Goal: Task Accomplishment & Management: Use online tool/utility

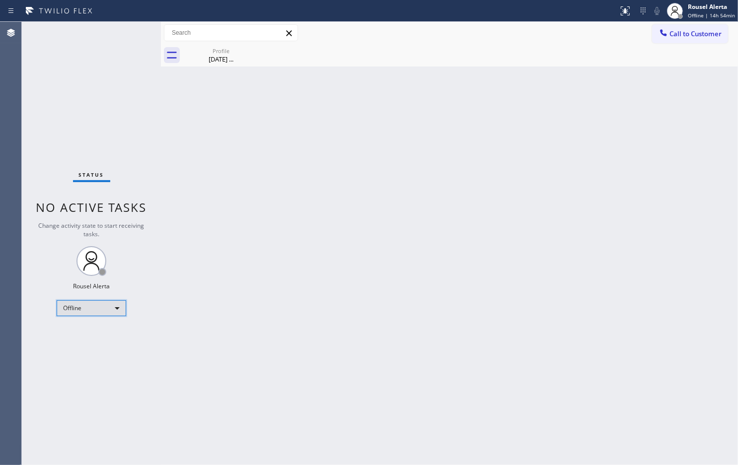
click at [108, 308] on div "Offline" at bounding box center [91, 308] width 69 height 16
click at [111, 335] on li "Available" at bounding box center [90, 334] width 67 height 12
click at [341, 306] on div "Back to Dashboard Change Sender ID Customers Technicians Select a contact Outbo…" at bounding box center [449, 243] width 577 height 443
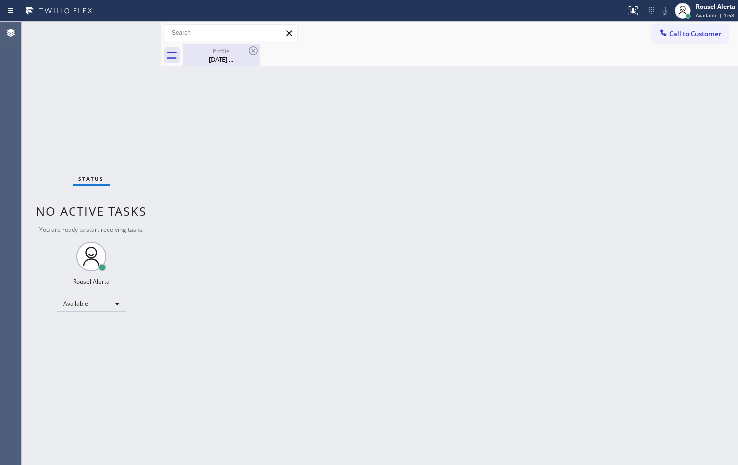
click at [235, 58] on div "Noel ..." at bounding box center [221, 59] width 75 height 9
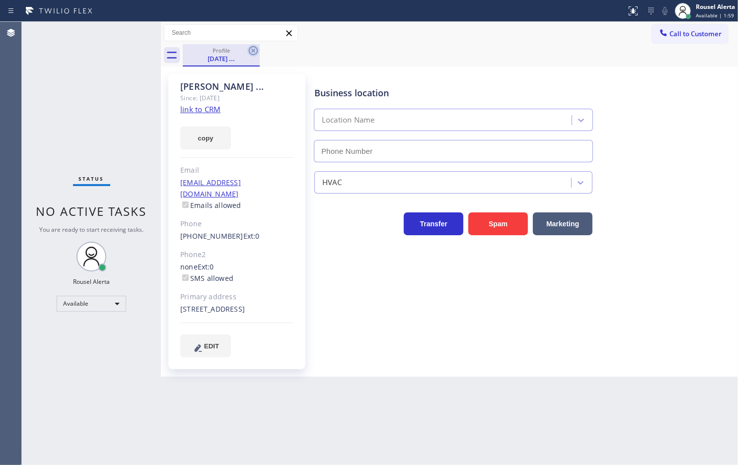
click at [249, 50] on icon at bounding box center [253, 50] width 9 height 9
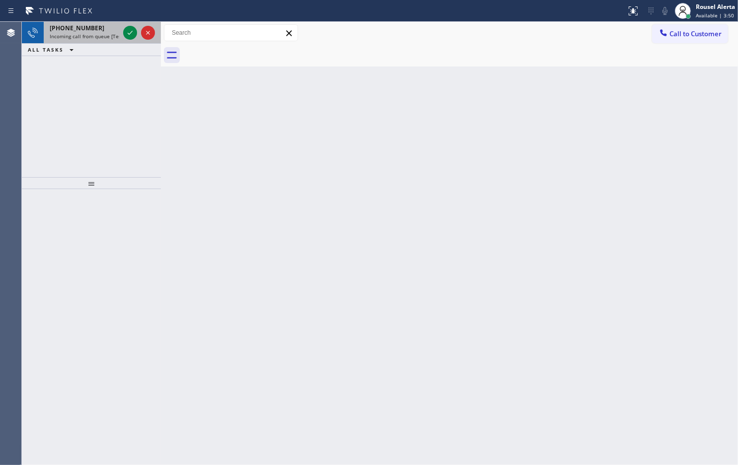
click at [84, 33] on span "Incoming call from queue [Test] All" at bounding box center [91, 36] width 82 height 7
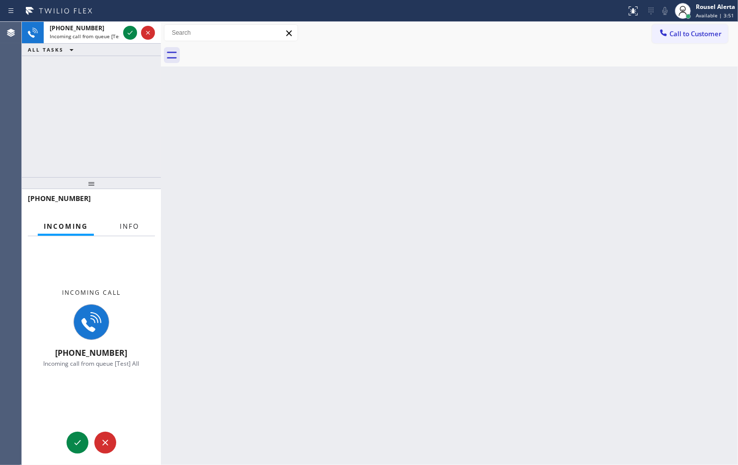
click at [130, 227] on span "Info" at bounding box center [129, 226] width 19 height 9
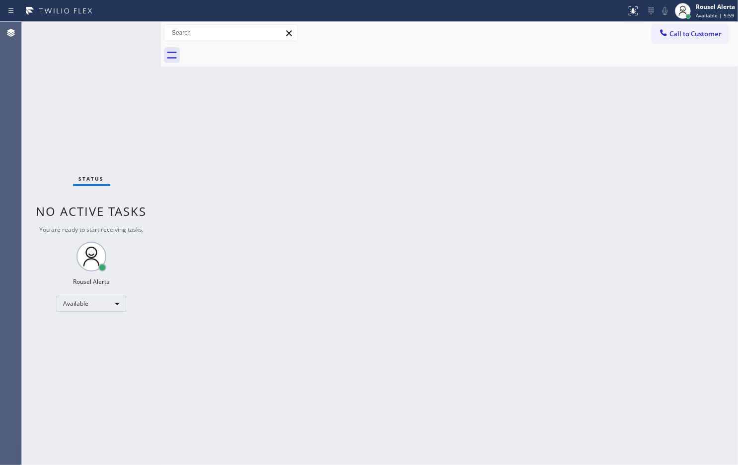
click at [126, 34] on div "Status No active tasks You are ready to start receiving tasks. Rousel Alerta Av…" at bounding box center [91, 243] width 139 height 443
click at [214, 165] on div "Back to Dashboard Change Sender ID Customers Technicians Select a contact Outbo…" at bounding box center [449, 243] width 577 height 443
click at [112, 30] on div "Status No active tasks You are ready to start receiving tasks. Rousel Alerta Av…" at bounding box center [91, 243] width 139 height 443
drag, startPoint x: 250, startPoint y: 154, endPoint x: 275, endPoint y: 157, distance: 26.0
click at [268, 157] on div "Back to Dashboard Change Sender ID Customers Technicians Select a contact Outbo…" at bounding box center [449, 243] width 577 height 443
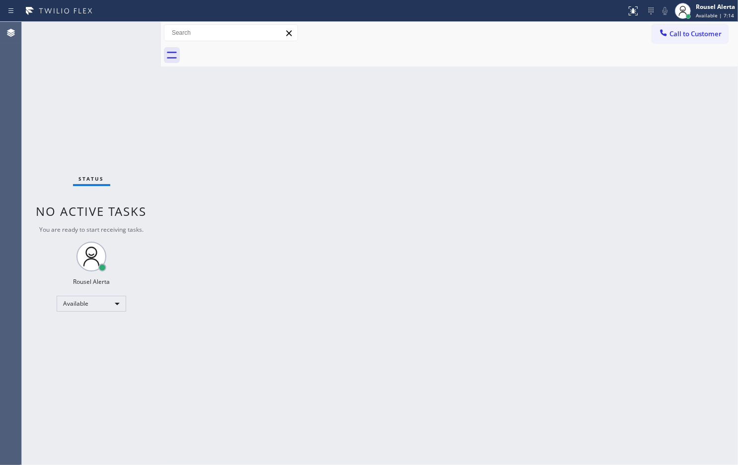
click at [68, 58] on div "Status No active tasks You are ready to start receiving tasks. Rousel Alerta Av…" at bounding box center [91, 243] width 139 height 443
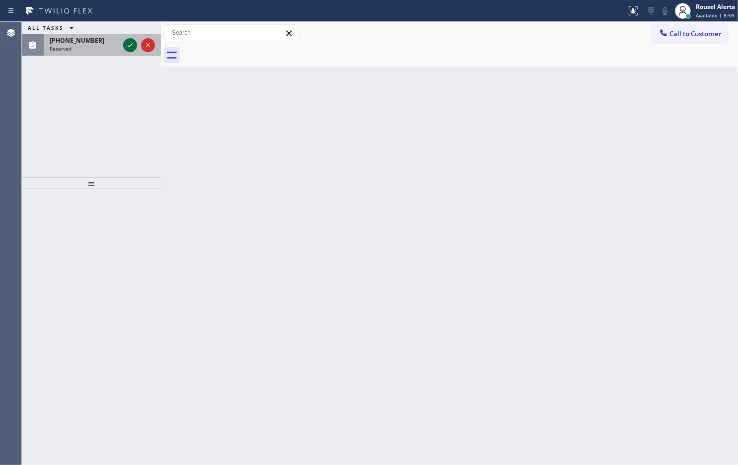
click at [127, 44] on icon at bounding box center [130, 45] width 12 height 12
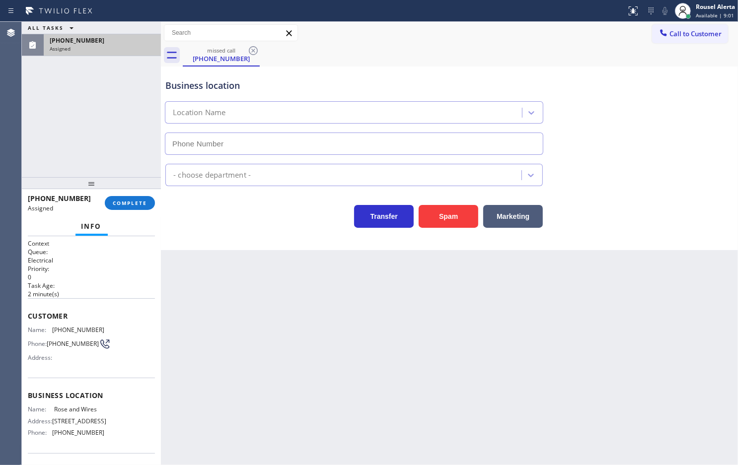
type input "[PHONE_NUMBER]"
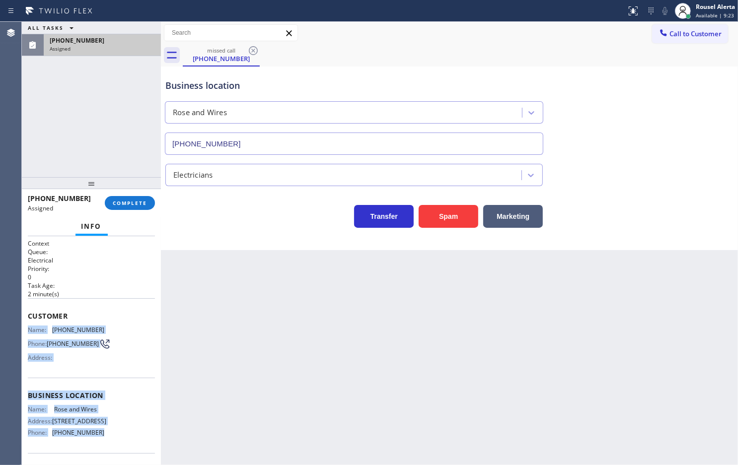
drag, startPoint x: 26, startPoint y: 329, endPoint x: 98, endPoint y: 440, distance: 132.4
click at [98, 440] on div "Context Queue: Electrical Priority: 0 Task Age: 2 minute(s) Customer Name: (773…" at bounding box center [91, 350] width 139 height 229
copy div "Name: (773) 695-9507 Phone: (773) 695-9507 Address: Business location Name: Ros…"
click at [137, 202] on span "COMPLETE" at bounding box center [130, 203] width 34 height 7
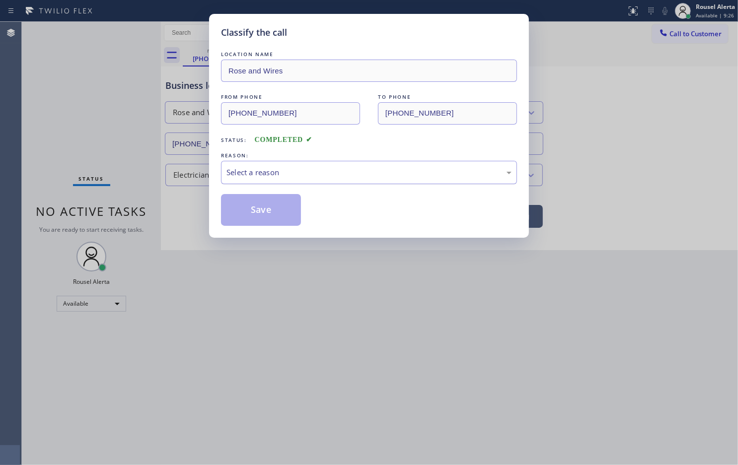
click at [290, 176] on div "Select a reason" at bounding box center [368, 172] width 285 height 11
click at [270, 206] on button "Save" at bounding box center [261, 210] width 80 height 32
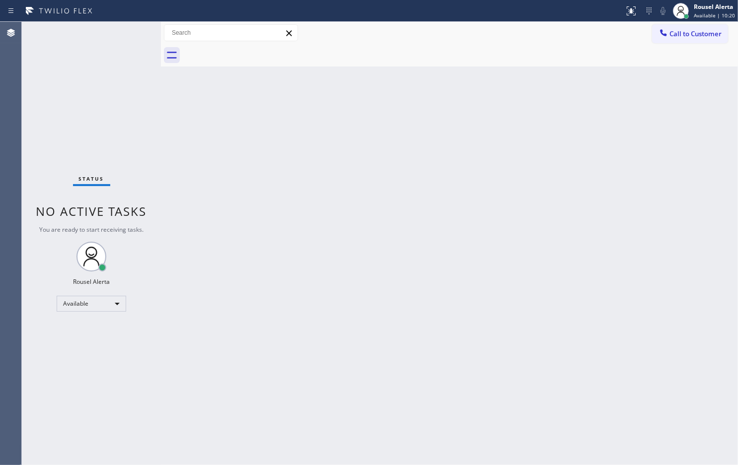
click at [401, 244] on div "Back to Dashboard Change Sender ID Customers Technicians Select a contact Outbo…" at bounding box center [449, 243] width 577 height 443
click at [105, 30] on div "Status No active tasks You are ready to start receiving tasks. Rousel Alerta Av…" at bounding box center [91, 243] width 139 height 443
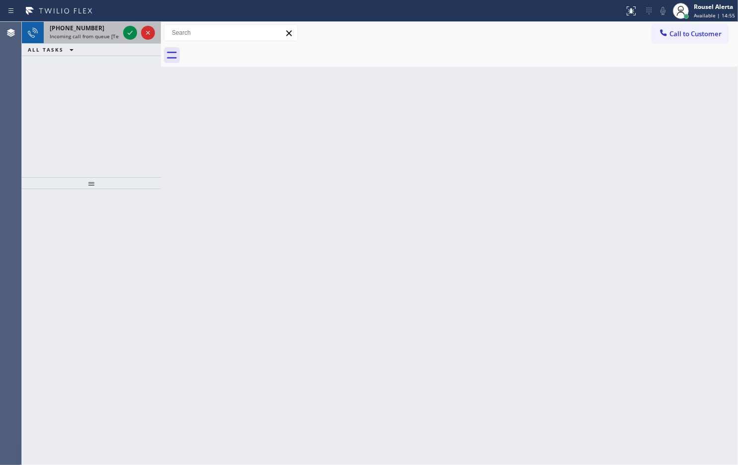
click at [80, 26] on span "+19088750598" at bounding box center [77, 28] width 55 height 8
click at [95, 31] on div "+19088750598" at bounding box center [84, 28] width 69 height 8
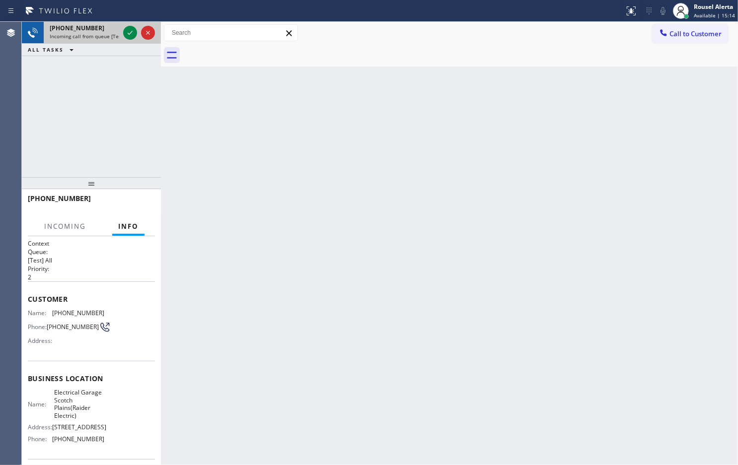
click at [95, 31] on div "+19088750598" at bounding box center [84, 28] width 69 height 8
click at [127, 30] on icon at bounding box center [130, 33] width 12 height 12
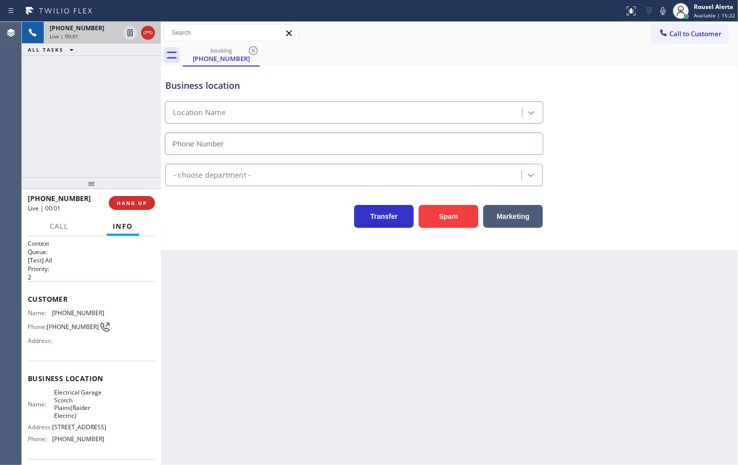
type input "[PHONE_NUMBER]"
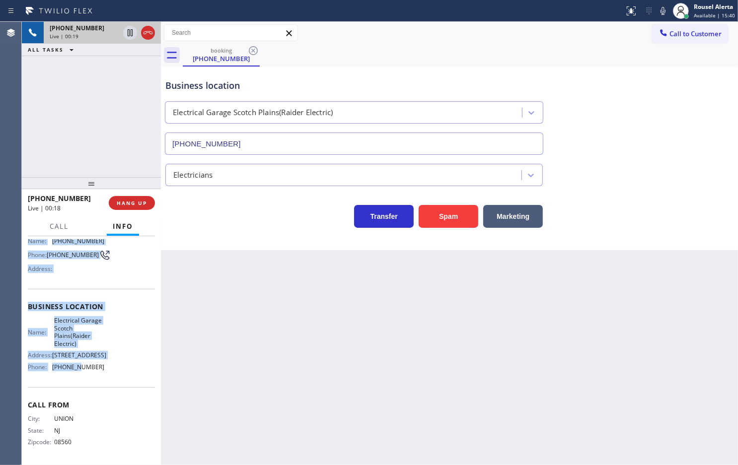
scroll to position [104, 0]
drag, startPoint x: 30, startPoint y: 310, endPoint x: 100, endPoint y: 378, distance: 97.6
click at [100, 378] on div "Context Queue: [Test] All Priority: 2 Customer Name: (908) 875-0598 Phone: (908…" at bounding box center [91, 314] width 127 height 295
copy div "Name: (908) 875-0598 Phone: (908) 875-0598 Address: Business location Name: Ele…"
click at [127, 33] on icon at bounding box center [130, 33] width 12 height 12
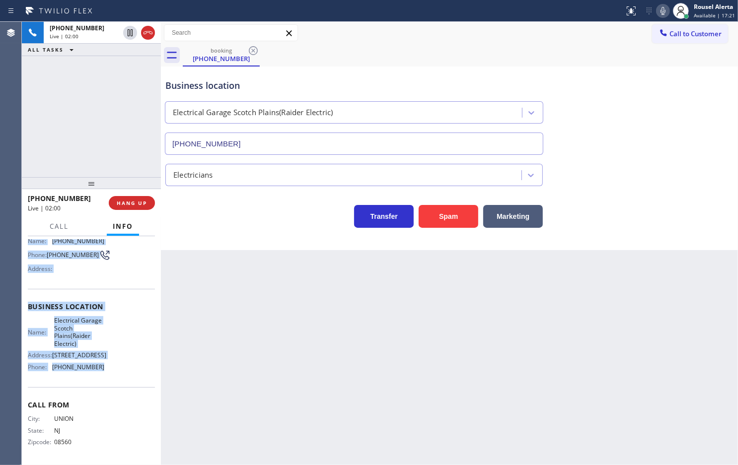
click at [664, 11] on icon at bounding box center [663, 11] width 12 height 12
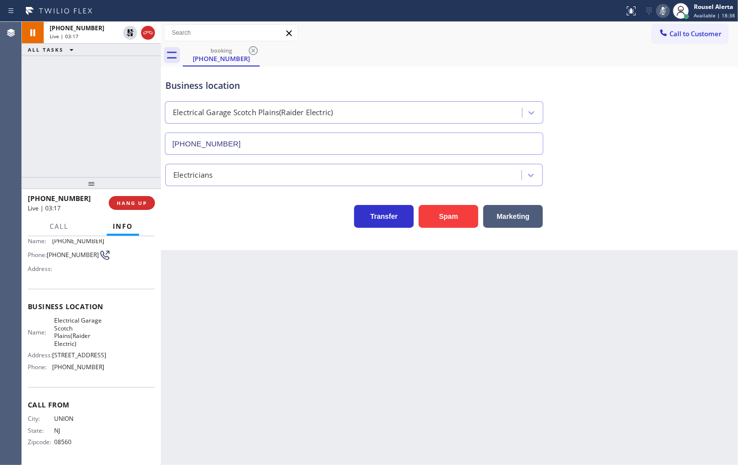
click at [345, 379] on div "Back to Dashboard Change Sender ID Customers Technicians Select a contact Outbo…" at bounding box center [449, 243] width 577 height 443
click at [112, 83] on div "+19088750598 Live | 04:36 ALL TASKS ALL TASKS ACTIVE TASKS TASKS IN WRAP UP" at bounding box center [91, 99] width 139 height 155
click at [128, 39] on button at bounding box center [130, 33] width 14 height 14
click at [661, 6] on icon at bounding box center [663, 11] width 12 height 12
click at [113, 70] on div "+19088750598 Live | 06:47 ALL TASKS ALL TASKS ACTIVE TASKS TASKS IN WRAP UP" at bounding box center [91, 99] width 139 height 155
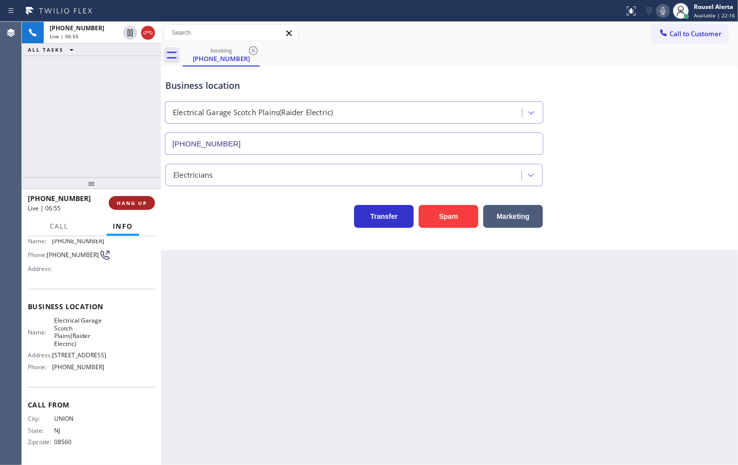
click at [130, 202] on span "HANG UP" at bounding box center [132, 203] width 30 height 7
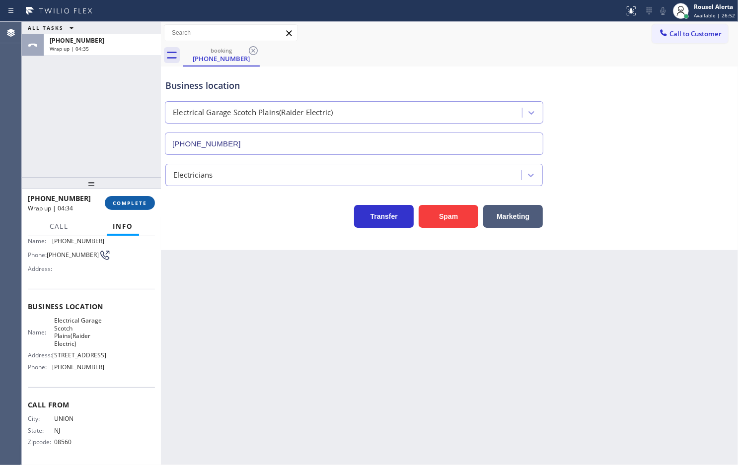
click at [132, 205] on span "COMPLETE" at bounding box center [130, 203] width 34 height 7
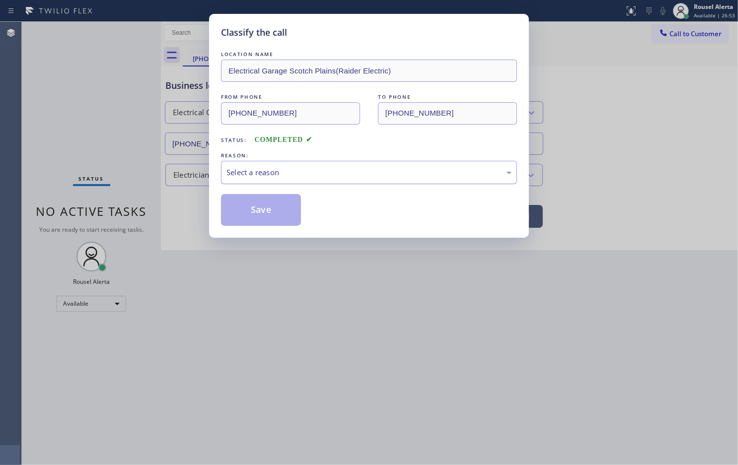
click at [259, 177] on div "Select a reason" at bounding box center [368, 172] width 285 height 11
click at [261, 206] on button "Save" at bounding box center [261, 210] width 80 height 32
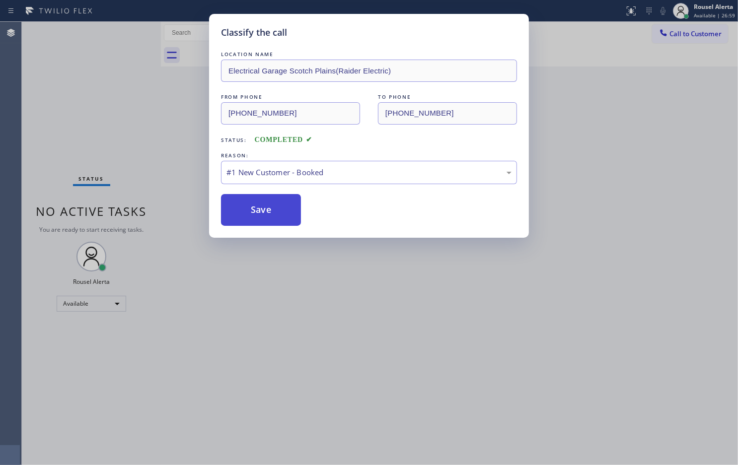
click at [286, 204] on button "Save" at bounding box center [261, 210] width 80 height 32
click at [249, 212] on button "Save" at bounding box center [261, 210] width 80 height 32
click at [302, 302] on div "Classify the call LOCATION NAME Electrical Garage Scotch Plains(Raider Electric…" at bounding box center [369, 232] width 738 height 465
click at [241, 227] on div "Classify the call LOCATION NAME Electrical Garage Scotch Plains(Raider Electric…" at bounding box center [369, 126] width 320 height 224
click at [251, 206] on button "Save" at bounding box center [261, 210] width 80 height 32
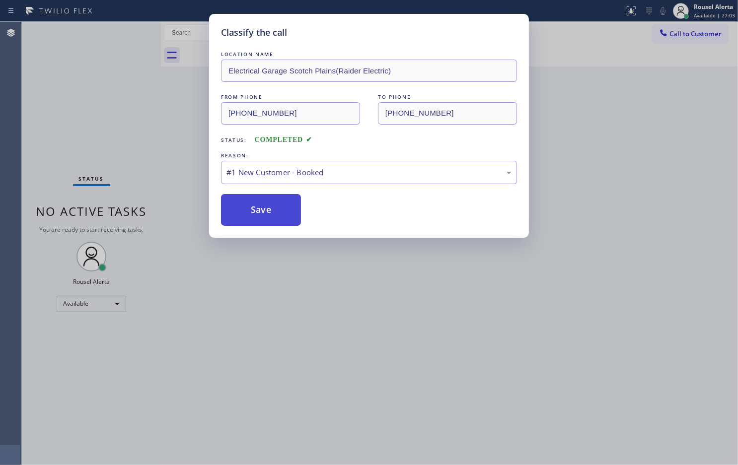
click at [251, 206] on button "Save" at bounding box center [261, 210] width 80 height 32
click at [247, 208] on button "Save" at bounding box center [261, 210] width 80 height 32
click at [249, 208] on button "Save" at bounding box center [261, 210] width 80 height 32
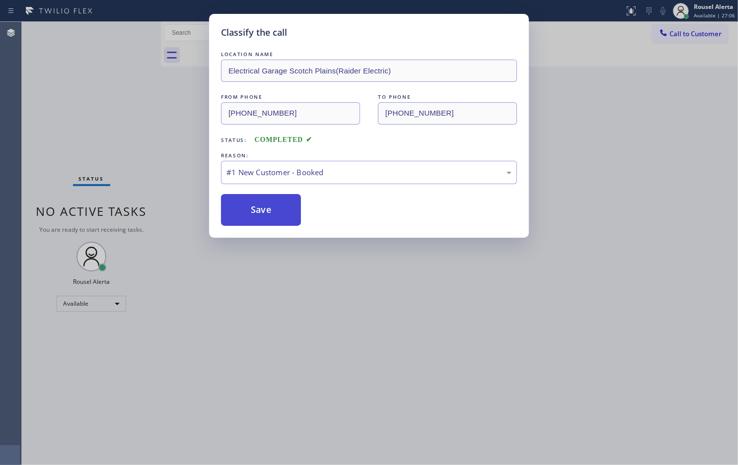
click at [249, 208] on button "Save" at bounding box center [261, 210] width 80 height 32
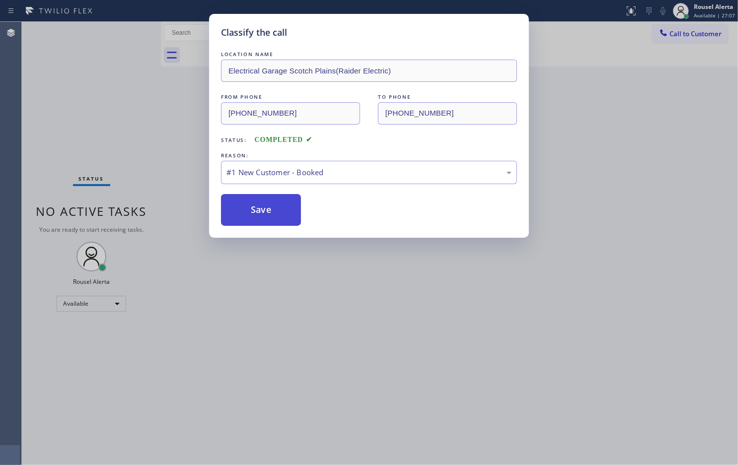
drag, startPoint x: 249, startPoint y: 208, endPoint x: 247, endPoint y: 217, distance: 8.6
click at [248, 210] on button "Save" at bounding box center [261, 210] width 80 height 32
click at [261, 212] on button "Save" at bounding box center [261, 210] width 80 height 32
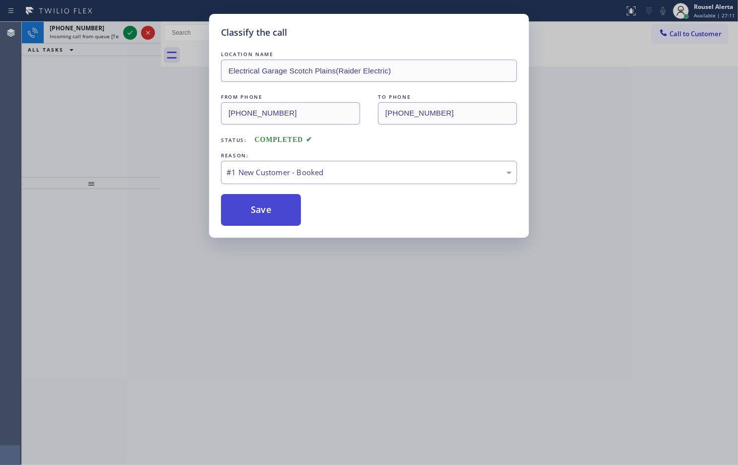
click at [241, 217] on button "Save" at bounding box center [261, 210] width 80 height 32
click at [264, 212] on button "Save" at bounding box center [261, 210] width 80 height 32
click at [264, 213] on button "Save" at bounding box center [261, 210] width 80 height 32
click at [264, 214] on button "Save" at bounding box center [261, 210] width 80 height 32
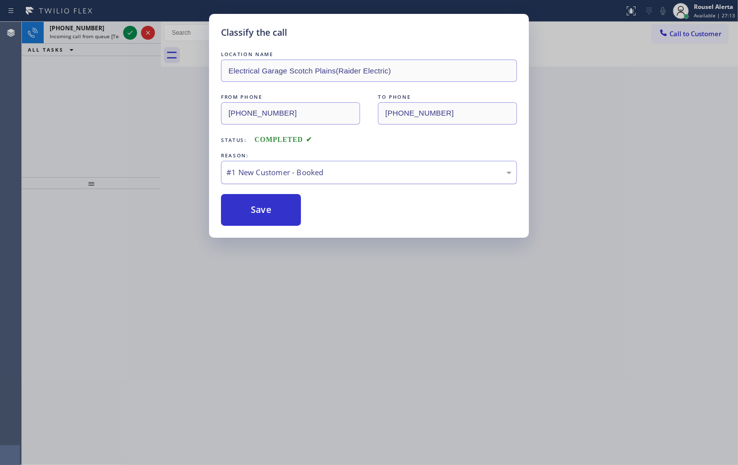
click at [356, 167] on div "LOCATION NAME Electrical Garage Scotch Plains(Raider Electric) FROM PHONE (908)…" at bounding box center [369, 137] width 296 height 177
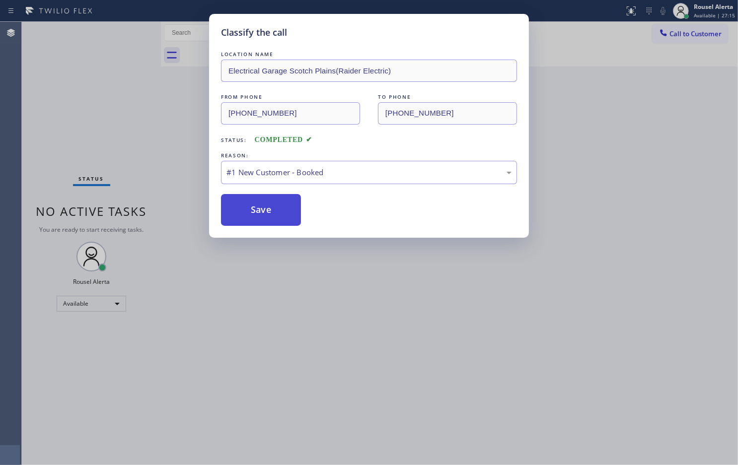
click at [276, 211] on button "Save" at bounding box center [261, 210] width 80 height 32
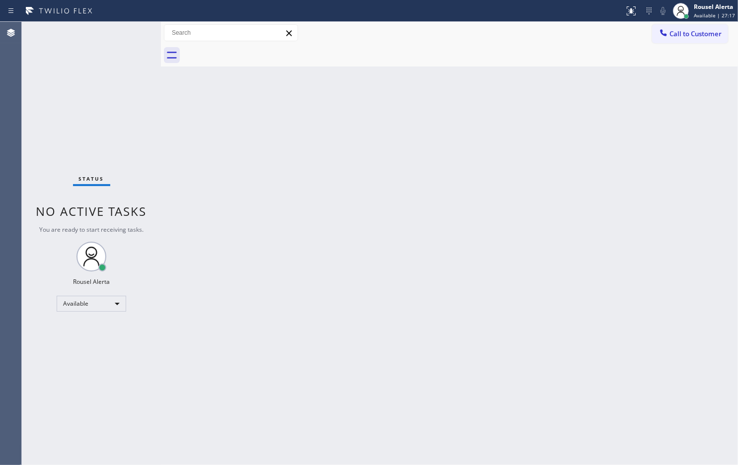
click at [233, 229] on div "Back to Dashboard Change Sender ID Customers Technicians Select a contact Outbo…" at bounding box center [449, 243] width 577 height 443
click at [243, 255] on div "Back to Dashboard Change Sender ID Customers Technicians Select a contact Outbo…" at bounding box center [449, 243] width 577 height 443
click at [122, 62] on div "Status No active tasks You are ready to start receiving tasks. Rousel Alerta Av…" at bounding box center [91, 243] width 139 height 443
click at [109, 45] on div "Status No active tasks You are ready to start receiving tasks. Rousel Alerta Av…" at bounding box center [91, 243] width 139 height 443
click at [132, 23] on div "Status No active tasks You are ready to start receiving tasks. Rousel Alerta Av…" at bounding box center [91, 243] width 139 height 443
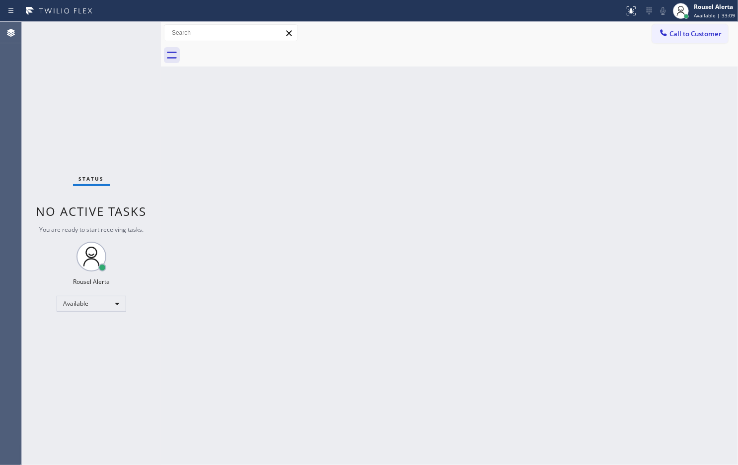
click at [134, 29] on div "Status No active tasks You are ready to start receiving tasks. Rousel Alerta Av…" at bounding box center [91, 243] width 139 height 443
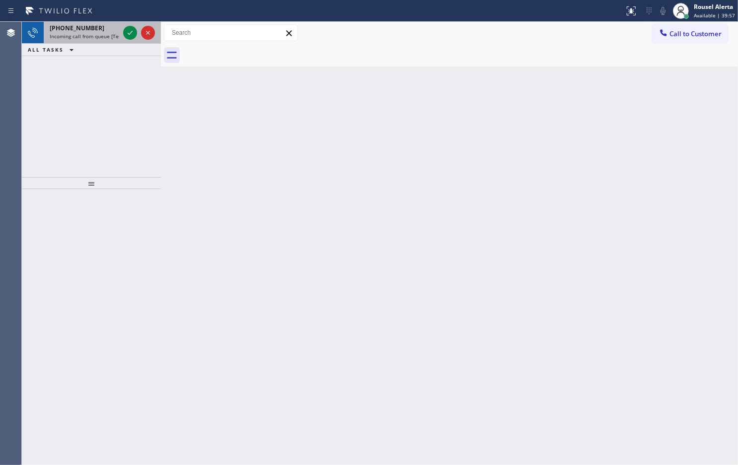
click at [107, 33] on span "Incoming call from queue [Test] All" at bounding box center [91, 36] width 82 height 7
click at [103, 33] on span "Incoming call from queue [Test] All" at bounding box center [91, 36] width 82 height 7
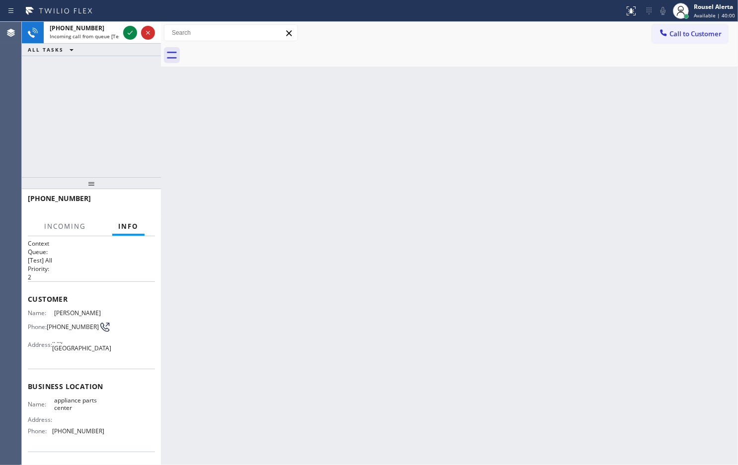
click at [103, 33] on span "Incoming call from queue [Test] All" at bounding box center [91, 36] width 82 height 7
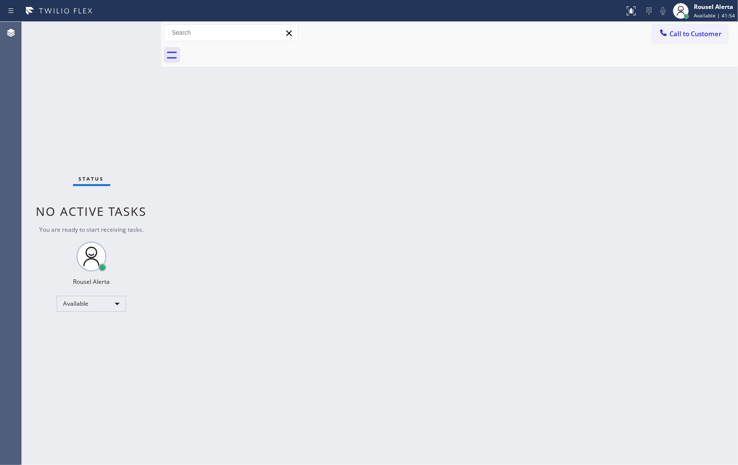
click at [161, 103] on div at bounding box center [161, 243] width 0 height 443
click at [127, 20] on div "Status report No issues detected If you experience an issue, please download th…" at bounding box center [369, 11] width 738 height 22
click at [117, 70] on div "Status No active tasks You are ready to start receiving tasks. Rousel Alerta Av…" at bounding box center [91, 243] width 139 height 443
click at [270, 267] on div "Back to Dashboard Change Sender ID Customers Technicians Select a contact Outbo…" at bounding box center [449, 243] width 577 height 443
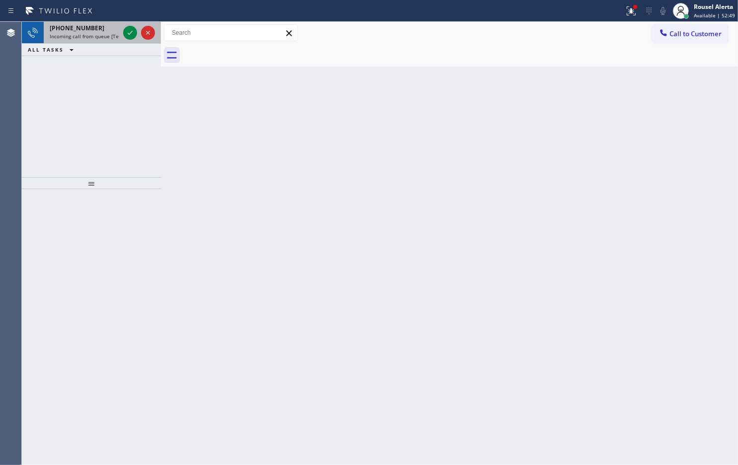
click at [100, 38] on span "Incoming call from queue [Test] All" at bounding box center [91, 36] width 82 height 7
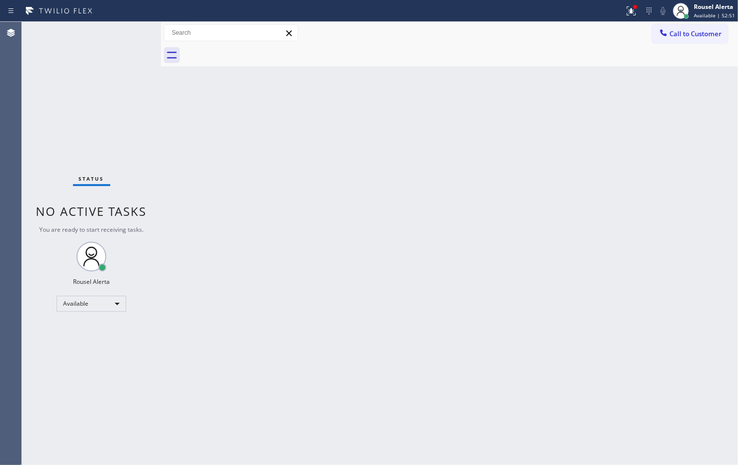
click at [100, 38] on div "Status No active tasks You are ready to start receiving tasks. Rousel Alerta Av…" at bounding box center [91, 243] width 139 height 443
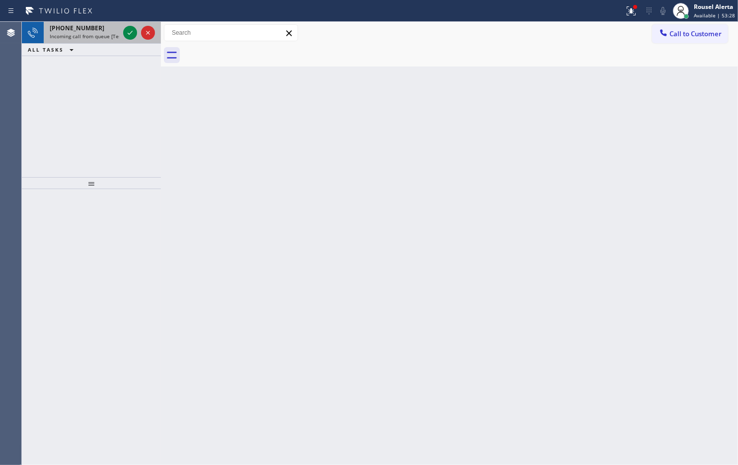
click at [106, 28] on div "+13016511659" at bounding box center [84, 28] width 69 height 8
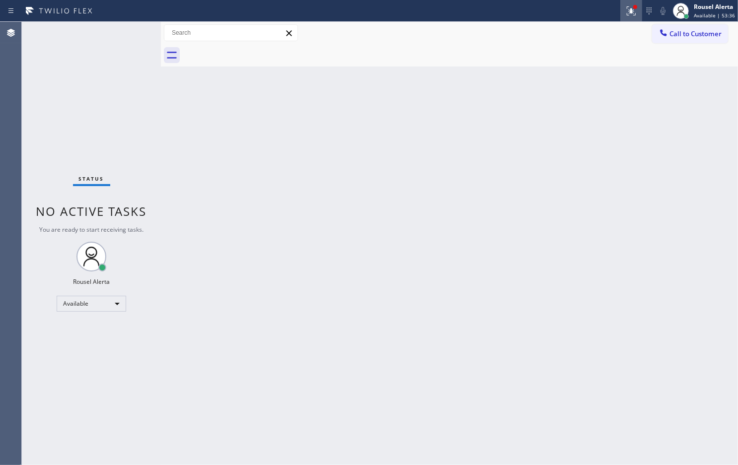
click at [632, 11] on icon at bounding box center [629, 9] width 6 height 7
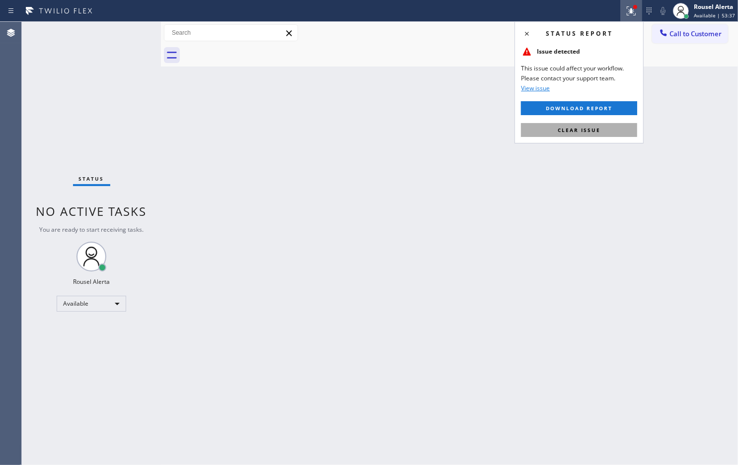
click at [623, 129] on button "Clear issue" at bounding box center [579, 130] width 116 height 14
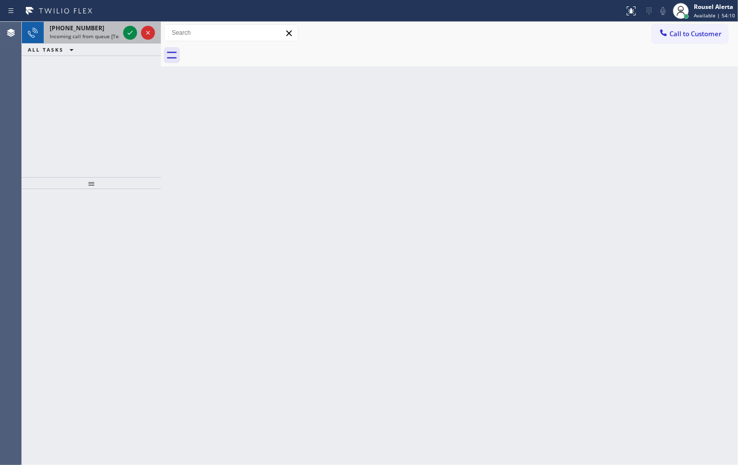
click at [103, 40] on div "+14073246655 Incoming call from queue [Test] All" at bounding box center [82, 33] width 77 height 22
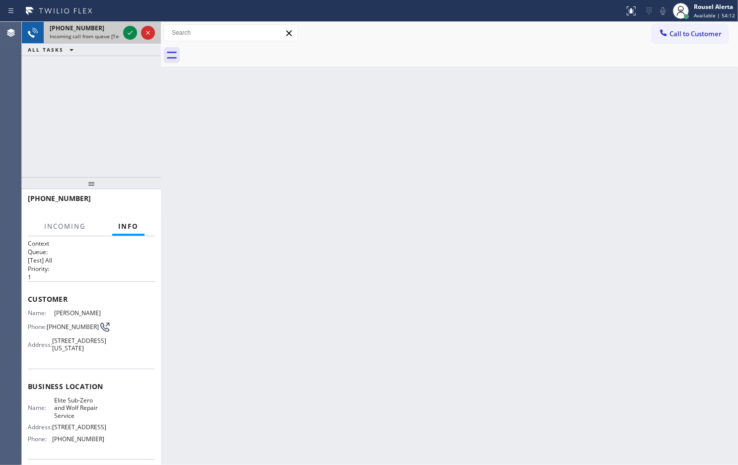
click at [104, 39] on span "Incoming call from queue [Test] All" at bounding box center [91, 36] width 82 height 7
click at [104, 38] on span "Incoming call from queue [Test] All" at bounding box center [91, 36] width 82 height 7
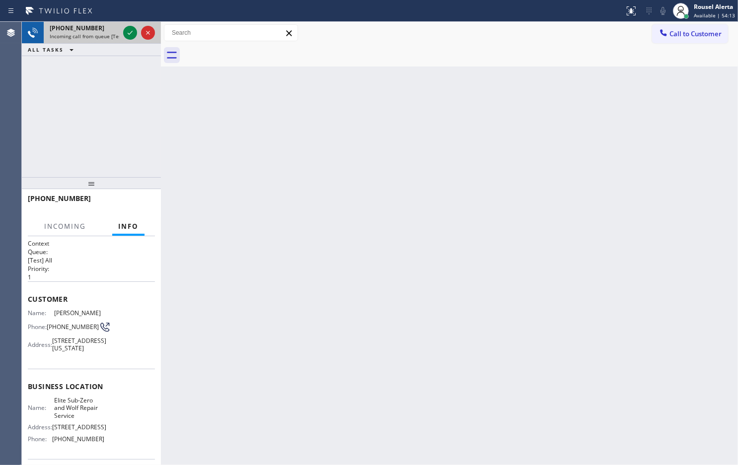
click at [104, 38] on span "Incoming call from queue [Test] All" at bounding box center [91, 36] width 82 height 7
click at [131, 30] on icon at bounding box center [130, 33] width 12 height 12
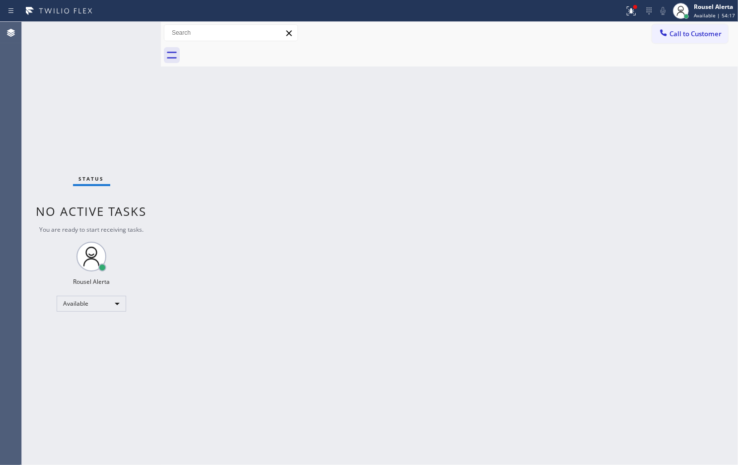
click at [103, 28] on div "Status No active tasks You are ready to start receiving tasks. Rousel Alerta Av…" at bounding box center [91, 243] width 139 height 443
click at [629, 8] on icon at bounding box center [631, 11] width 12 height 12
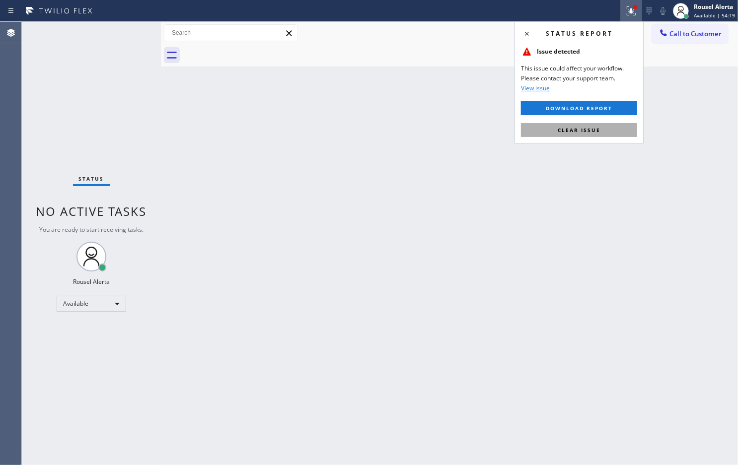
click at [607, 132] on button "Clear issue" at bounding box center [579, 130] width 116 height 14
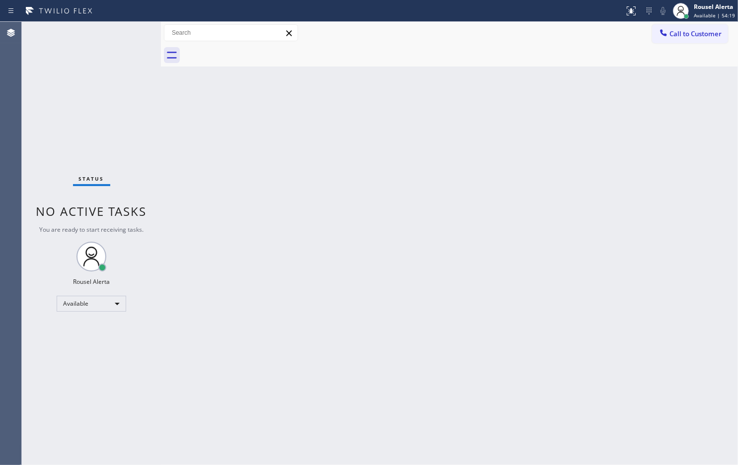
click at [537, 180] on div "Back to Dashboard Change Sender ID Customers Technicians Select a contact Outbo…" at bounding box center [449, 243] width 577 height 443
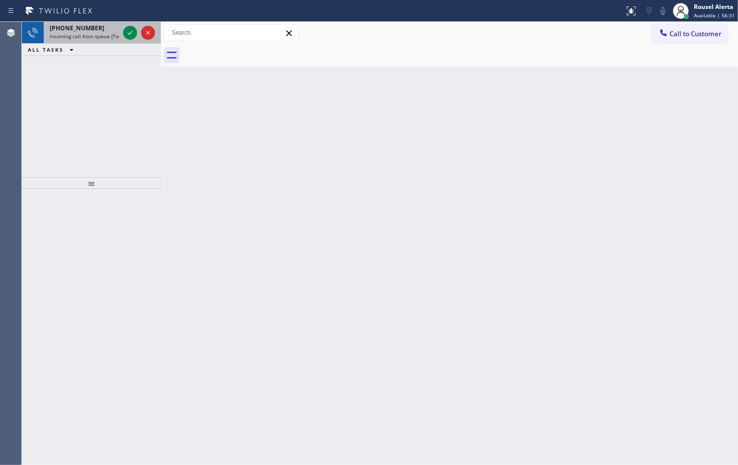
click at [95, 35] on span "Incoming call from queue [Test] All" at bounding box center [91, 36] width 82 height 7
click at [107, 33] on span "Incoming call from queue [Test] All" at bounding box center [91, 36] width 82 height 7
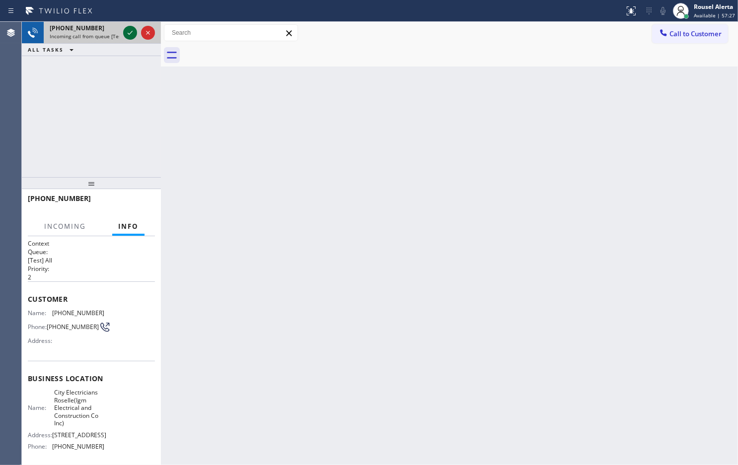
click at [123, 33] on div at bounding box center [130, 33] width 14 height 12
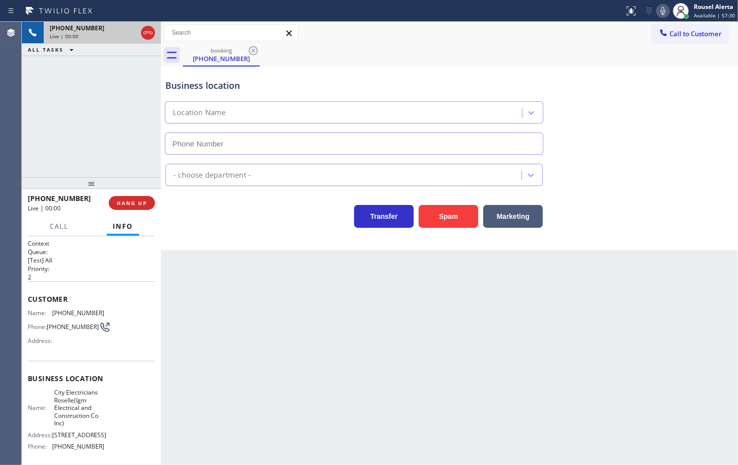
type input "[PHONE_NUMBER]"
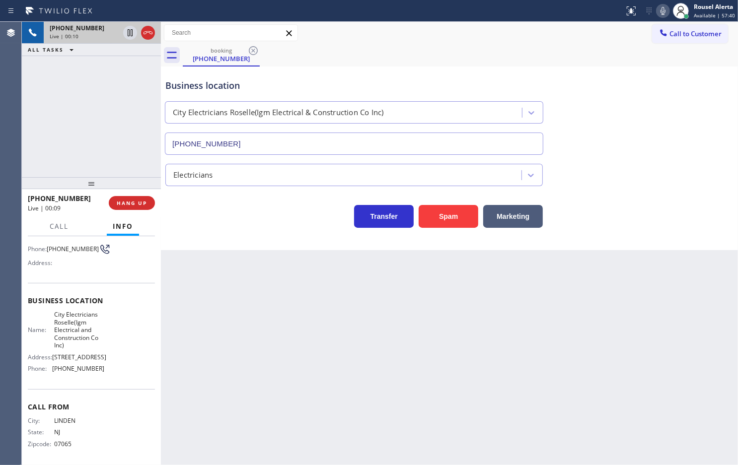
scroll to position [104, 0]
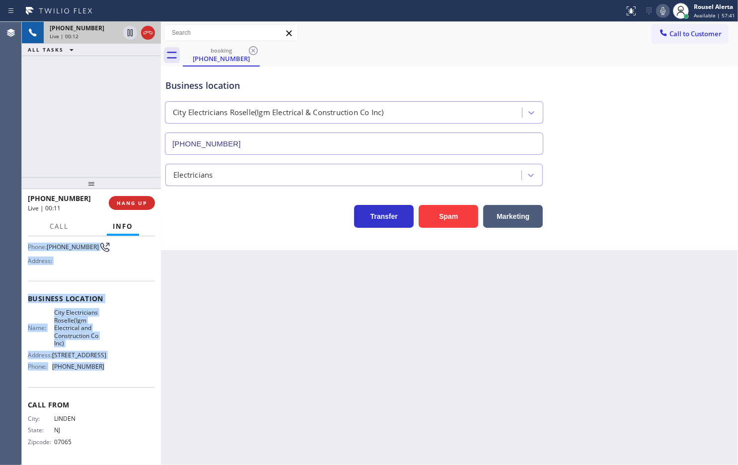
drag, startPoint x: 30, startPoint y: 311, endPoint x: 109, endPoint y: 371, distance: 99.6
click at [109, 371] on div "Context Queue: [Test] All Priority: 2 Customer Name: (908) 986-8427 Phone: (908…" at bounding box center [91, 310] width 127 height 303
copy div "Name: (908) 986-8427 Phone: (908) 986-8427 Address: Business location Name: Cit…"
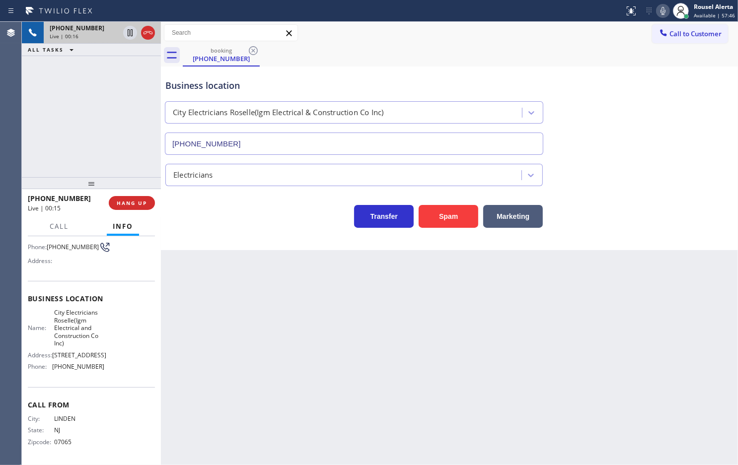
click at [575, 97] on div "Business location City Electricians Roselle(Igm Electrical & Construction Co In…" at bounding box center [449, 110] width 572 height 90
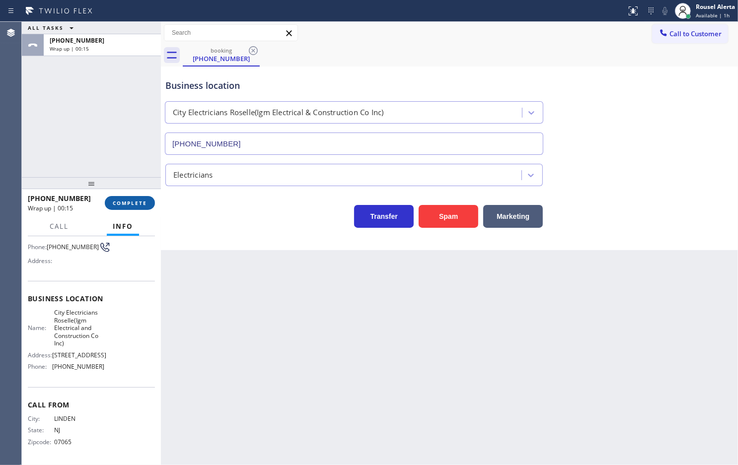
click at [125, 201] on span "COMPLETE" at bounding box center [130, 203] width 34 height 7
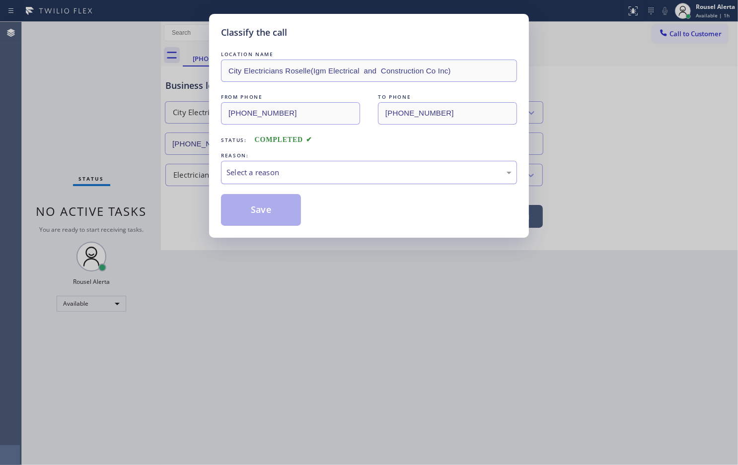
click at [266, 177] on div "Select a reason" at bounding box center [368, 172] width 285 height 11
click at [258, 212] on button "Save" at bounding box center [261, 210] width 80 height 32
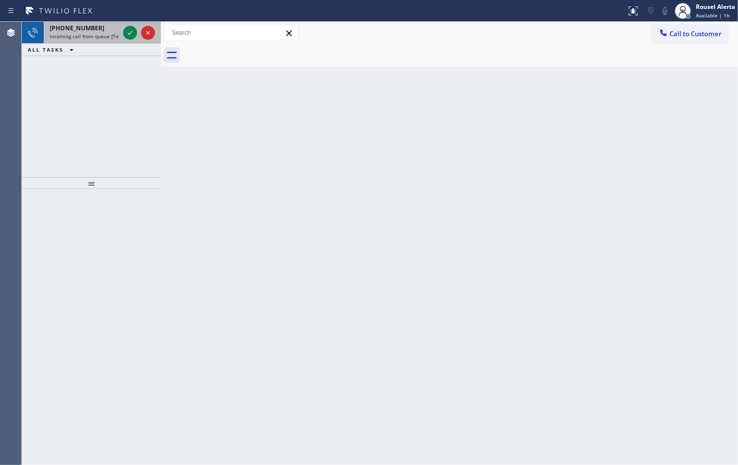
click at [100, 33] on span "Incoming call from queue [Test] All" at bounding box center [91, 36] width 82 height 7
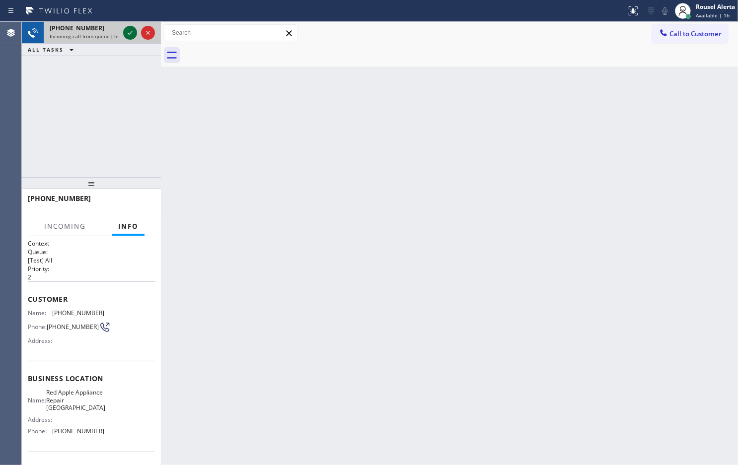
click at [132, 33] on icon at bounding box center [130, 33] width 12 height 12
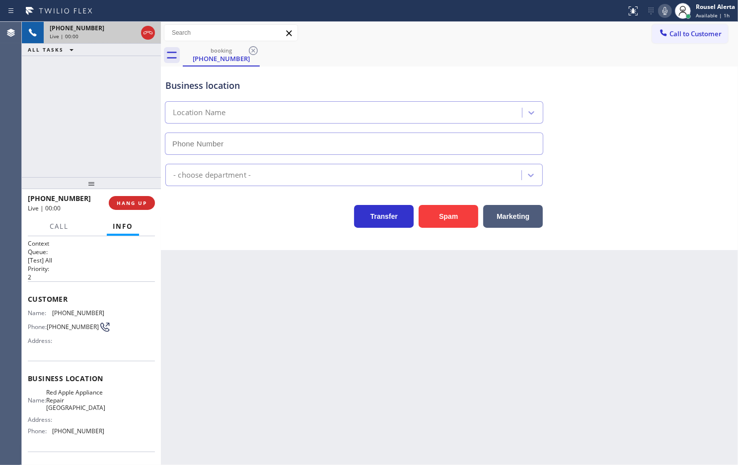
type input "(305) 614-2881"
click at [451, 200] on div "Transfer Spam Marketing" at bounding box center [449, 212] width 572 height 32
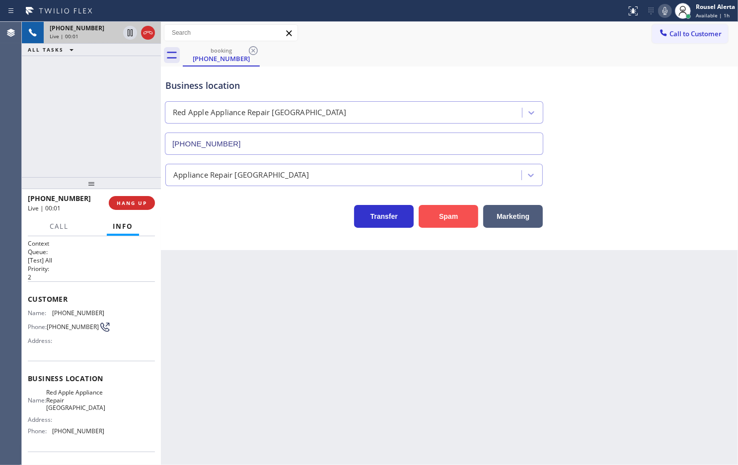
click at [451, 220] on button "Spam" at bounding box center [448, 216] width 60 height 23
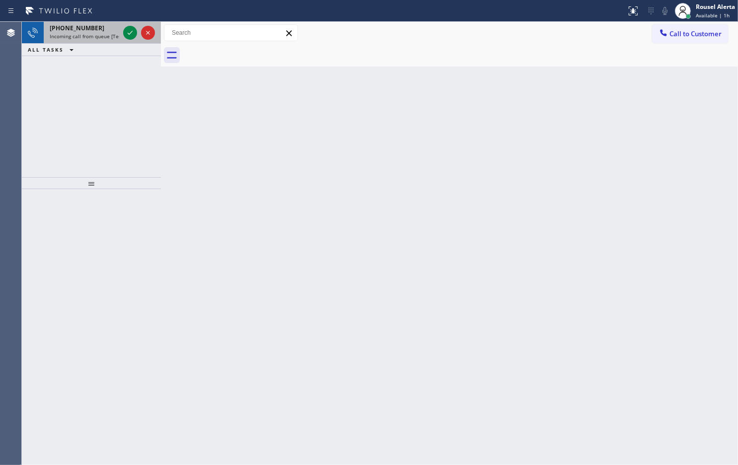
click at [78, 31] on span "+14152995621" at bounding box center [77, 28] width 55 height 8
click at [101, 35] on span "Incoming call from queue [Test] All" at bounding box center [91, 36] width 82 height 7
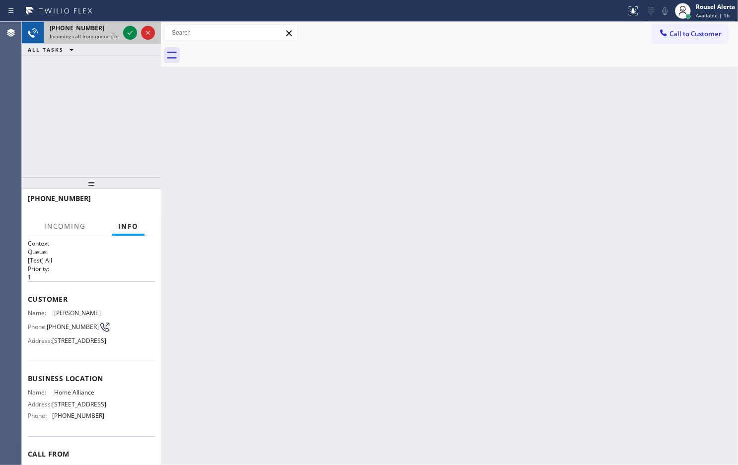
click at [101, 35] on span "Incoming call from queue [Test] All" at bounding box center [91, 36] width 82 height 7
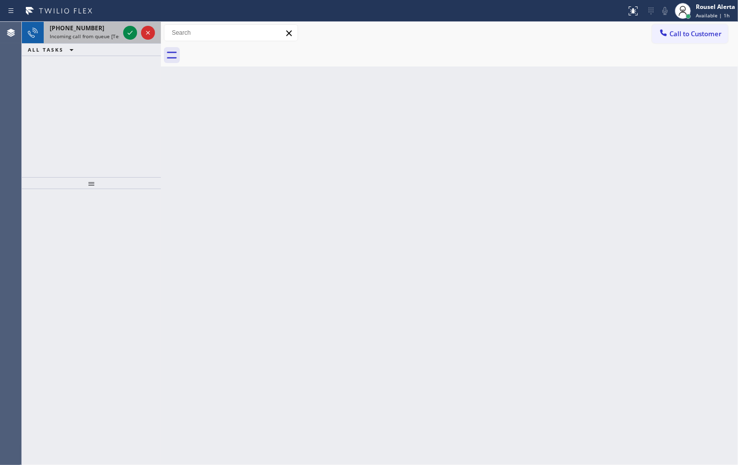
click at [94, 38] on span "Incoming call from queue [Test] All" at bounding box center [91, 36] width 82 height 7
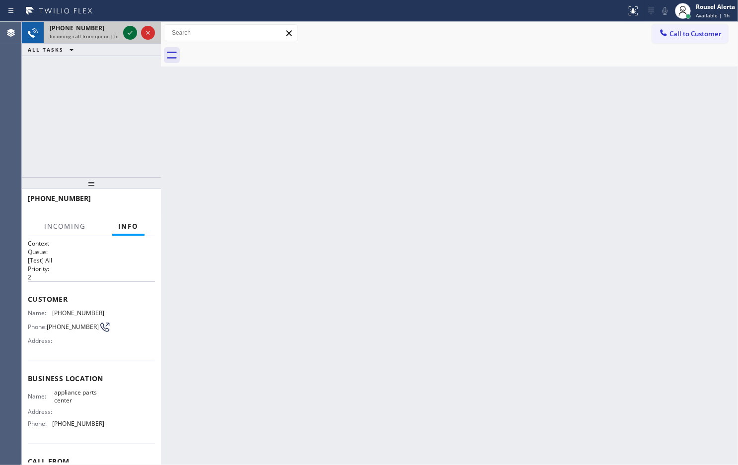
click at [126, 35] on icon at bounding box center [130, 33] width 12 height 12
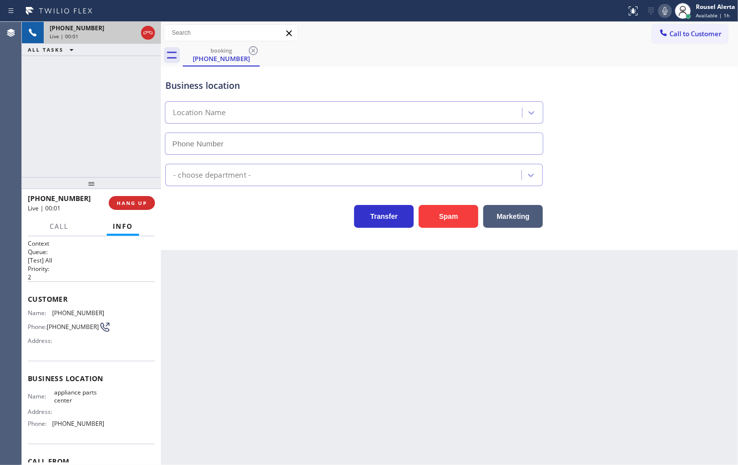
type input "[PHONE_NUMBER]"
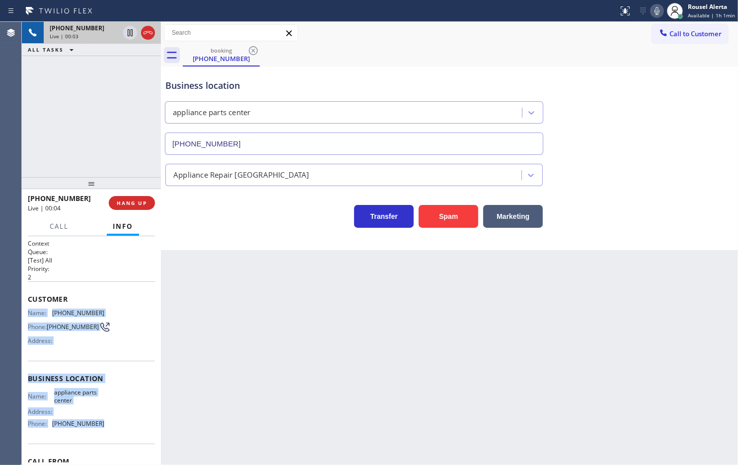
drag, startPoint x: 27, startPoint y: 310, endPoint x: 105, endPoint y: 431, distance: 143.6
click at [105, 431] on div "Context Queue: [Test] All Priority: 2 Customer Name: (817) 235-0356 Phone: (817…" at bounding box center [91, 378] width 127 height 279
copy div "Name: (817) 235-0356 Phone: (817) 235-0356 Address: Business location Name: app…"
click at [125, 33] on icon at bounding box center [130, 33] width 12 height 12
click at [653, 8] on icon at bounding box center [657, 11] width 12 height 12
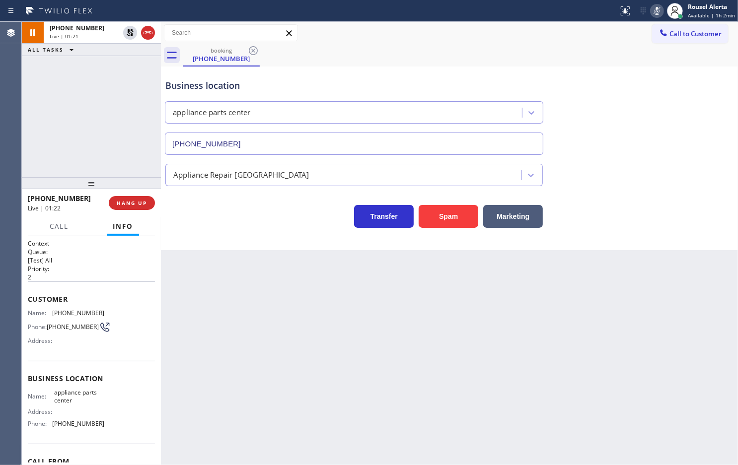
click at [543, 64] on div "booking (817) 235-0356" at bounding box center [460, 55] width 555 height 22
click at [127, 70] on icon at bounding box center [130, 67] width 12 height 12
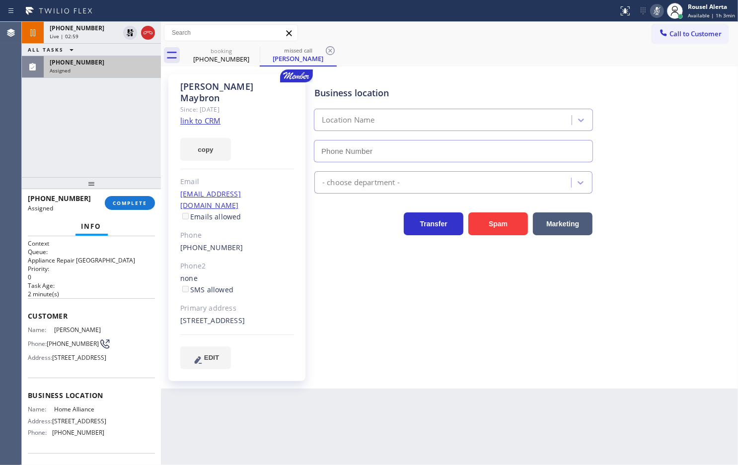
type input "[PHONE_NUMBER]"
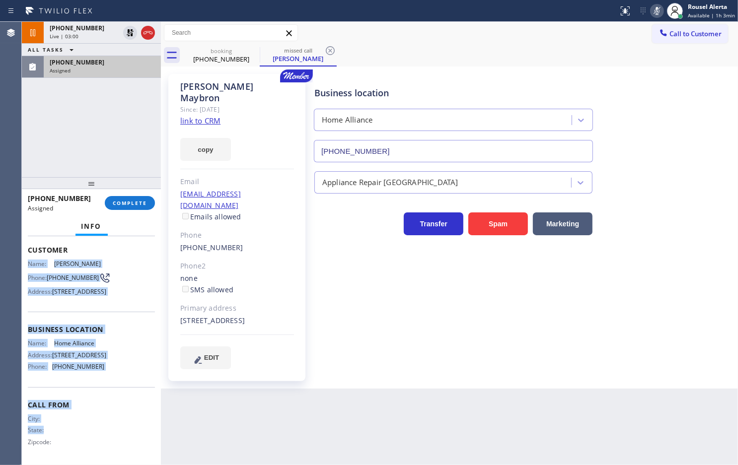
scroll to position [97, 0]
drag, startPoint x: 29, startPoint y: 326, endPoint x: 116, endPoint y: 385, distance: 105.3
click at [116, 385] on div "Context Queue: Appliance Repair High End Priority: 0 Task Age: 2 minute(s) Cust…" at bounding box center [91, 317] width 127 height 289
copy div "Name: Kathryn Maybron Phone: (415) 299-5621 Address: 102 Naples St, San Francis…"
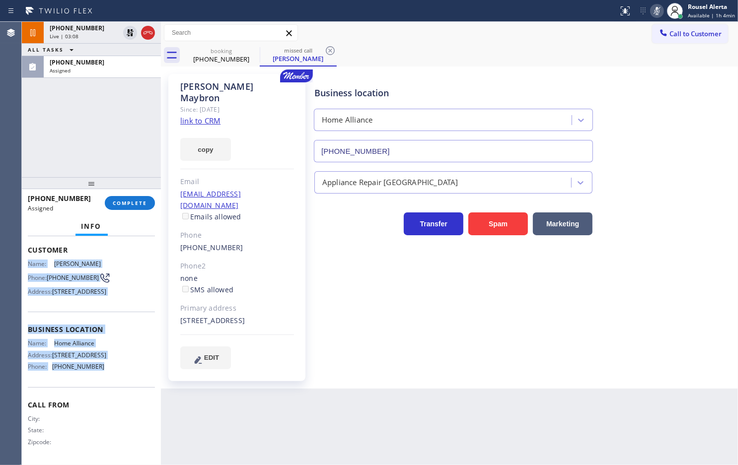
drag, startPoint x: 100, startPoint y: 67, endPoint x: 108, endPoint y: 92, distance: 25.9
click at [100, 67] on div "Assigned" at bounding box center [102, 70] width 105 height 7
click at [130, 200] on span "COMPLETE" at bounding box center [130, 203] width 34 height 7
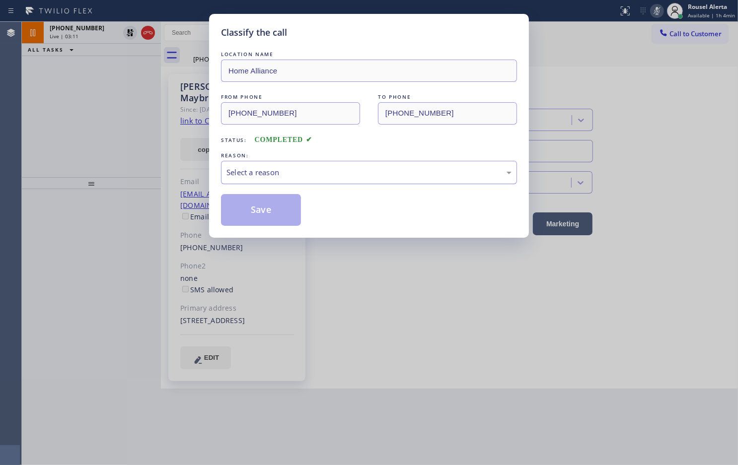
click at [252, 163] on div "Select a reason" at bounding box center [369, 172] width 296 height 23
click at [261, 214] on button "Save" at bounding box center [261, 210] width 80 height 32
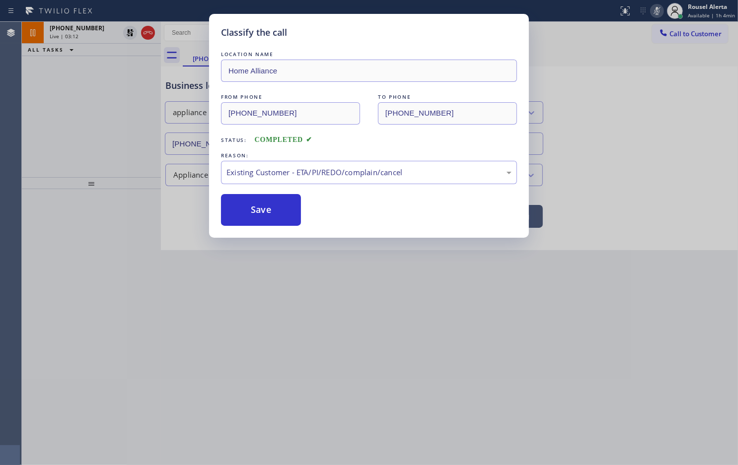
click at [90, 28] on div "Classify the call LOCATION NAME Home Alliance FROM PHONE (415) 299-5621 TO PHON…" at bounding box center [369, 232] width 738 height 465
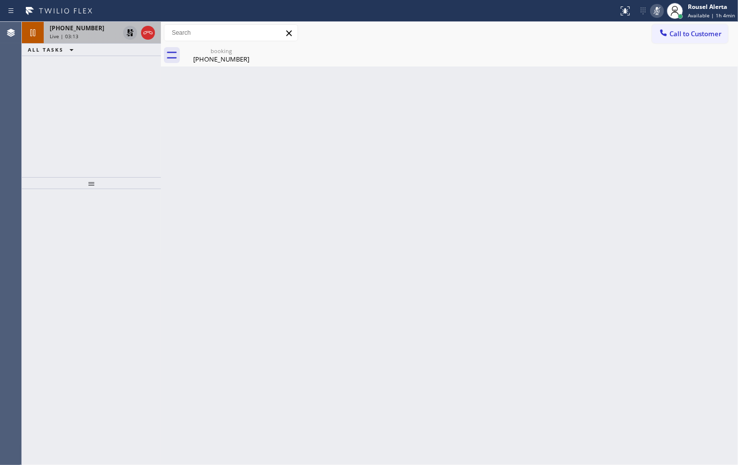
click at [123, 35] on div at bounding box center [130, 33] width 14 height 12
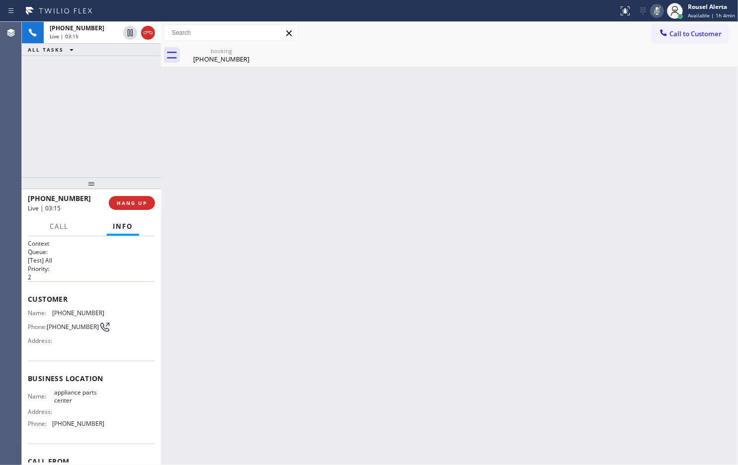
click at [653, 9] on icon at bounding box center [657, 11] width 12 height 12
click at [251, 51] on icon at bounding box center [253, 51] width 12 height 12
click at [212, 52] on div "booking" at bounding box center [221, 50] width 75 height 7
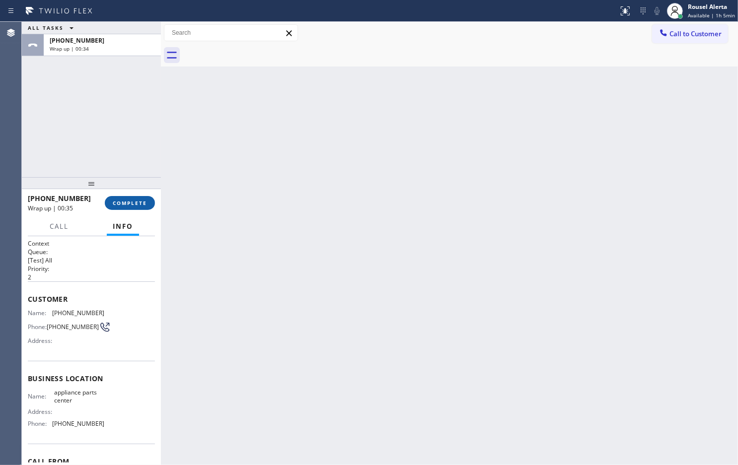
click at [117, 196] on button "COMPLETE" at bounding box center [130, 203] width 50 height 14
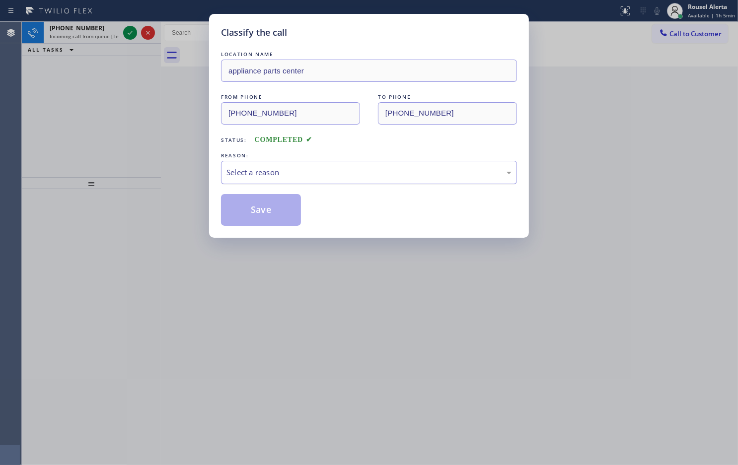
click at [232, 184] on div "Select a reason" at bounding box center [369, 172] width 296 height 23
click at [259, 216] on button "Save" at bounding box center [261, 210] width 80 height 32
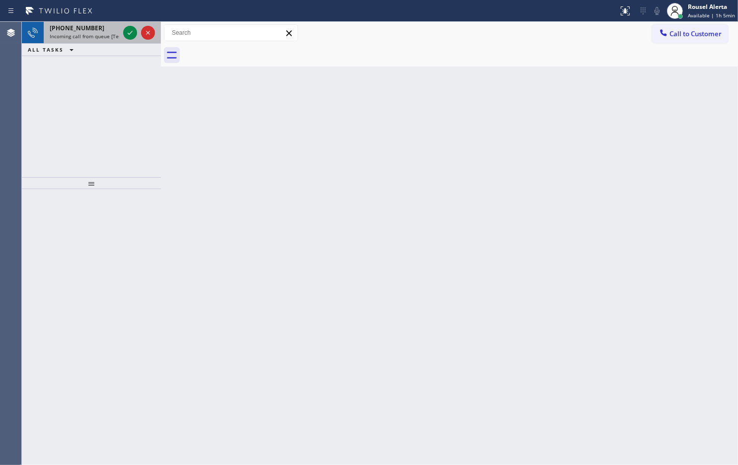
click at [85, 33] on span "Incoming call from queue [Test] All" at bounding box center [91, 36] width 82 height 7
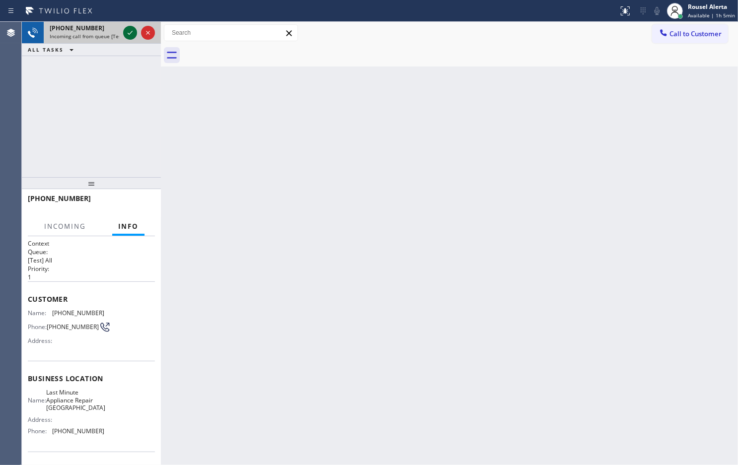
click at [128, 33] on icon at bounding box center [130, 33] width 12 height 12
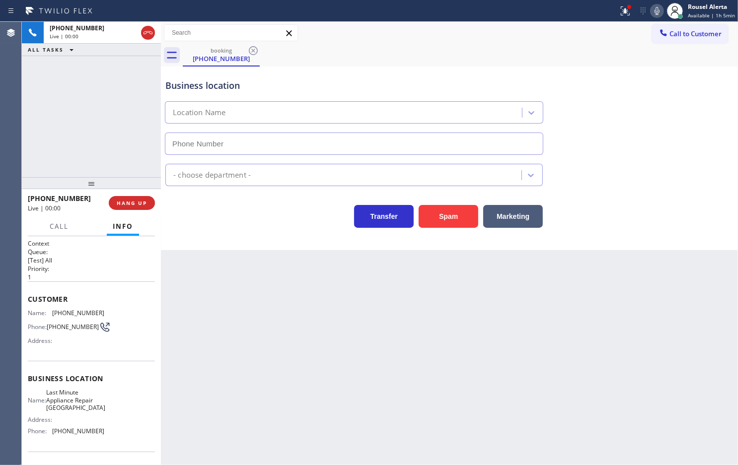
type input "[PHONE_NUMBER]"
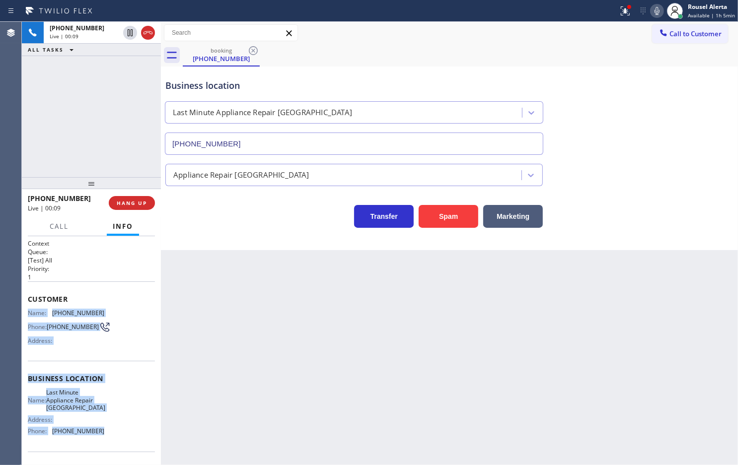
drag, startPoint x: 27, startPoint y: 311, endPoint x: 112, endPoint y: 435, distance: 149.6
click at [112, 435] on div "Context Queue: [Test] All Priority: 1 Customer Name: (267) 972-0246 Phone: (267…" at bounding box center [91, 382] width 127 height 287
copy div "Name: (267) 972-0246 Phone: (267) 972-0246 Address: Business location Name: Las…"
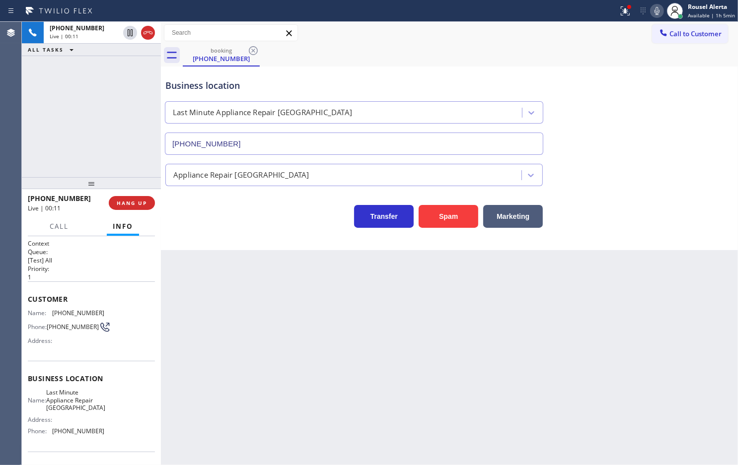
click at [557, 58] on div "booking (267) 972-0246" at bounding box center [460, 55] width 555 height 22
click at [621, 14] on icon at bounding box center [625, 11] width 12 height 12
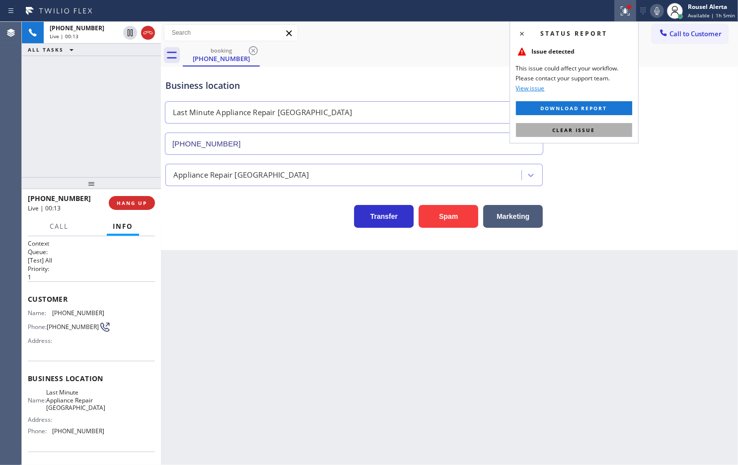
click at [599, 130] on button "Clear issue" at bounding box center [574, 130] width 116 height 14
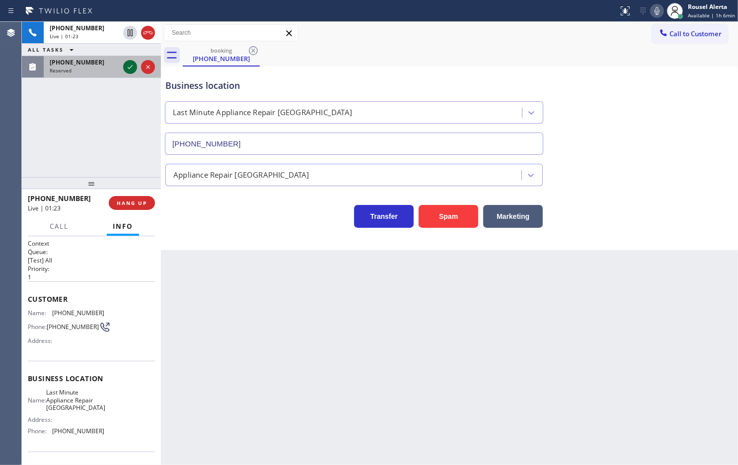
click at [124, 68] on icon at bounding box center [130, 67] width 12 height 12
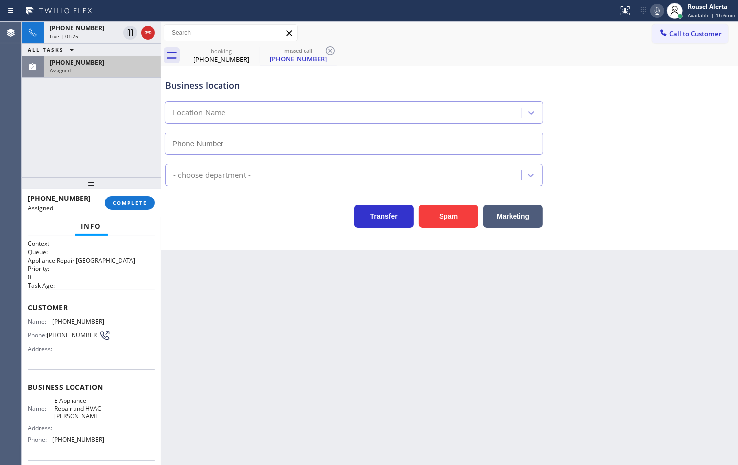
type input "[PHONE_NUMBER]"
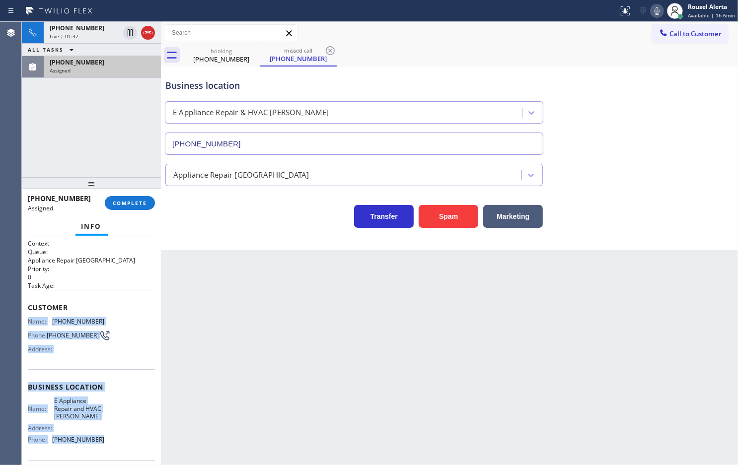
drag, startPoint x: 29, startPoint y: 318, endPoint x: 103, endPoint y: 443, distance: 144.9
click at [103, 443] on div "Context Queue: Appliance Repair High End Priority: 0 Task Age: Customer Name: (…" at bounding box center [91, 387] width 127 height 296
copy div "Name: (610) 977-0786 Phone: (610) 977-0786 Address: Business location Name: E A…"
click at [95, 65] on div "[PHONE_NUMBER]" at bounding box center [102, 62] width 105 height 8
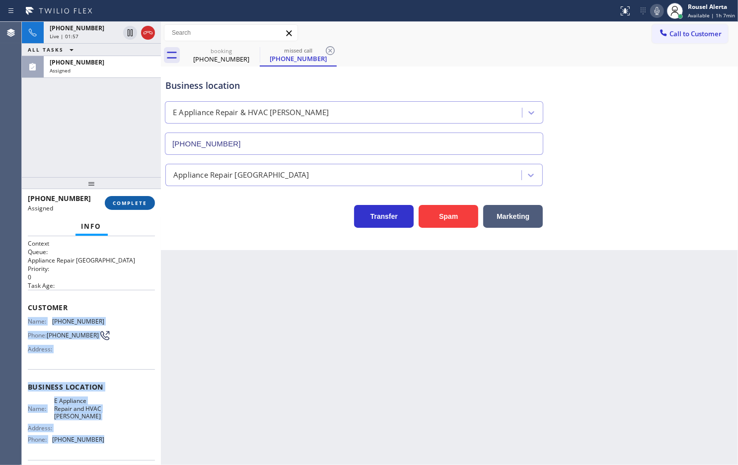
click at [134, 208] on button "COMPLETE" at bounding box center [130, 203] width 50 height 14
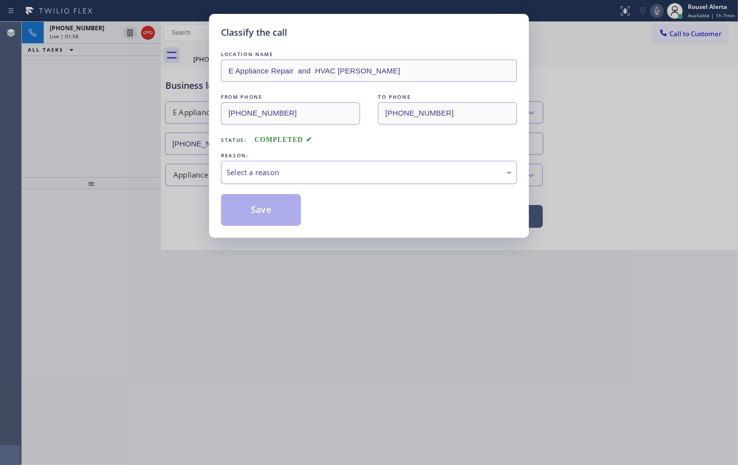
click at [276, 178] on div "Select a reason" at bounding box center [368, 172] width 285 height 11
click at [276, 211] on button "Save" at bounding box center [261, 210] width 80 height 32
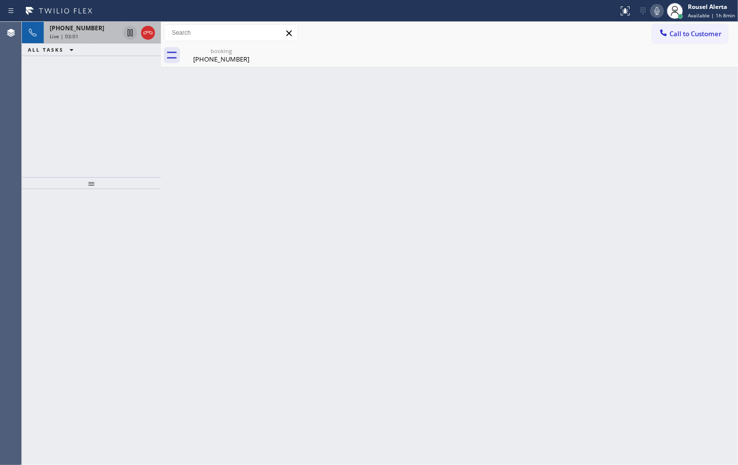
click at [132, 33] on icon at bounding box center [130, 33] width 12 height 12
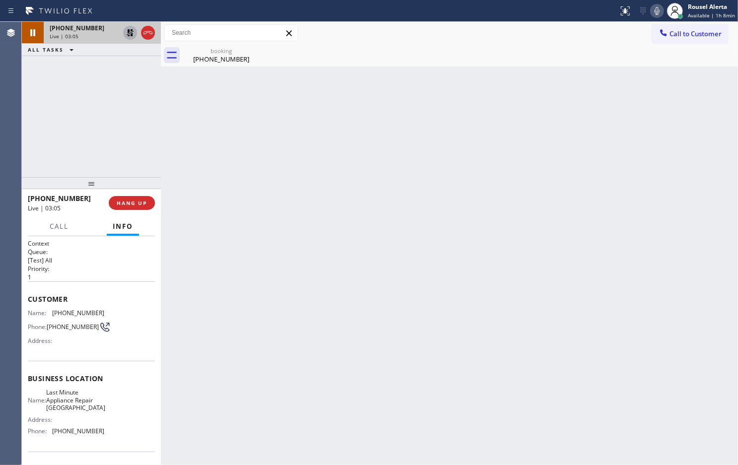
click at [654, 11] on icon at bounding box center [657, 11] width 12 height 12
click at [132, 62] on icon at bounding box center [130, 67] width 12 height 12
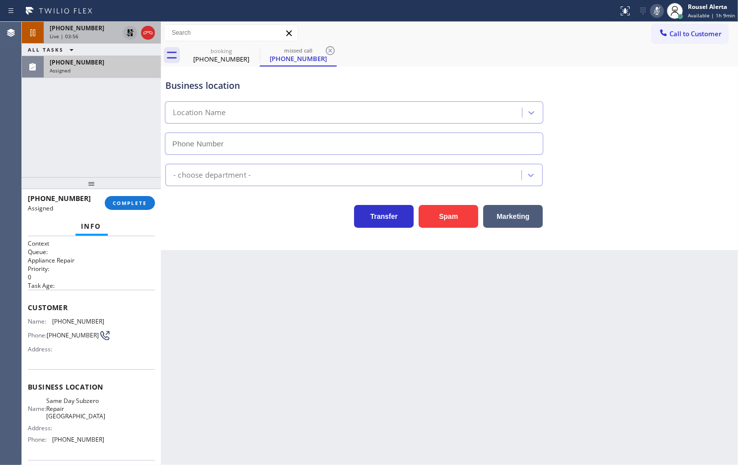
type input "[PHONE_NUMBER]"
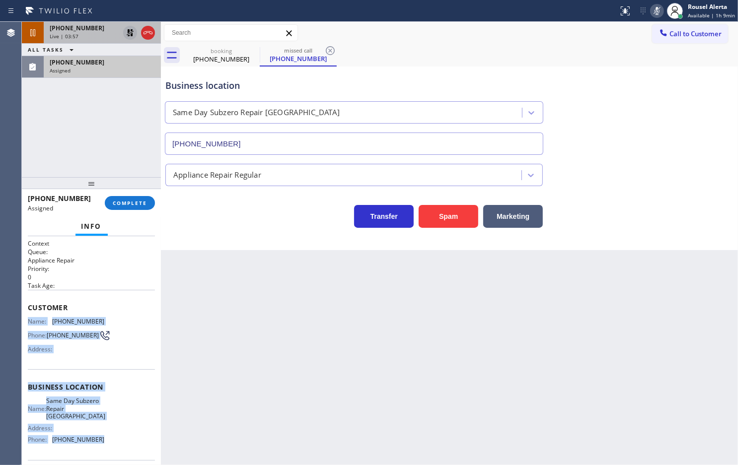
drag, startPoint x: 28, startPoint y: 331, endPoint x: 99, endPoint y: 441, distance: 130.9
click at [99, 441] on div "Context Queue: Appliance Repair Priority: 0 Task Age: Customer Name: (610) 760-…" at bounding box center [91, 350] width 139 height 229
copy div "Name: (610) 760-2276 Phone: (610) 760-2276 Address: Business location Name: Sam…"
click at [91, 70] on div "Assigned" at bounding box center [102, 70] width 105 height 7
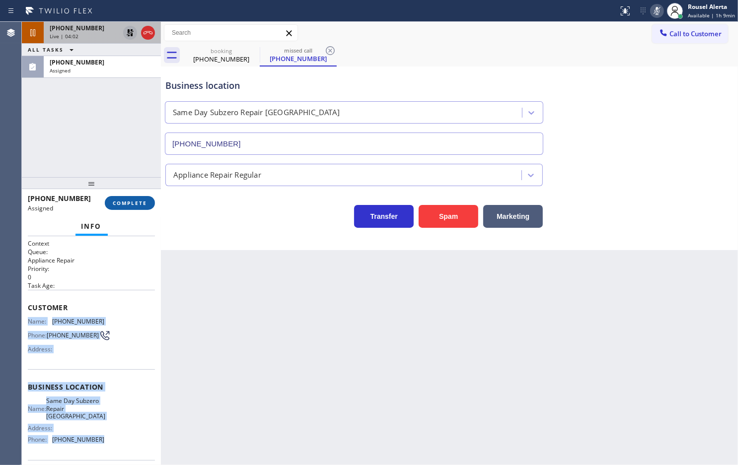
click at [127, 196] on button "COMPLETE" at bounding box center [130, 203] width 50 height 14
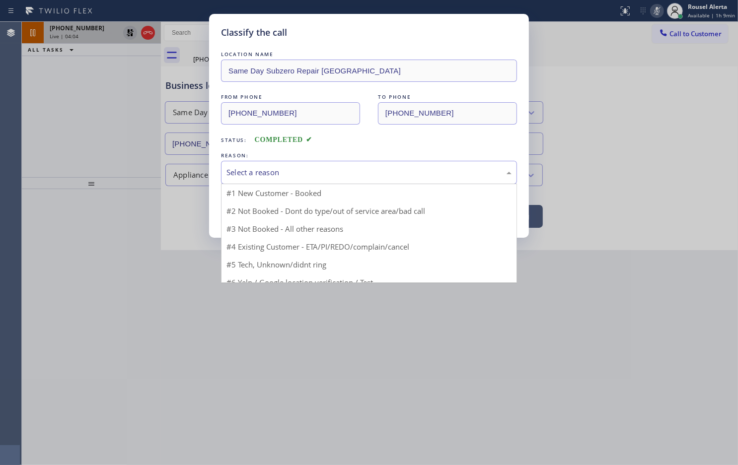
click at [246, 170] on div "Select a reason" at bounding box center [368, 172] width 285 height 11
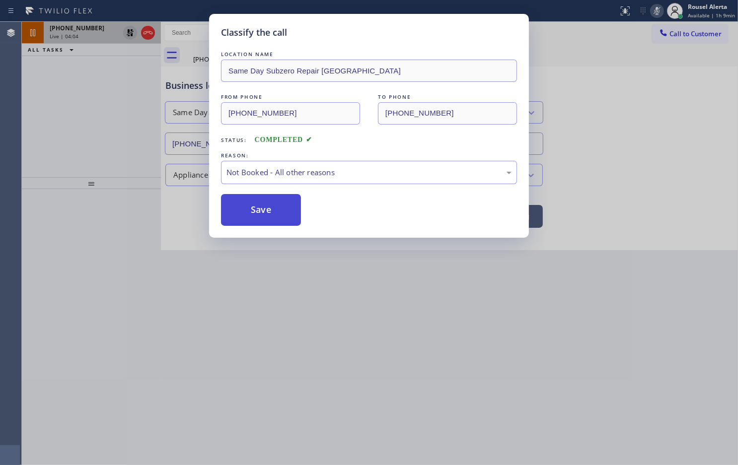
click at [256, 213] on button "Save" at bounding box center [261, 210] width 80 height 32
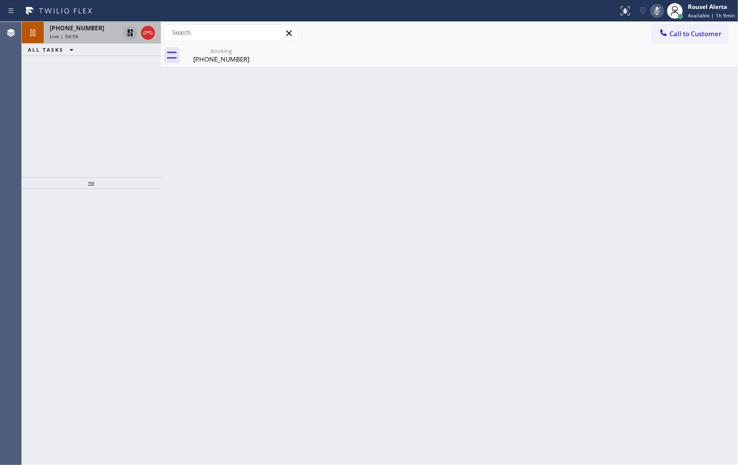
click at [127, 33] on icon at bounding box center [130, 33] width 12 height 12
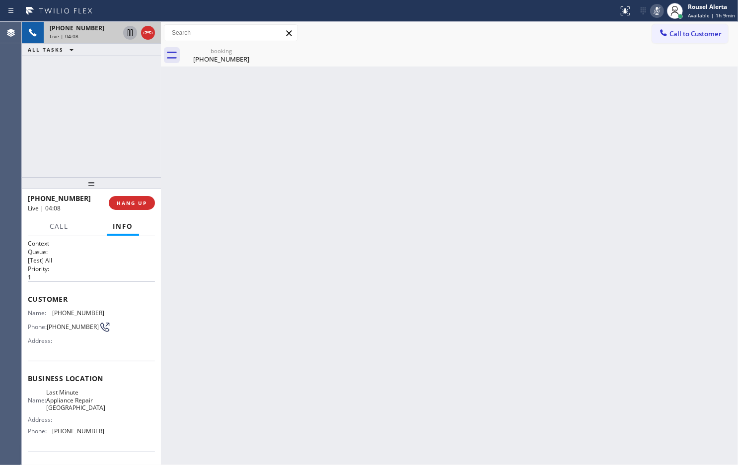
click at [655, 13] on icon at bounding box center [657, 11] width 12 height 12
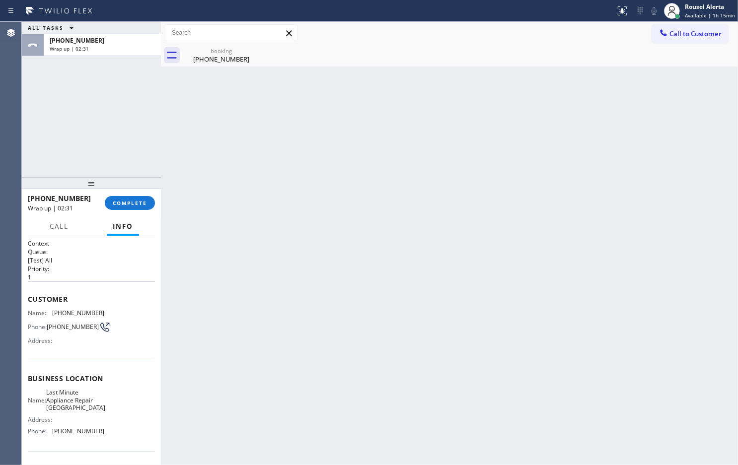
click at [100, 110] on div "ALL TASKS ALL TASKS ACTIVE TASKS TASKS IN WRAP UP +12679720246 Wrap up | 02:31" at bounding box center [91, 99] width 139 height 155
click at [141, 200] on span "COMPLETE" at bounding box center [130, 203] width 34 height 7
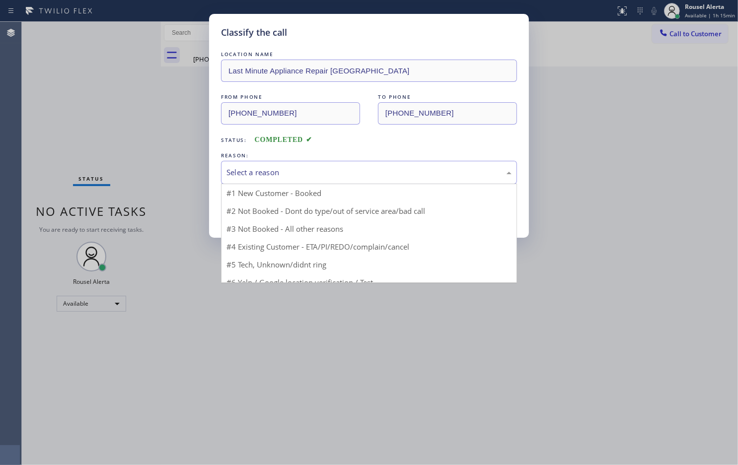
click at [313, 167] on div "Select a reason" at bounding box center [368, 172] width 285 height 11
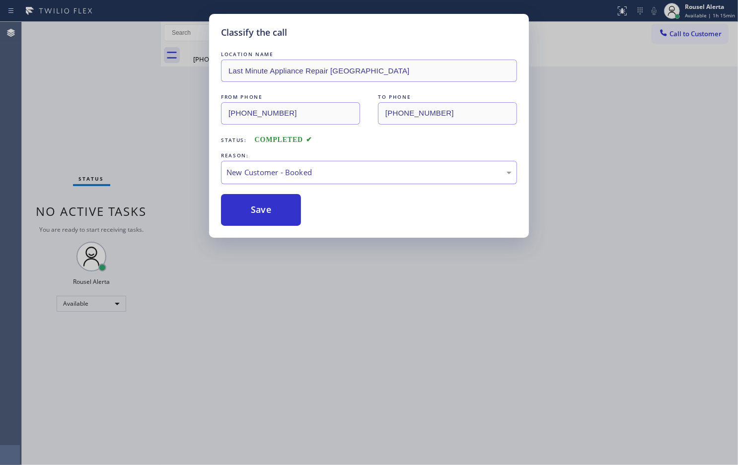
drag, startPoint x: 258, startPoint y: 208, endPoint x: 247, endPoint y: 185, distance: 26.2
click at [258, 209] on button "Save" at bounding box center [261, 210] width 80 height 32
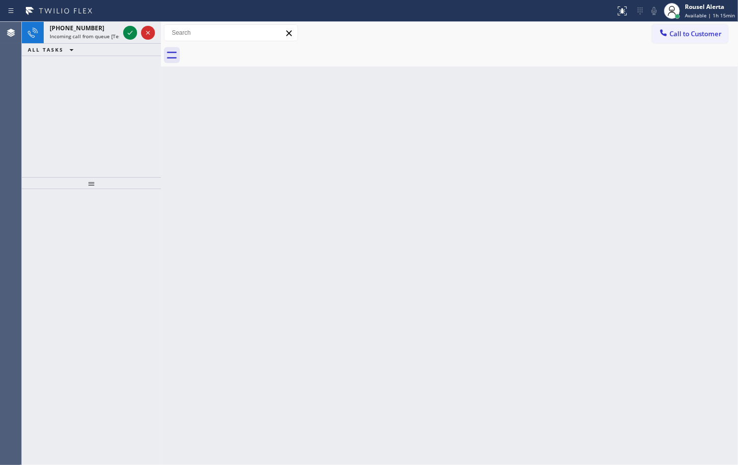
click at [97, 46] on div "ALL TASKS ALL TASKS ACTIVE TASKS TASKS IN WRAP UP" at bounding box center [91, 50] width 139 height 12
click at [97, 34] on span "Incoming call from queue [Test] All" at bounding box center [91, 36] width 82 height 7
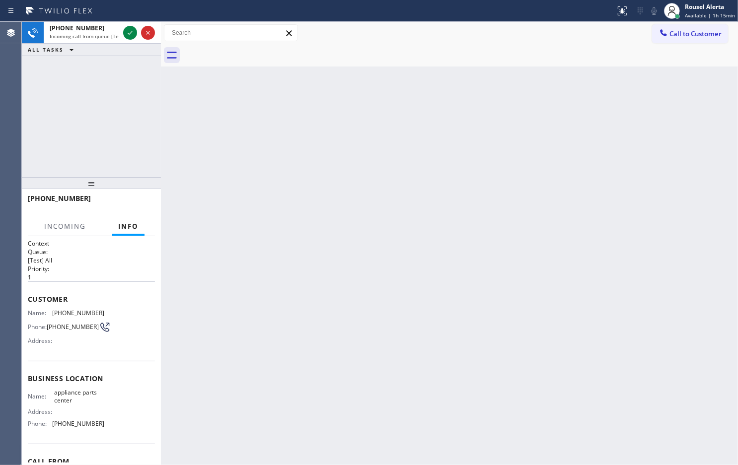
drag, startPoint x: 410, startPoint y: 278, endPoint x: 425, endPoint y: 251, distance: 30.9
click at [413, 273] on div "Back to Dashboard Change Sender ID Customers Technicians Select a contact Outbo…" at bounding box center [449, 243] width 577 height 443
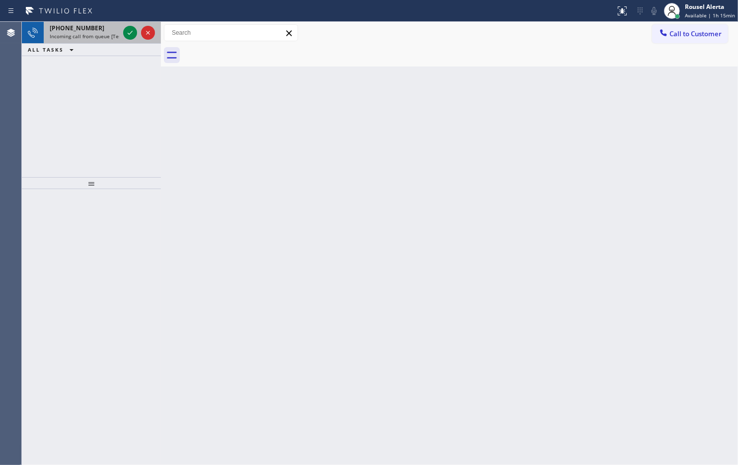
click at [102, 31] on div "+16825601171" at bounding box center [84, 28] width 69 height 8
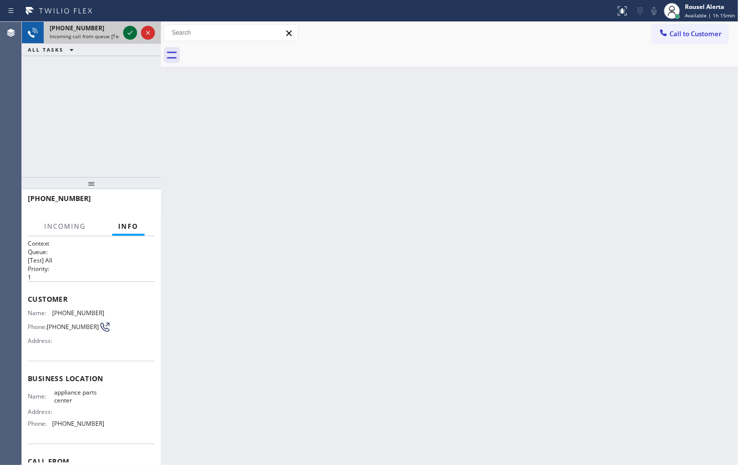
click at [125, 36] on icon at bounding box center [130, 33] width 12 height 12
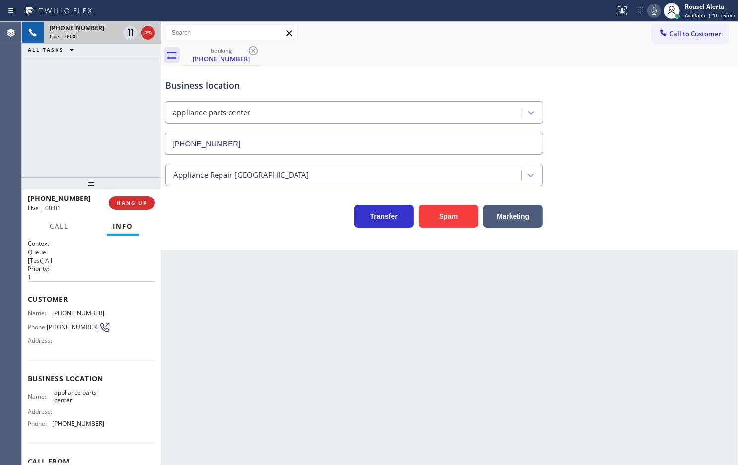
type input "[PHONE_NUMBER]"
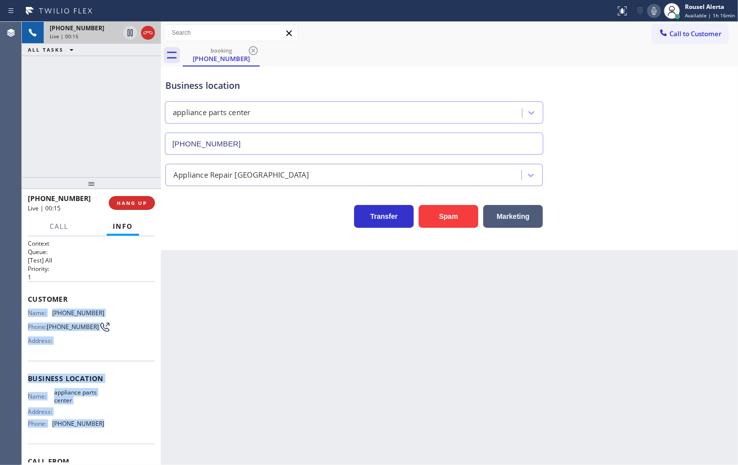
drag, startPoint x: 28, startPoint y: 306, endPoint x: 105, endPoint y: 416, distance: 134.4
click at [98, 435] on div "Context Queue: [Test] All Priority: 1 Customer Name: (682) 560-1171 Phone: (682…" at bounding box center [91, 378] width 127 height 279
copy div "Name: (682) 560-1171 Phone: (682) 560-1171 Address: Business location Name: app…"
click at [128, 33] on icon at bounding box center [130, 33] width 12 height 12
click at [649, 6] on icon at bounding box center [654, 11] width 12 height 12
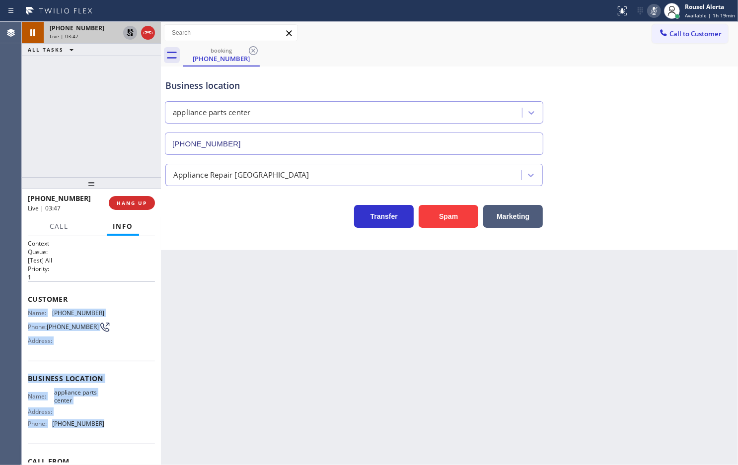
click at [130, 32] on icon at bounding box center [130, 33] width 12 height 12
click at [654, 9] on icon at bounding box center [654, 11] width 12 height 12
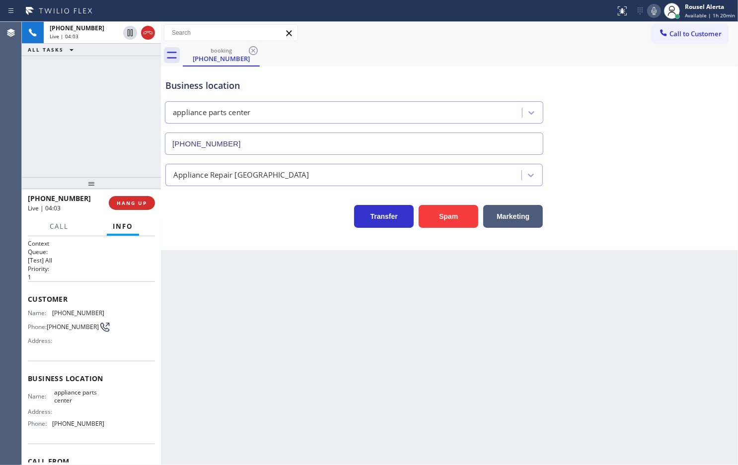
click at [77, 90] on div "+16825601171 Live | 04:03 ALL TASKS ALL TASKS ACTIVE TASKS TASKS IN WRAP UP" at bounding box center [91, 99] width 139 height 155
click at [135, 200] on span "HANG UP" at bounding box center [132, 203] width 30 height 7
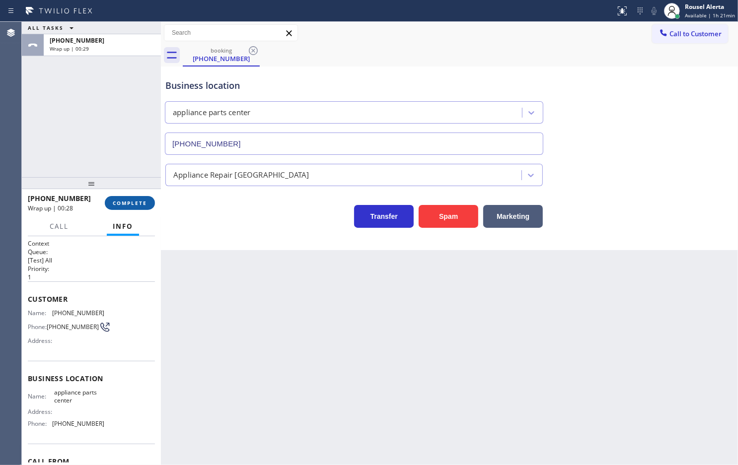
click at [135, 206] on span "COMPLETE" at bounding box center [130, 203] width 34 height 7
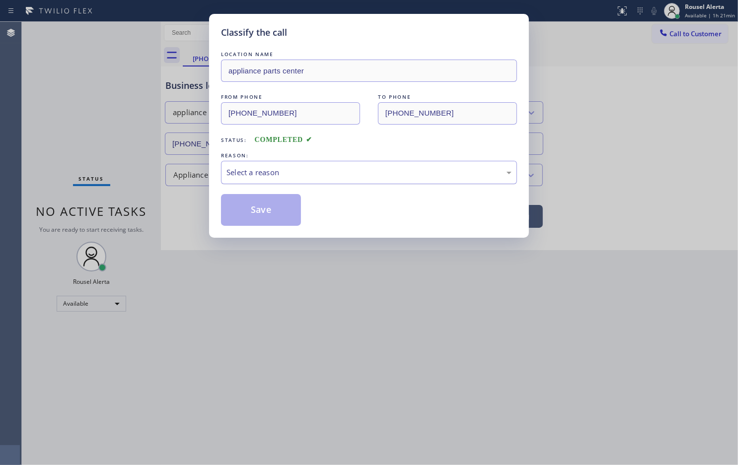
drag, startPoint x: 248, startPoint y: 180, endPoint x: 259, endPoint y: 184, distance: 11.6
click at [249, 180] on div "Select a reason" at bounding box center [369, 172] width 296 height 23
click at [271, 214] on button "Save" at bounding box center [261, 210] width 80 height 32
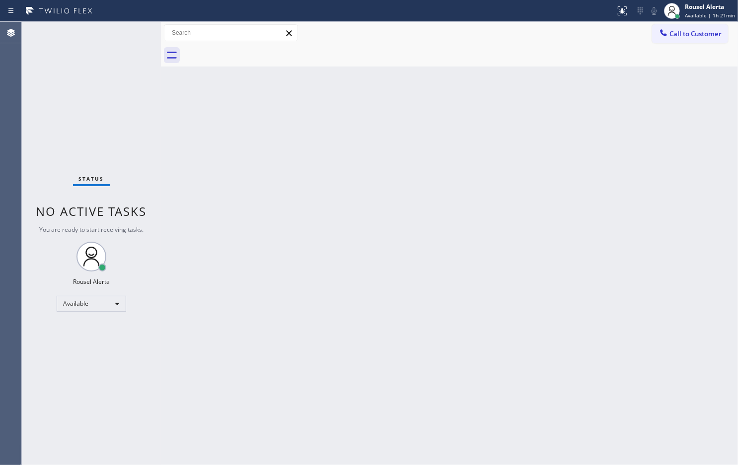
click at [385, 314] on div "Back to Dashboard Change Sender ID Customers Technicians Select a contact Outbo…" at bounding box center [449, 243] width 577 height 443
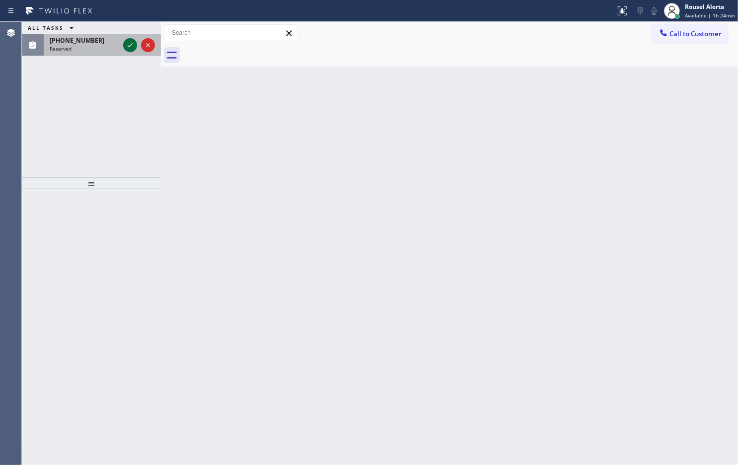
click at [124, 44] on icon at bounding box center [130, 45] width 12 height 12
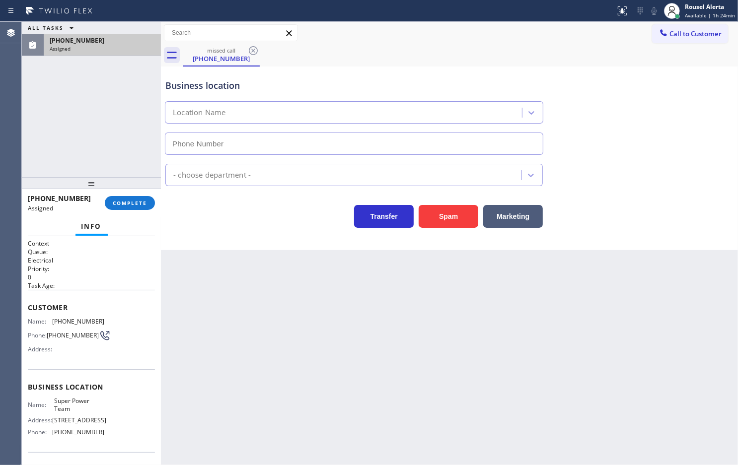
type input "[PHONE_NUMBER]"
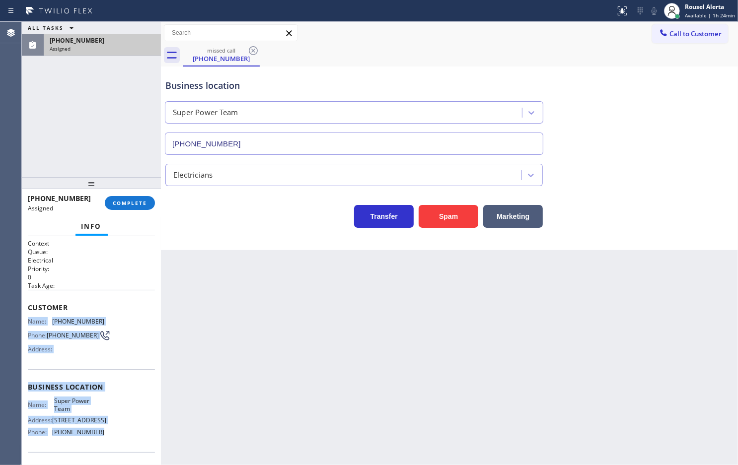
drag, startPoint x: 29, startPoint y: 316, endPoint x: 110, endPoint y: 431, distance: 140.3
click at [110, 431] on div "Context Queue: Electrical Priority: 0 Task Age: Customer Name: (603) 867-7752 P…" at bounding box center [91, 383] width 127 height 288
copy div "Name: (603) 867-7752 Phone: (603) 867-7752 Address: Business location Name: Sup…"
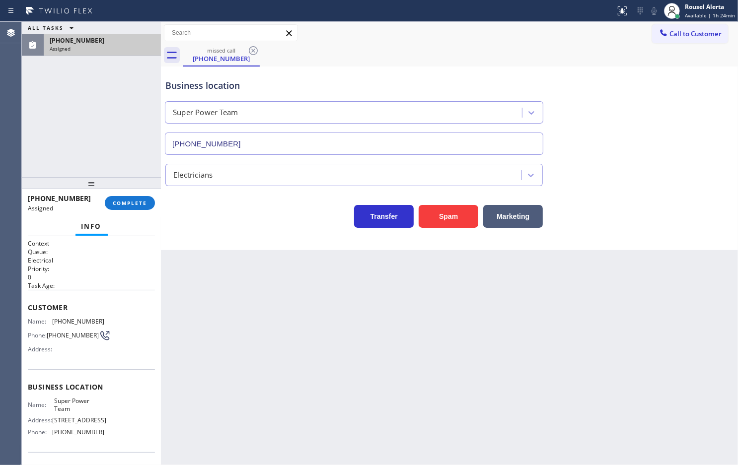
click at [91, 103] on div "ALL TASKS ALL TASKS ACTIVE TASKS TASKS IN WRAP UP (603) 867-7752 Assigned" at bounding box center [91, 99] width 139 height 155
click at [123, 197] on button "COMPLETE" at bounding box center [130, 203] width 50 height 14
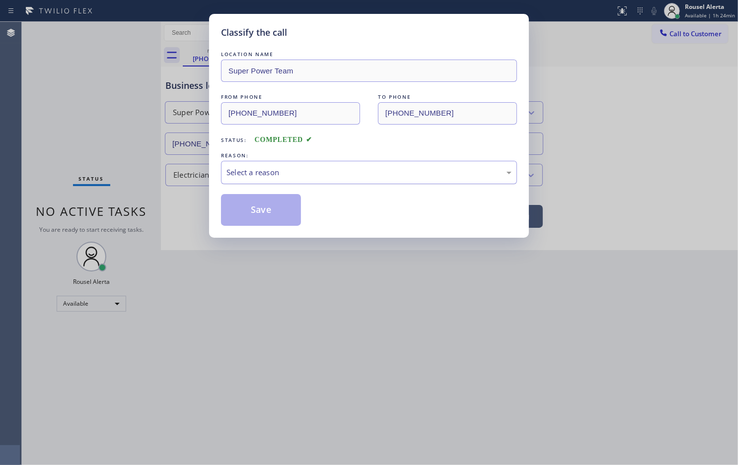
click at [263, 175] on div "Select a reason" at bounding box center [368, 172] width 285 height 11
click at [277, 204] on button "Save" at bounding box center [261, 210] width 80 height 32
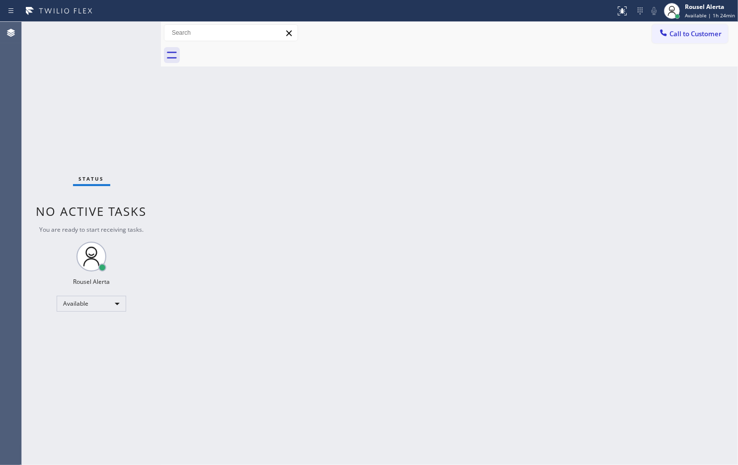
click at [249, 237] on div "Back to Dashboard Change Sender ID Customers Technicians Select a contact Outbo…" at bounding box center [449, 243] width 577 height 443
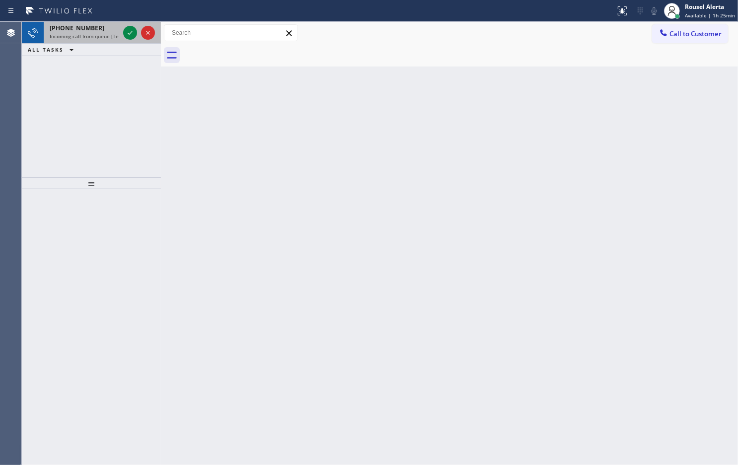
click at [103, 33] on span "Incoming call from queue [Test] All" at bounding box center [91, 36] width 82 height 7
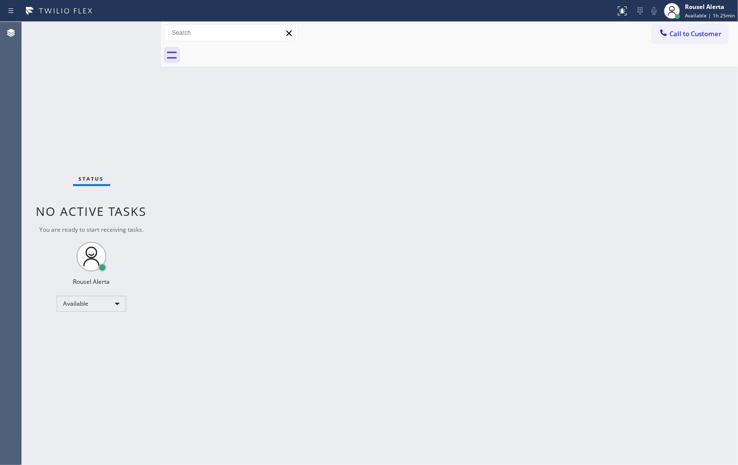
click at [294, 247] on div "Back to Dashboard Change Sender ID Customers Technicians Select a contact Outbo…" at bounding box center [449, 243] width 577 height 443
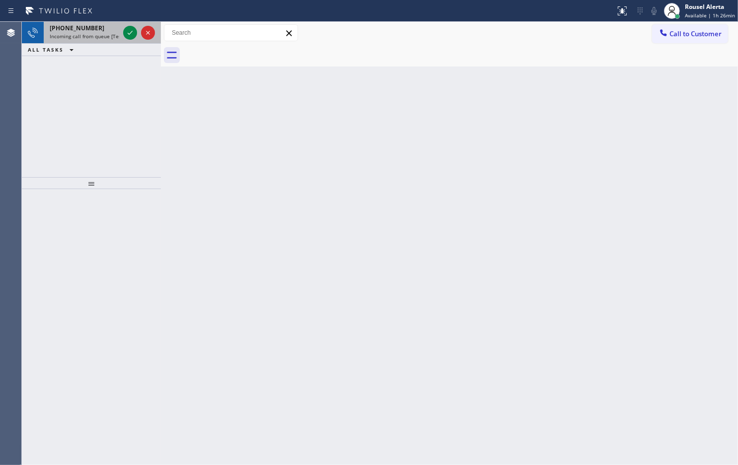
click at [98, 36] on span "Incoming call from queue [Test] All" at bounding box center [91, 36] width 82 height 7
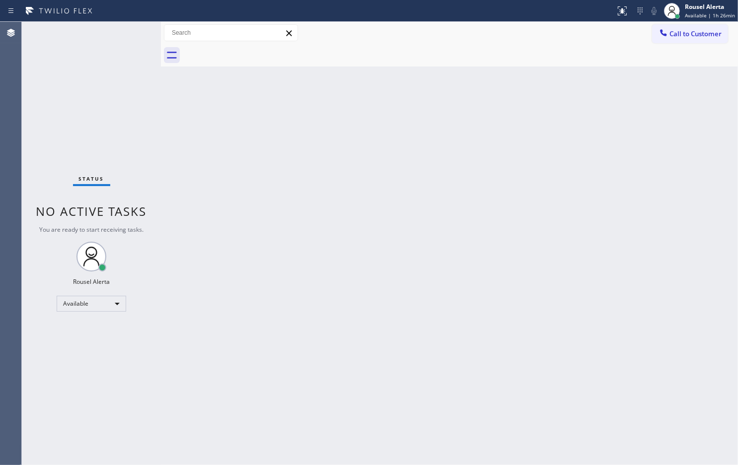
click at [403, 343] on div "Back to Dashboard Change Sender ID Customers Technicians Select a contact Outbo…" at bounding box center [449, 243] width 577 height 443
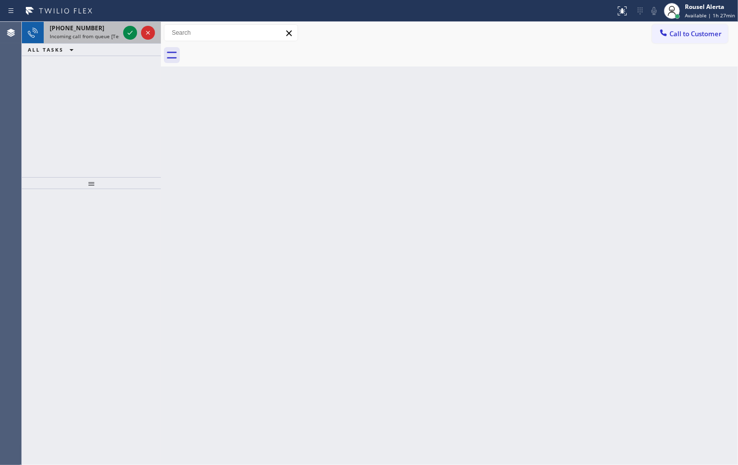
click at [99, 33] on span "Incoming call from queue [Test] All" at bounding box center [91, 36] width 82 height 7
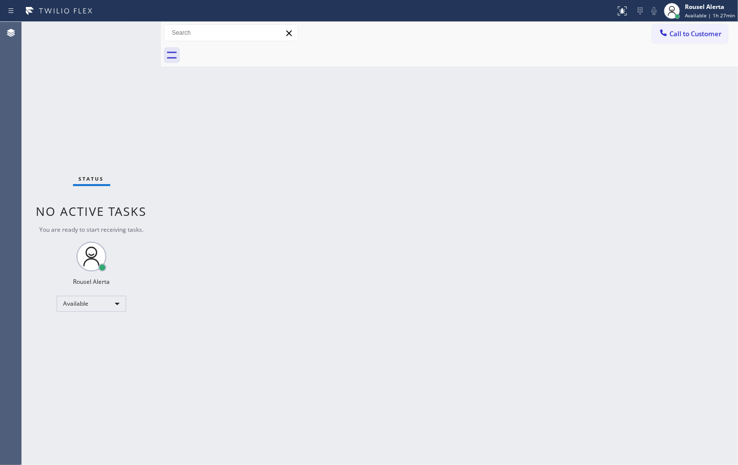
click at [99, 33] on div "Status No active tasks You are ready to start receiving tasks. Rousel Alerta Av…" at bounding box center [91, 243] width 139 height 443
click at [301, 288] on div "Back to Dashboard Change Sender ID Customers Technicians Select a contact Outbo…" at bounding box center [449, 243] width 577 height 443
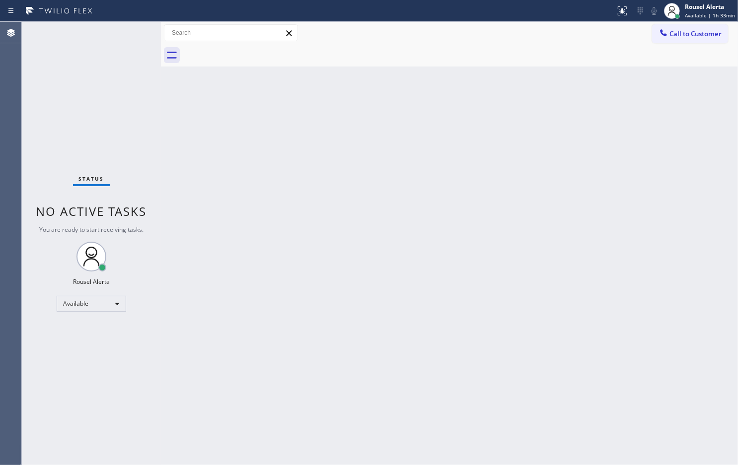
click at [247, 323] on div "Back to Dashboard Change Sender ID Customers Technicians Select a contact Outbo…" at bounding box center [449, 243] width 577 height 443
drag, startPoint x: 266, startPoint y: 266, endPoint x: 287, endPoint y: 288, distance: 30.9
click at [268, 269] on div "Back to Dashboard Change Sender ID Customers Technicians Select a contact Outbo…" at bounding box center [449, 243] width 577 height 443
click at [107, 66] on div "Status No active tasks You are ready to start receiving tasks. Rousel Alerta Av…" at bounding box center [91, 243] width 139 height 443
click at [122, 80] on div "Status No active tasks You are ready to start receiving tasks. Rousel Alerta Av…" at bounding box center [91, 243] width 139 height 443
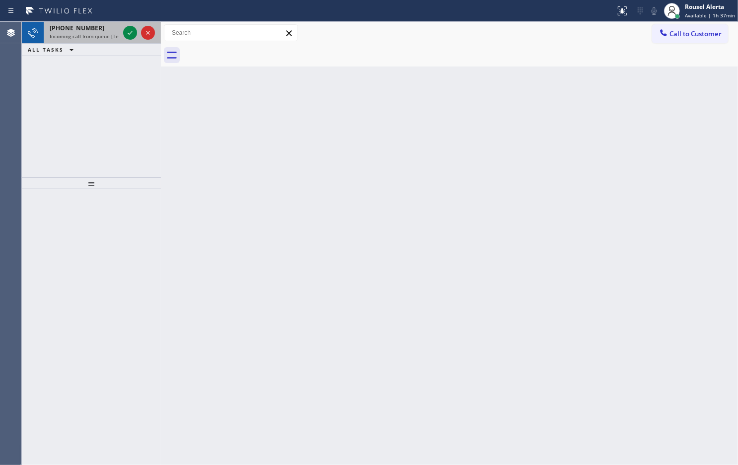
click at [112, 41] on div "+15513066341 Incoming call from queue [Test] All" at bounding box center [82, 33] width 77 height 22
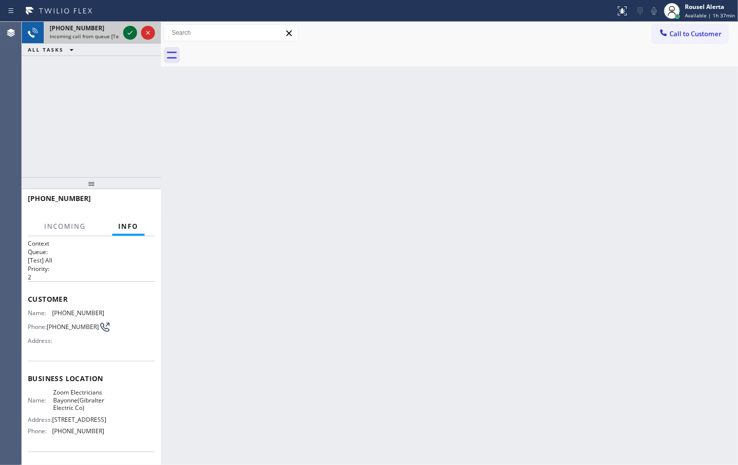
click at [125, 38] on icon at bounding box center [130, 33] width 12 height 12
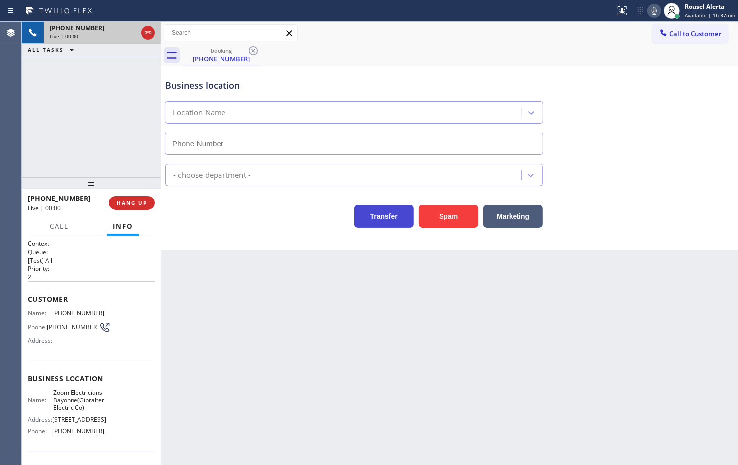
type input "(551) 400-6516"
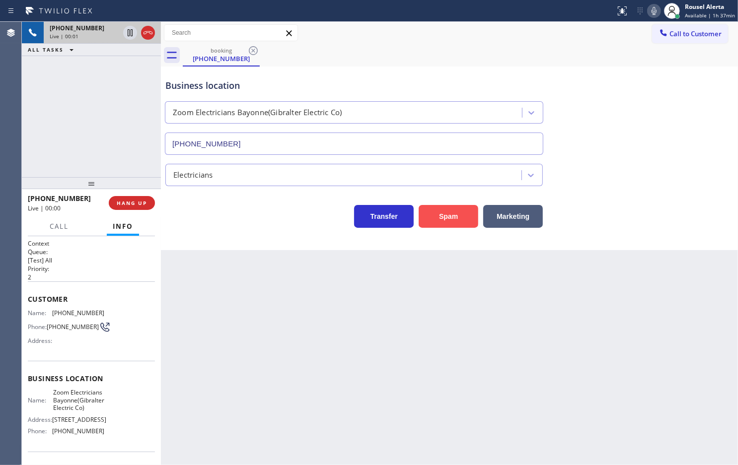
click at [446, 227] on button "Spam" at bounding box center [448, 216] width 60 height 23
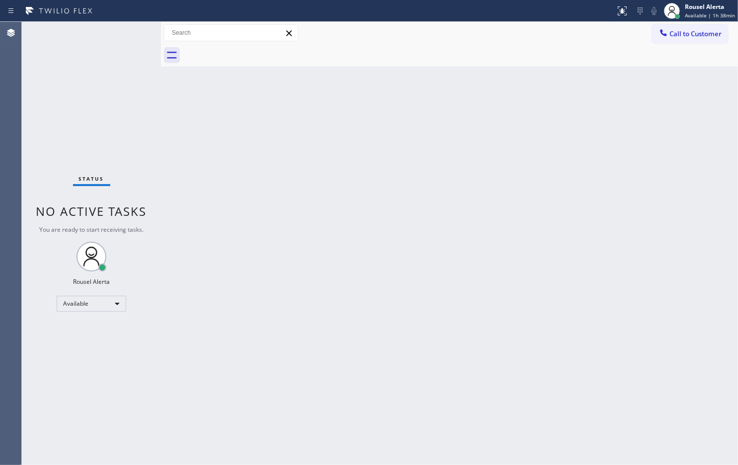
click at [393, 305] on div "Back to Dashboard Change Sender ID Customers Technicians Select a contact Outbo…" at bounding box center [449, 243] width 577 height 443
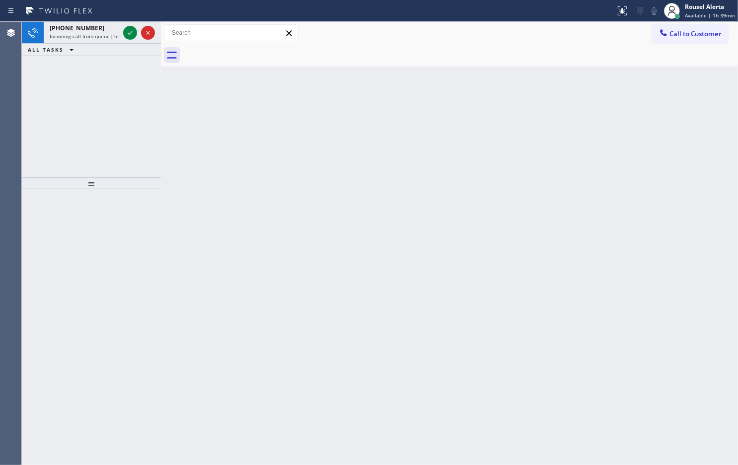
click at [88, 46] on div "ALL TASKS ALL TASKS ACTIVE TASKS TASKS IN WRAP UP" at bounding box center [91, 50] width 139 height 12
click at [90, 41] on div "+18179885330 Incoming call from queue [Test] All" at bounding box center [82, 33] width 77 height 22
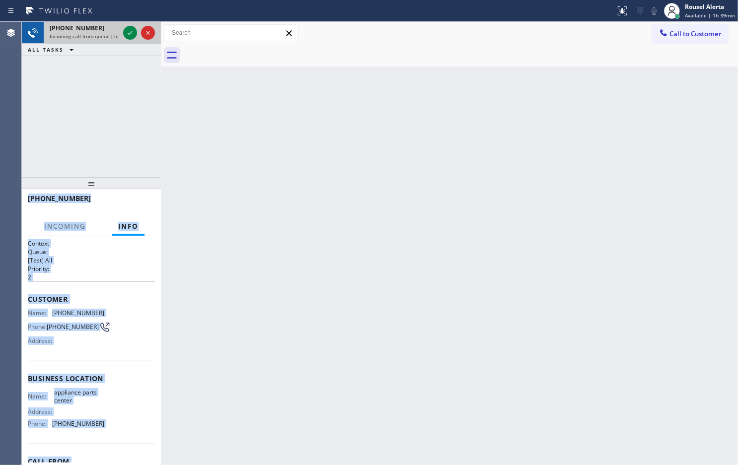
click at [90, 41] on div "+18179885330 Incoming call from queue [Test] All" at bounding box center [82, 33] width 77 height 22
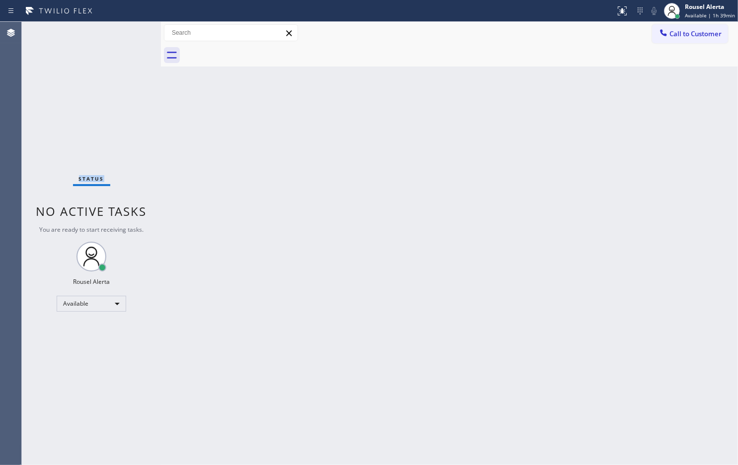
click at [90, 41] on div "Status No active tasks You are ready to start receiving tasks. Rousel Alerta Av…" at bounding box center [91, 243] width 139 height 443
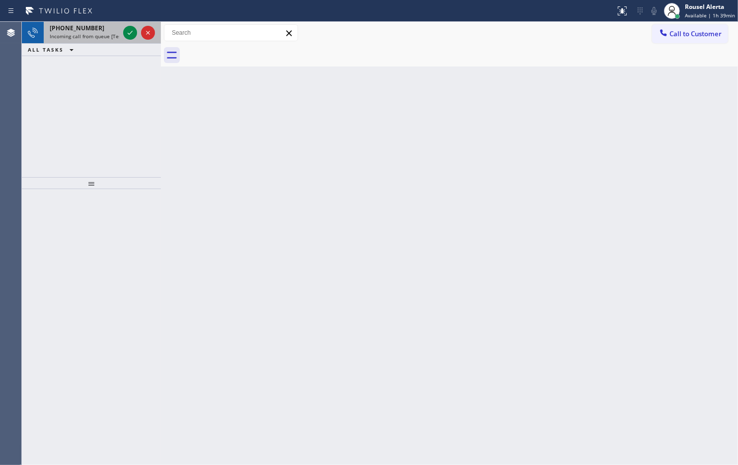
click at [105, 28] on div "+17868858696" at bounding box center [84, 28] width 69 height 8
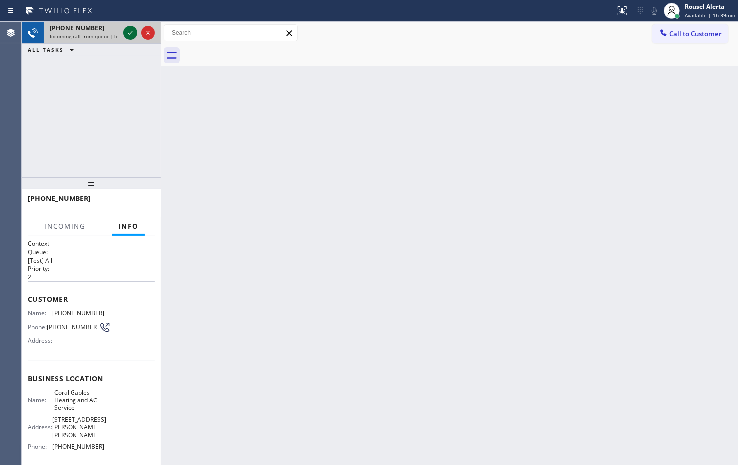
click at [127, 36] on icon at bounding box center [130, 33] width 12 height 12
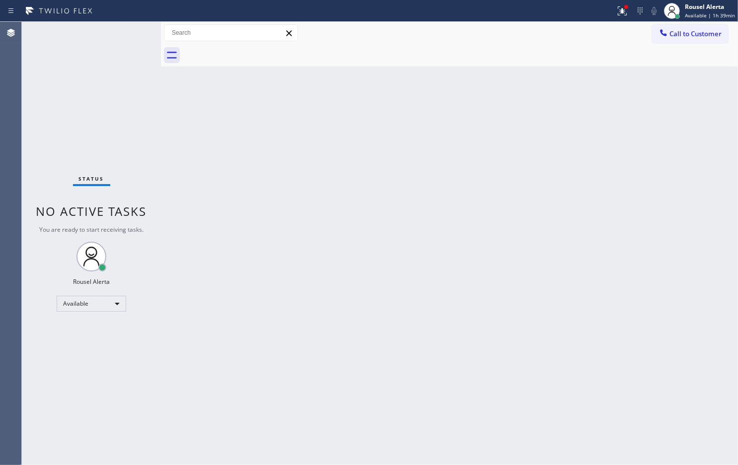
click at [127, 36] on div "Status No active tasks You are ready to start receiving tasks. Rousel Alerta Av…" at bounding box center [91, 243] width 139 height 443
drag, startPoint x: 127, startPoint y: 36, endPoint x: 133, endPoint y: 38, distance: 6.3
click at [128, 36] on div "Status No active tasks You are ready to start receiving tasks. Rousel Alerta Av…" at bounding box center [91, 243] width 139 height 443
click at [628, 13] on icon at bounding box center [622, 11] width 12 height 12
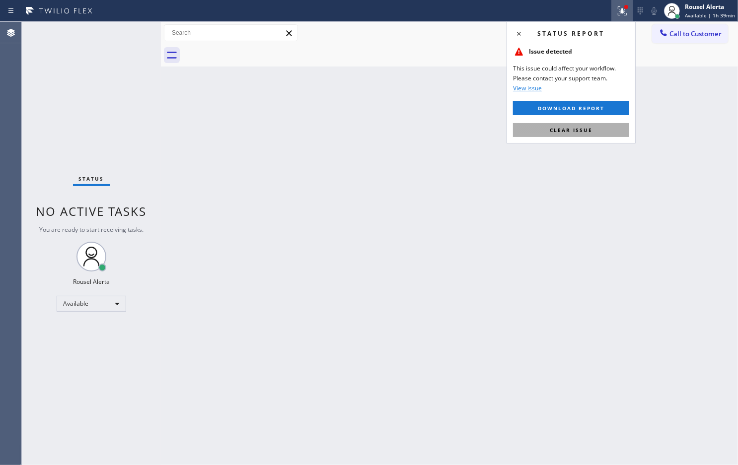
click at [598, 125] on button "Clear issue" at bounding box center [571, 130] width 116 height 14
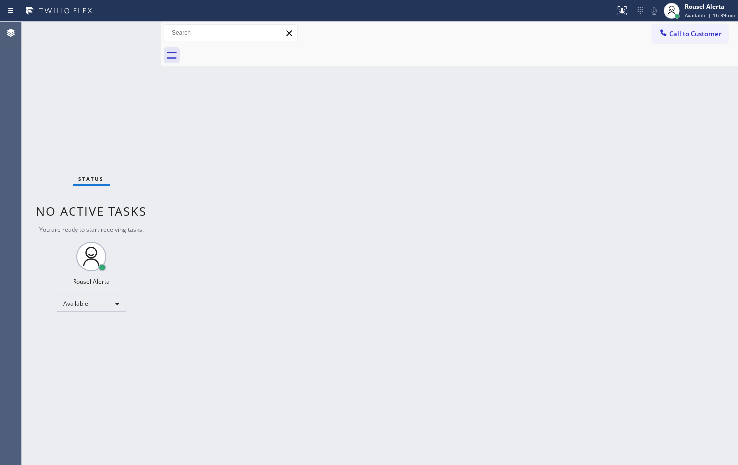
click at [597, 219] on div "Back to Dashboard Change Sender ID Customers Technicians Select a contact Outbo…" at bounding box center [449, 243] width 577 height 443
click at [586, 199] on div "Back to Dashboard Change Sender ID Customers Technicians Select a contact Outbo…" at bounding box center [449, 243] width 577 height 443
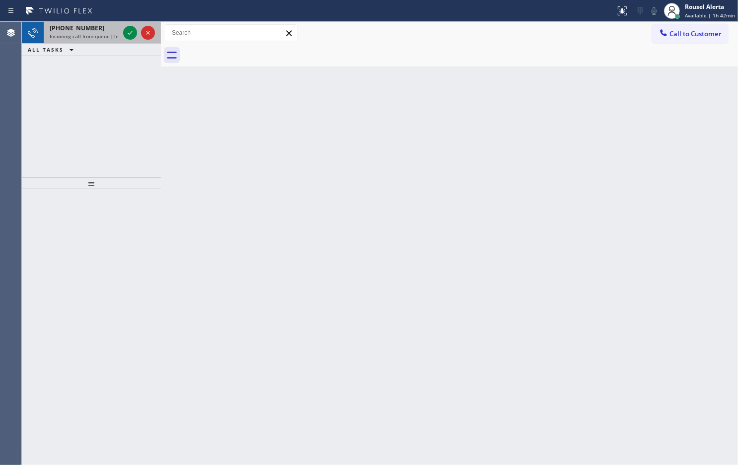
click at [107, 31] on div "+15163175715" at bounding box center [84, 28] width 69 height 8
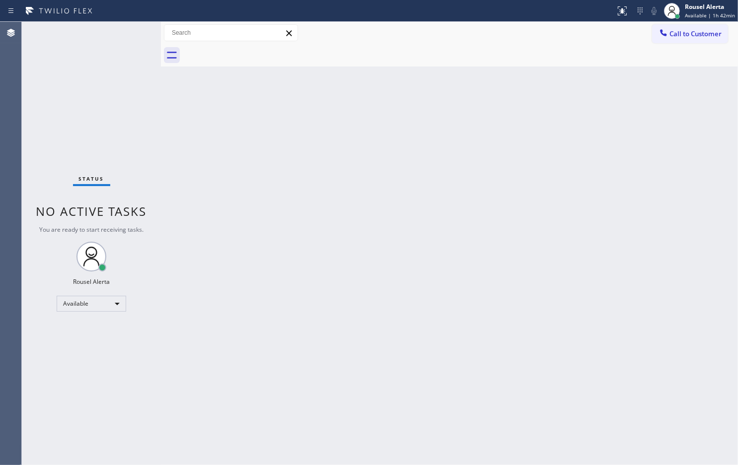
click at [126, 33] on div "Status No active tasks You are ready to start receiving tasks. Rousel Alerta Av…" at bounding box center [91, 243] width 139 height 443
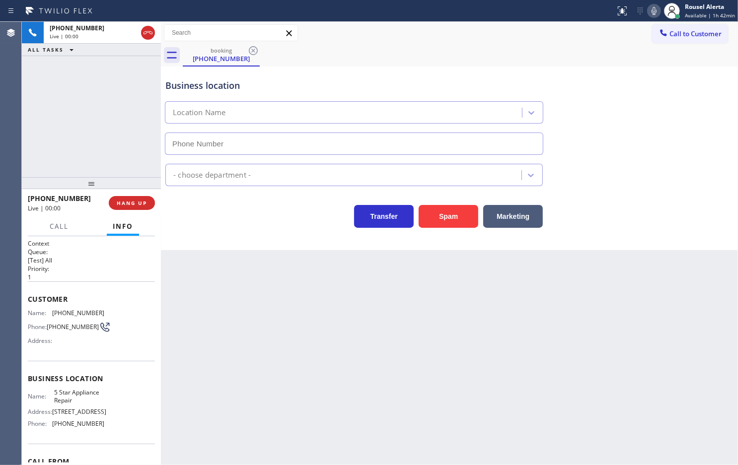
type input "[PHONE_NUMBER]"
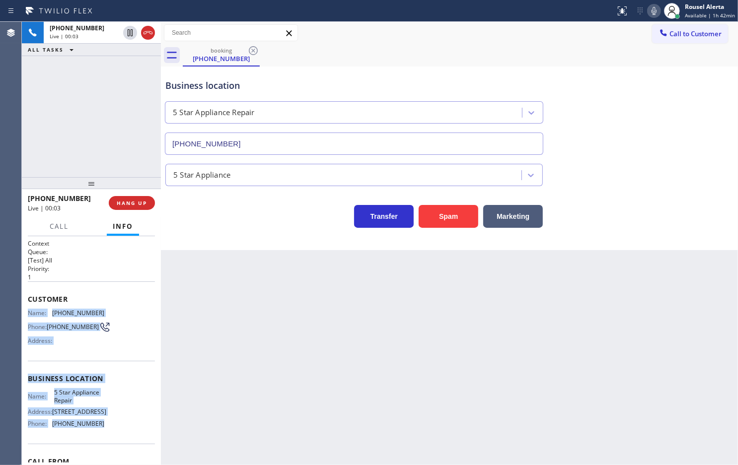
drag, startPoint x: 26, startPoint y: 311, endPoint x: 113, endPoint y: 430, distance: 147.5
click at [113, 430] on div "Context Queue: [Test] All Priority: 1 Customer Name: (516) 317-5715 Phone: (516…" at bounding box center [91, 350] width 139 height 229
click at [132, 36] on icon at bounding box center [130, 32] width 5 height 7
click at [659, 11] on icon at bounding box center [654, 11] width 12 height 12
click at [127, 38] on icon at bounding box center [130, 33] width 12 height 12
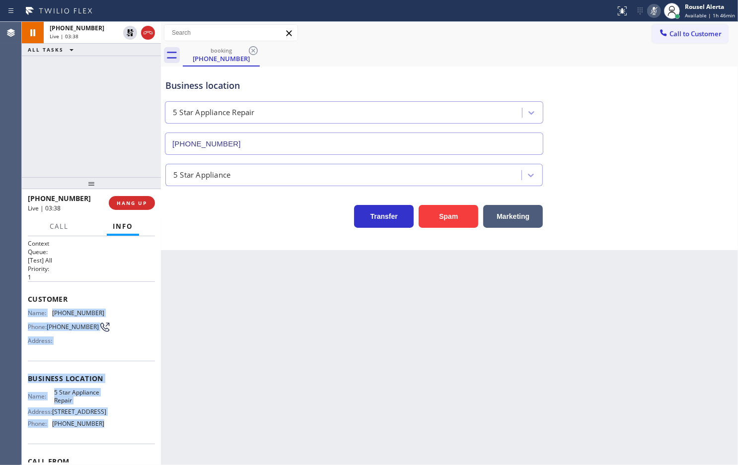
click at [654, 14] on icon at bounding box center [654, 11] width 12 height 12
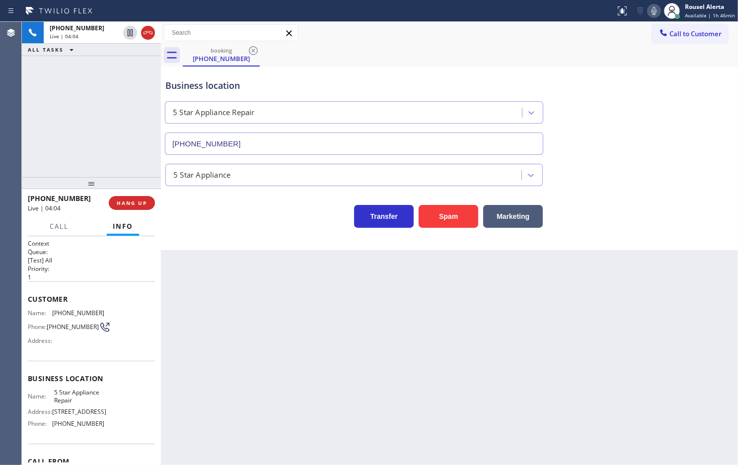
click at [104, 83] on div "+15163175715 Live | 04:04 ALL TASKS ALL TASKS ACTIVE TASKS TASKS IN WRAP UP" at bounding box center [91, 99] width 139 height 155
drag, startPoint x: 80, startPoint y: 60, endPoint x: 80, endPoint y: 73, distance: 12.9
click at [80, 60] on div "+15163175715 Live | 04:21 ALL TASKS ALL TASKS ACTIVE TASKS TASKS IN WRAP UP" at bounding box center [91, 99] width 139 height 155
click at [72, 310] on span "[PHONE_NUMBER]" at bounding box center [78, 312] width 52 height 7
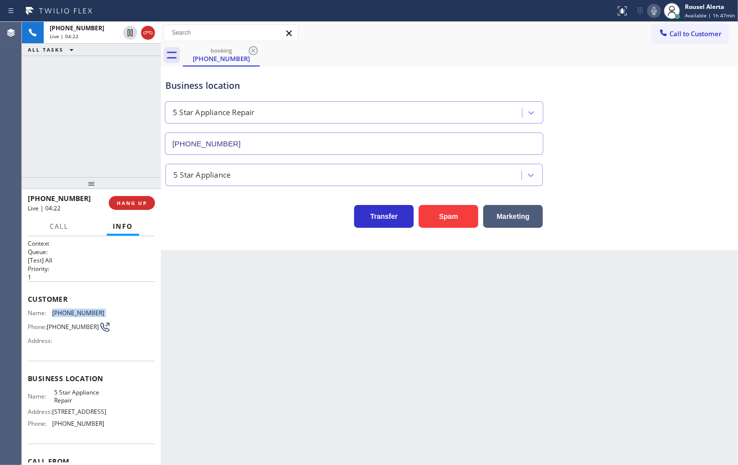
click at [72, 310] on span "[PHONE_NUMBER]" at bounding box center [78, 312] width 52 height 7
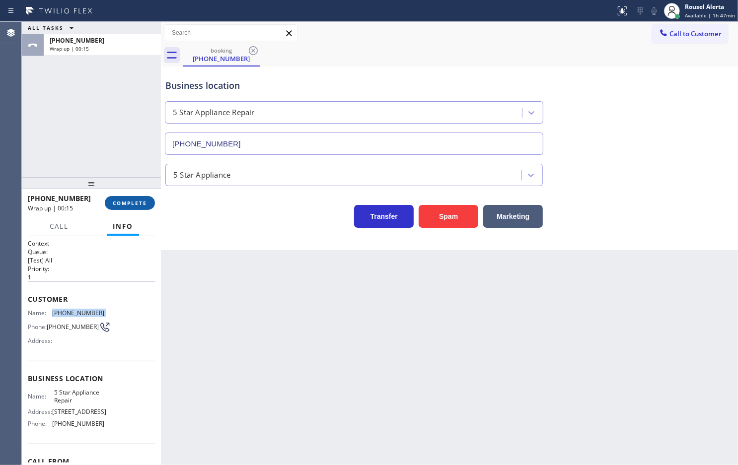
click at [127, 198] on button "COMPLETE" at bounding box center [130, 203] width 50 height 14
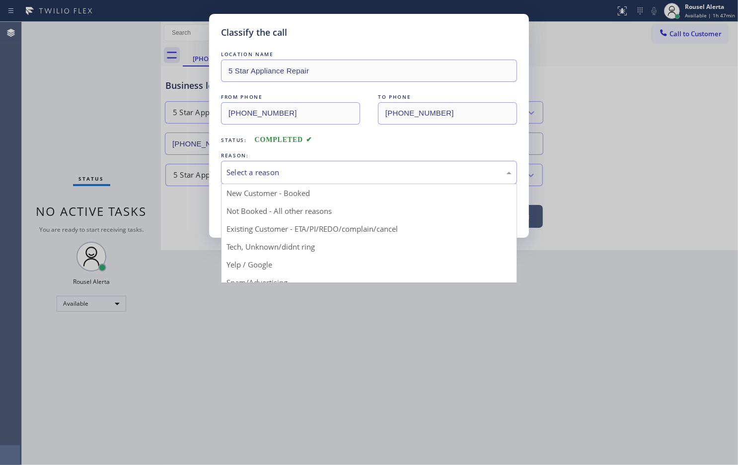
click at [291, 176] on div "Select a reason" at bounding box center [368, 172] width 285 height 11
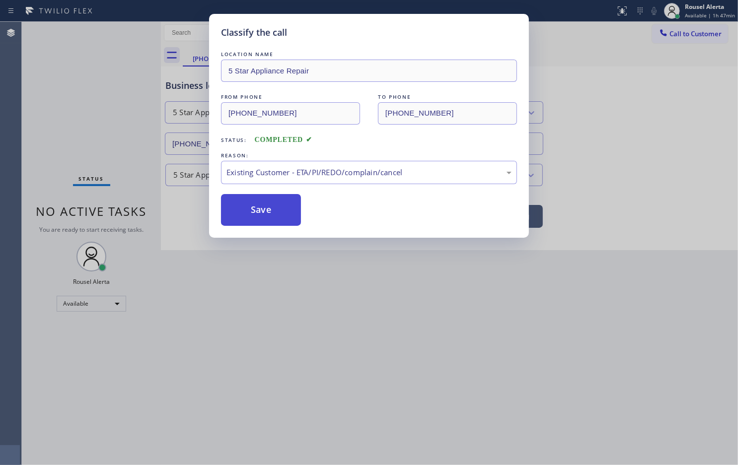
click at [277, 211] on button "Save" at bounding box center [261, 210] width 80 height 32
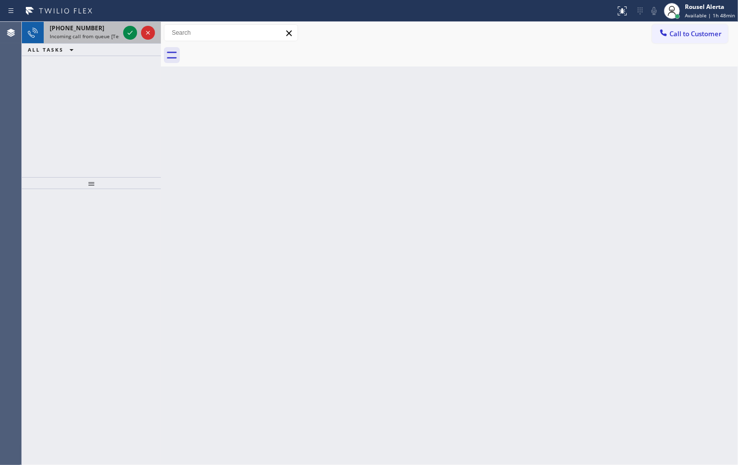
click at [98, 42] on div "+15162133772 Incoming call from queue [Test] All" at bounding box center [82, 33] width 77 height 22
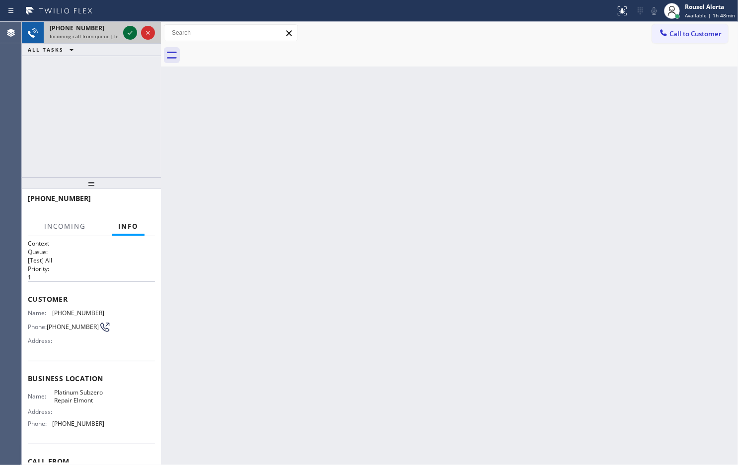
click at [132, 36] on icon at bounding box center [130, 33] width 12 height 12
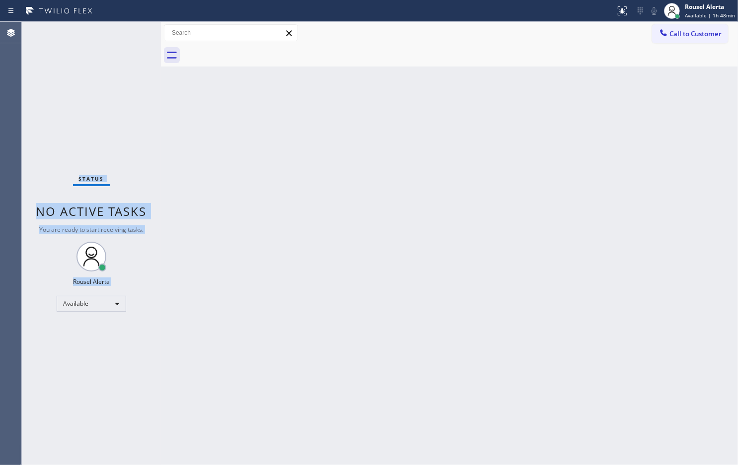
click at [132, 36] on div "Status No active tasks You are ready to start receiving tasks. Rousel Alerta Av…" at bounding box center [91, 243] width 139 height 443
click at [628, 11] on icon at bounding box center [622, 11] width 12 height 12
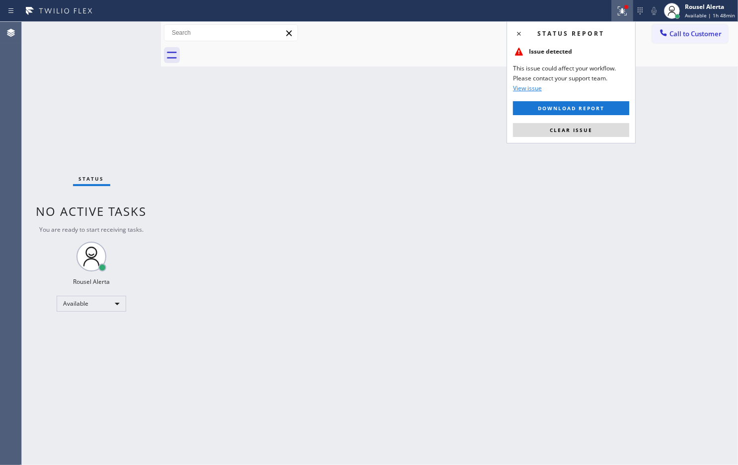
click at [601, 138] on div "Status report Issue detected This issue could affect your workflow. Please cont…" at bounding box center [570, 82] width 129 height 122
click at [601, 127] on button "Clear issue" at bounding box center [571, 130] width 116 height 14
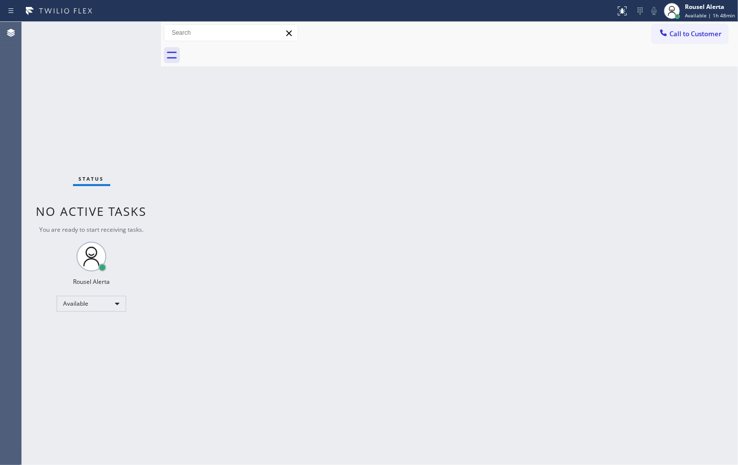
click at [527, 368] on div "Back to Dashboard Change Sender ID Customers Technicians Select a contact Outbo…" at bounding box center [449, 243] width 577 height 443
click at [132, 32] on div "Status No active tasks You are ready to start receiving tasks. Rousel Alerta Av…" at bounding box center [91, 243] width 139 height 443
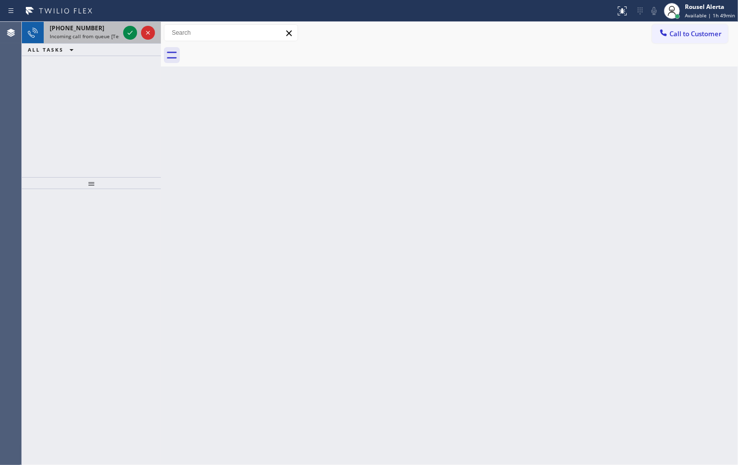
click at [98, 36] on span "Incoming call from queue [Test] All" at bounding box center [91, 36] width 82 height 7
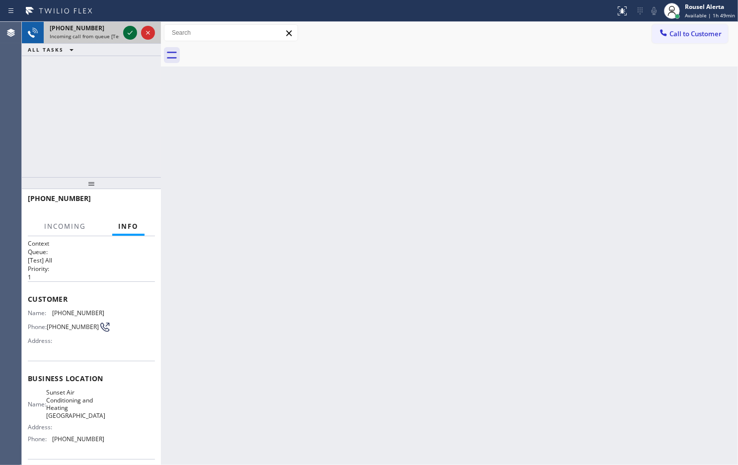
click at [125, 30] on icon at bounding box center [130, 33] width 12 height 12
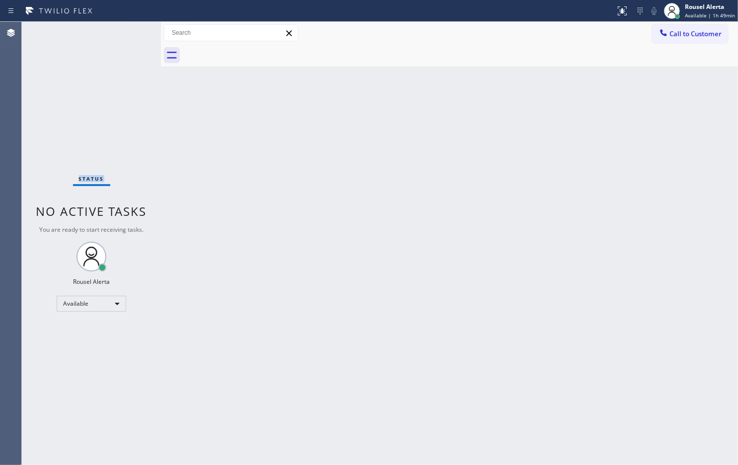
click at [128, 36] on div "Status No active tasks You are ready to start receiving tasks. Rousel Alerta Av…" at bounding box center [91, 243] width 139 height 443
click at [616, 13] on div at bounding box center [622, 11] width 22 height 12
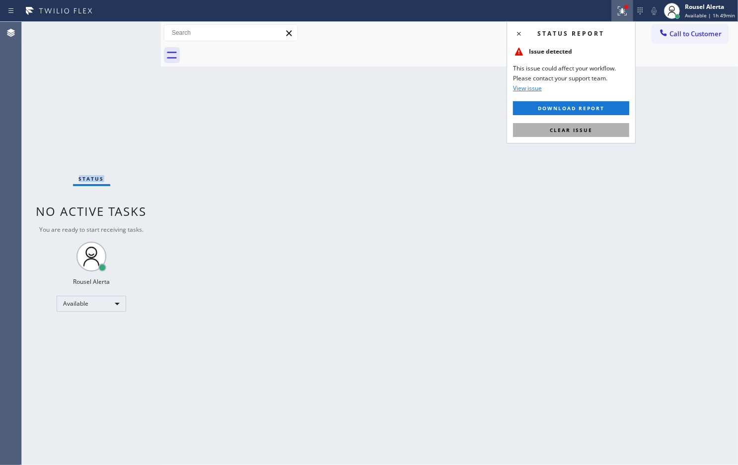
click at [604, 127] on button "Clear issue" at bounding box center [571, 130] width 116 height 14
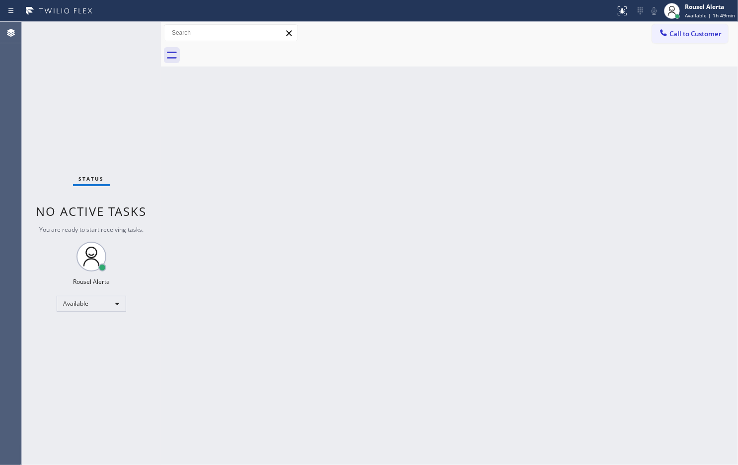
click at [276, 200] on div "Back to Dashboard Change Sender ID Customers Technicians Select a contact Outbo…" at bounding box center [449, 243] width 577 height 443
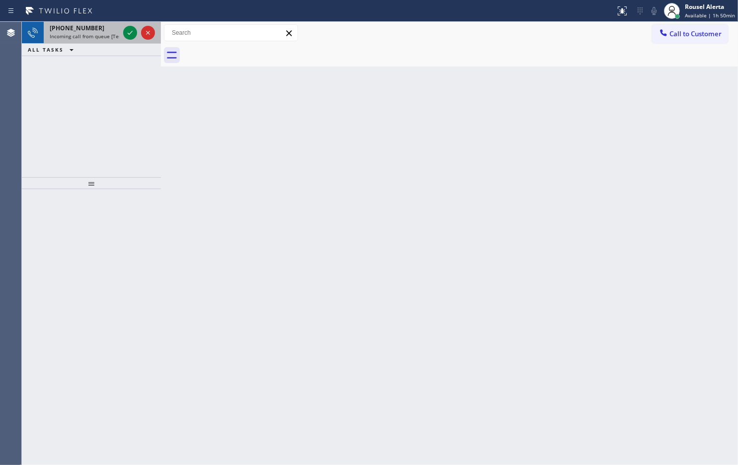
drag, startPoint x: 90, startPoint y: 33, endPoint x: 102, endPoint y: 33, distance: 11.9
click at [90, 33] on span "Incoming call from queue [Test] All" at bounding box center [91, 36] width 82 height 7
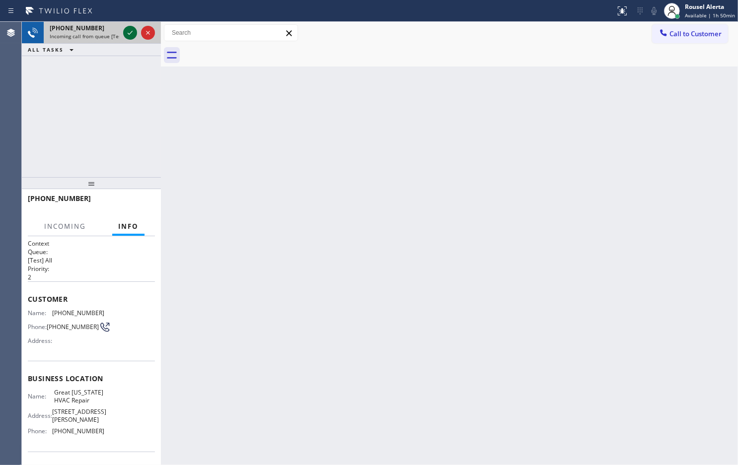
click at [132, 32] on icon at bounding box center [130, 33] width 5 height 4
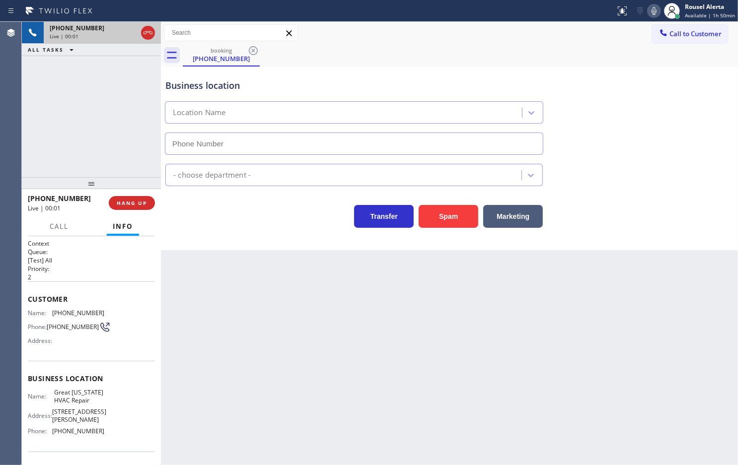
type input "[PHONE_NUMBER]"
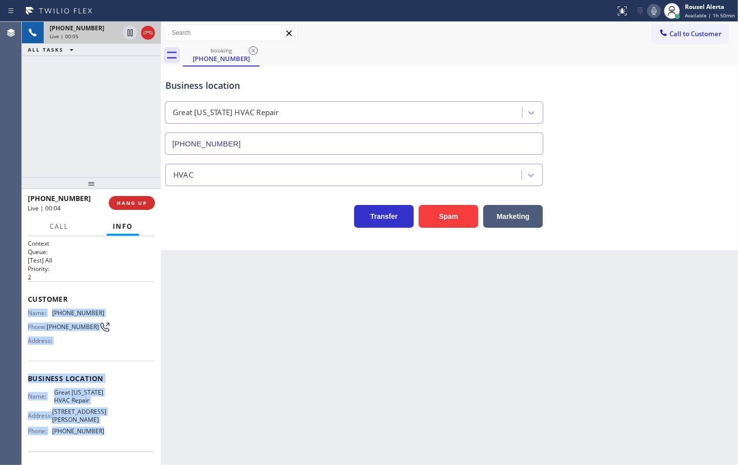
drag, startPoint x: 28, startPoint y: 311, endPoint x: 104, endPoint y: 427, distance: 139.0
click at [104, 427] on div "Context Queue: [Test] All Priority: 2 Customer Name: (917) 352-5330 Phone: (917…" at bounding box center [91, 382] width 127 height 287
click at [132, 208] on button "HANG UP" at bounding box center [132, 203] width 46 height 14
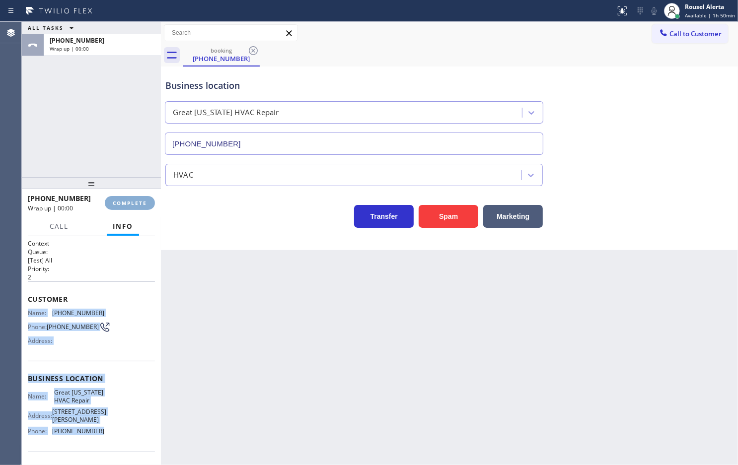
click at [132, 208] on button "COMPLETE" at bounding box center [130, 203] width 50 height 14
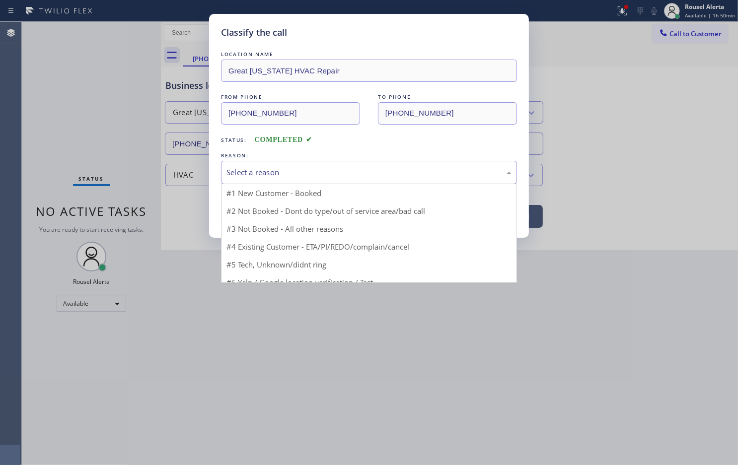
click at [247, 178] on div "Select a reason" at bounding box center [368, 172] width 285 height 11
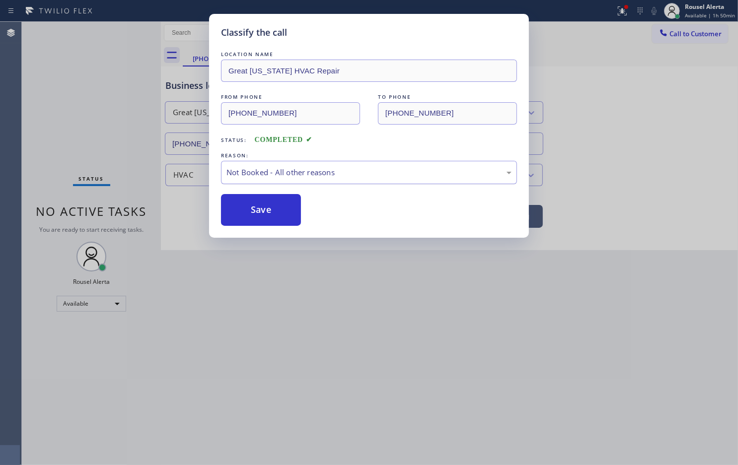
click at [310, 170] on div "Not Booked - All other reasons" at bounding box center [368, 172] width 285 height 11
click at [277, 206] on button "Save" at bounding box center [261, 210] width 80 height 32
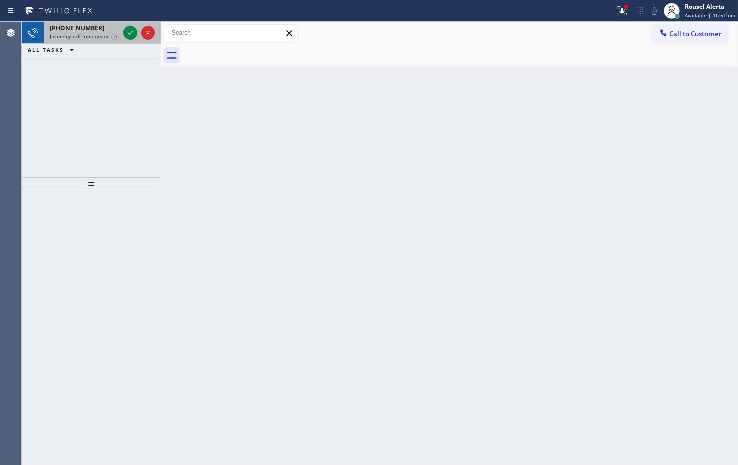
click at [85, 31] on span "+15164713205" at bounding box center [77, 28] width 55 height 8
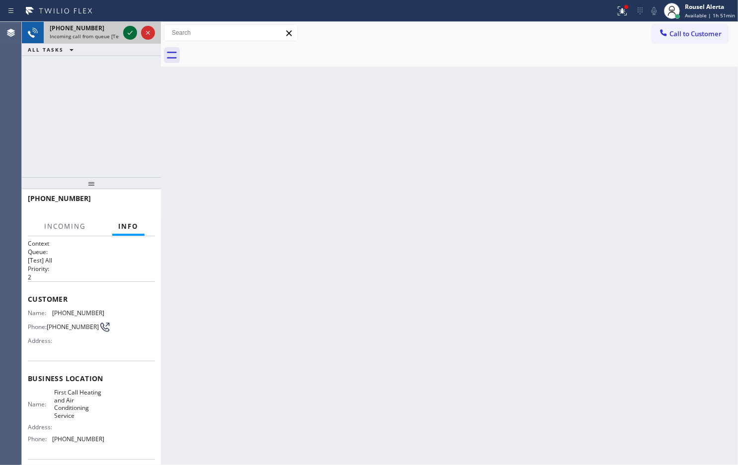
click at [128, 34] on icon at bounding box center [130, 33] width 5 height 4
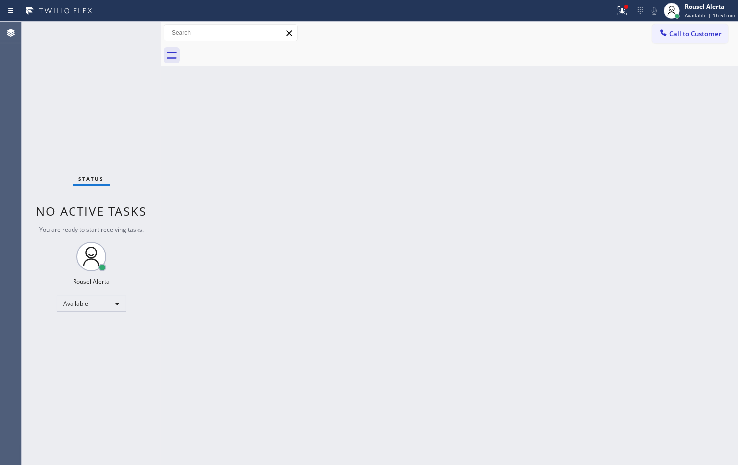
click at [128, 34] on div "Status No active tasks You are ready to start receiving tasks. Rousel Alerta Av…" at bounding box center [91, 243] width 139 height 443
drag, startPoint x: 625, startPoint y: 2, endPoint x: 623, endPoint y: 10, distance: 7.8
click at [624, 3] on button at bounding box center [622, 11] width 22 height 22
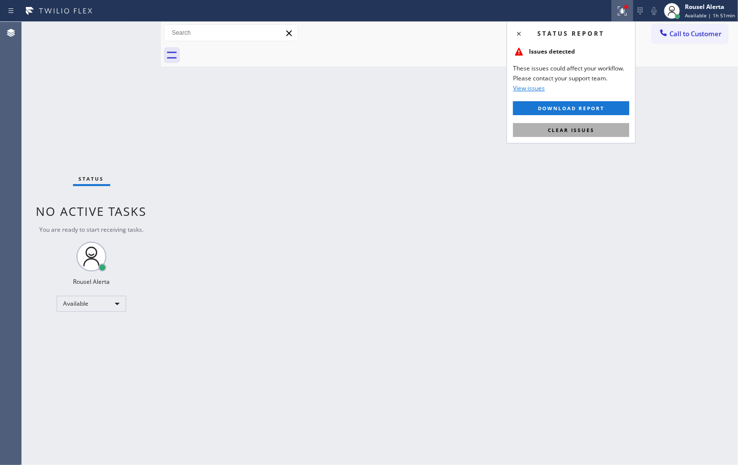
click at [606, 129] on button "Clear issues" at bounding box center [571, 130] width 116 height 14
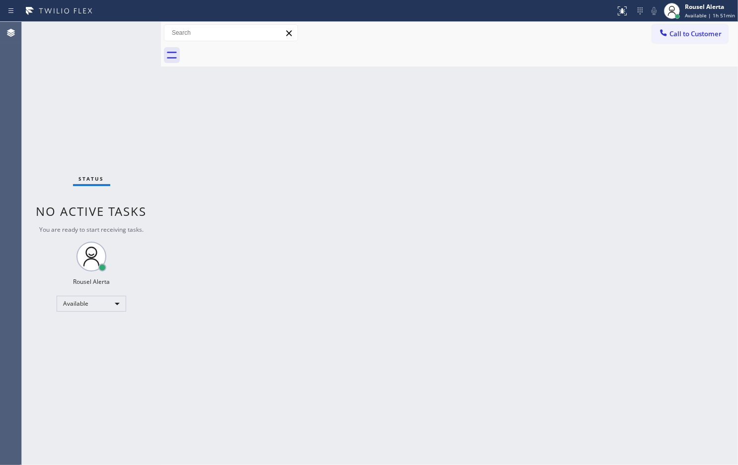
click at [594, 183] on div "Back to Dashboard Change Sender ID Customers Technicians Select a contact Outbo…" at bounding box center [449, 243] width 577 height 443
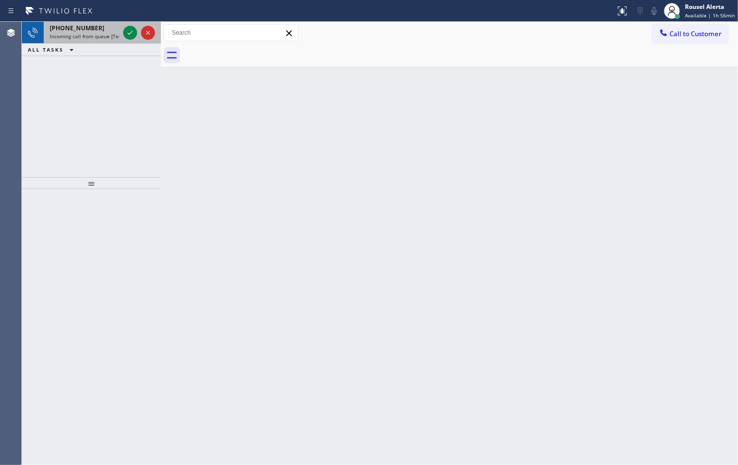
click at [105, 26] on div "+12014011239" at bounding box center [84, 28] width 69 height 8
click at [100, 33] on span "Incoming call from queue [Test] All" at bounding box center [91, 36] width 82 height 7
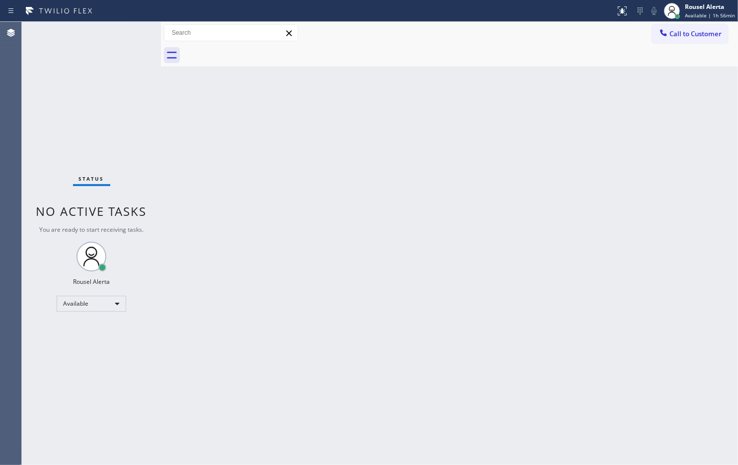
click at [242, 146] on div "Back to Dashboard Change Sender ID Customers Technicians Select a contact Outbo…" at bounding box center [449, 243] width 577 height 443
click at [336, 244] on div "Back to Dashboard Change Sender ID Customers Technicians Select a contact Outbo…" at bounding box center [449, 243] width 577 height 443
click at [104, 16] on div at bounding box center [307, 11] width 607 height 16
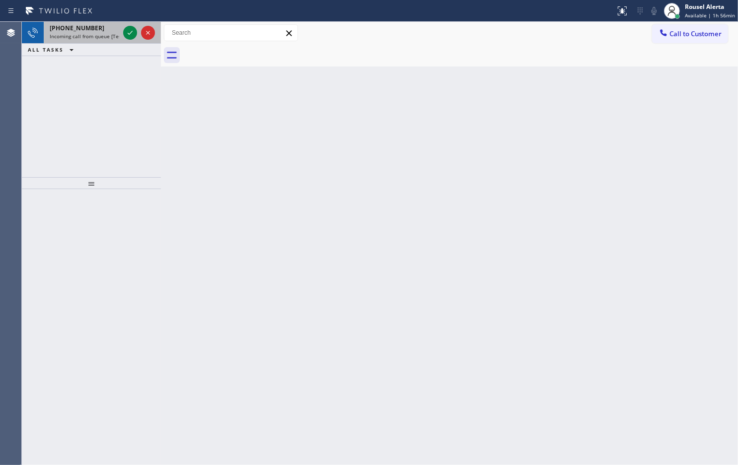
drag, startPoint x: 113, startPoint y: 37, endPoint x: 121, endPoint y: 37, distance: 7.4
click at [113, 37] on span "Incoming call from queue [Test] All" at bounding box center [91, 36] width 82 height 7
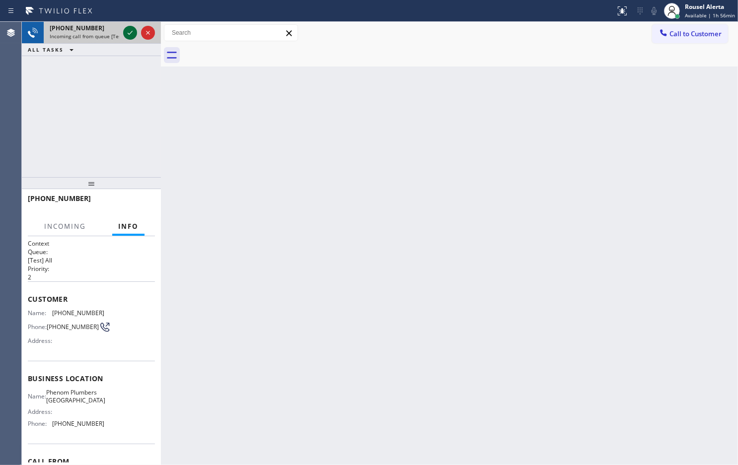
click at [127, 37] on icon at bounding box center [130, 33] width 12 height 12
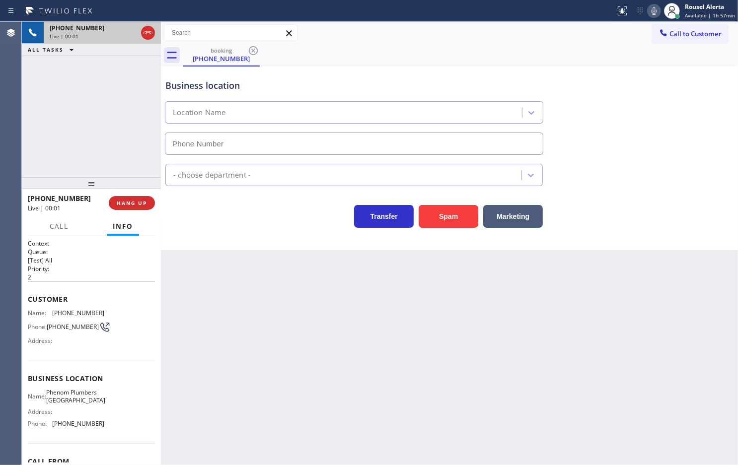
type input "[PHONE_NUMBER]"
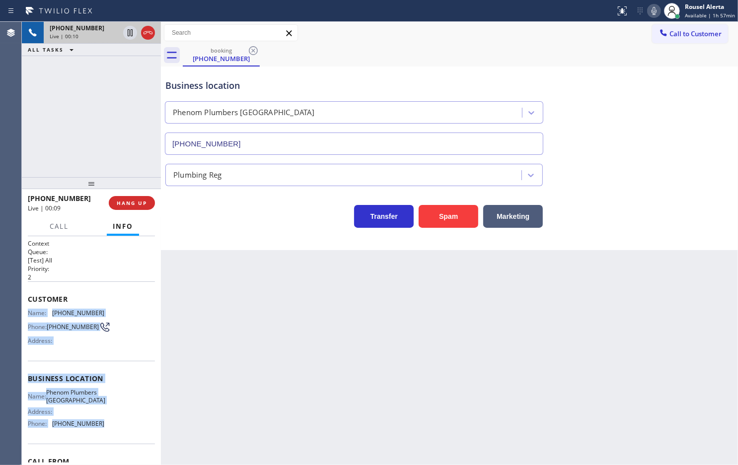
drag, startPoint x: 27, startPoint y: 310, endPoint x: 113, endPoint y: 431, distance: 148.0
click at [113, 431] on div "Context Queue: [Test] All Priority: 2 Customer Name: (760) 408-3615 Phone: (760…" at bounding box center [91, 378] width 127 height 279
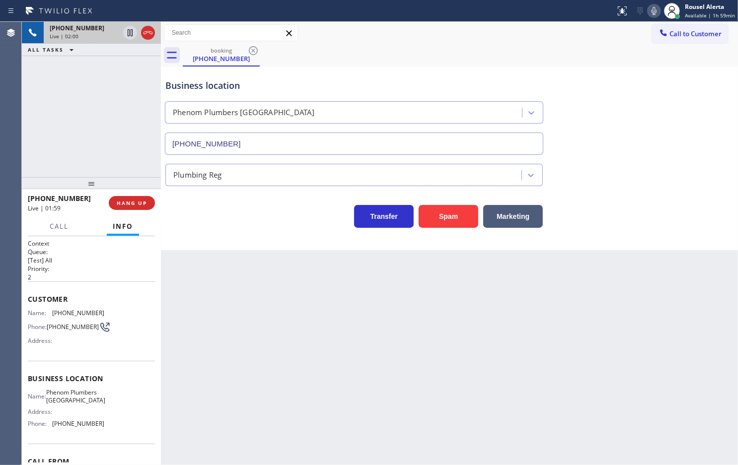
click at [253, 314] on div "Back to Dashboard Change Sender ID Customers Technicians Select a contact Outbo…" at bounding box center [449, 243] width 577 height 443
click at [108, 74] on div "+17604083615 Live | 02:00 ALL TASKS ALL TASKS ACTIVE TASKS TASKS IN WRAP UP" at bounding box center [91, 99] width 139 height 155
click at [128, 36] on icon at bounding box center [130, 33] width 12 height 12
drag, startPoint x: 655, startPoint y: 10, endPoint x: 656, endPoint y: 23, distance: 13.4
click at [655, 10] on icon at bounding box center [653, 11] width 5 height 8
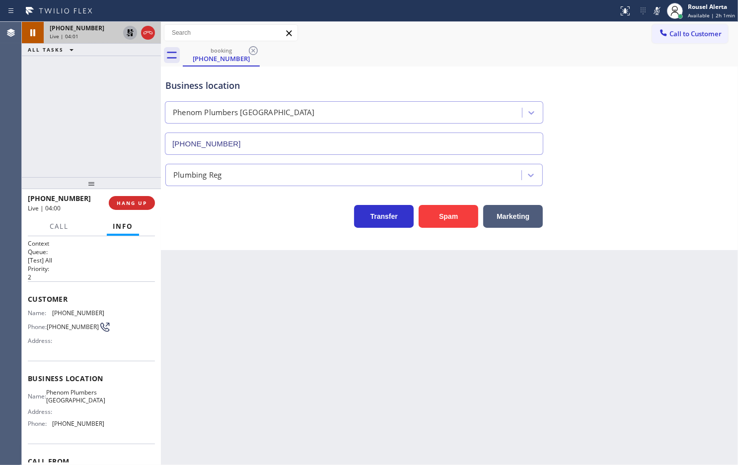
click at [132, 32] on icon at bounding box center [130, 32] width 7 height 7
click at [654, 15] on icon at bounding box center [657, 11] width 12 height 12
click at [59, 228] on span "Call" at bounding box center [59, 226] width 19 height 9
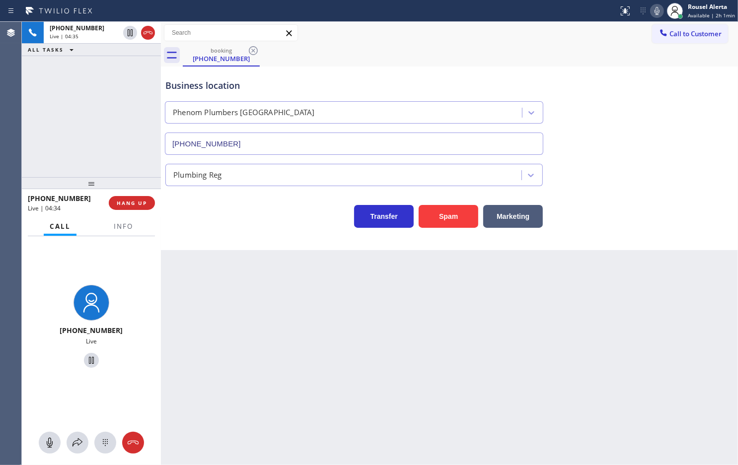
drag, startPoint x: 86, startPoint y: 386, endPoint x: 85, endPoint y: 404, distance: 18.4
click at [85, 403] on div "+17604083615 Live" at bounding box center [91, 327] width 139 height 183
click at [73, 443] on icon at bounding box center [77, 443] width 12 height 12
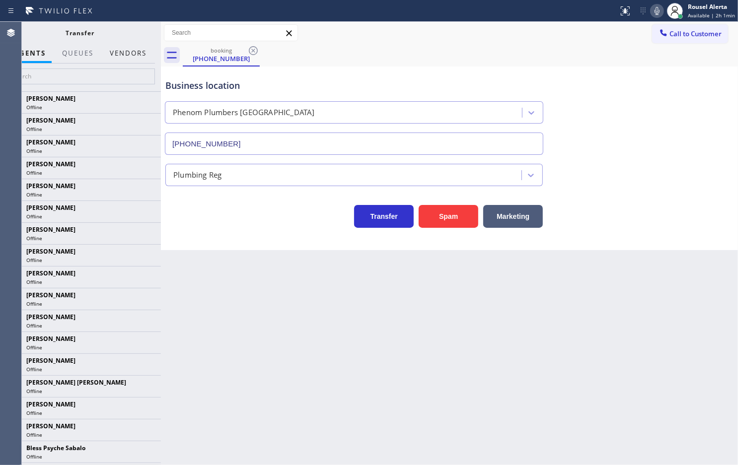
click at [123, 60] on button "Vendors" at bounding box center [128, 53] width 49 height 19
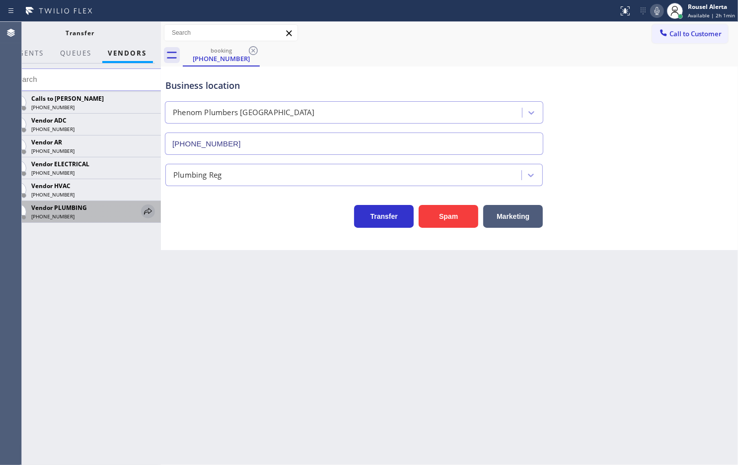
click at [149, 210] on icon at bounding box center [148, 211] width 12 height 12
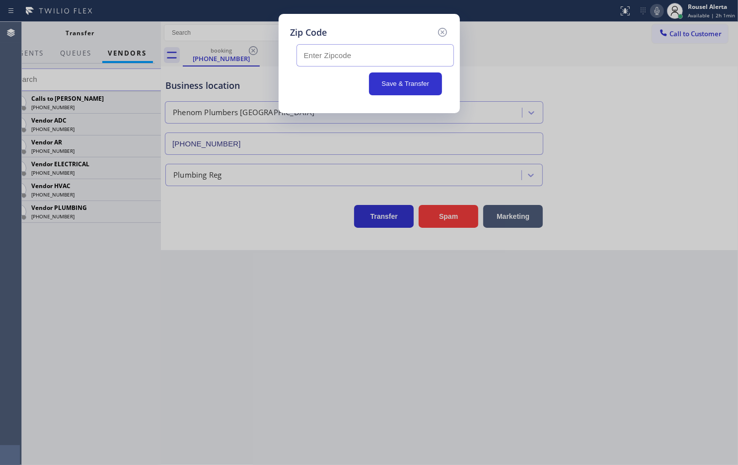
click at [399, 57] on input "text" at bounding box center [374, 55] width 157 height 22
paste input "92234"
type input "92234"
click at [405, 81] on button "Save & Transfer" at bounding box center [405, 83] width 73 height 23
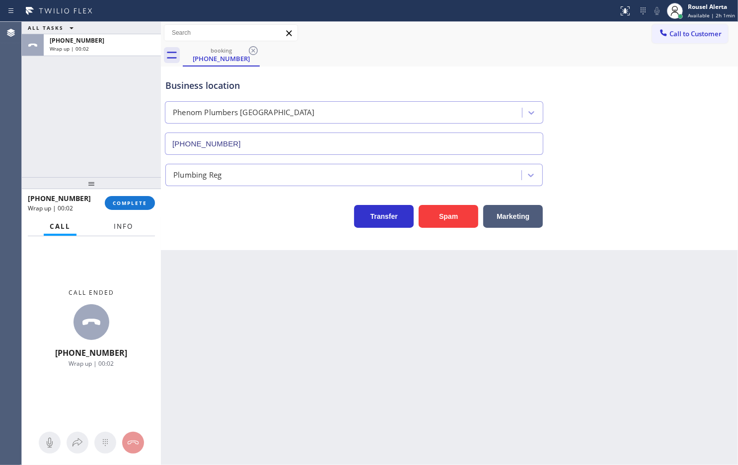
click at [125, 224] on span "Info" at bounding box center [123, 226] width 19 height 9
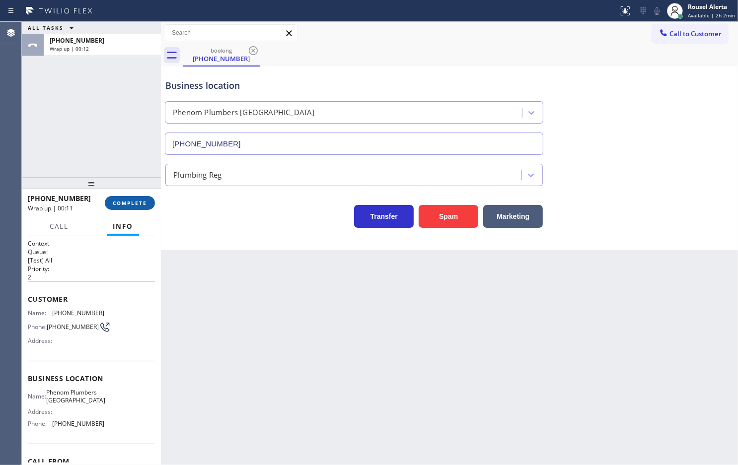
click at [129, 199] on button "COMPLETE" at bounding box center [130, 203] width 50 height 14
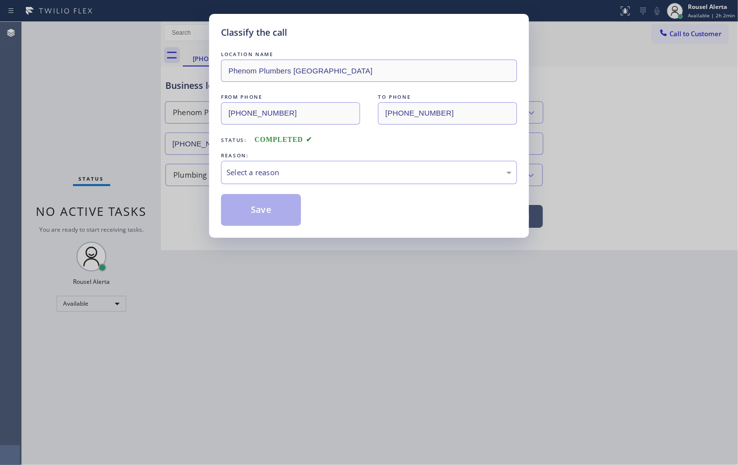
click at [284, 180] on div "Select a reason" at bounding box center [369, 172] width 296 height 23
click at [261, 209] on button "Save" at bounding box center [261, 210] width 80 height 32
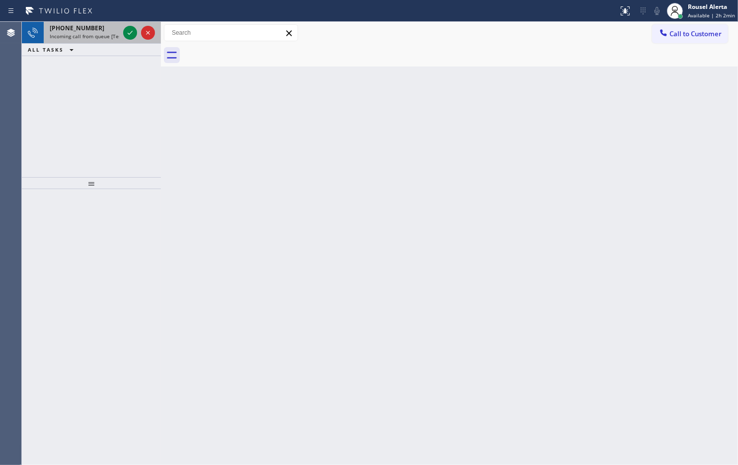
drag, startPoint x: 100, startPoint y: 30, endPoint x: 139, endPoint y: 32, distance: 39.8
click at [109, 31] on div "+18566962024" at bounding box center [84, 28] width 69 height 8
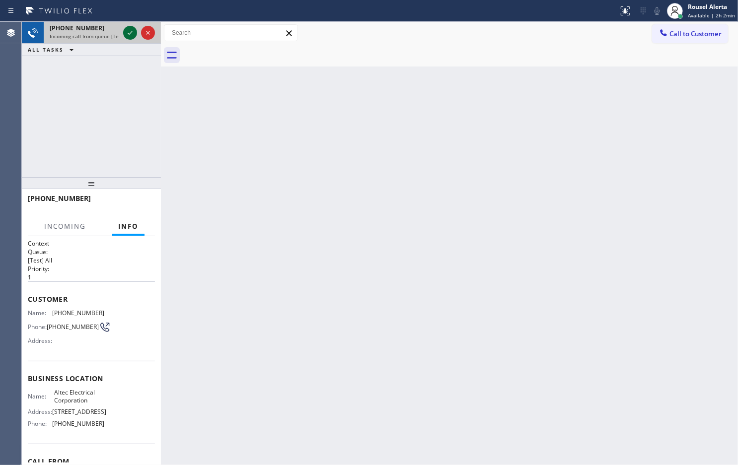
click at [127, 31] on icon at bounding box center [130, 33] width 12 height 12
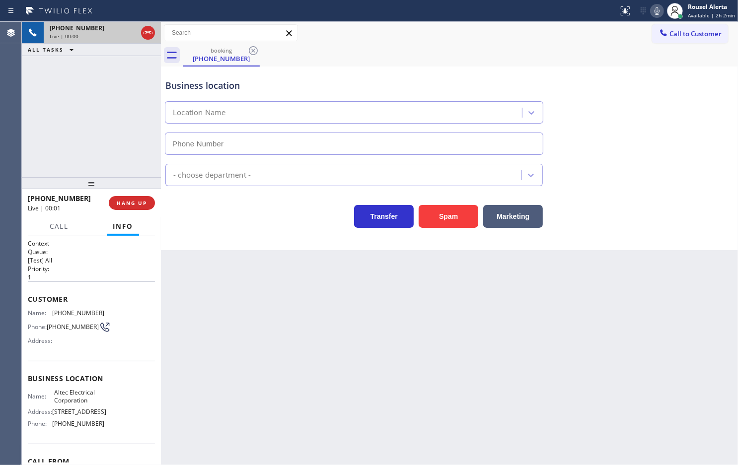
type input "[PHONE_NUMBER]"
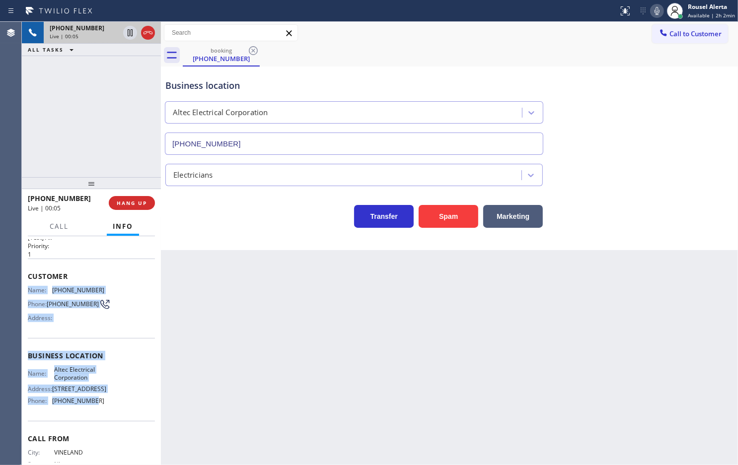
scroll to position [62, 0]
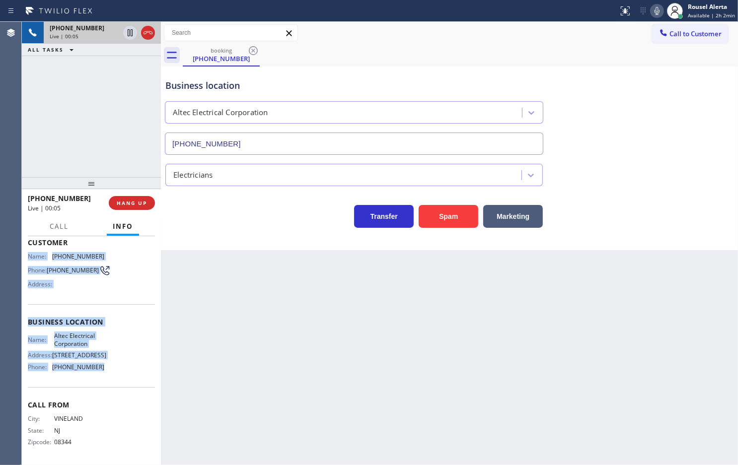
drag, startPoint x: 27, startPoint y: 312, endPoint x: 107, endPoint y: 393, distance: 114.1
click at [107, 393] on div "Context Queue: [Test] All Priority: 1 Customer Name: (856) 696-2024 Phone: (856…" at bounding box center [91, 322] width 127 height 279
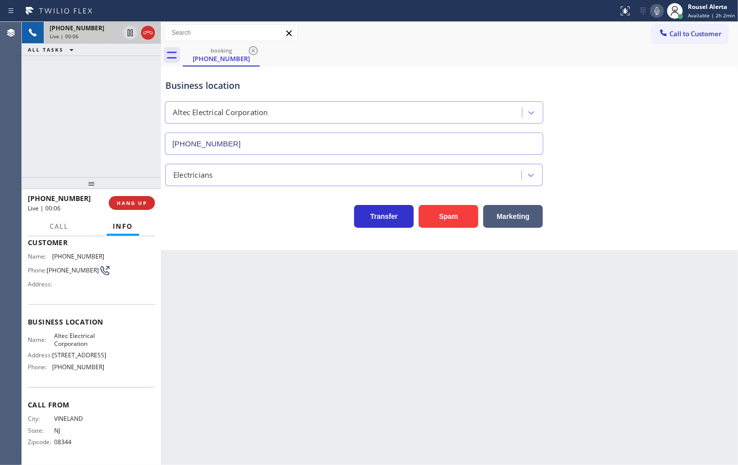
click at [285, 363] on div "Back to Dashboard Change Sender ID Customers Technicians Select a contact Outbo…" at bounding box center [449, 243] width 577 height 443
click at [299, 322] on div "Back to Dashboard Change Sender ID Customers Technicians Select a contact Outbo…" at bounding box center [449, 243] width 577 height 443
click at [92, 118] on div "+18566962024 Live | 00:25 ALL TASKS ALL TASKS ACTIVE TASKS TASKS IN WRAP UP" at bounding box center [91, 99] width 139 height 155
drag, startPoint x: 257, startPoint y: 360, endPoint x: 226, endPoint y: 314, distance: 55.1
click at [256, 358] on div "Back to Dashboard Change Sender ID Customers Technicians Select a contact Outbo…" at bounding box center [449, 243] width 577 height 443
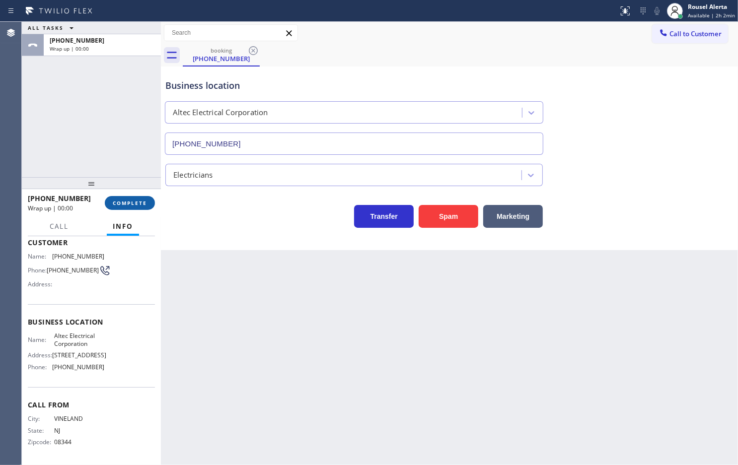
click at [134, 204] on span "COMPLETE" at bounding box center [130, 203] width 34 height 7
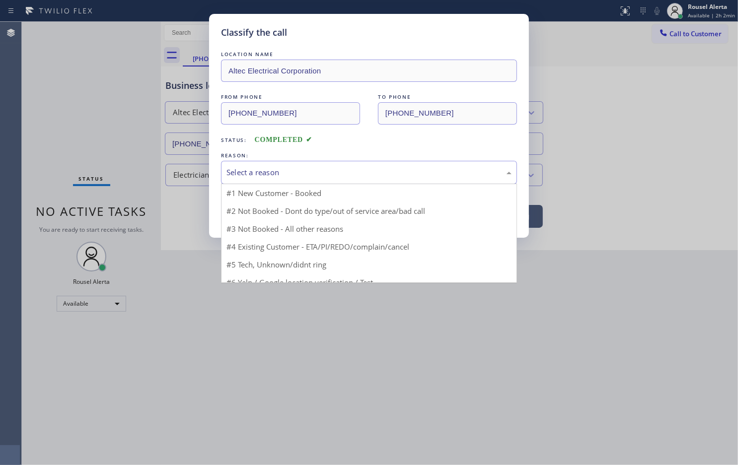
click at [257, 167] on div "Select a reason" at bounding box center [368, 172] width 285 height 11
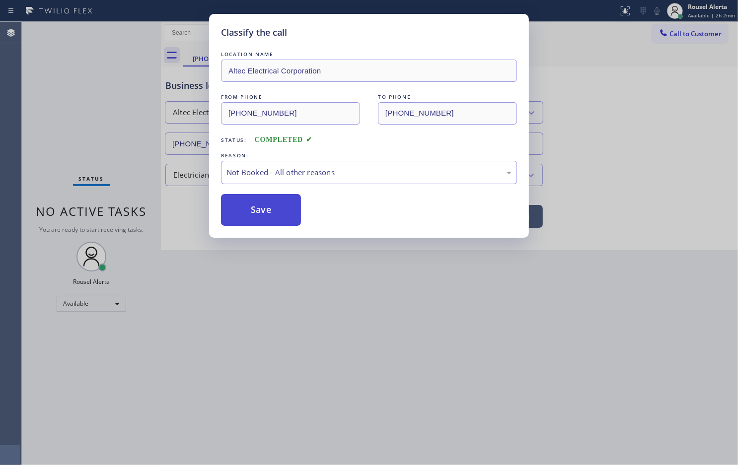
click at [282, 214] on button "Save" at bounding box center [261, 210] width 80 height 32
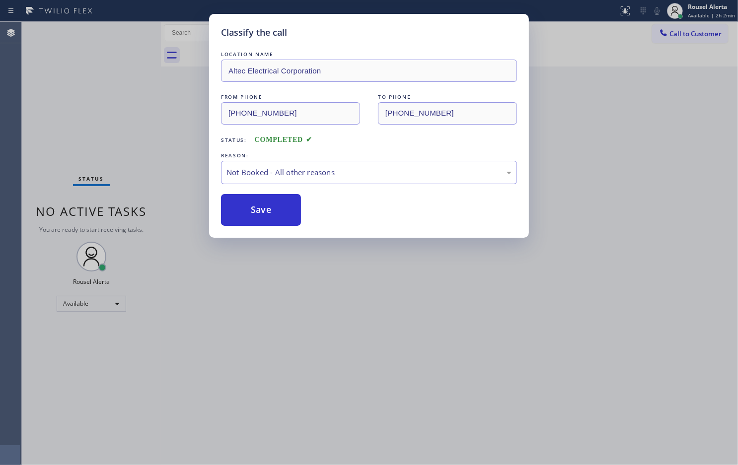
click at [309, 305] on div "Classify the call LOCATION NAME Altec Electrical Corporation FROM PHONE (856) 6…" at bounding box center [369, 232] width 738 height 465
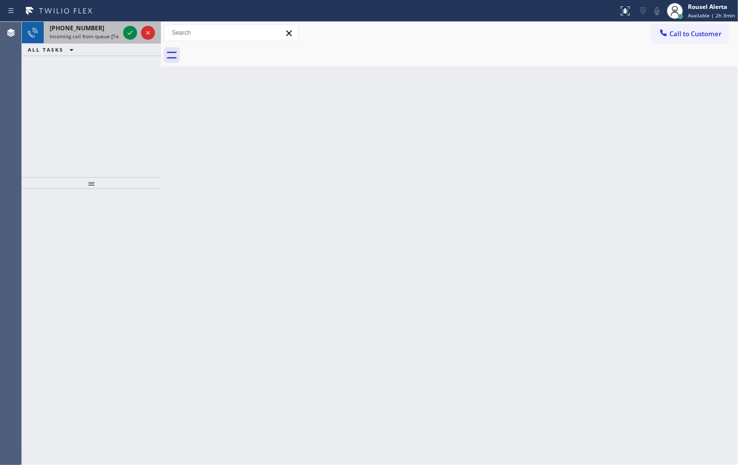
click at [105, 31] on div "+15165457656" at bounding box center [84, 28] width 69 height 8
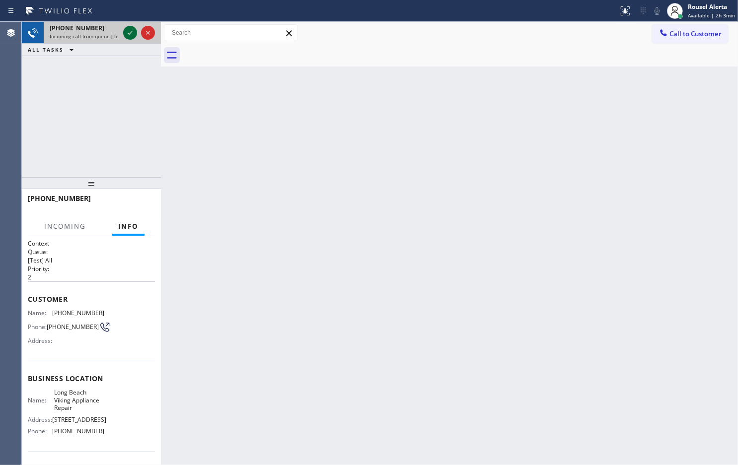
click at [127, 33] on icon at bounding box center [130, 33] width 12 height 12
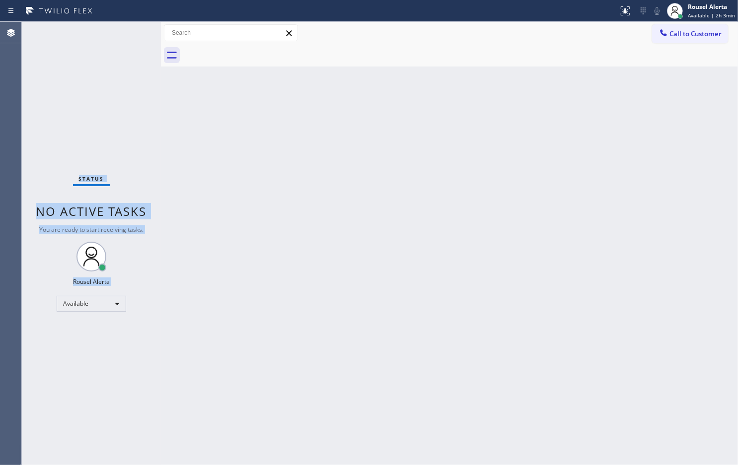
click at [127, 33] on div "Status No active tasks You are ready to start receiving tasks. Rousel Alerta Av…" at bounding box center [91, 243] width 139 height 443
drag, startPoint x: 128, startPoint y: 33, endPoint x: 506, endPoint y: 90, distance: 383.0
click at [128, 33] on div "Status No active tasks You are ready to start receiving tasks. Rousel Alerta Av…" at bounding box center [91, 243] width 139 height 443
click at [619, 16] on button at bounding box center [625, 11] width 22 height 22
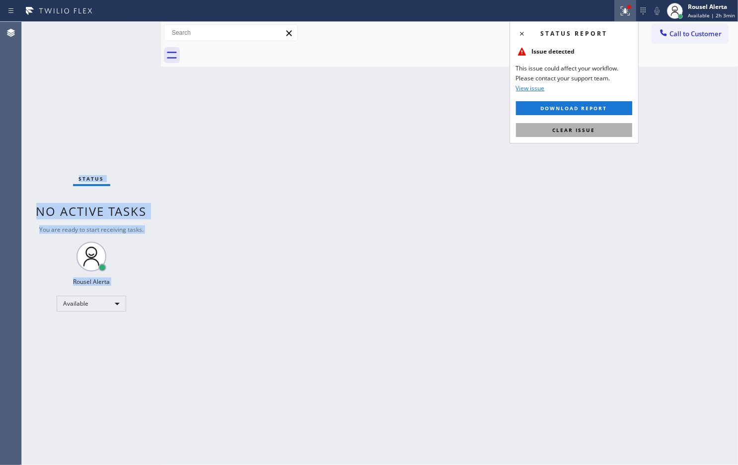
click at [588, 129] on span "Clear issue" at bounding box center [573, 130] width 43 height 7
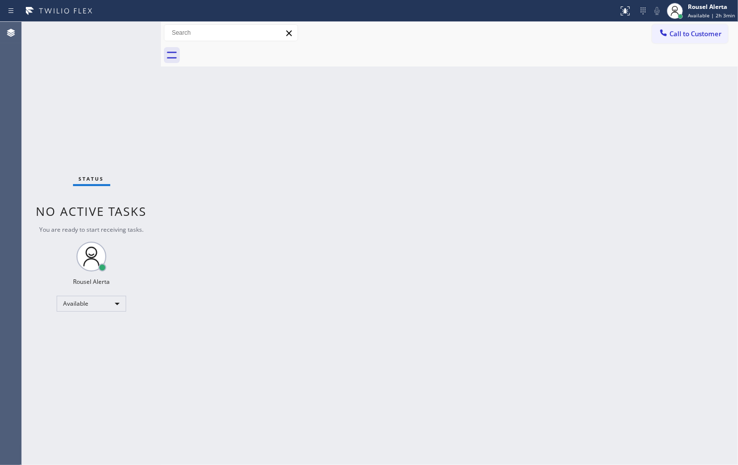
click at [574, 234] on div "Back to Dashboard Change Sender ID Customers Technicians Select a contact Outbo…" at bounding box center [449, 243] width 577 height 443
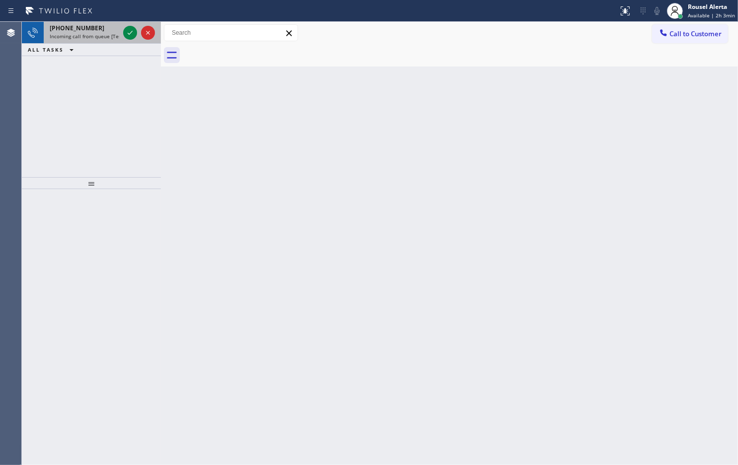
click at [98, 35] on span "Incoming call from queue [Test] All" at bounding box center [91, 36] width 82 height 7
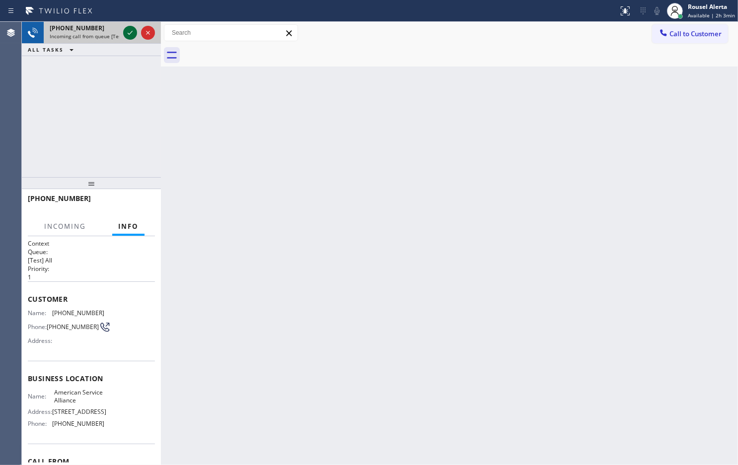
click at [131, 33] on icon at bounding box center [130, 33] width 12 height 12
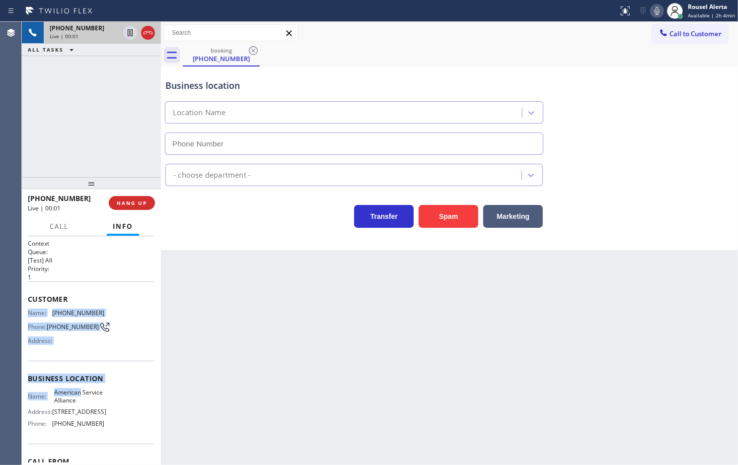
type input "[PHONE_NUMBER]"
drag, startPoint x: 27, startPoint y: 313, endPoint x: 117, endPoint y: 435, distance: 151.2
click at [117, 435] on div "Context Queue: [Test] All Priority: 1 Customer Name: (805) 814-0683 Phone: (805…" at bounding box center [91, 378] width 127 height 279
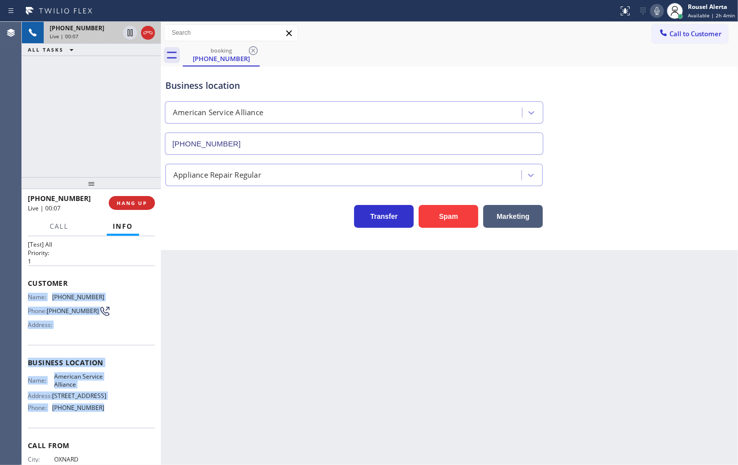
scroll to position [13, 0]
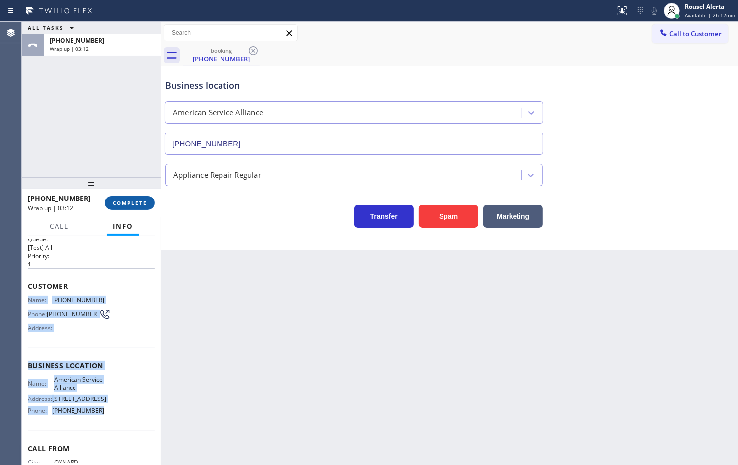
click at [125, 207] on button "COMPLETE" at bounding box center [130, 203] width 50 height 14
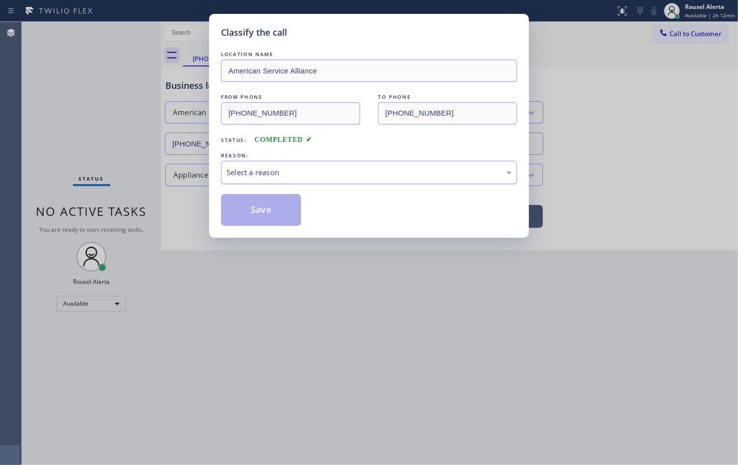
click at [262, 173] on div "Select a reason" at bounding box center [368, 172] width 285 height 11
click at [258, 207] on button "Save" at bounding box center [261, 210] width 80 height 32
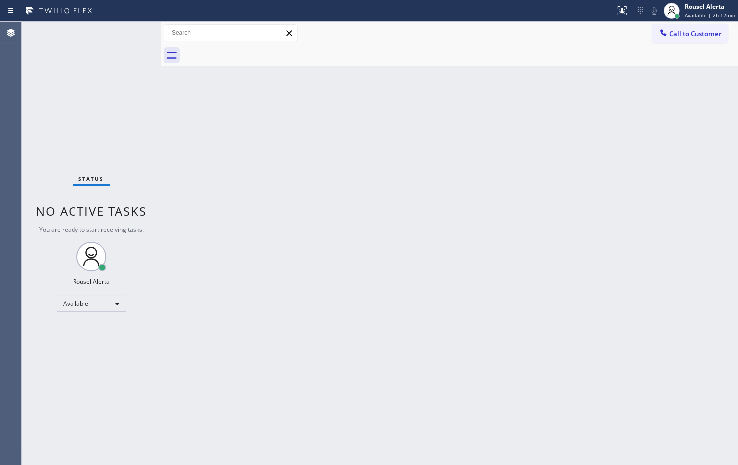
click at [282, 286] on div "Back to Dashboard Change Sender ID Customers Technicians Select a contact Outbo…" at bounding box center [449, 243] width 577 height 443
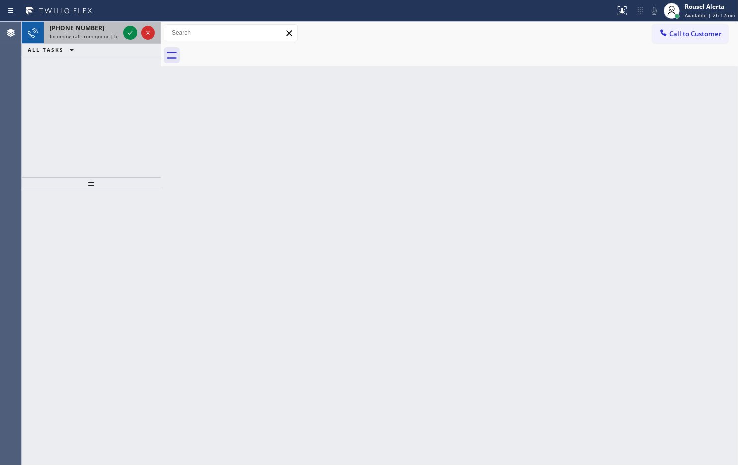
drag, startPoint x: 98, startPoint y: 28, endPoint x: 122, endPoint y: 30, distance: 23.9
click at [103, 28] on div "+15166600347" at bounding box center [84, 28] width 69 height 8
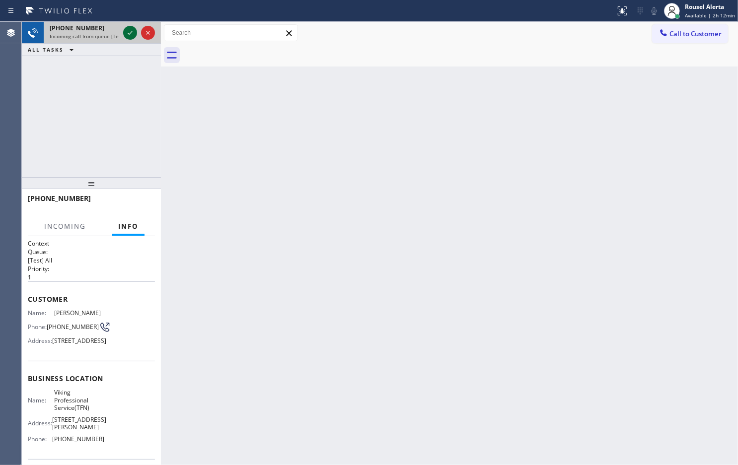
click at [127, 32] on icon at bounding box center [130, 33] width 12 height 12
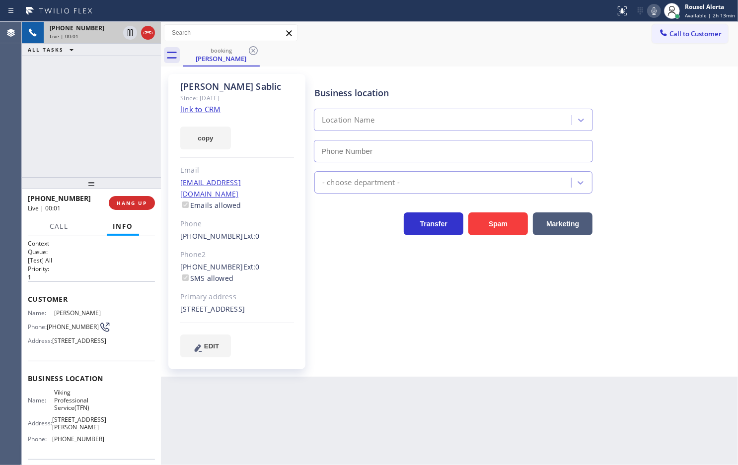
type input "[PHONE_NUMBER]"
click at [202, 114] on link "link to CRM" at bounding box center [200, 109] width 40 height 10
click at [121, 113] on div "+15166600347 Live | 01:08 ALL TASKS ALL TASKS ACTIVE TASKS TASKS IN WRAP UP" at bounding box center [91, 99] width 139 height 155
click at [128, 40] on div at bounding box center [139, 33] width 36 height 22
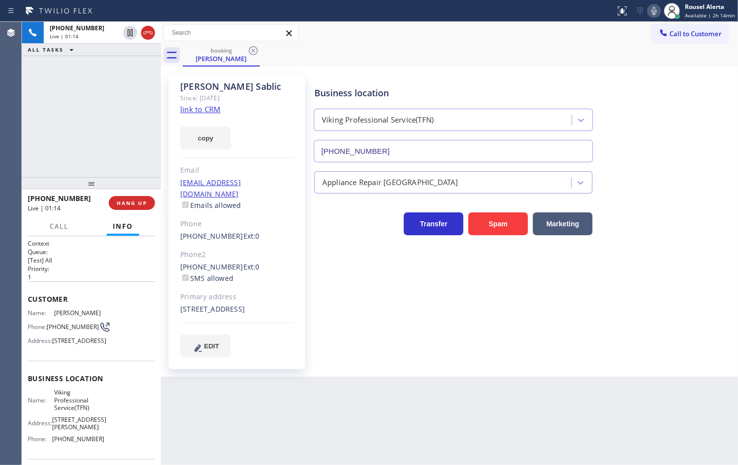
click at [651, 12] on icon at bounding box center [654, 11] width 12 height 12
click at [128, 38] on icon at bounding box center [130, 33] width 12 height 12
click at [125, 33] on icon at bounding box center [130, 33] width 12 height 12
drag, startPoint x: 652, startPoint y: 6, endPoint x: 653, endPoint y: 25, distance: 18.9
click at [652, 6] on icon at bounding box center [654, 11] width 12 height 12
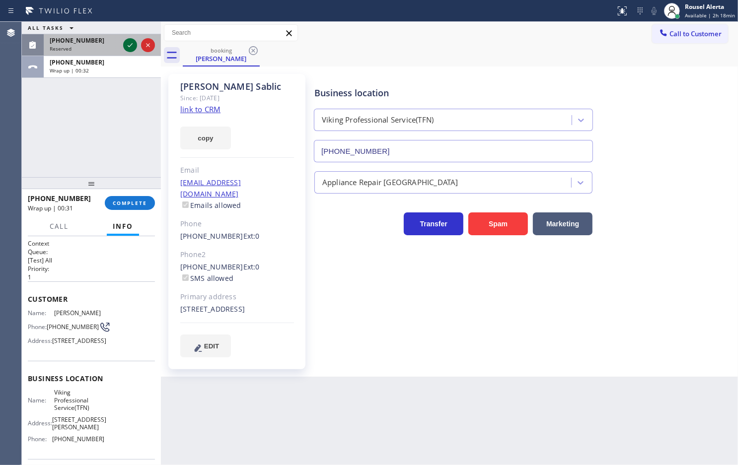
click at [127, 45] on icon at bounding box center [130, 45] width 12 height 12
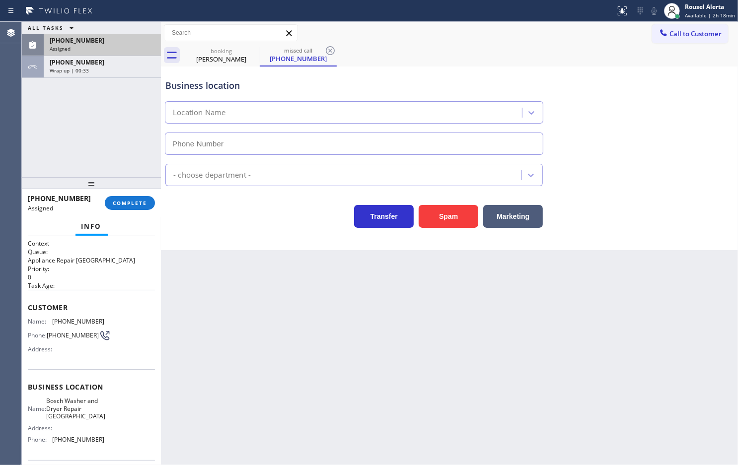
type input "[PHONE_NUMBER]"
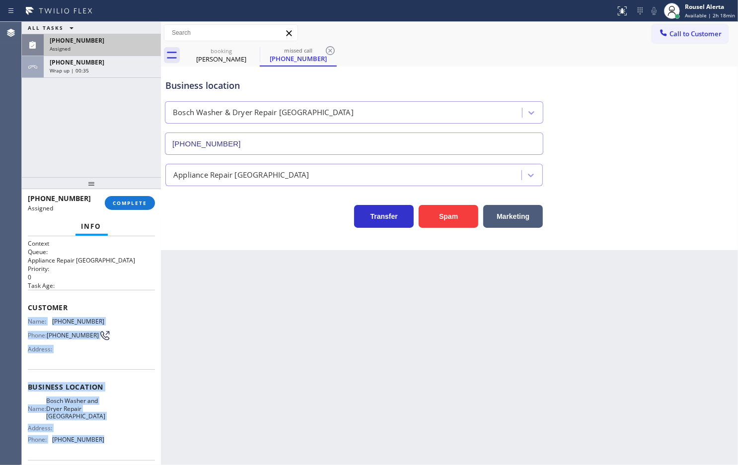
drag, startPoint x: 31, startPoint y: 331, endPoint x: 108, endPoint y: 446, distance: 138.2
click at [108, 446] on div "Context Queue: Appliance Repair High End Priority: 0 Task Age: Customer Name: (…" at bounding box center [91, 350] width 139 height 229
click at [75, 73] on span "Wrap up | 00:41" at bounding box center [69, 70] width 39 height 7
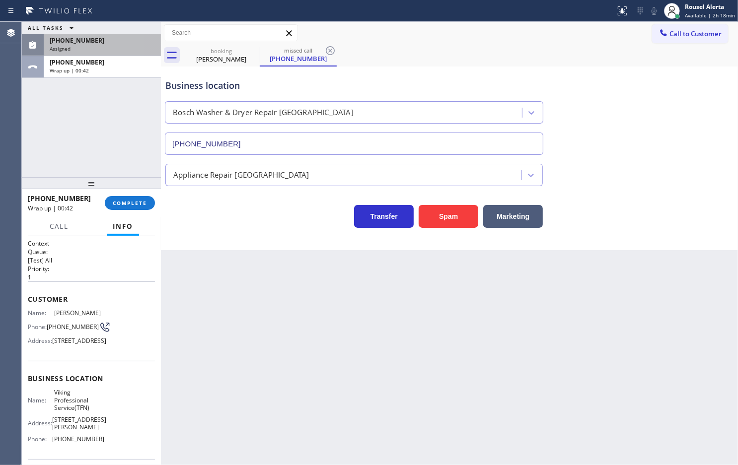
click at [135, 192] on div "+15166600347 Wrap up | 00:42 COMPLETE" at bounding box center [91, 203] width 127 height 26
click at [135, 199] on button "COMPLETE" at bounding box center [130, 203] width 50 height 14
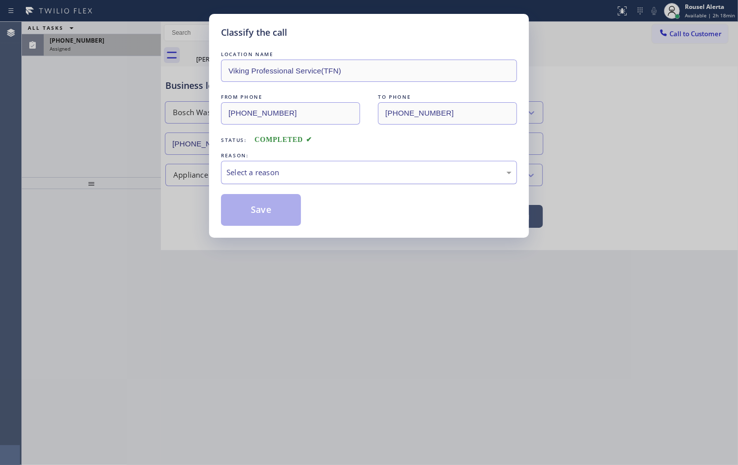
click at [271, 177] on div "Select a reason" at bounding box center [368, 172] width 285 height 11
click at [292, 227] on div "Classify the call LOCATION NAME Viking Professional Service(TFN) FROM PHONE (51…" at bounding box center [369, 126] width 320 height 224
click at [271, 206] on button "Save" at bounding box center [261, 210] width 80 height 32
click at [104, 48] on div "Classify the call LOCATION NAME Viking Professional Service(TFN) FROM PHONE (51…" at bounding box center [369, 232] width 738 height 465
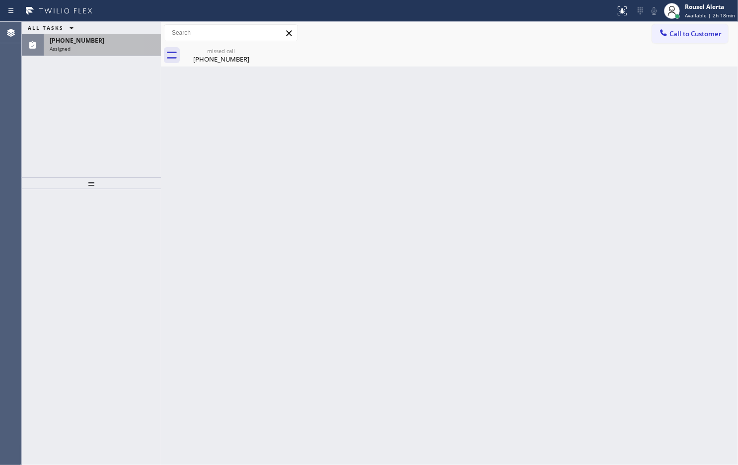
click at [104, 48] on div "Assigned" at bounding box center [102, 48] width 105 height 7
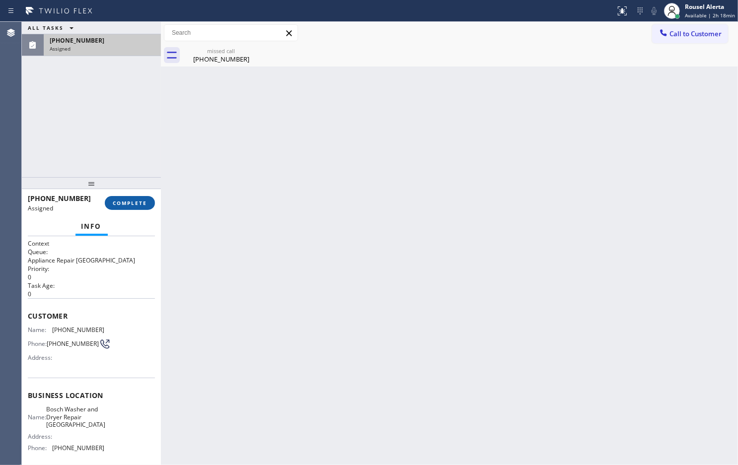
click at [128, 198] on button "COMPLETE" at bounding box center [130, 203] width 50 height 14
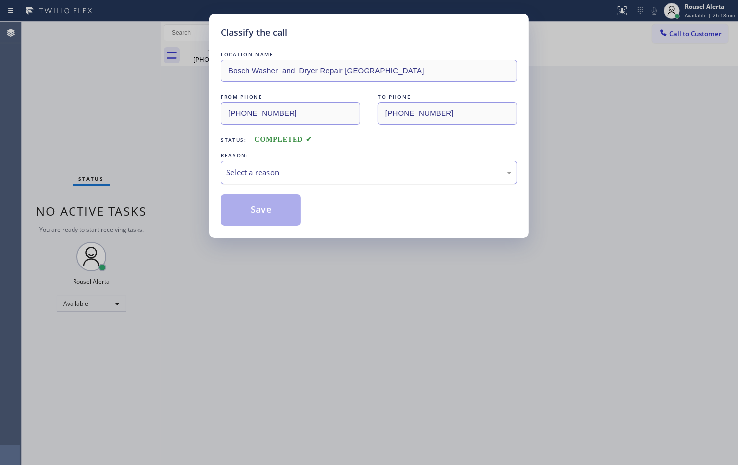
click at [279, 181] on div "Select a reason" at bounding box center [369, 172] width 296 height 23
click at [268, 212] on button "Save" at bounding box center [261, 210] width 80 height 32
drag, startPoint x: 301, startPoint y: 320, endPoint x: 313, endPoint y: 313, distance: 14.2
click at [302, 320] on div "Classify the call LOCATION NAME Bosch Washer and Dryer Repair Beaverton FROM PH…" at bounding box center [369, 232] width 738 height 465
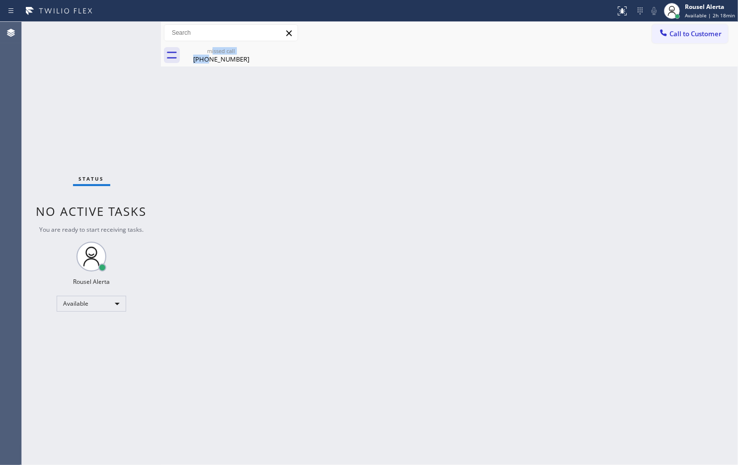
drag, startPoint x: 211, startPoint y: 55, endPoint x: 228, endPoint y: 55, distance: 16.9
click at [212, 55] on div "missed call (351) 266-0799" at bounding box center [221, 55] width 75 height 22
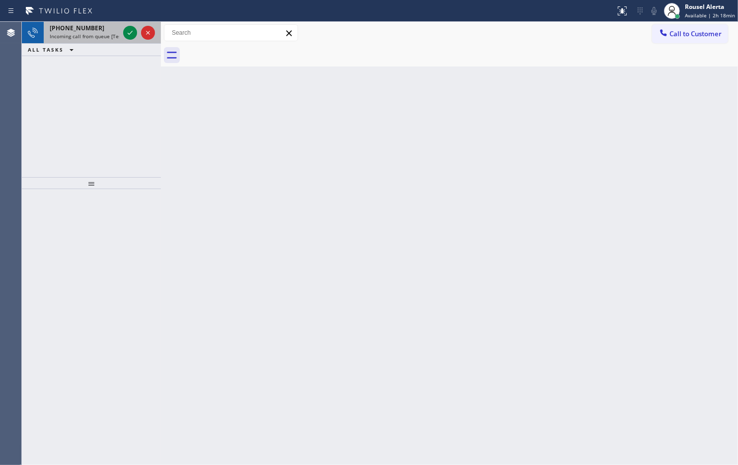
click at [98, 30] on div "+16027905521" at bounding box center [84, 28] width 69 height 8
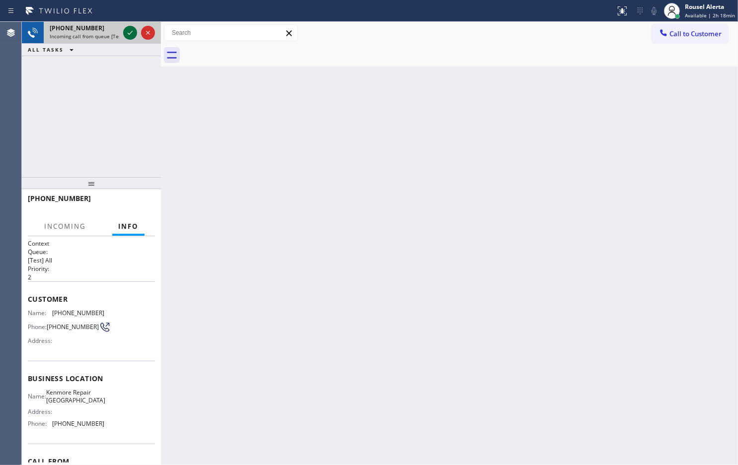
click at [125, 35] on div at bounding box center [130, 33] width 14 height 12
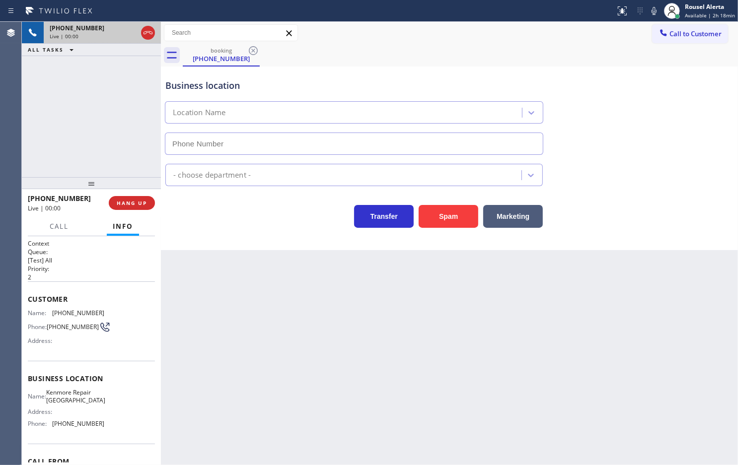
type input "[PHONE_NUMBER]"
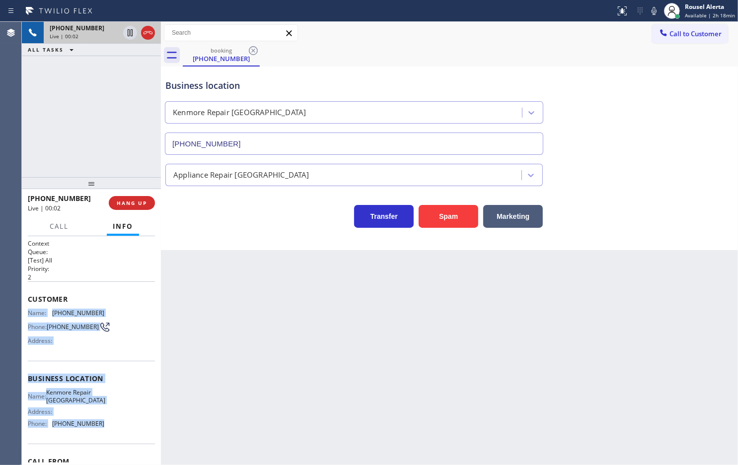
drag, startPoint x: 25, startPoint y: 310, endPoint x: 109, endPoint y: 432, distance: 147.7
click at [109, 432] on div "Context Queue: [Test] All Priority: 2 Customer Name: (602) 790-5521 Phone: (602…" at bounding box center [91, 350] width 139 height 229
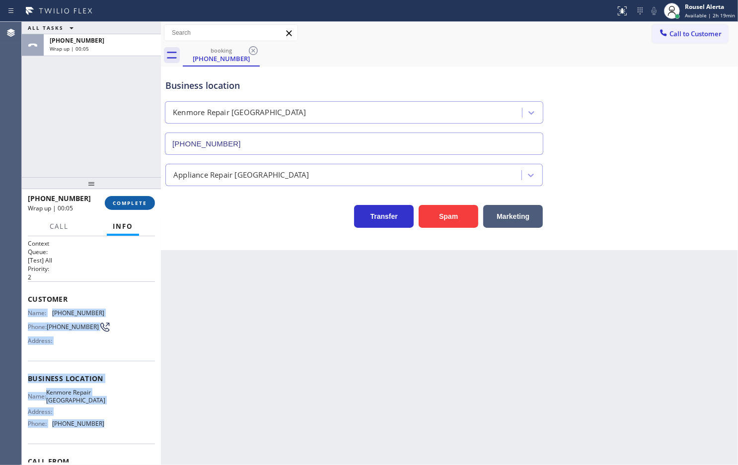
click at [137, 207] on button "COMPLETE" at bounding box center [130, 203] width 50 height 14
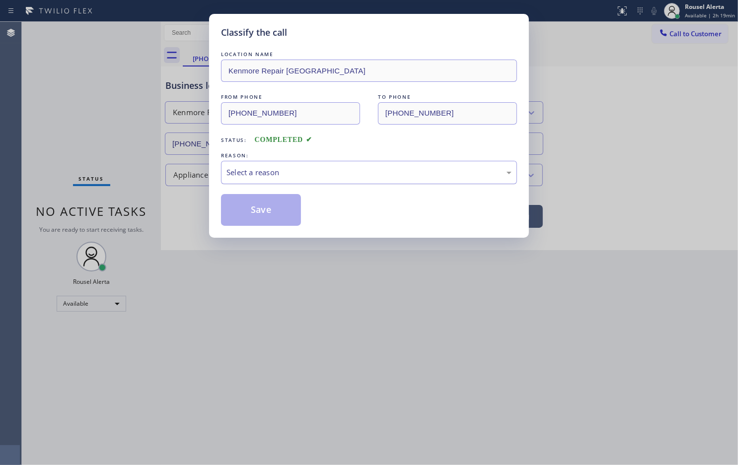
click at [241, 177] on div "Select a reason" at bounding box center [368, 172] width 285 height 11
click at [269, 217] on button "Save" at bounding box center [261, 210] width 80 height 32
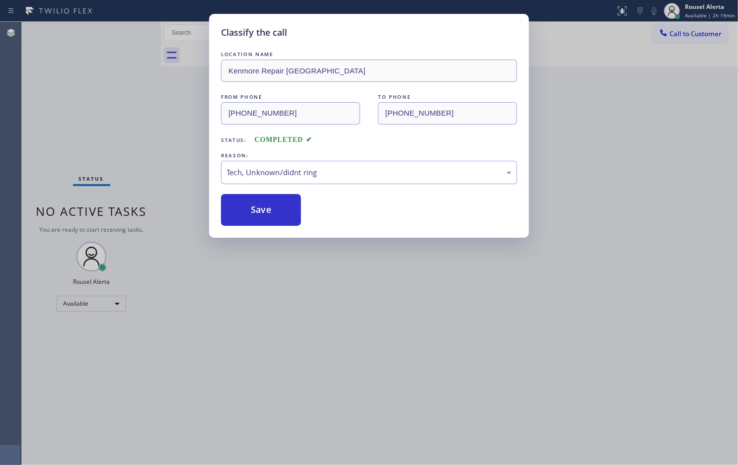
click at [321, 298] on div "Classify the call LOCATION NAME Kenmore Repair Phoenix FROM PHONE (602) 790-552…" at bounding box center [369, 232] width 738 height 465
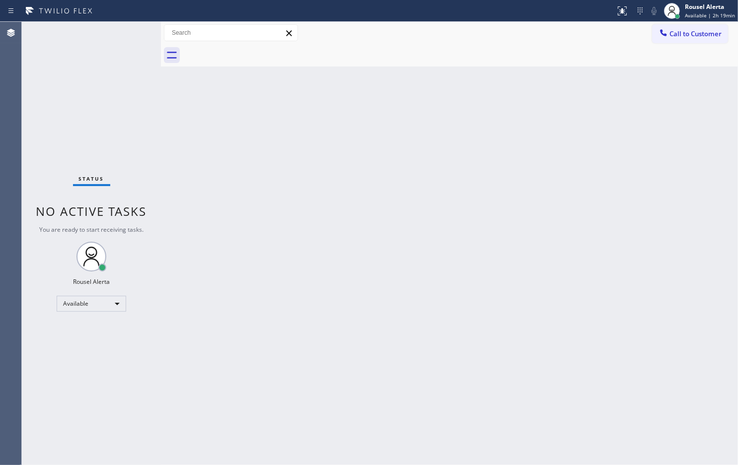
click at [106, 82] on div "Status No active tasks You are ready to start receiving tasks. Rousel Alerta Av…" at bounding box center [91, 243] width 139 height 443
click at [243, 170] on div "Back to Dashboard Change Sender ID Customers Technicians Select a contact Outbo…" at bounding box center [449, 243] width 577 height 443
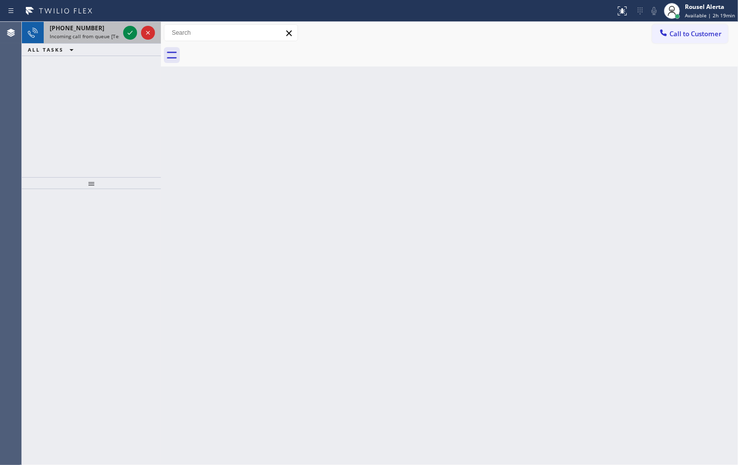
click at [92, 36] on span "Incoming call from queue [Test] All" at bounding box center [91, 36] width 82 height 7
click at [93, 21] on div "Status report No issues detected If you experience an issue, please download th…" at bounding box center [369, 11] width 738 height 22
click at [95, 30] on div "+15163472571" at bounding box center [84, 28] width 69 height 8
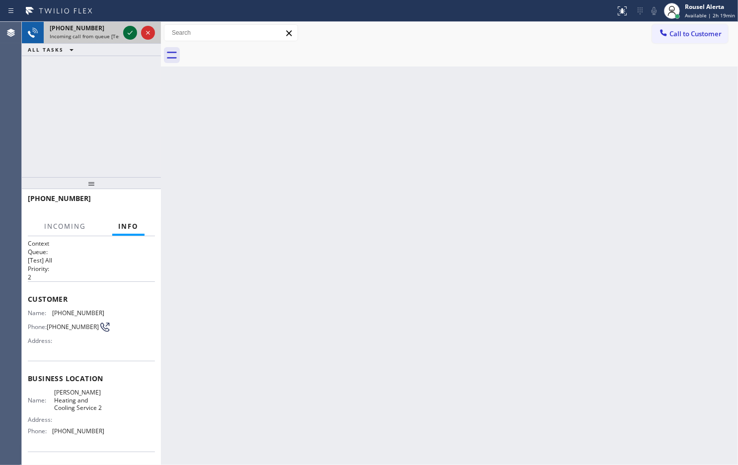
click at [125, 33] on icon at bounding box center [130, 33] width 12 height 12
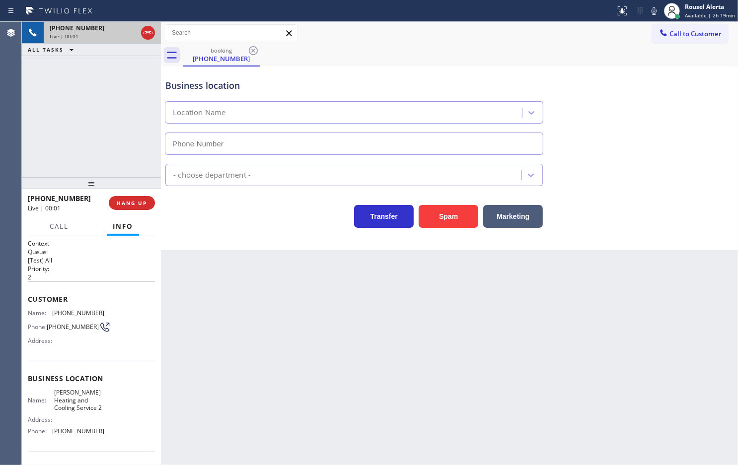
type input "(516) 217-4432"
click at [437, 227] on button "Spam" at bounding box center [448, 216] width 60 height 23
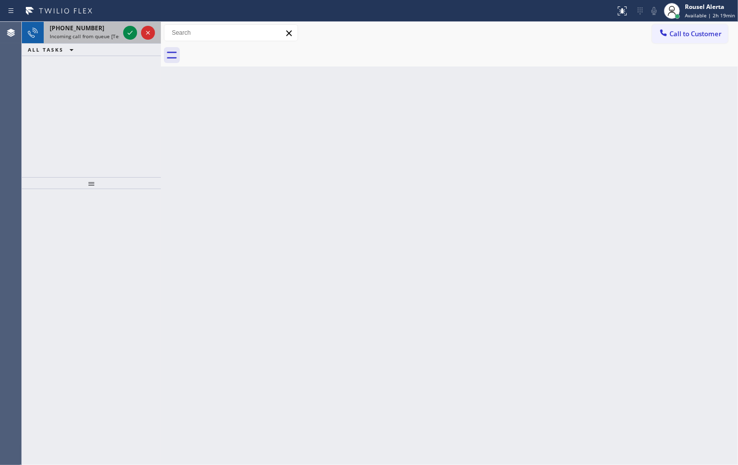
click at [106, 31] on div "+15082198869" at bounding box center [84, 28] width 69 height 8
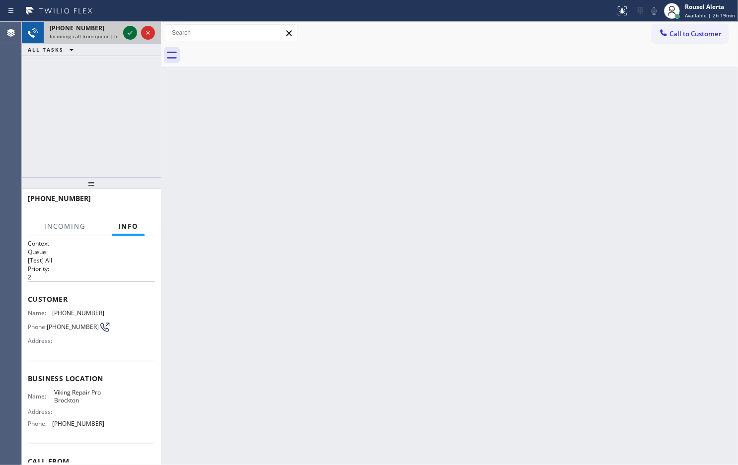
click at [128, 36] on icon at bounding box center [130, 33] width 12 height 12
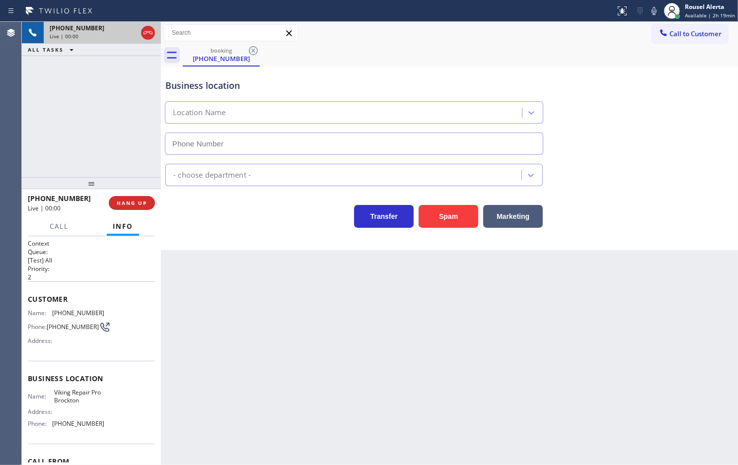
type input "(508) 466-6433"
click at [432, 222] on button "Spam" at bounding box center [448, 216] width 60 height 23
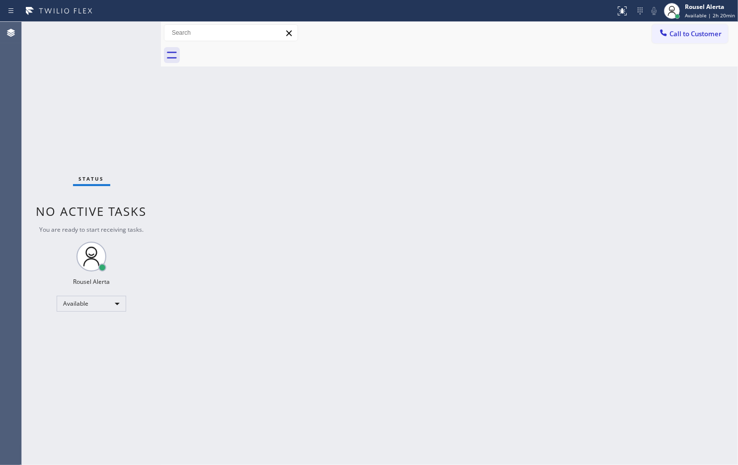
click at [432, 372] on div "Back to Dashboard Change Sender ID Customers Technicians Select a contact Outbo…" at bounding box center [449, 243] width 577 height 443
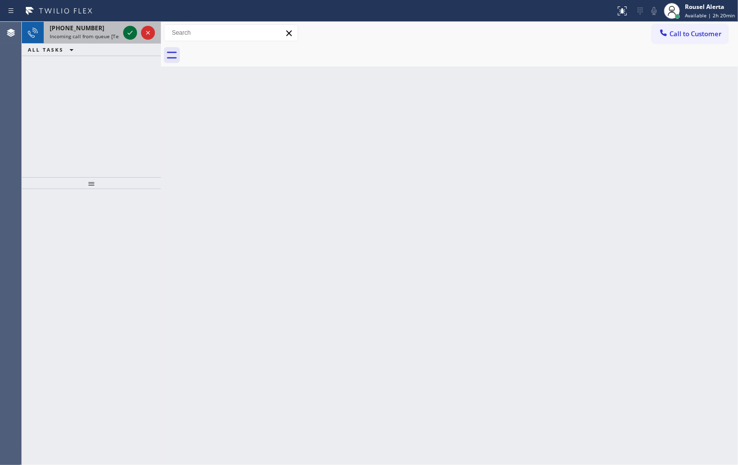
click at [128, 33] on icon at bounding box center [130, 33] width 12 height 12
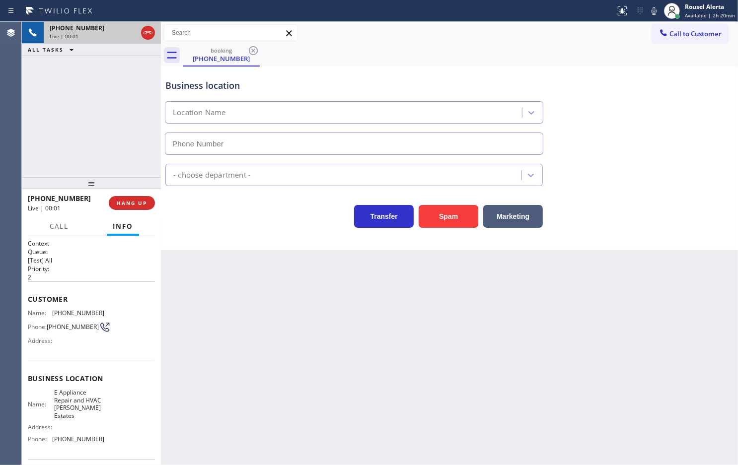
type input "[PHONE_NUMBER]"
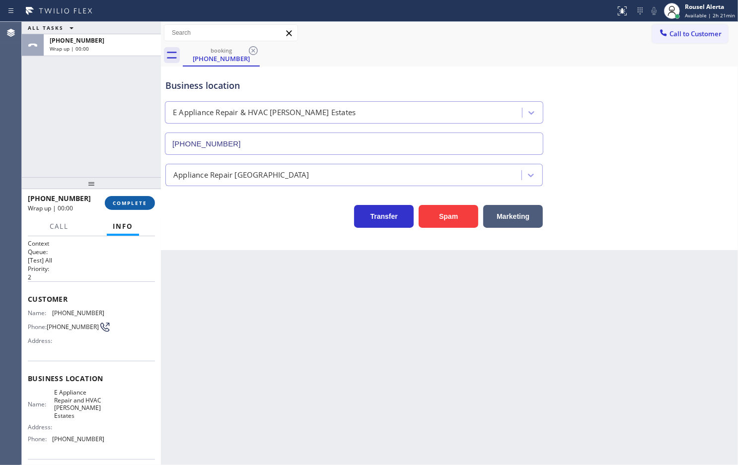
click at [125, 206] on button "COMPLETE" at bounding box center [130, 203] width 50 height 14
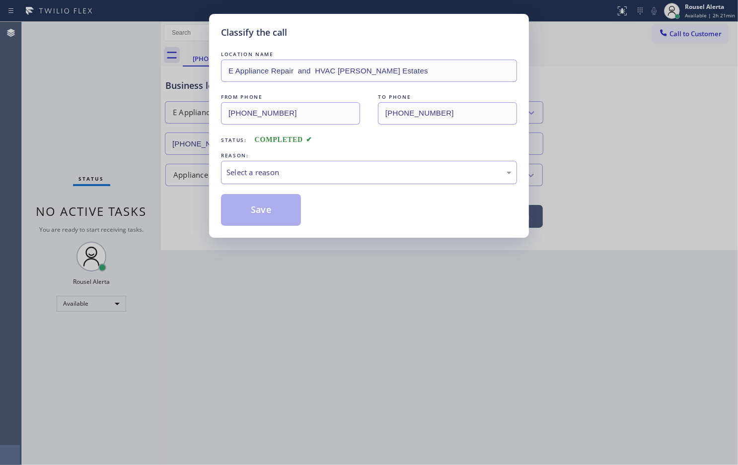
click at [268, 178] on div "Select a reason" at bounding box center [368, 172] width 285 height 11
click at [268, 216] on button "Save" at bounding box center [261, 210] width 80 height 32
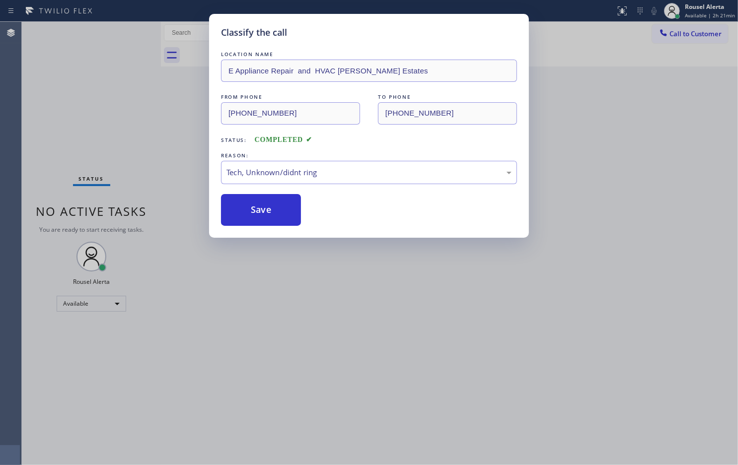
click at [331, 331] on div "Classify the call LOCATION NAME E Appliance Repair and HVAC Girard Estates FROM…" at bounding box center [369, 232] width 738 height 465
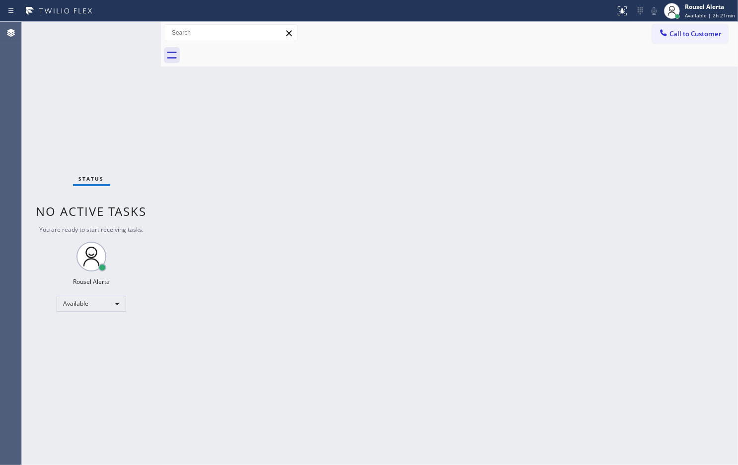
click at [95, 83] on div "Status No active tasks You are ready to start receiving tasks. Rousel Alerta Av…" at bounding box center [91, 243] width 139 height 443
click at [126, 27] on div "Status No active tasks You are ready to start receiving tasks. Rousel Alerta Av…" at bounding box center [91, 243] width 139 height 443
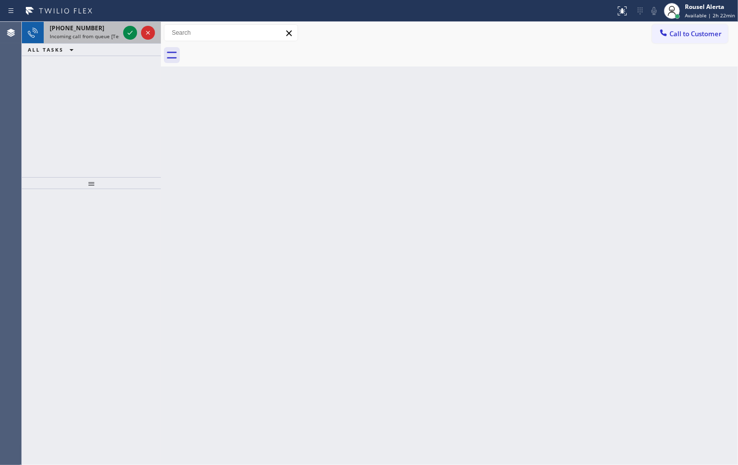
click at [107, 33] on span "Incoming call from queue [Test] All" at bounding box center [91, 36] width 82 height 7
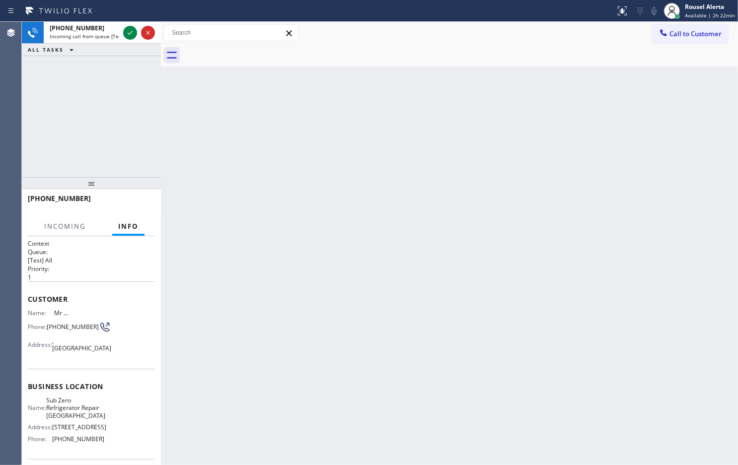
click at [499, 250] on div "Back to Dashboard Change Sender ID Customers Technicians Select a contact Outbo…" at bounding box center [449, 243] width 577 height 443
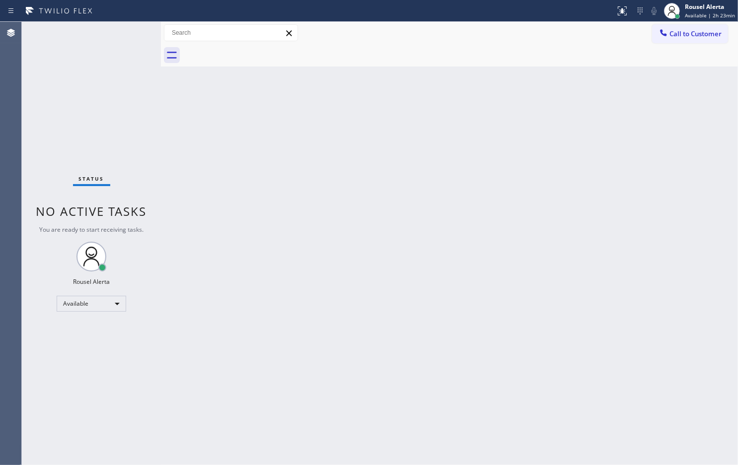
click at [193, 247] on div "Back to Dashboard Change Sender ID Customers Technicians Select a contact Outbo…" at bounding box center [449, 243] width 577 height 443
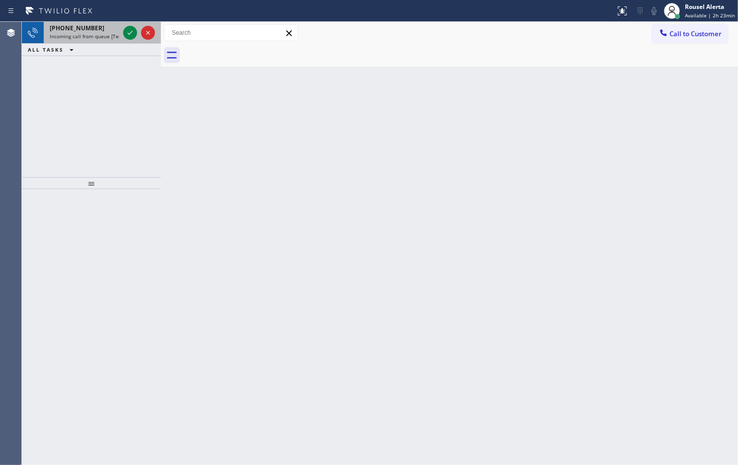
drag, startPoint x: 105, startPoint y: 28, endPoint x: 110, endPoint y: 30, distance: 5.1
click at [105, 28] on div "+14074590025" at bounding box center [84, 28] width 69 height 8
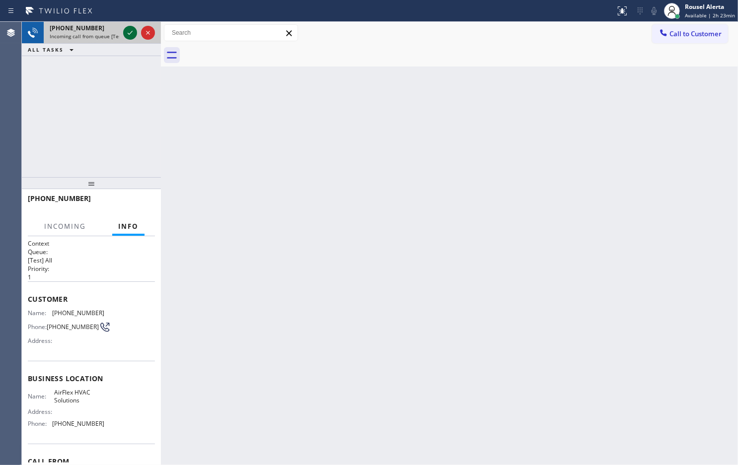
click at [124, 31] on icon at bounding box center [130, 33] width 12 height 12
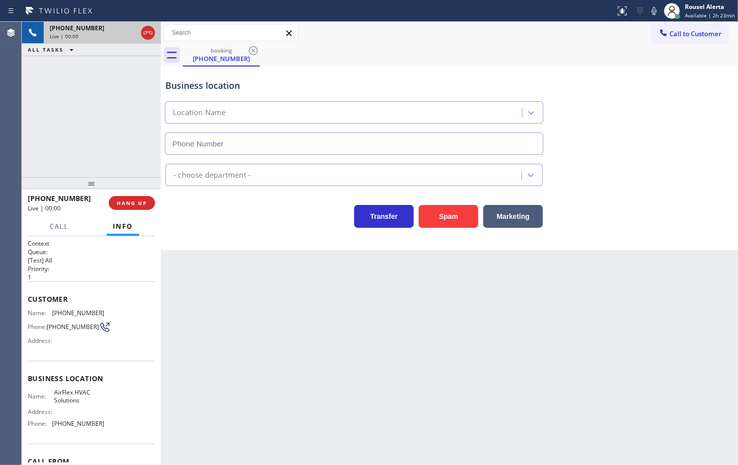
type input "[PHONE_NUMBER]"
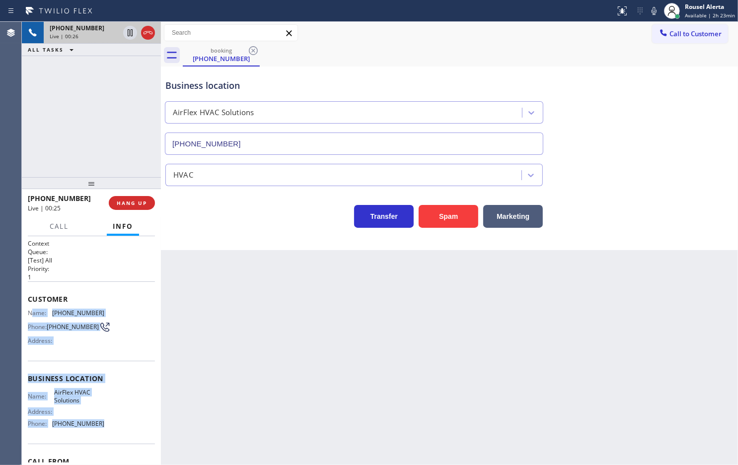
drag, startPoint x: 30, startPoint y: 309, endPoint x: 108, endPoint y: 437, distance: 149.2
click at [108, 437] on div "Context Queue: [Test] All Priority: 1 Customer Name: (407) 459-0025 Phone: (407…" at bounding box center [91, 378] width 127 height 279
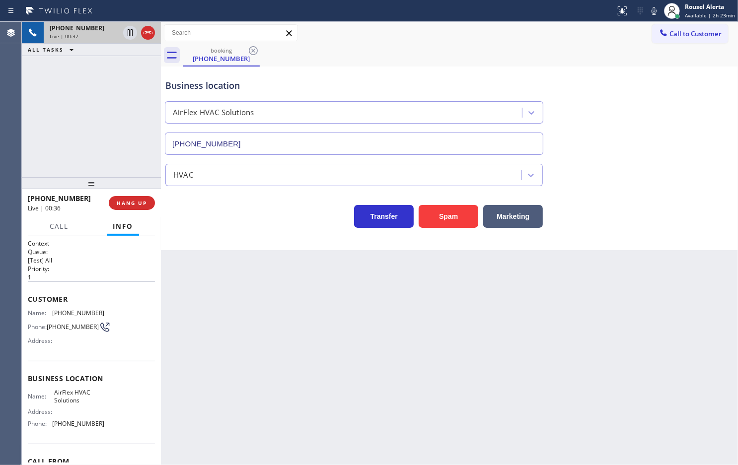
click at [416, 323] on div "Back to Dashboard Change Sender ID Customers Technicians Select a contact Outbo…" at bounding box center [449, 243] width 577 height 443
click at [96, 119] on div "+14074590025 Live | 00:38 ALL TASKS ALL TASKS ACTIVE TASKS TASKS IN WRAP UP" at bounding box center [91, 99] width 139 height 155
click at [226, 322] on div "Back to Dashboard Change Sender ID Customers Technicians Select a contact Outbo…" at bounding box center [449, 243] width 577 height 443
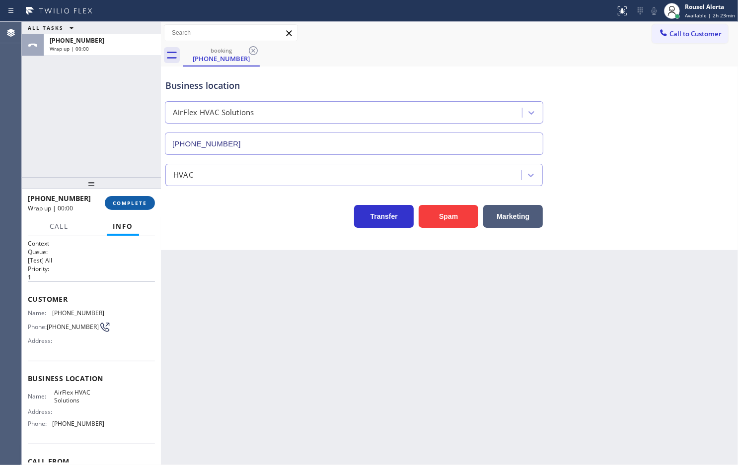
click at [130, 208] on button "COMPLETE" at bounding box center [130, 203] width 50 height 14
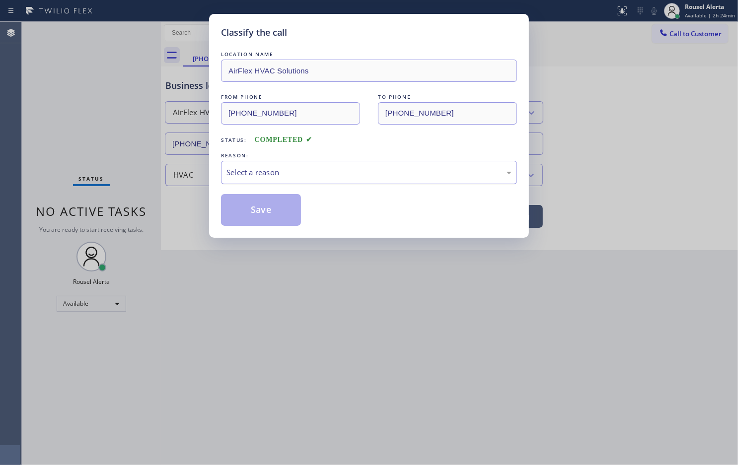
click at [324, 169] on div "Select a reason" at bounding box center [368, 172] width 285 height 11
click at [270, 211] on button "Save" at bounding box center [261, 210] width 80 height 32
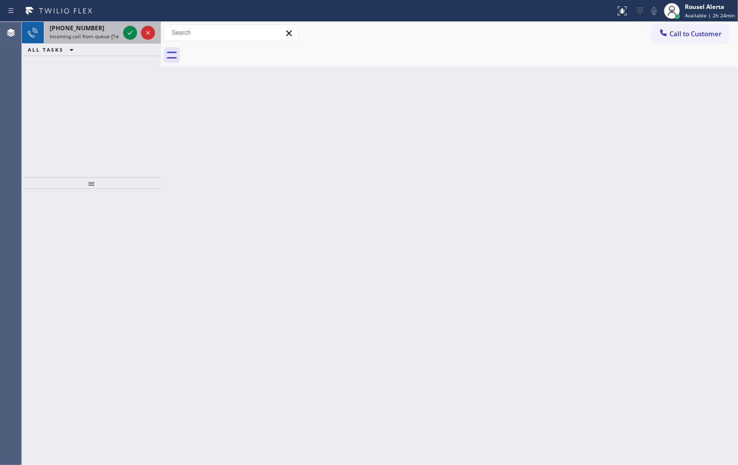
click at [97, 34] on span "Incoming call from queue [Test] All" at bounding box center [91, 36] width 82 height 7
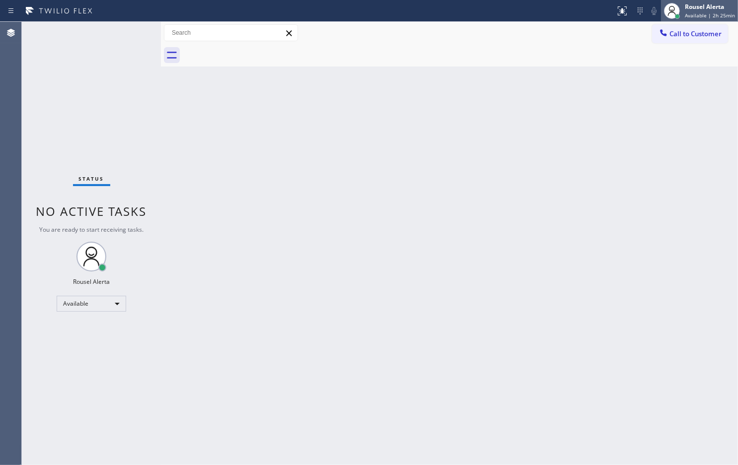
click at [691, 12] on span "Available | 2h 25min" at bounding box center [709, 15] width 50 height 7
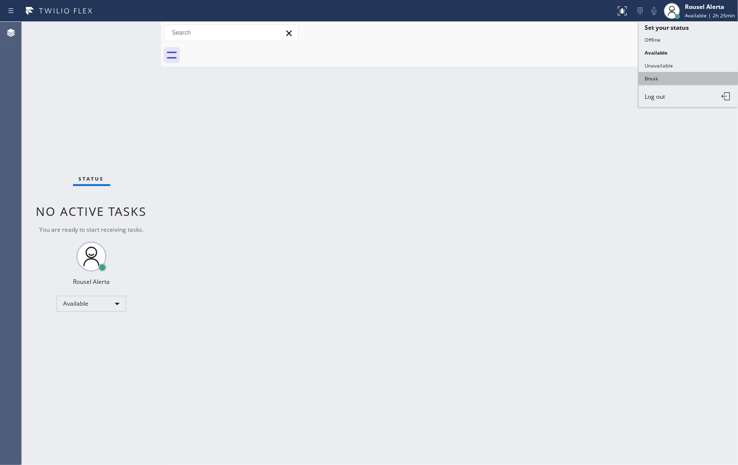
click at [685, 75] on button "Break" at bounding box center [687, 78] width 99 height 13
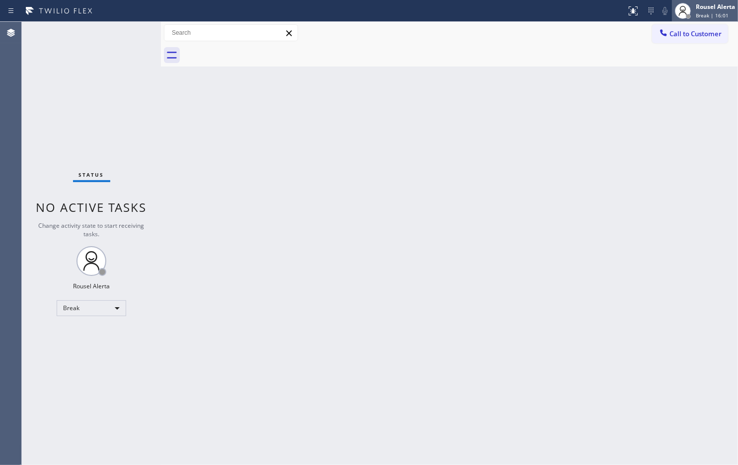
click at [701, 9] on div "Rousel Alerta" at bounding box center [714, 6] width 39 height 8
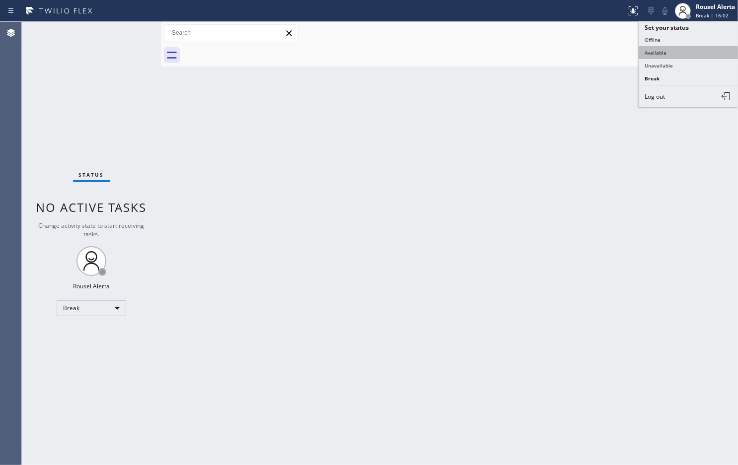
click at [684, 49] on button "Available" at bounding box center [687, 52] width 99 height 13
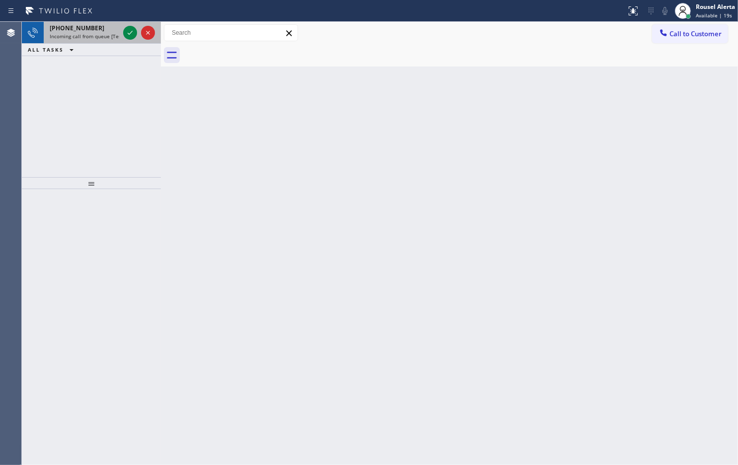
click at [93, 39] on span "Incoming call from queue [Test] All" at bounding box center [91, 36] width 82 height 7
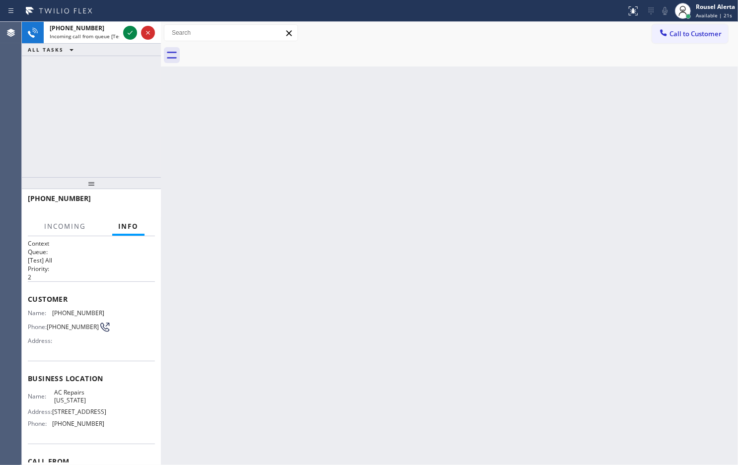
click at [237, 280] on div "Back to Dashboard Change Sender ID Customers Technicians Select a contact Outbo…" at bounding box center [449, 243] width 577 height 443
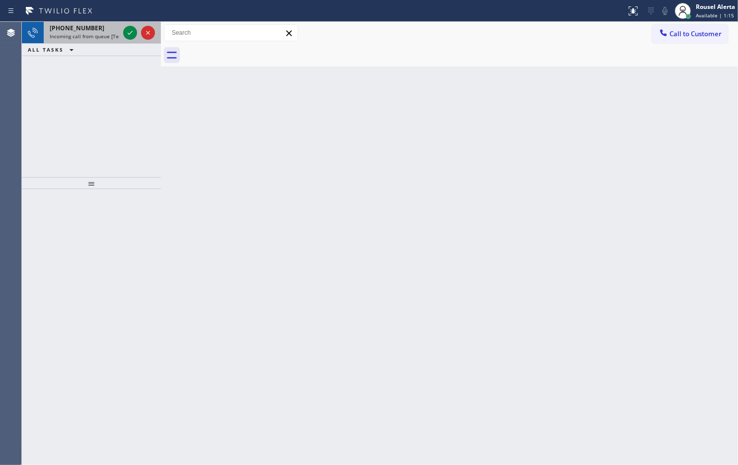
click at [98, 31] on div "+17868964795" at bounding box center [84, 28] width 69 height 8
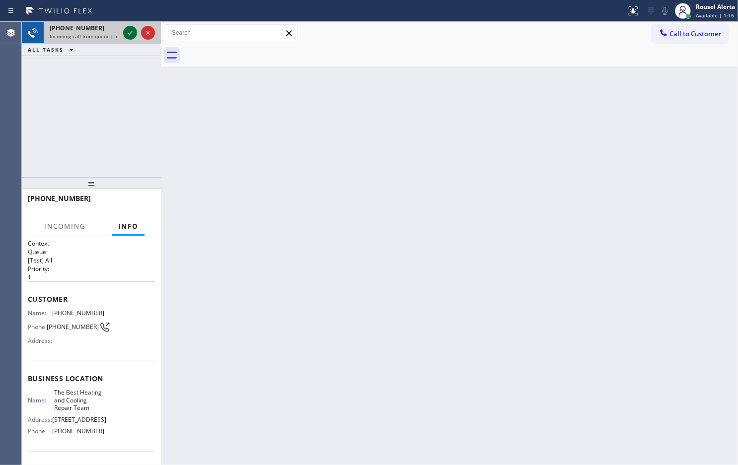
click at [134, 37] on icon at bounding box center [130, 33] width 12 height 12
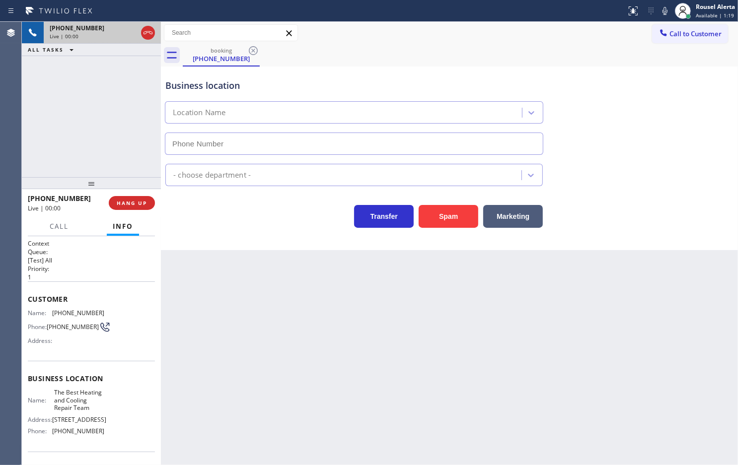
type input "[PHONE_NUMBER]"
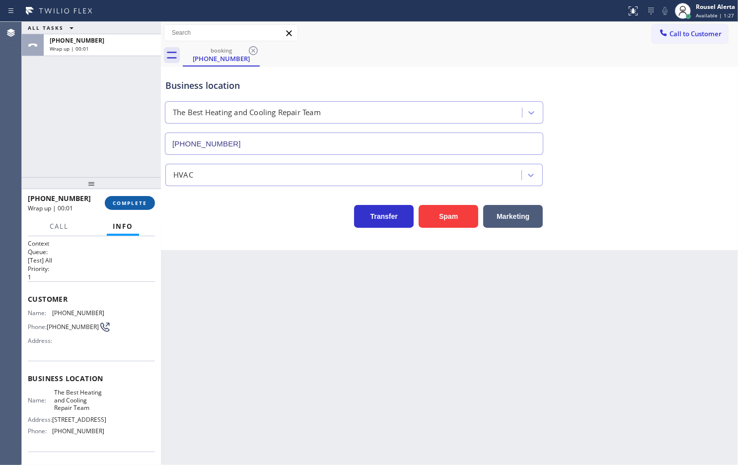
click at [135, 207] on button "COMPLETE" at bounding box center [130, 203] width 50 height 14
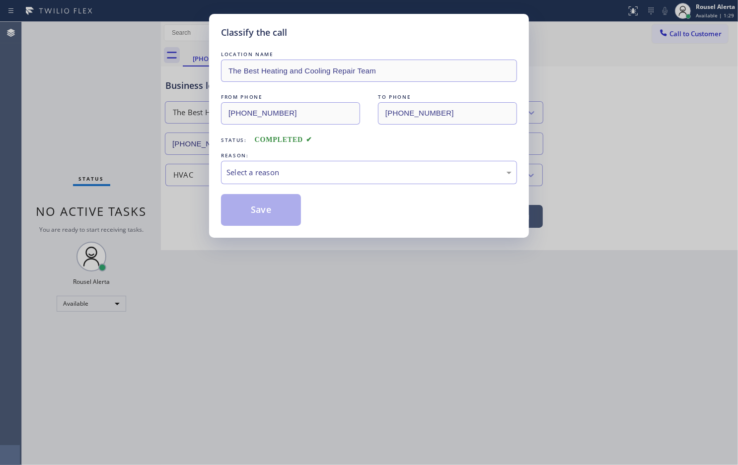
click at [300, 185] on div "LOCATION NAME The Best Heating and Cooling Repair Team FROM PHONE (786) 896-479…" at bounding box center [369, 137] width 296 height 177
click at [301, 178] on div "Select a reason" at bounding box center [368, 172] width 285 height 11
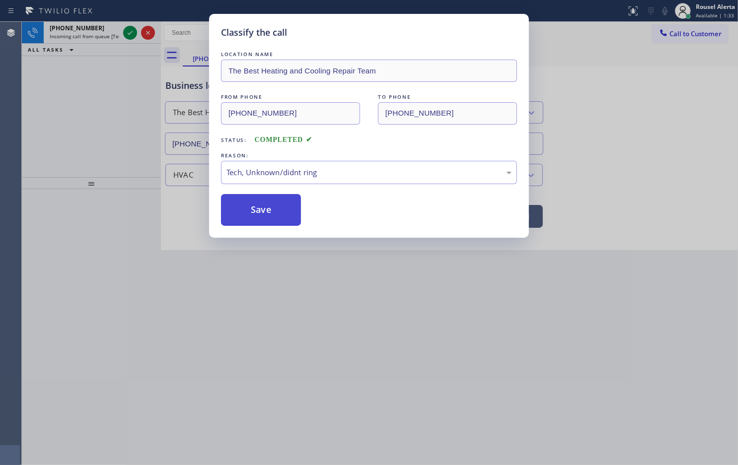
click at [272, 213] on button "Save" at bounding box center [261, 210] width 80 height 32
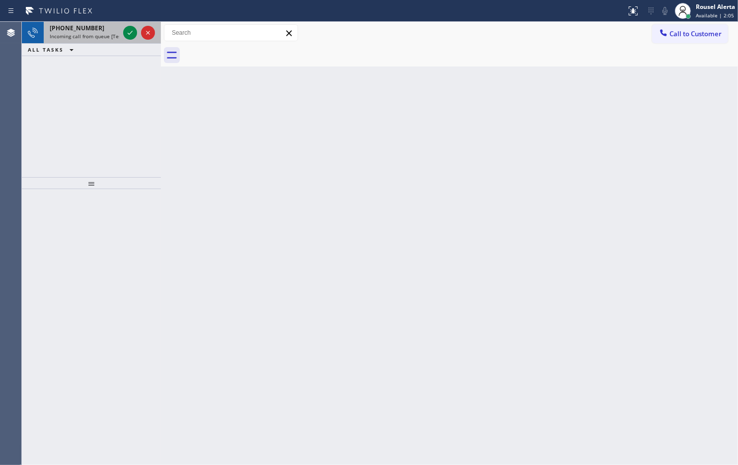
drag, startPoint x: 101, startPoint y: 20, endPoint x: 112, endPoint y: 27, distance: 13.6
click at [101, 20] on div "Status report No issues detected If you experience an issue, please download th…" at bounding box center [369, 11] width 738 height 22
click at [118, 30] on div "+17867968533" at bounding box center [84, 28] width 69 height 8
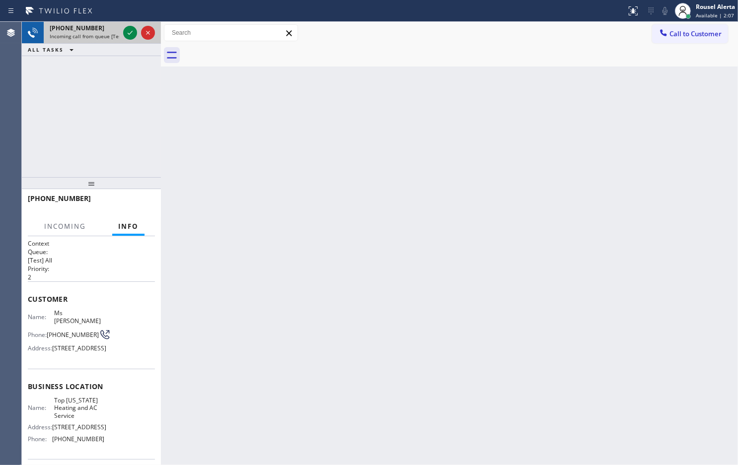
click at [103, 39] on span "Incoming call from queue [Test] All" at bounding box center [91, 36] width 82 height 7
click at [103, 40] on div "+17867968533 Incoming call from queue [Test] All" at bounding box center [82, 33] width 77 height 22
click at [241, 167] on div "Back to Dashboard Change Sender ID Customers Technicians Select a contact Outbo…" at bounding box center [449, 243] width 577 height 443
drag, startPoint x: 242, startPoint y: 174, endPoint x: 241, endPoint y: 183, distance: 8.5
click at [241, 183] on div "Back to Dashboard Change Sender ID Customers Technicians Select a contact Outbo…" at bounding box center [449, 243] width 577 height 443
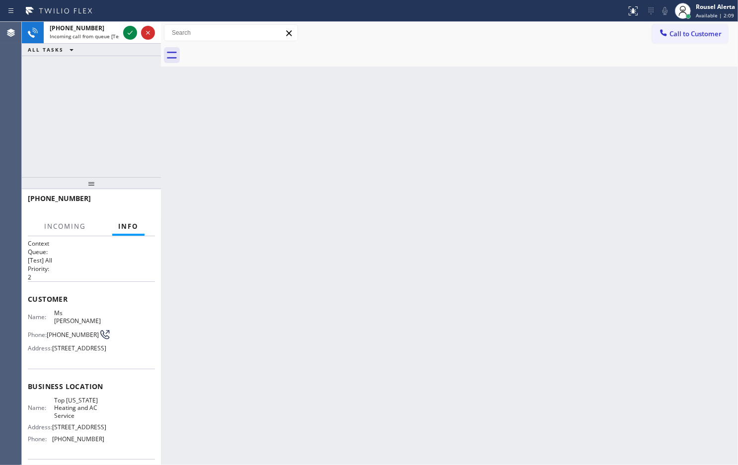
click at [238, 189] on div "Back to Dashboard Change Sender ID Customers Technicians Select a contact Outbo…" at bounding box center [449, 243] width 577 height 443
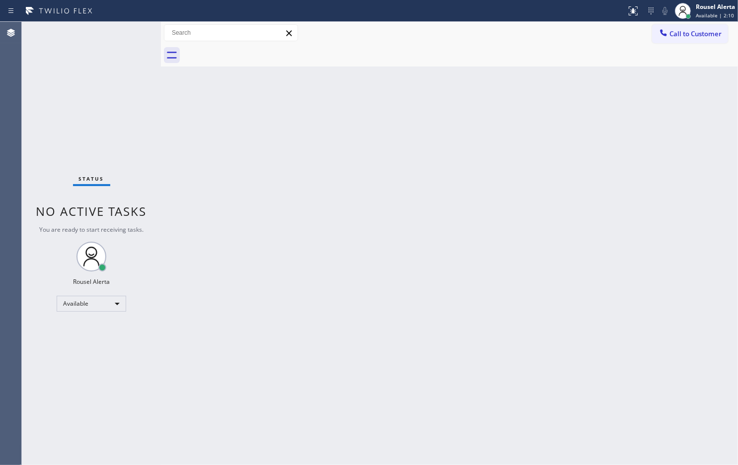
click at [148, 108] on div "Status No active tasks You are ready to start receiving tasks. Rousel Alerta Av…" at bounding box center [91, 243] width 139 height 443
click at [125, 35] on div "Status No active tasks You are ready to start receiving tasks. Rousel Alerta Av…" at bounding box center [91, 243] width 139 height 443
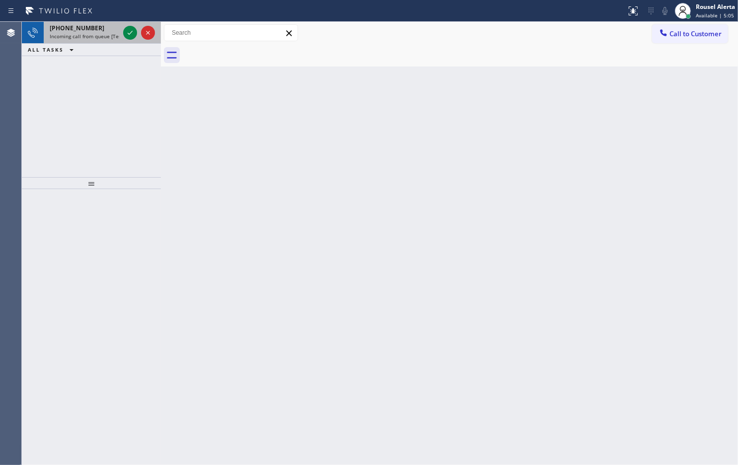
drag, startPoint x: 102, startPoint y: 33, endPoint x: 110, endPoint y: 34, distance: 7.5
click at [102, 33] on span "Incoming call from queue [Test] All" at bounding box center [91, 36] width 82 height 7
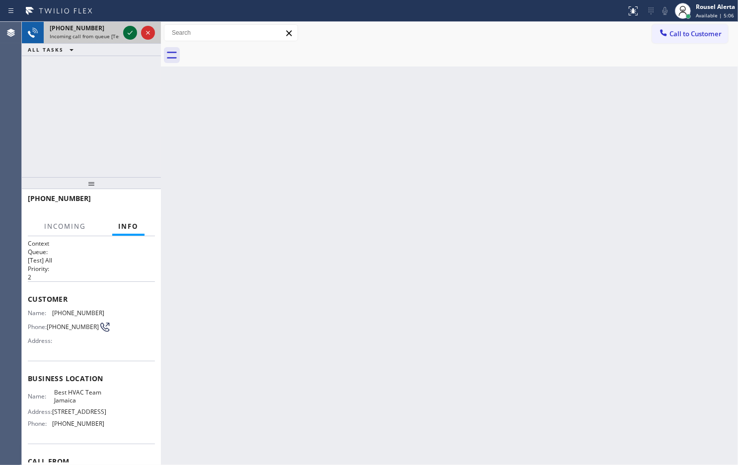
click at [125, 33] on icon at bounding box center [130, 33] width 12 height 12
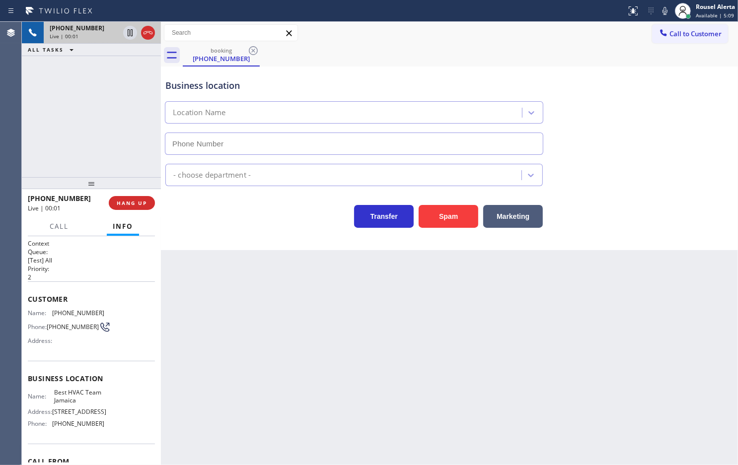
type input "[PHONE_NUMBER]"
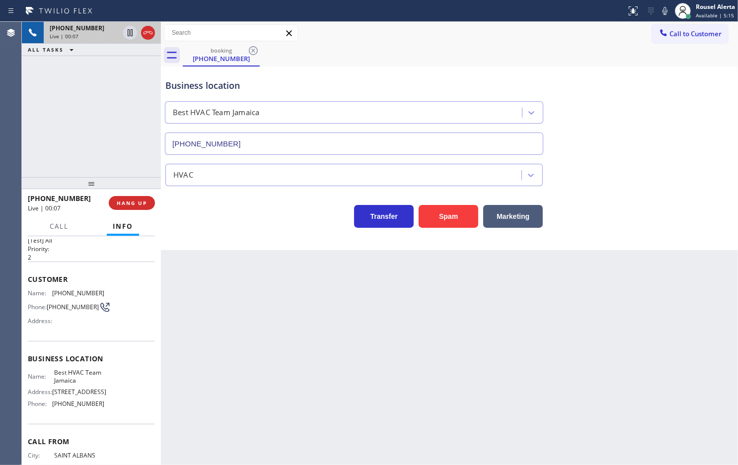
scroll to position [13, 0]
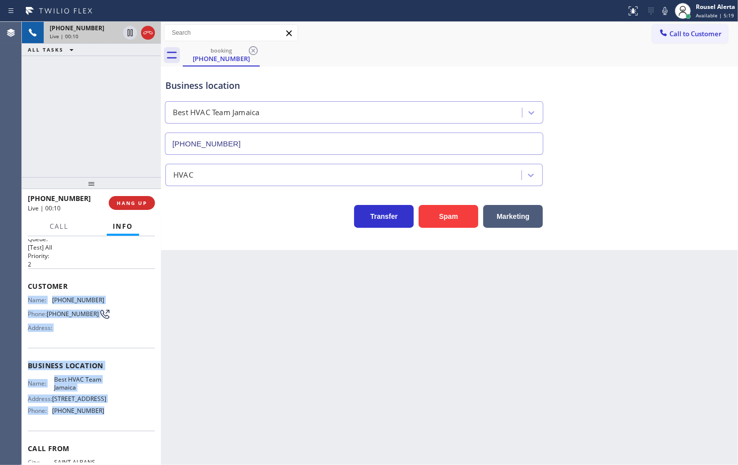
drag, startPoint x: 26, startPoint y: 298, endPoint x: 99, endPoint y: 426, distance: 147.4
click at [99, 426] on div "Context Queue: [Test] All Priority: 2 Customer Name: (347) 886-1143 Phone: (347…" at bounding box center [91, 350] width 139 height 229
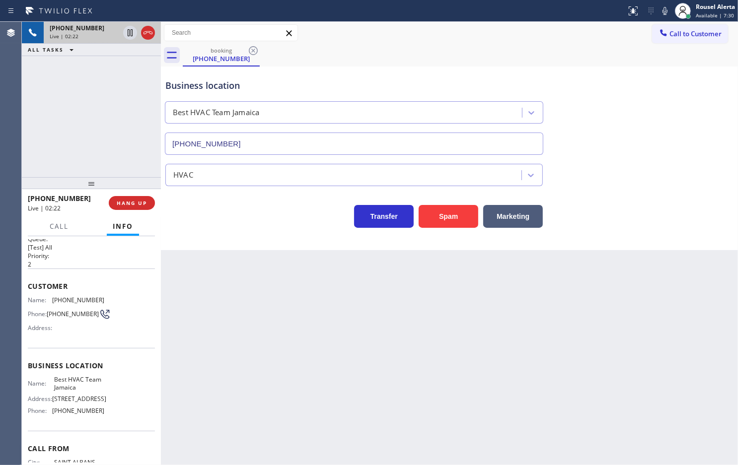
click at [65, 108] on div "+13478861143 Live | 02:22 ALL TASKS ALL TASKS ACTIVE TASKS TASKS IN WRAP UP" at bounding box center [91, 99] width 139 height 155
click at [131, 82] on div "+13478861143 Live | 02:28 ALL TASKS ALL TASKS ACTIVE TASKS TASKS IN WRAP UP" at bounding box center [91, 99] width 139 height 155
click at [127, 35] on icon at bounding box center [130, 33] width 12 height 12
click at [661, 8] on icon at bounding box center [665, 11] width 12 height 12
click at [99, 113] on div "+13478861143 Live | 04:06 ALL TASKS ALL TASKS ACTIVE TASKS TASKS IN WRAP UP" at bounding box center [91, 99] width 139 height 155
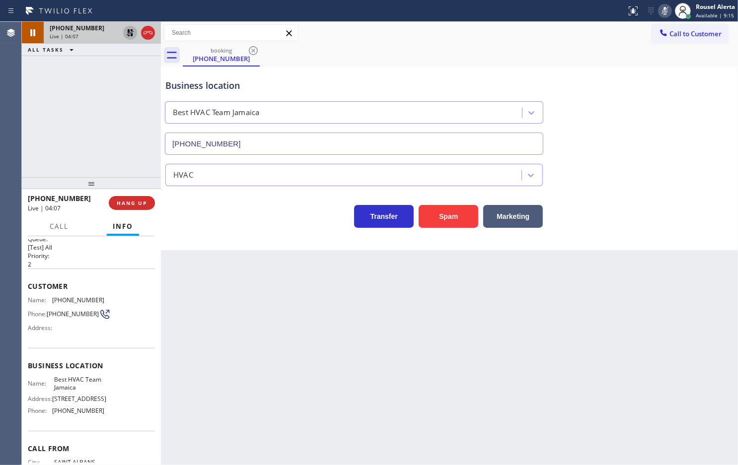
click at [129, 31] on icon at bounding box center [130, 32] width 7 height 7
click at [665, 8] on icon at bounding box center [665, 11] width 12 height 12
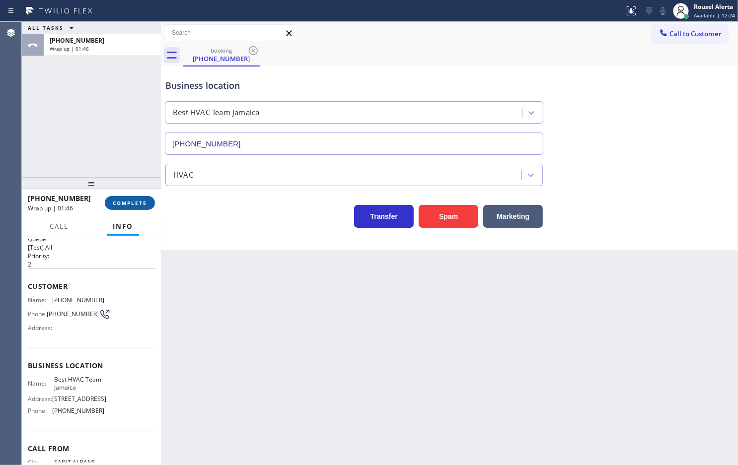
click at [119, 204] on span "COMPLETE" at bounding box center [130, 203] width 34 height 7
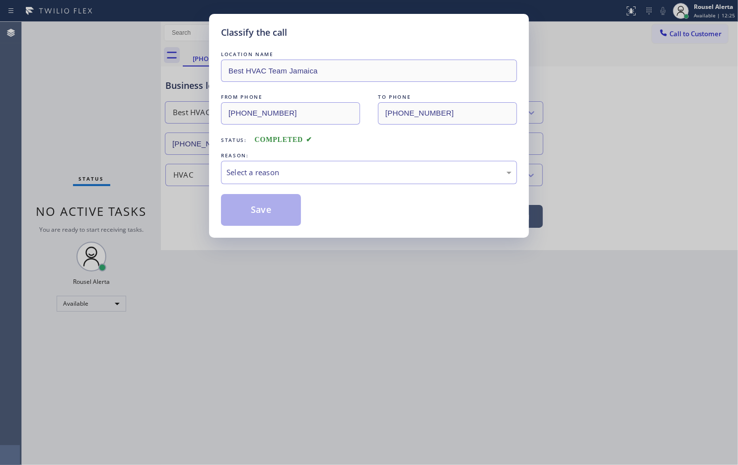
click at [306, 178] on div "Select a reason" at bounding box center [368, 172] width 285 height 11
click at [247, 210] on button "Save" at bounding box center [261, 210] width 80 height 32
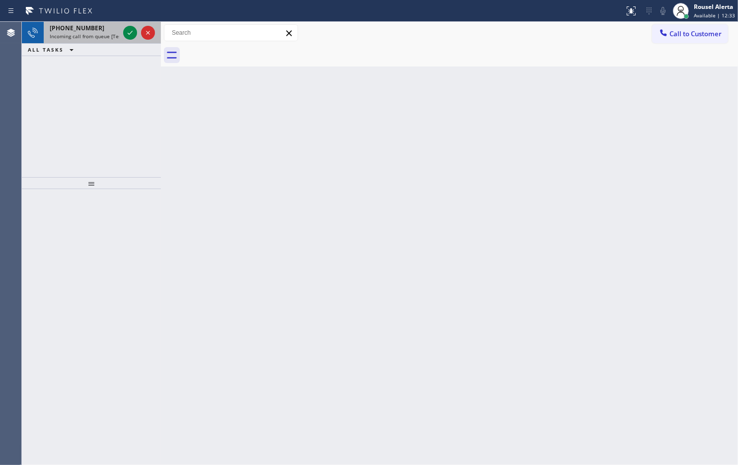
click at [112, 28] on div "+12149248812" at bounding box center [84, 28] width 69 height 8
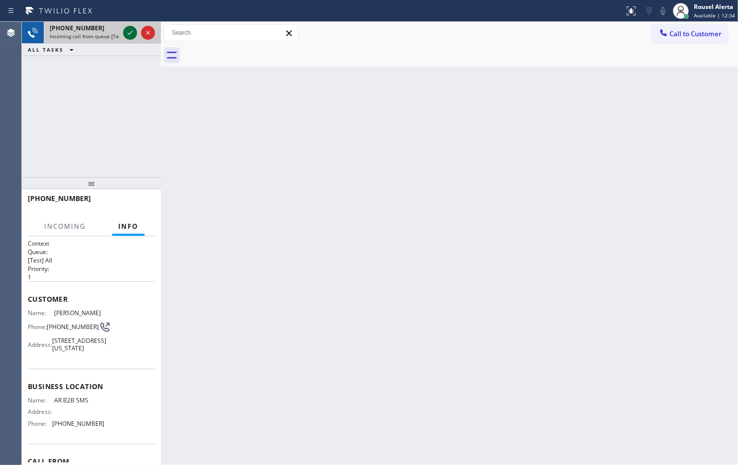
click at [127, 33] on icon at bounding box center [130, 33] width 12 height 12
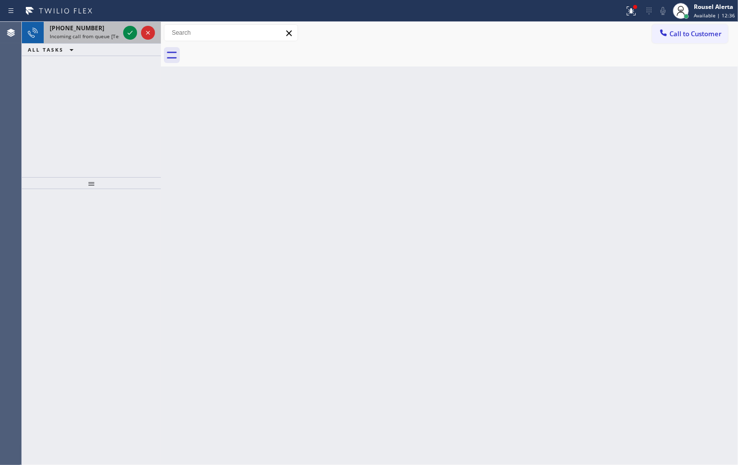
click at [110, 36] on span "Incoming call from queue [Test] All" at bounding box center [91, 36] width 82 height 7
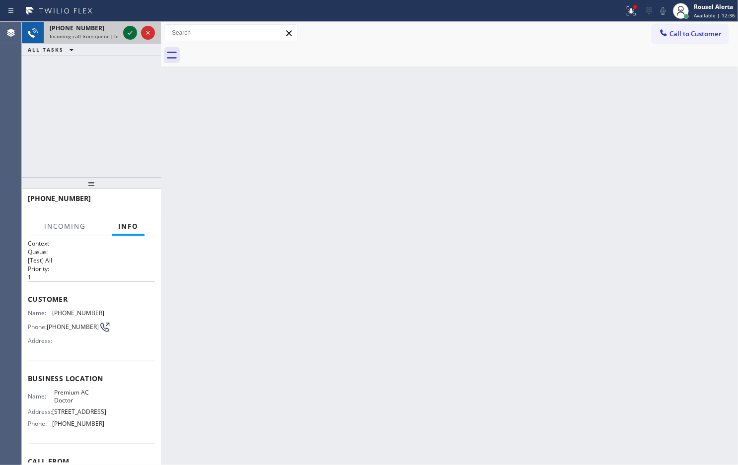
click at [132, 31] on icon at bounding box center [130, 33] width 5 height 4
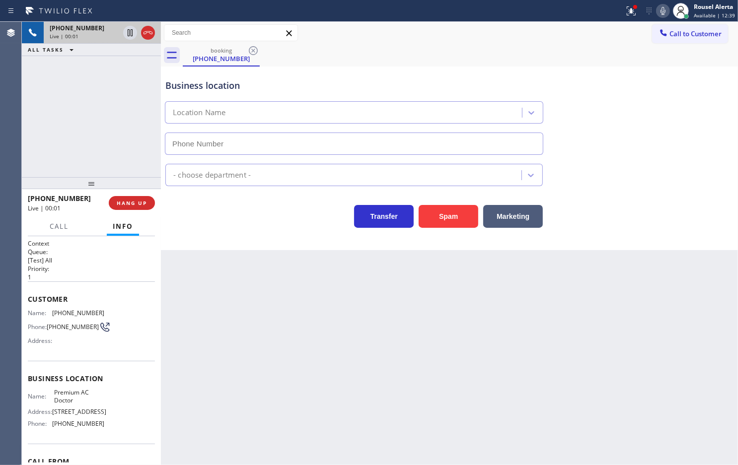
type input "[PHONE_NUMBER]"
click at [251, 304] on div "Back to Dashboard Change Sender ID Customers Technicians Select a contact Outbo…" at bounding box center [449, 243] width 577 height 443
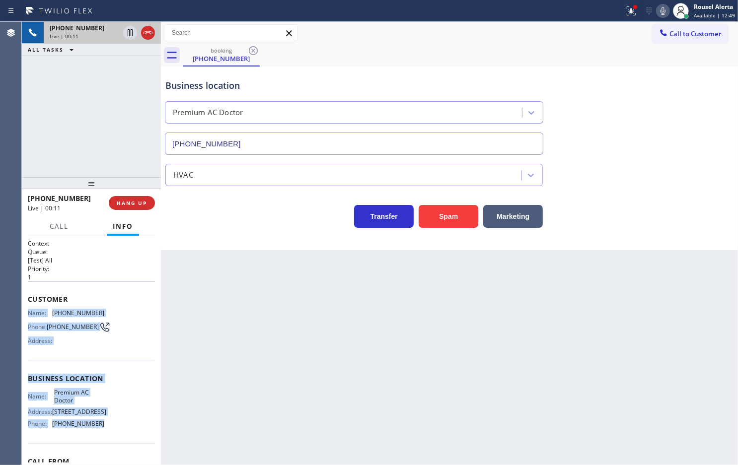
drag, startPoint x: 26, startPoint y: 308, endPoint x: 100, endPoint y: 435, distance: 147.3
click at [100, 435] on div "Context Queue: [Test] All Priority: 1 Customer Name: (631) 431-5411 Phone: (631…" at bounding box center [91, 350] width 139 height 229
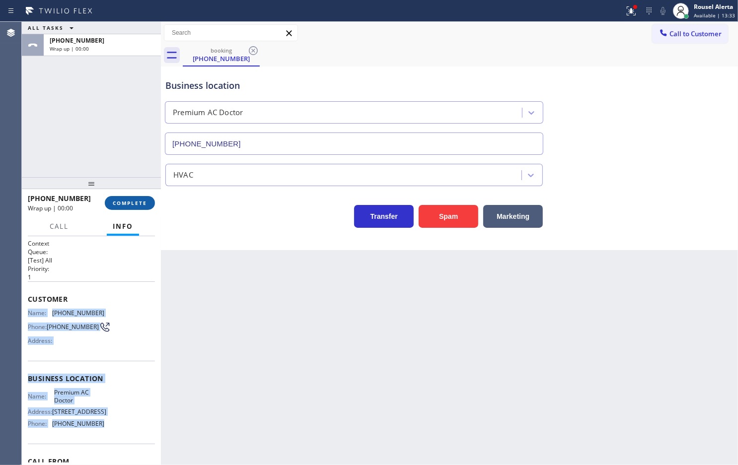
click at [110, 203] on button "COMPLETE" at bounding box center [130, 203] width 50 height 14
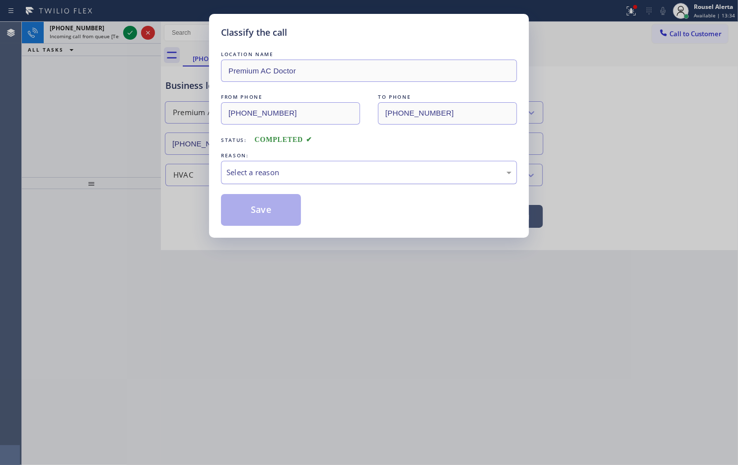
click at [280, 182] on div "Select a reason" at bounding box center [369, 172] width 296 height 23
click at [260, 210] on button "Save" at bounding box center [261, 210] width 80 height 32
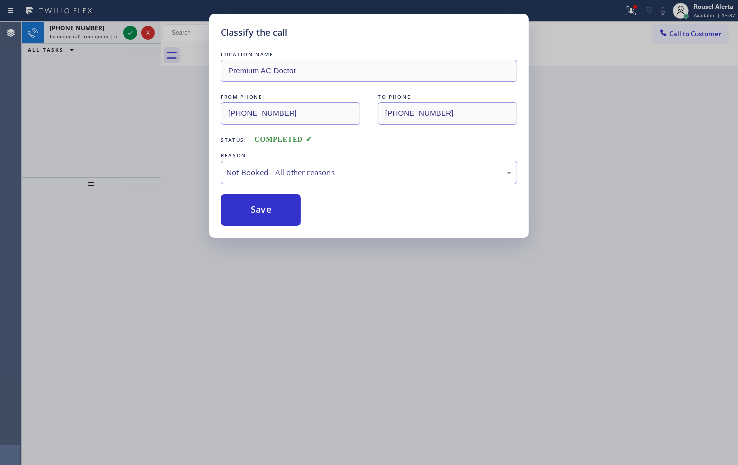
click at [125, 33] on div "Classify the call LOCATION NAME Premium AC Doctor FROM PHONE (631) 431-5411 TO …" at bounding box center [369, 232] width 738 height 465
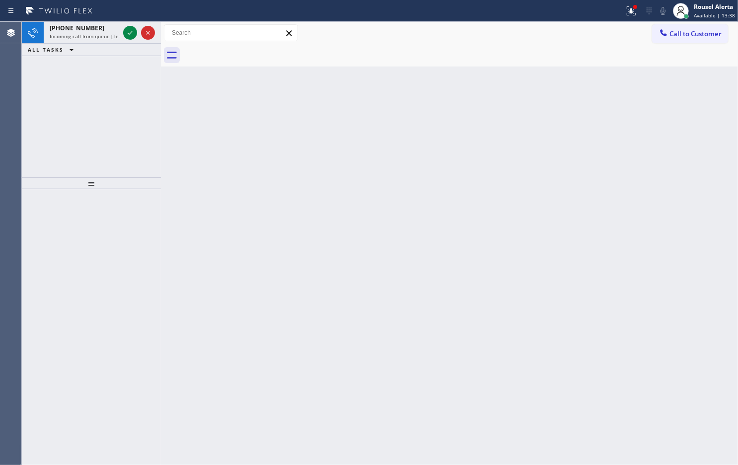
click at [125, 33] on icon at bounding box center [130, 33] width 12 height 12
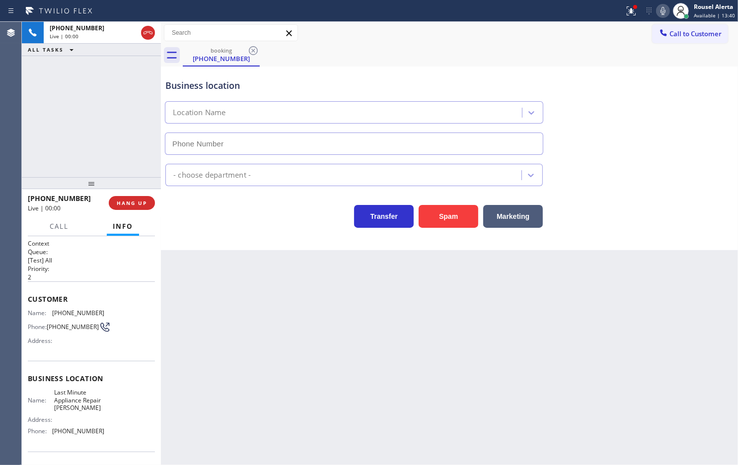
type input "[PHONE_NUMBER]"
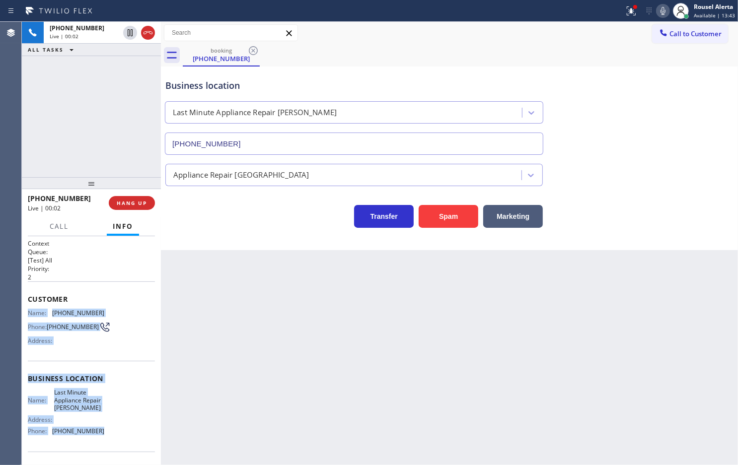
drag, startPoint x: 28, startPoint y: 308, endPoint x: 119, endPoint y: 441, distance: 160.9
click at [119, 441] on div "Context Queue: [Test] All Priority: 2 Customer Name: (408) 736-2822 Phone: (408…" at bounding box center [91, 382] width 127 height 287
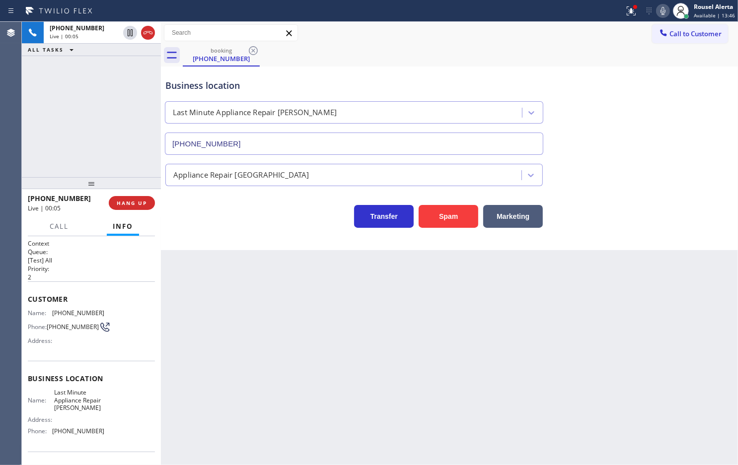
click at [564, 30] on div "Call to Customer Outbound call Location Search location Your caller id phone nu…" at bounding box center [449, 32] width 577 height 17
click at [623, 11] on div at bounding box center [631, 11] width 22 height 12
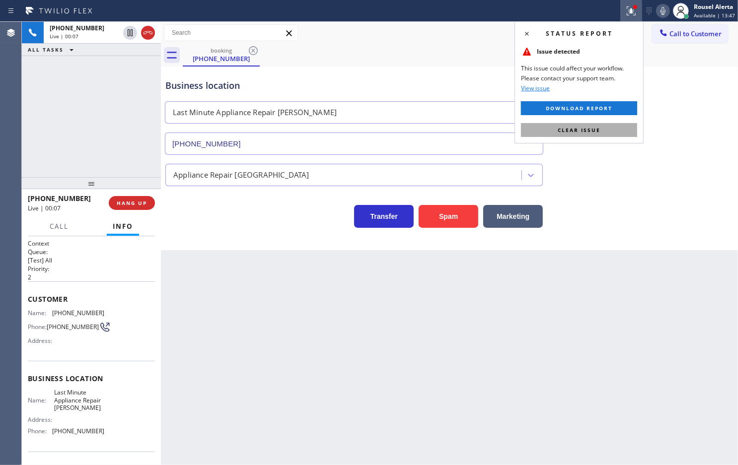
click at [616, 125] on button "Clear issue" at bounding box center [579, 130] width 116 height 14
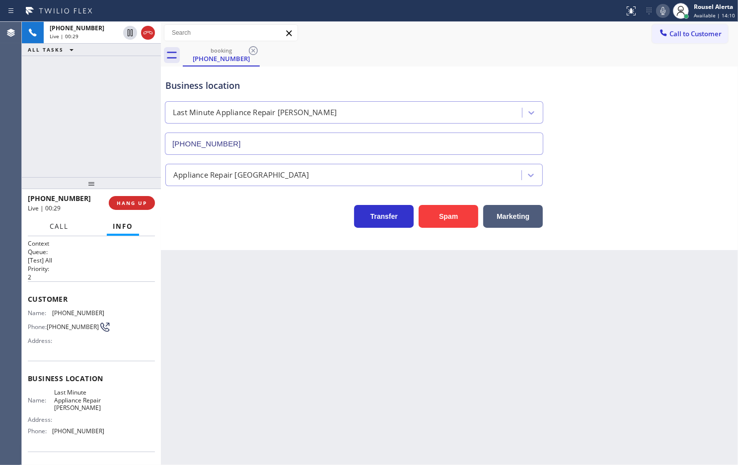
click at [55, 223] on span "Call" at bounding box center [59, 226] width 19 height 9
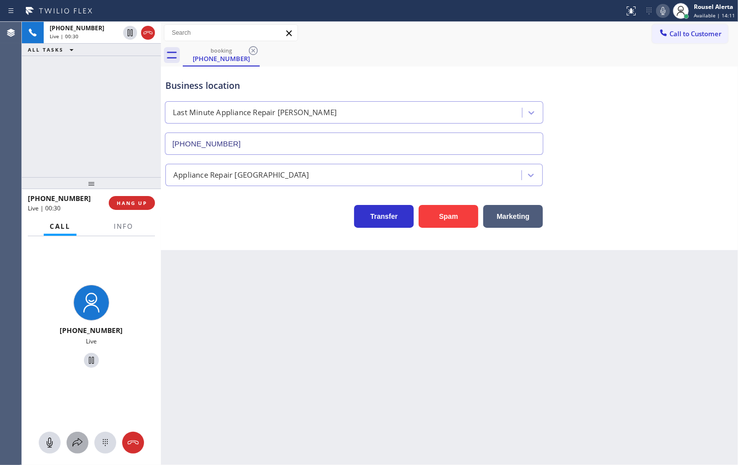
click at [73, 444] on icon at bounding box center [77, 442] width 10 height 8
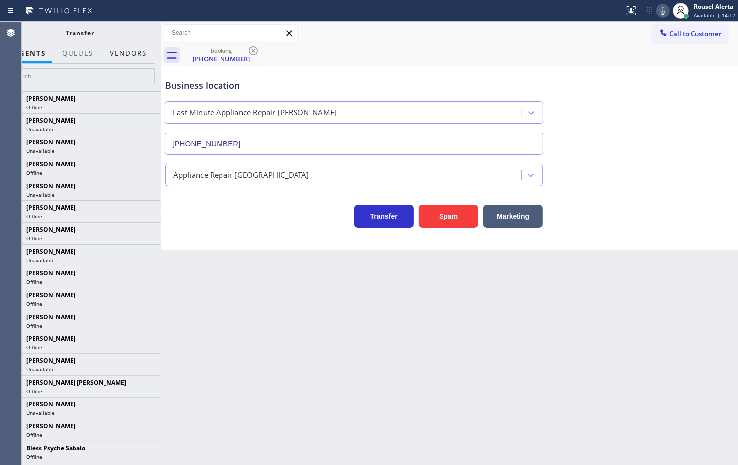
click at [122, 54] on button "Vendors" at bounding box center [128, 53] width 49 height 19
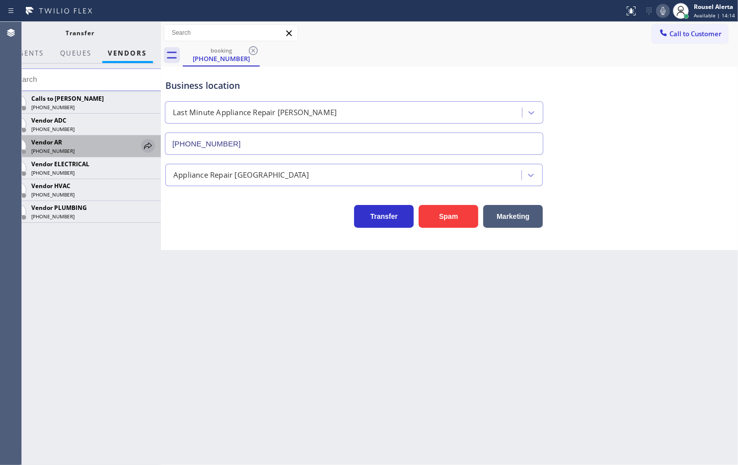
click at [142, 149] on icon at bounding box center [148, 146] width 12 height 12
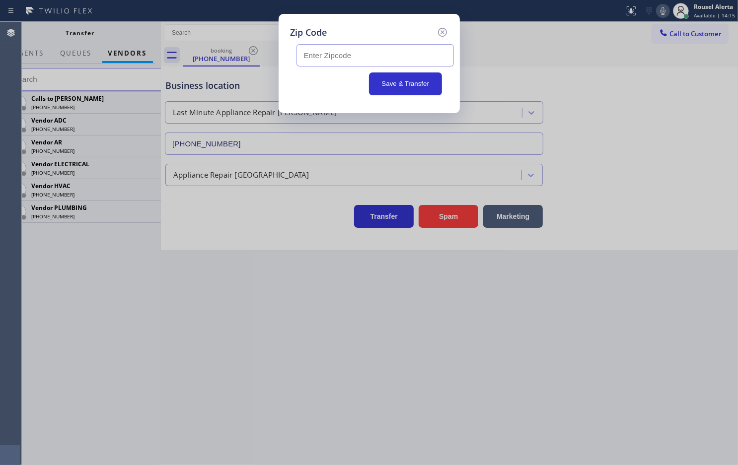
click at [310, 55] on input "text" at bounding box center [374, 55] width 157 height 22
type input "95051"
click at [387, 81] on button "Save & Transfer" at bounding box center [405, 83] width 73 height 23
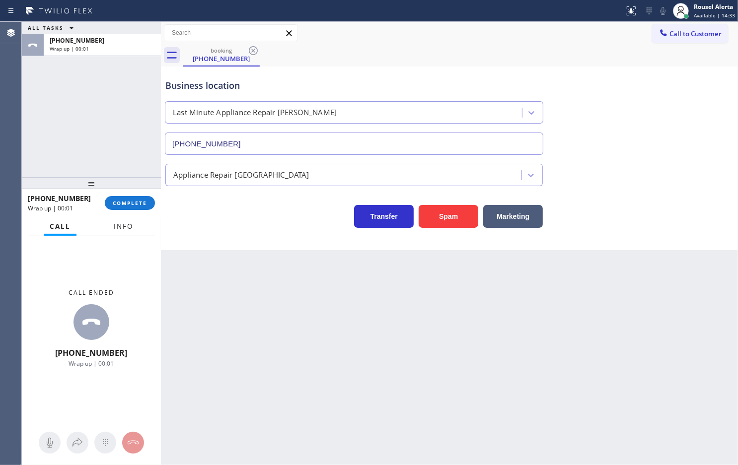
click at [118, 226] on span "Info" at bounding box center [123, 226] width 19 height 9
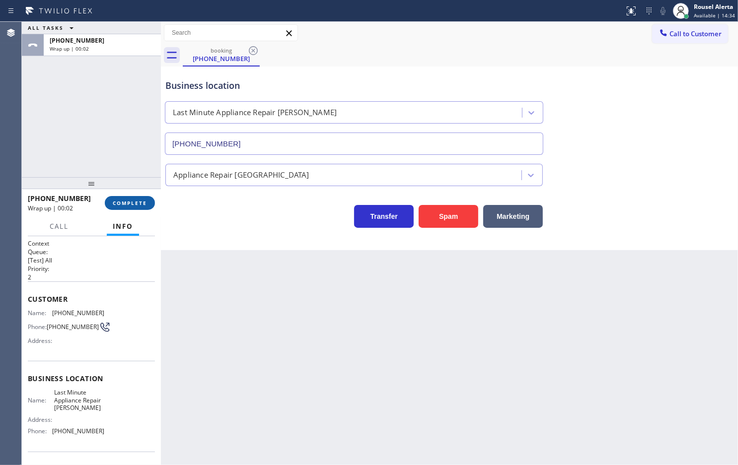
click at [134, 206] on span "COMPLETE" at bounding box center [130, 203] width 34 height 7
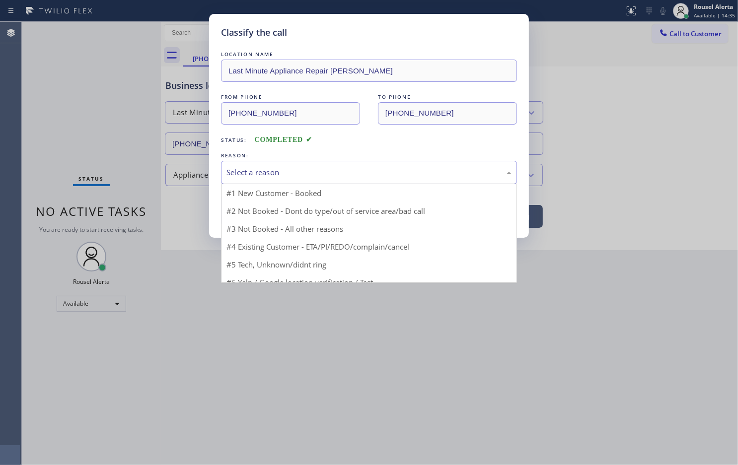
click at [254, 179] on div "Select a reason" at bounding box center [369, 172] width 296 height 23
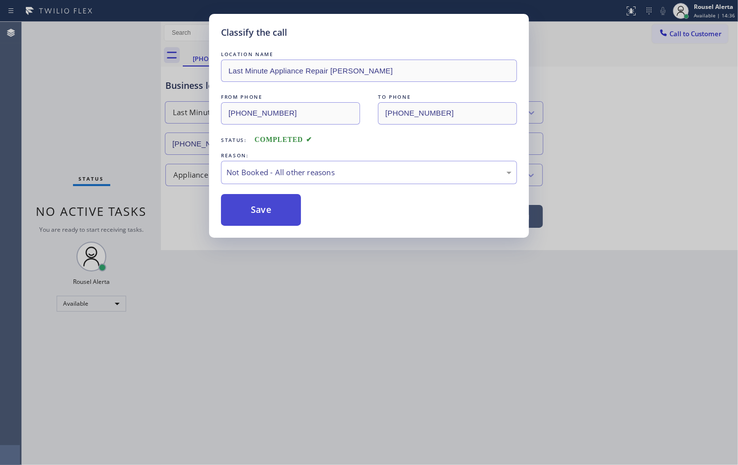
click at [271, 217] on button "Save" at bounding box center [261, 210] width 80 height 32
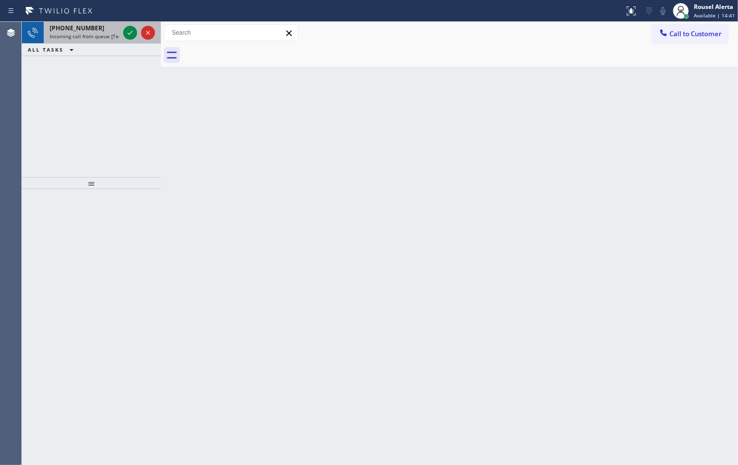
drag, startPoint x: 88, startPoint y: 40, endPoint x: 112, endPoint y: 38, distance: 23.9
click at [88, 40] on div "+12392073895 Incoming call from queue [Test] All" at bounding box center [82, 33] width 77 height 22
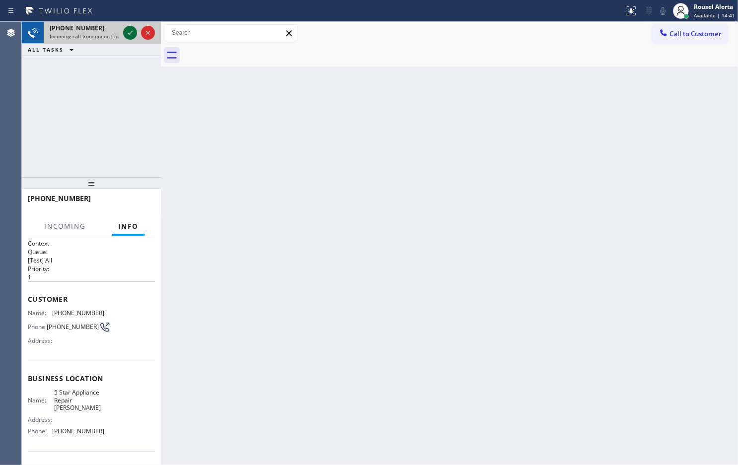
click at [126, 36] on icon at bounding box center [130, 33] width 12 height 12
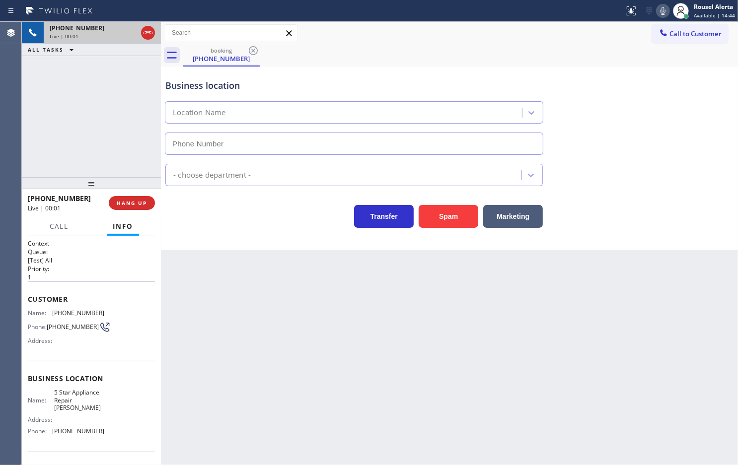
type input "(754) 254-1553"
click at [443, 217] on button "Spam" at bounding box center [448, 216] width 60 height 23
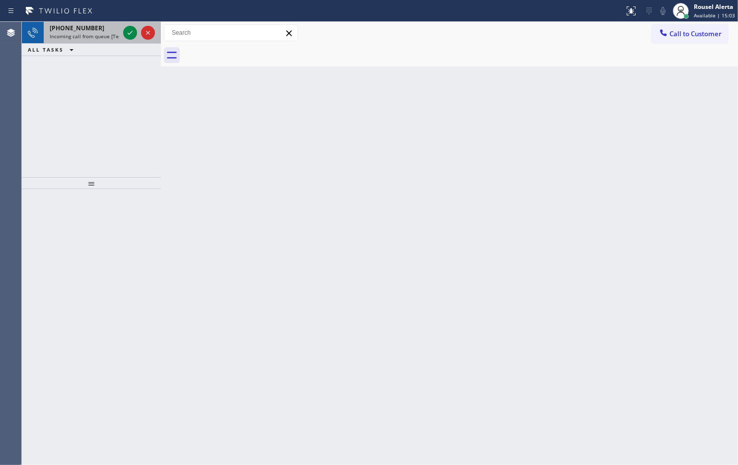
click at [107, 33] on span "Incoming call from queue [Test] All" at bounding box center [91, 36] width 82 height 7
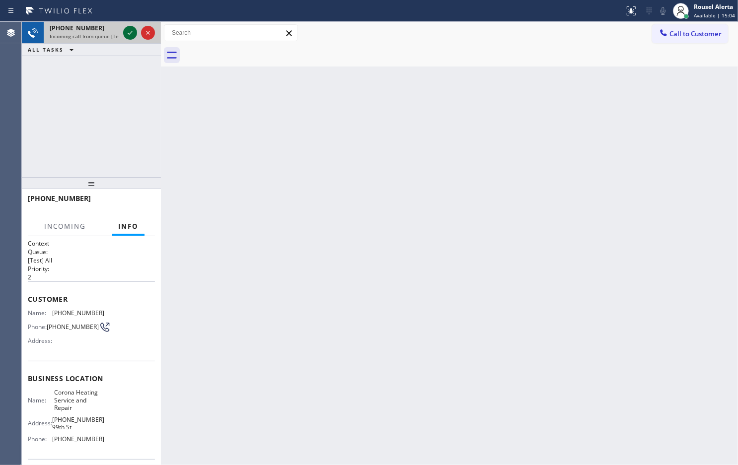
click at [127, 32] on icon at bounding box center [130, 33] width 12 height 12
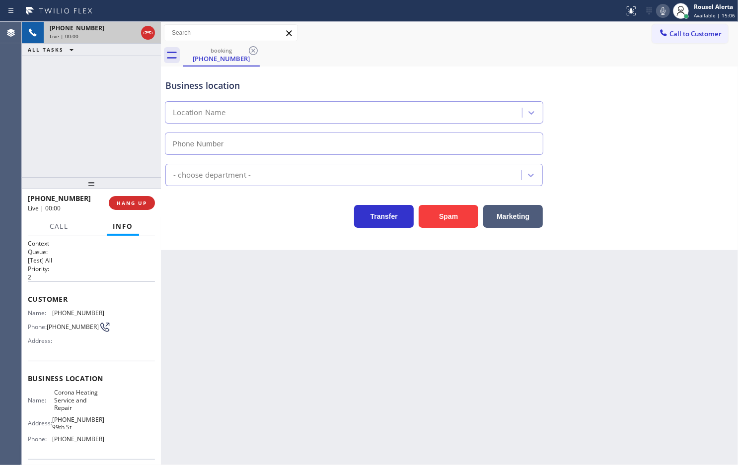
type input "[PHONE_NUMBER]"
click at [132, 207] on button "HANG UP" at bounding box center [132, 203] width 46 height 14
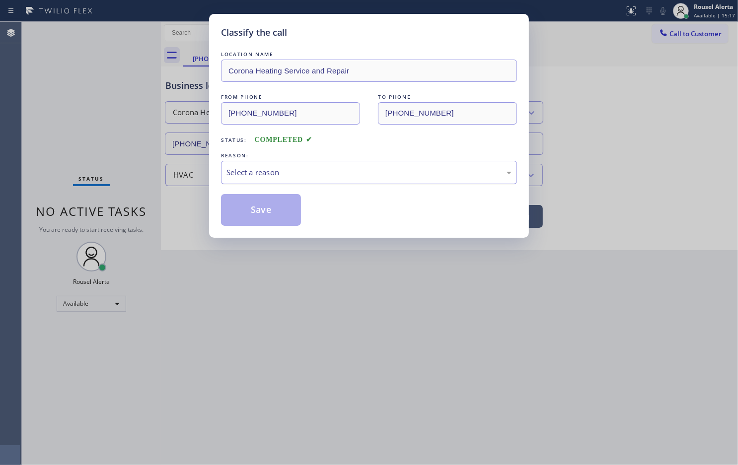
click at [313, 167] on div "Select a reason" at bounding box center [368, 172] width 285 height 11
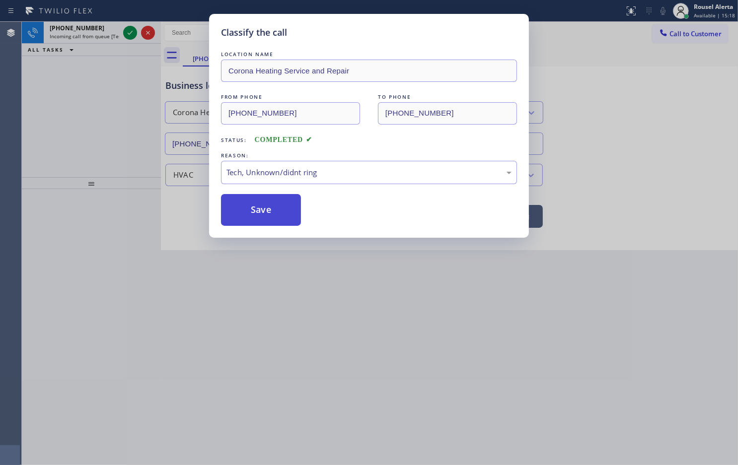
click at [279, 221] on button "Save" at bounding box center [261, 210] width 80 height 32
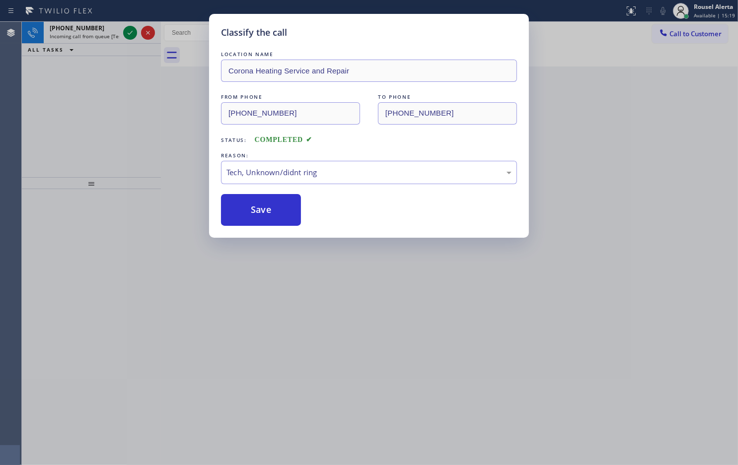
click at [105, 32] on div "Classify the call LOCATION NAME Corona Heating Service and Repair FROM PHONE (5…" at bounding box center [369, 232] width 738 height 465
click at [105, 33] on span "Incoming call from queue [Test] All" at bounding box center [91, 36] width 82 height 7
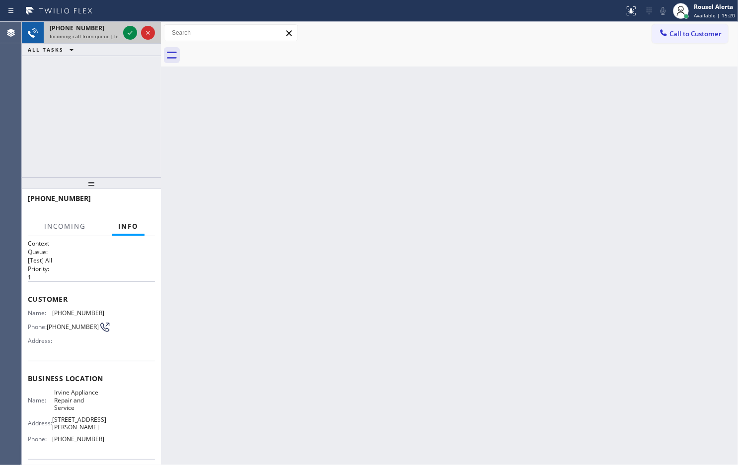
click at [122, 31] on div at bounding box center [139, 33] width 36 height 22
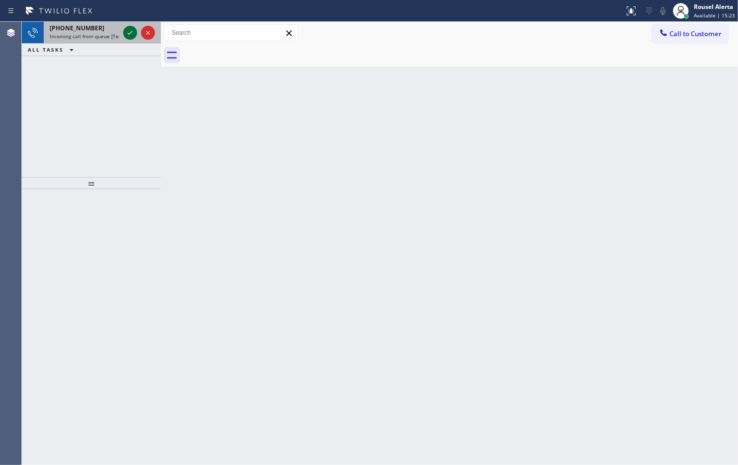
click at [124, 37] on icon at bounding box center [130, 33] width 12 height 12
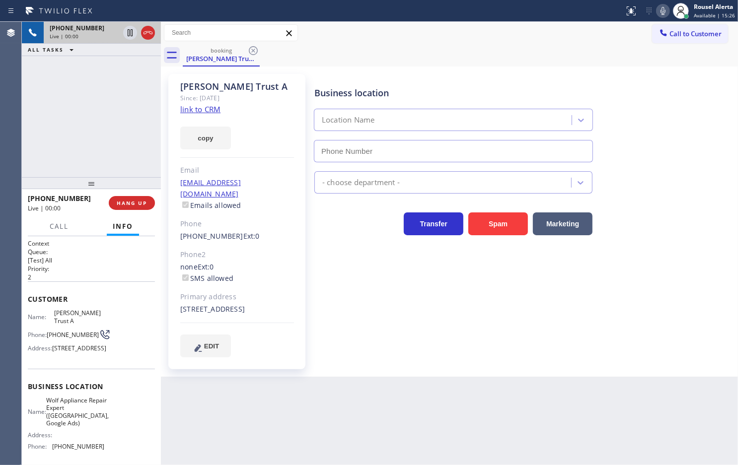
type input "[PHONE_NUMBER]"
click at [198, 112] on link "link to CRM" at bounding box center [200, 109] width 40 height 10
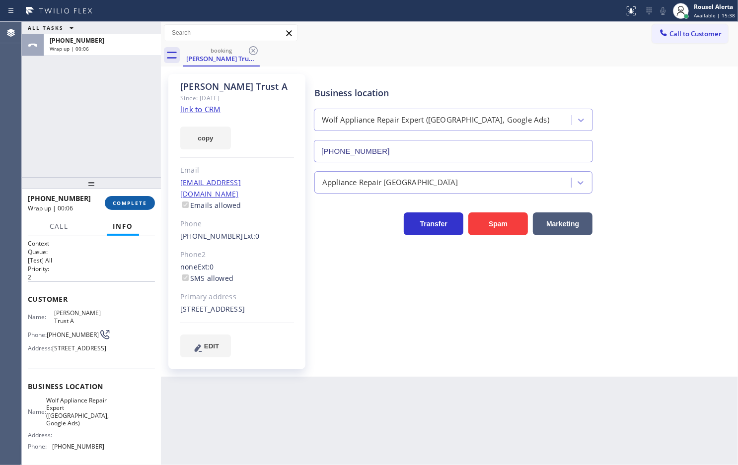
click at [121, 197] on button "COMPLETE" at bounding box center [130, 203] width 50 height 14
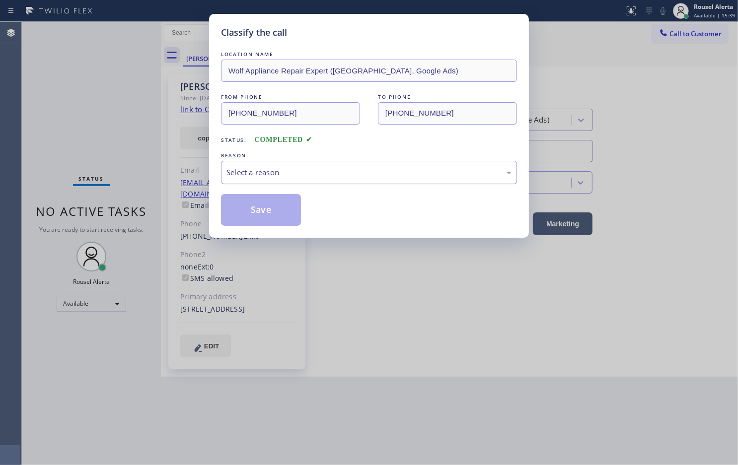
click at [254, 173] on div "Select a reason" at bounding box center [368, 172] width 285 height 11
click at [269, 209] on button "Save" at bounding box center [261, 210] width 80 height 32
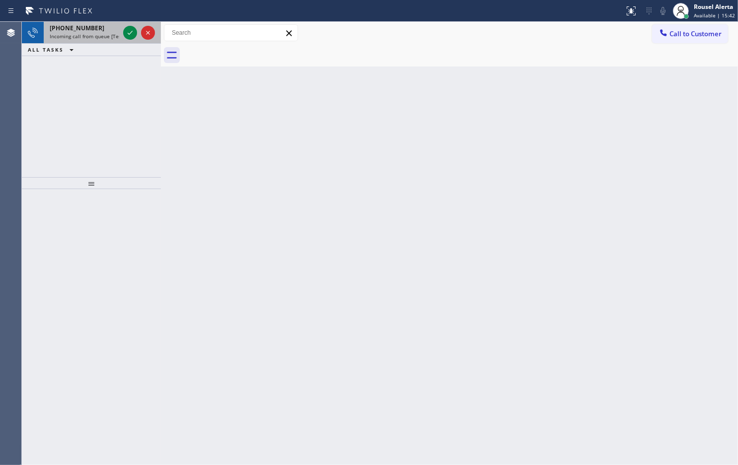
click at [93, 36] on span "Incoming call from queue [Test] All" at bounding box center [91, 36] width 82 height 7
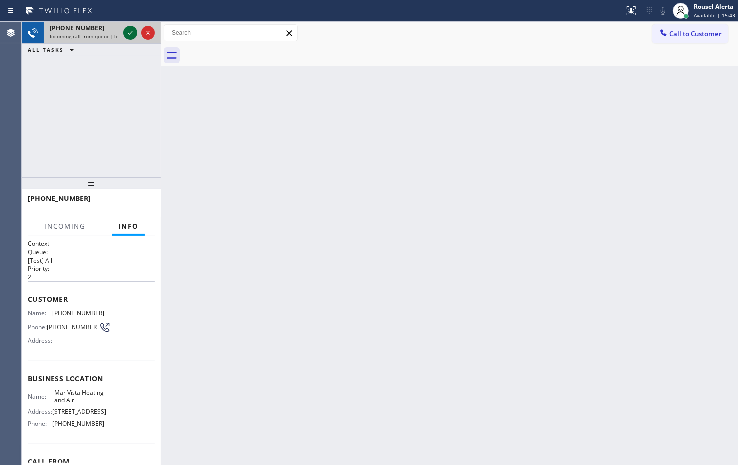
click at [124, 33] on icon at bounding box center [130, 33] width 12 height 12
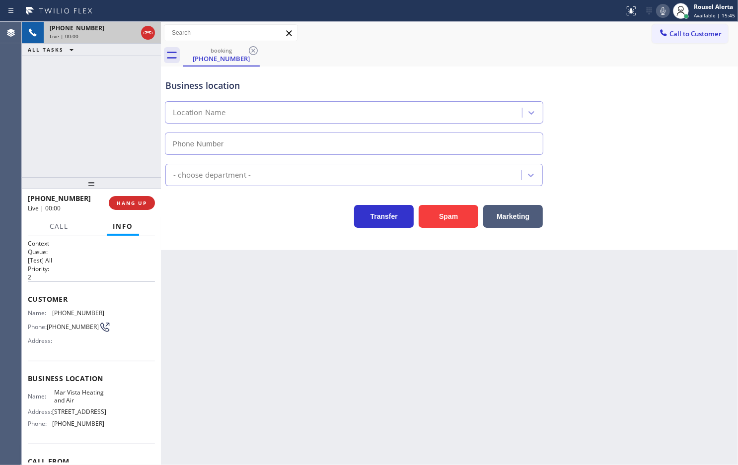
type input "[PHONE_NUMBER]"
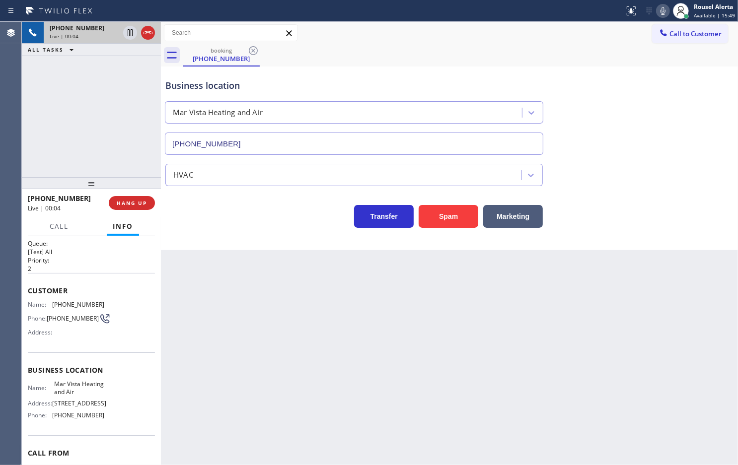
scroll to position [4, 0]
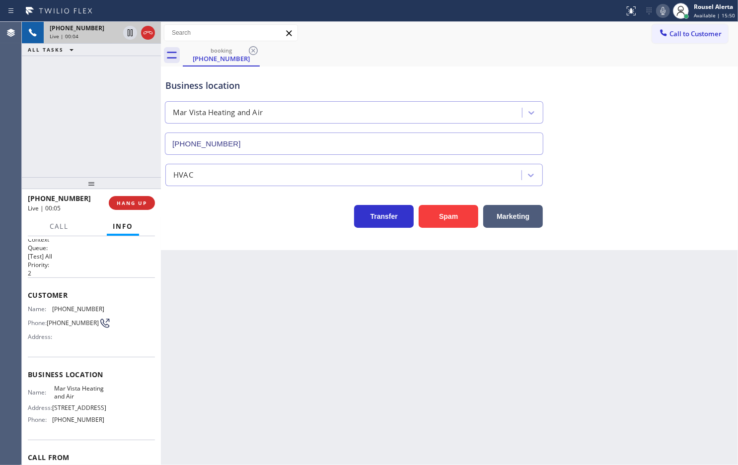
click at [167, 267] on div "Back to Dashboard Change Sender ID Customers Technicians Select a contact Outbo…" at bounding box center [449, 243] width 577 height 443
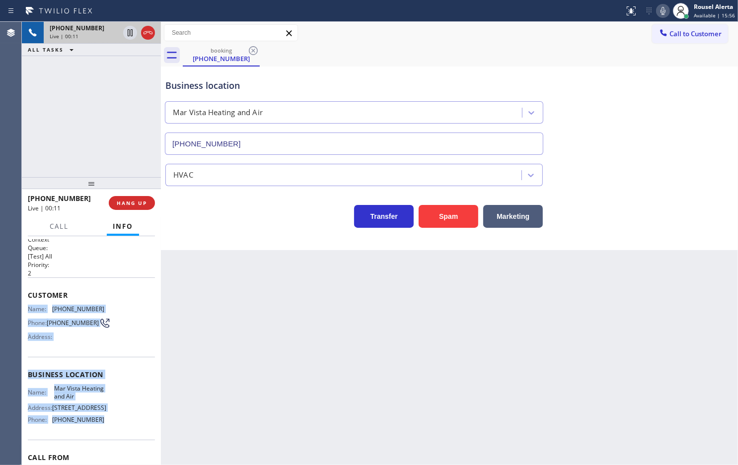
drag, startPoint x: 27, startPoint y: 309, endPoint x: 95, endPoint y: 430, distance: 138.6
click at [95, 430] on div "Context Queue: [Test] All Priority: 2 Customer Name: (657) 358-9210 Phone: (657…" at bounding box center [91, 374] width 127 height 279
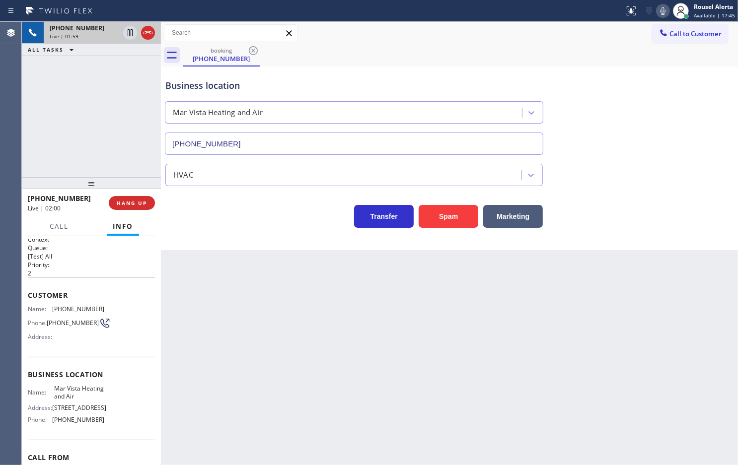
click at [294, 295] on div "Back to Dashboard Change Sender ID Customers Technicians Select a contact Outbo…" at bounding box center [449, 243] width 577 height 443
drag, startPoint x: 98, startPoint y: 124, endPoint x: 193, endPoint y: 261, distance: 166.6
click at [98, 123] on div "+16573589210 Live | 02:00 ALL TASKS ALL TASKS ACTIVE TASKS TASKS IN WRAP UP" at bounding box center [91, 99] width 139 height 155
click at [252, 345] on div "Back to Dashboard Change Sender ID Customers Technicians Select a contact Outbo…" at bounding box center [449, 243] width 577 height 443
drag, startPoint x: 133, startPoint y: 204, endPoint x: 154, endPoint y: 226, distance: 30.2
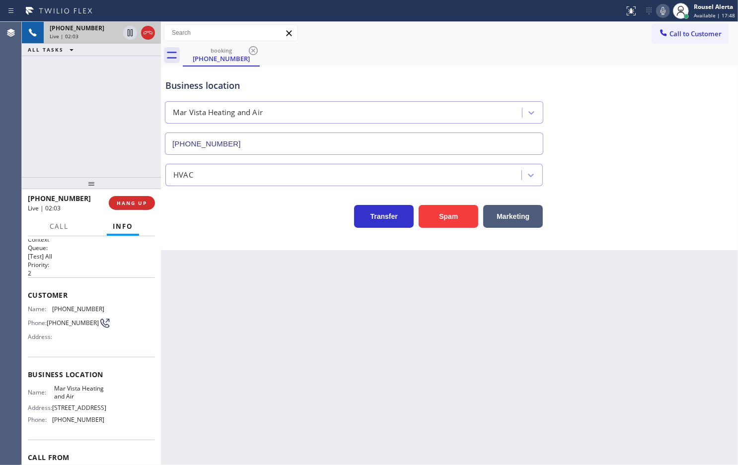
click at [133, 203] on span "HANG UP" at bounding box center [132, 203] width 30 height 7
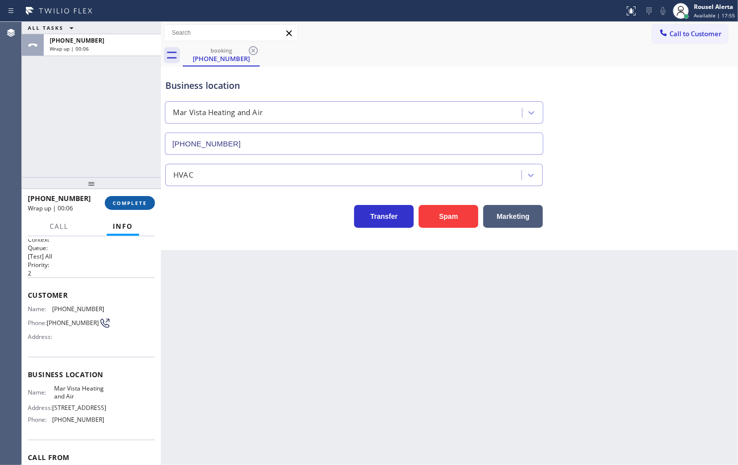
click at [117, 204] on span "COMPLETE" at bounding box center [130, 203] width 34 height 7
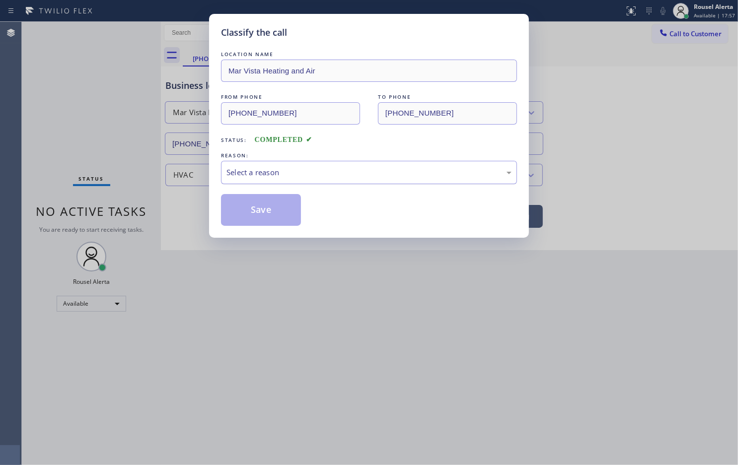
click at [309, 170] on div "Select a reason" at bounding box center [368, 172] width 285 height 11
click at [269, 202] on button "Save" at bounding box center [261, 210] width 80 height 32
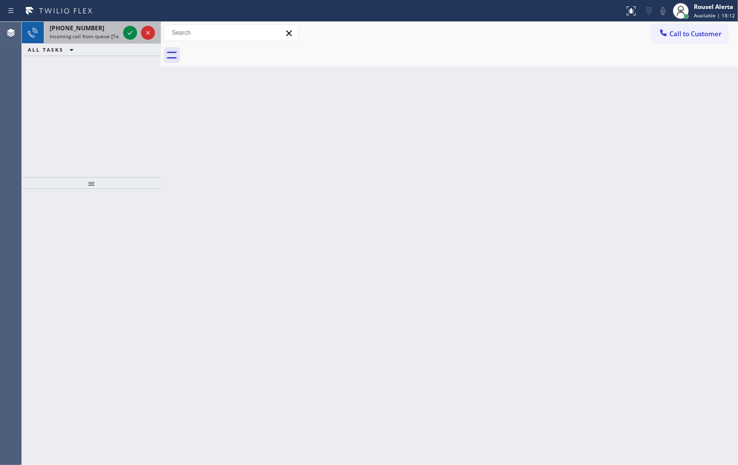
click at [117, 33] on span "Incoming call from queue [Test] All" at bounding box center [91, 36] width 82 height 7
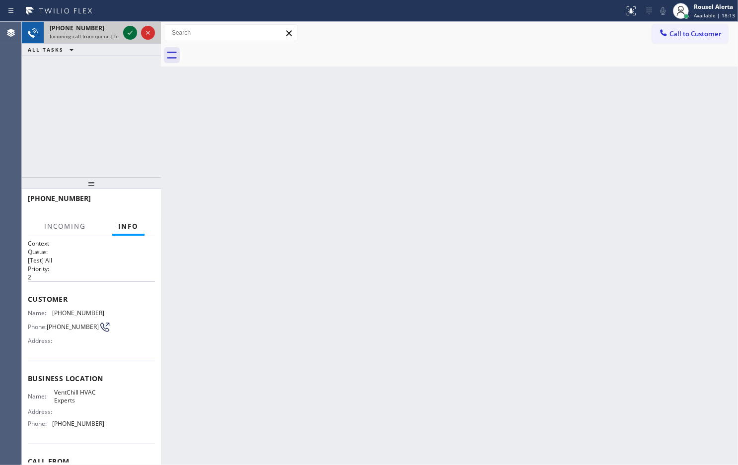
click at [127, 36] on icon at bounding box center [130, 33] width 12 height 12
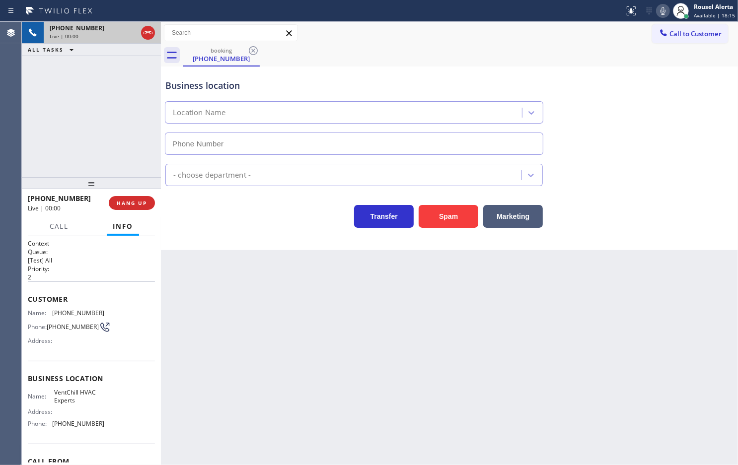
type input "(480) 613-3621"
click at [468, 223] on button "Spam" at bounding box center [448, 216] width 60 height 23
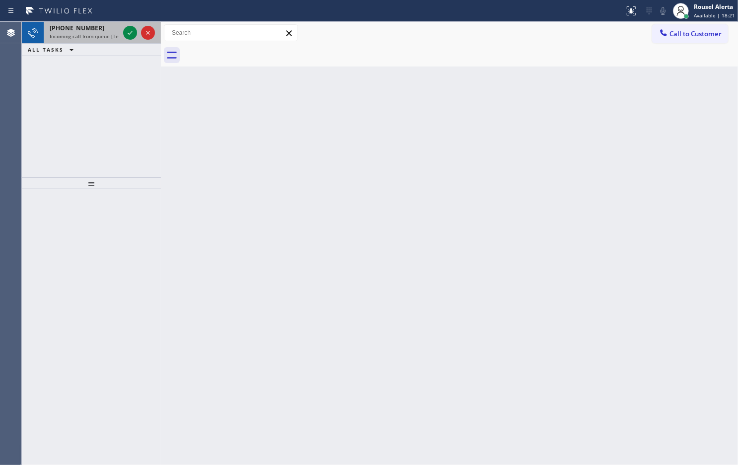
click at [99, 25] on div "+18057666985" at bounding box center [84, 28] width 69 height 8
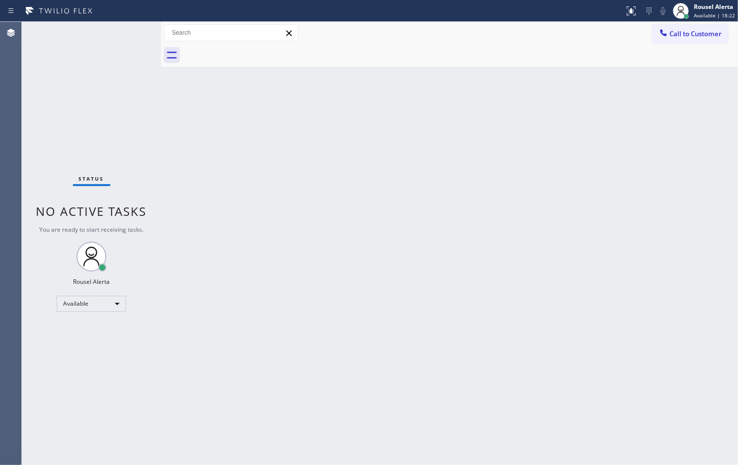
click at [127, 34] on div "Status No active tasks You are ready to start receiving tasks. Rousel Alerta Av…" at bounding box center [91, 243] width 139 height 443
click at [348, 194] on div "Back to Dashboard Change Sender ID Customers Technicians Select a contact Outbo…" at bounding box center [449, 243] width 577 height 443
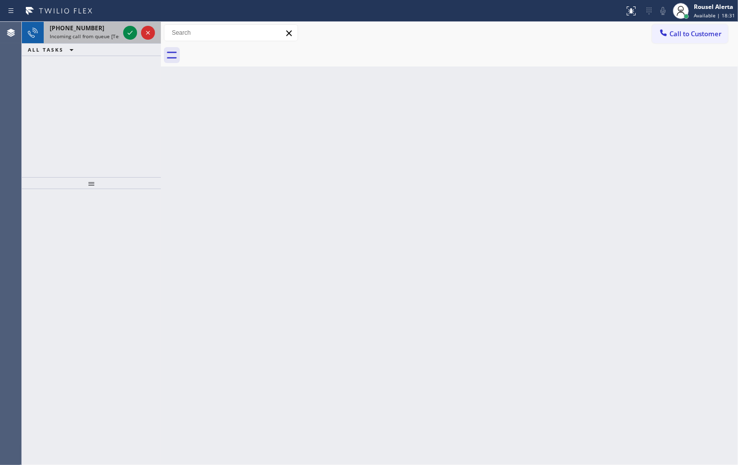
click at [101, 36] on span "Incoming call from queue [Test] All" at bounding box center [91, 36] width 82 height 7
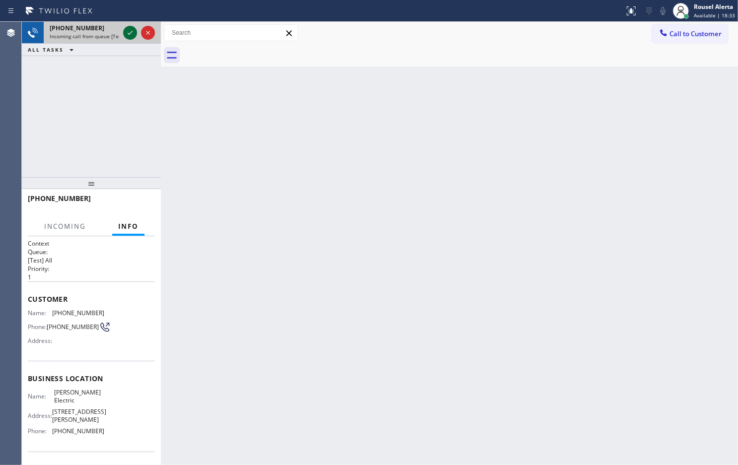
click at [126, 31] on icon at bounding box center [130, 33] width 12 height 12
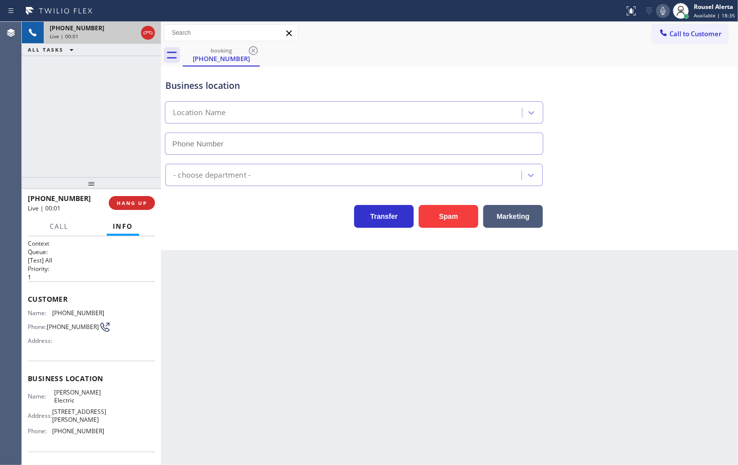
type input "[PHONE_NUMBER]"
click at [588, 332] on div "Back to Dashboard Change Sender ID Customers Technicians Select a contact Outbo…" at bounding box center [449, 243] width 577 height 443
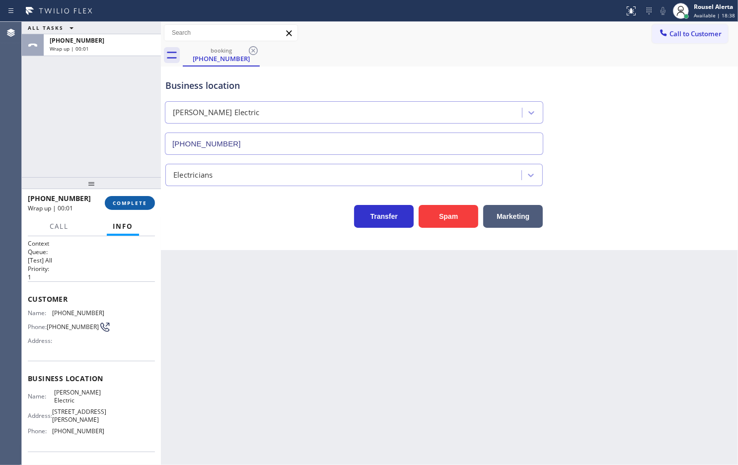
click at [119, 200] on span "COMPLETE" at bounding box center [130, 203] width 34 height 7
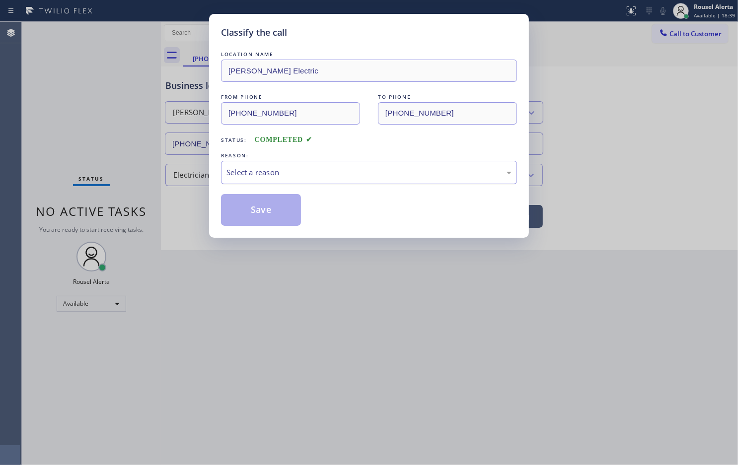
click at [282, 177] on div "Select a reason" at bounding box center [368, 172] width 285 height 11
click at [253, 219] on button "Save" at bounding box center [261, 210] width 80 height 32
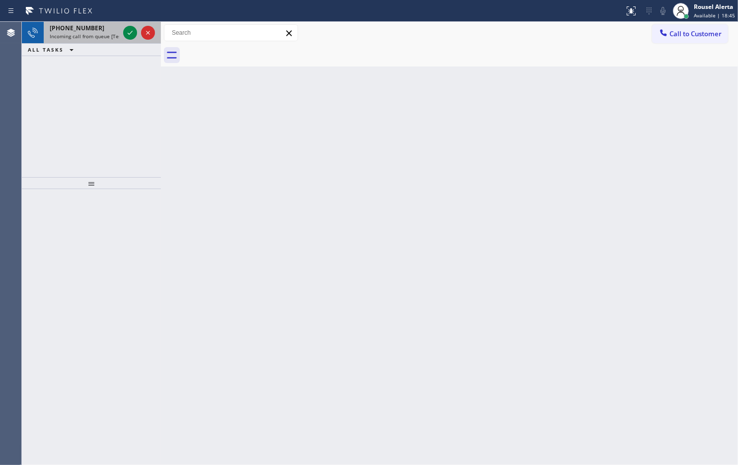
click at [100, 28] on div "+18322269793" at bounding box center [84, 28] width 69 height 8
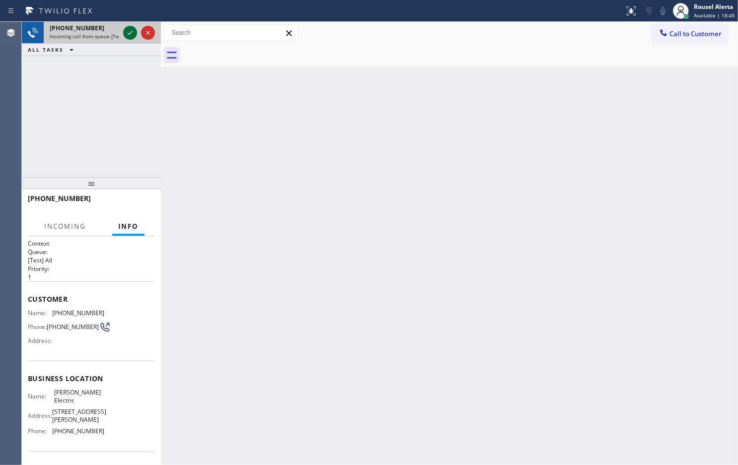
click at [128, 35] on icon at bounding box center [130, 33] width 12 height 12
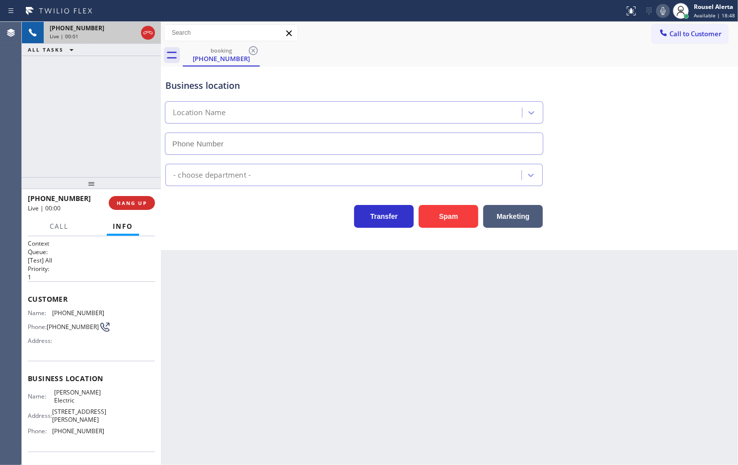
type input "[PHONE_NUMBER]"
click at [547, 331] on div "Back to Dashboard Change Sender ID Customers Technicians Select a contact Outbo…" at bounding box center [449, 243] width 577 height 443
click at [204, 284] on div "Back to Dashboard Change Sender ID Customers Technicians Select a contact Outbo…" at bounding box center [449, 243] width 577 height 443
click at [134, 207] on button "HANG UP" at bounding box center [132, 203] width 46 height 14
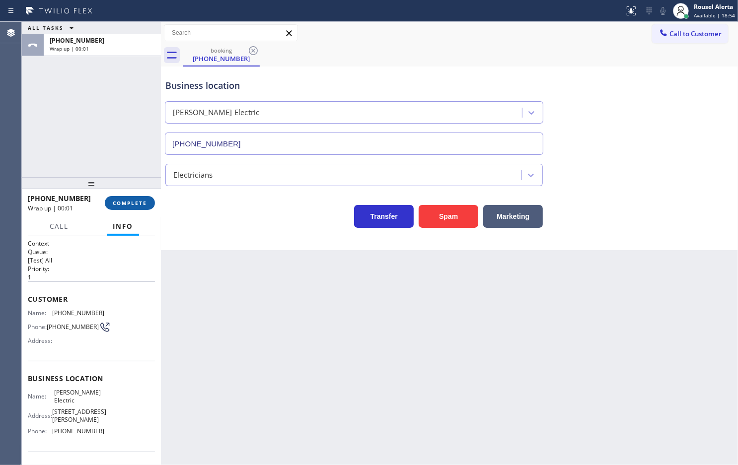
click at [137, 204] on span "COMPLETE" at bounding box center [130, 203] width 34 height 7
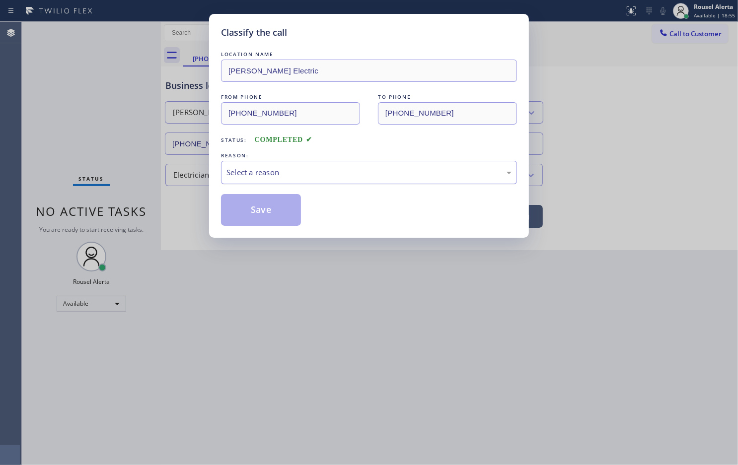
click at [234, 175] on div "Select a reason" at bounding box center [368, 172] width 285 height 11
click at [250, 206] on button "Save" at bounding box center [261, 210] width 80 height 32
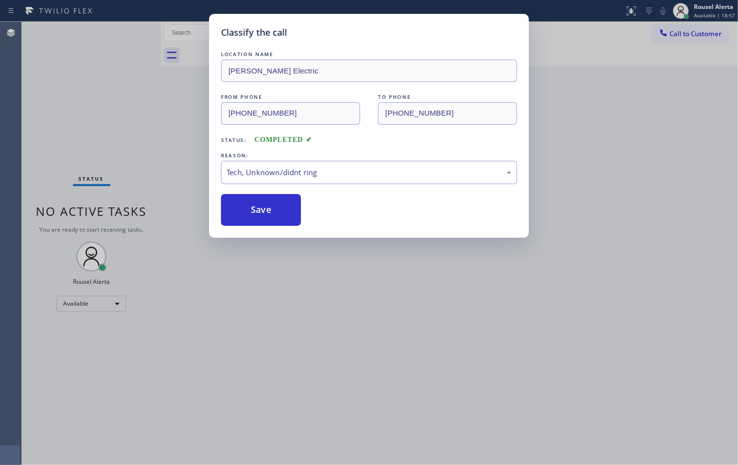
click at [306, 311] on div "Classify the call LOCATION NAME Lilley Electric FROM PHONE (832) 226-9793 TO PH…" at bounding box center [369, 232] width 738 height 465
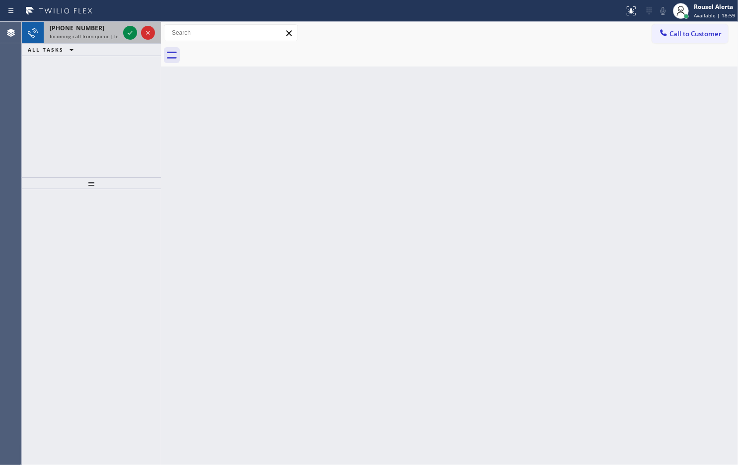
click at [85, 30] on span "+18186270171" at bounding box center [77, 28] width 55 height 8
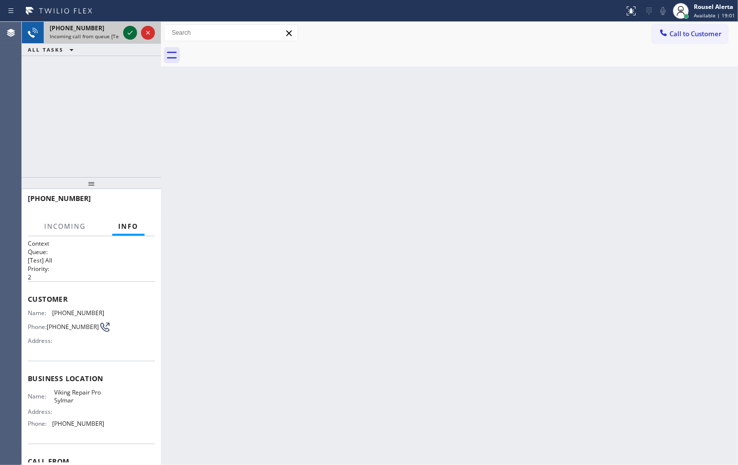
click at [125, 35] on icon at bounding box center [130, 33] width 12 height 12
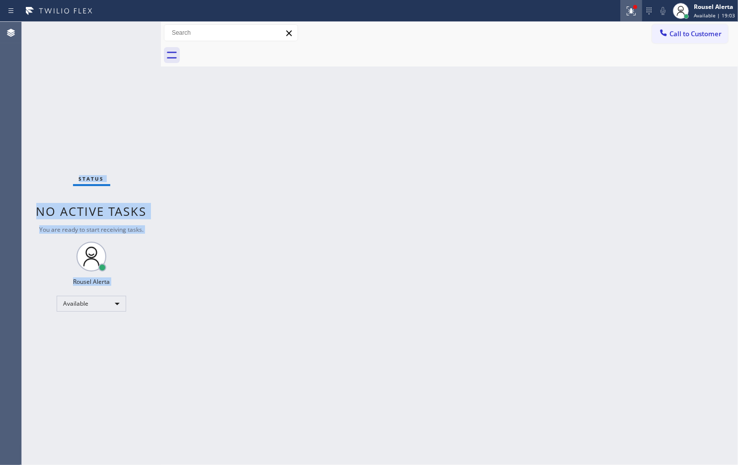
click at [634, 3] on button at bounding box center [631, 11] width 22 height 22
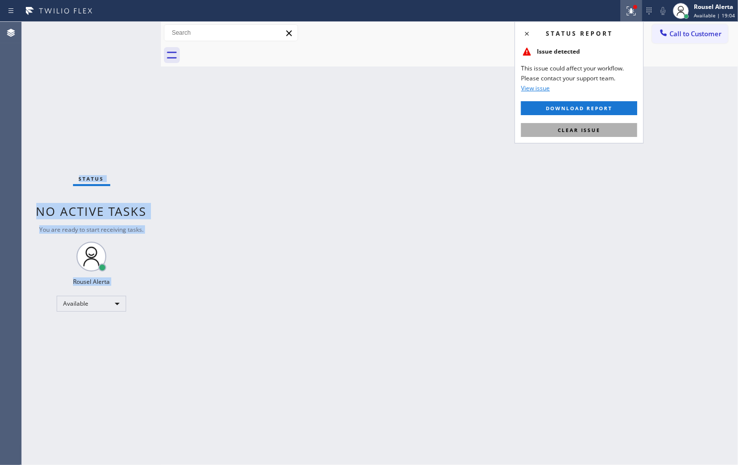
click at [597, 127] on span "Clear issue" at bounding box center [578, 130] width 43 height 7
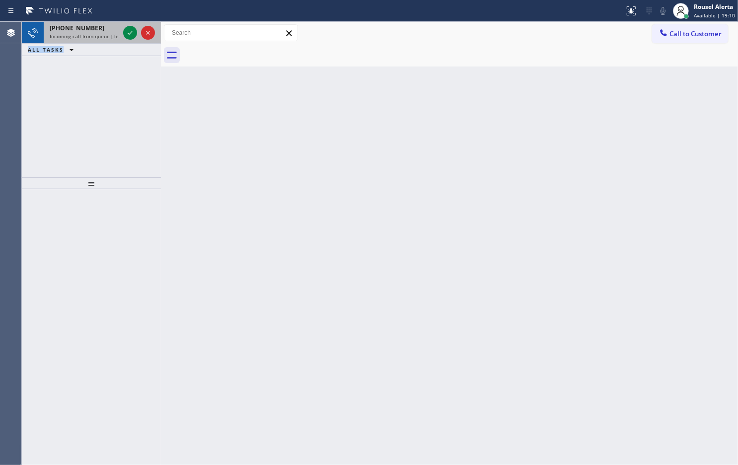
click at [112, 30] on div "+18322269793" at bounding box center [84, 28] width 69 height 8
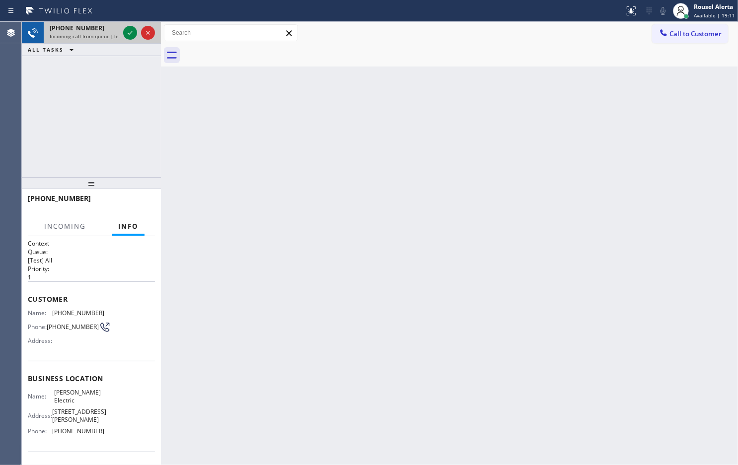
click at [105, 30] on div "+18322269793" at bounding box center [84, 28] width 69 height 8
click at [317, 205] on div "Back to Dashboard Change Sender ID Customers Technicians Select a contact Outbo…" at bounding box center [449, 243] width 577 height 443
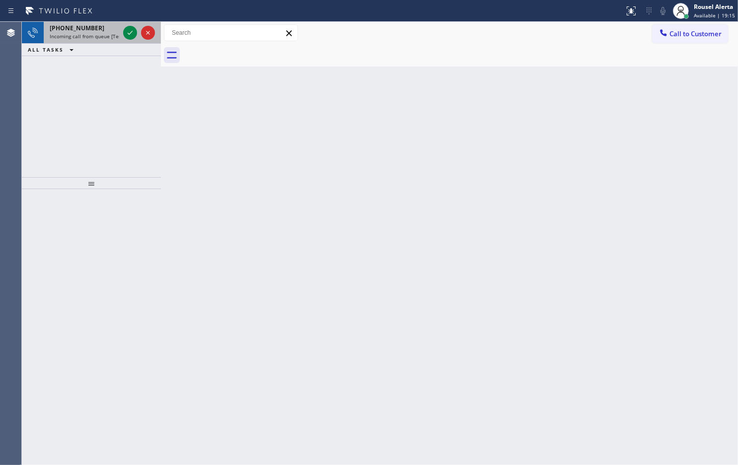
click at [101, 40] on div "+18057666985 Incoming call from queue [Test] All" at bounding box center [82, 33] width 77 height 22
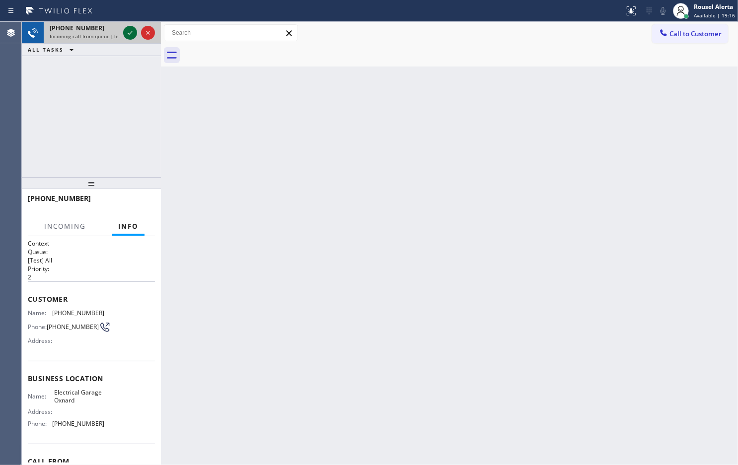
click at [125, 31] on icon at bounding box center [130, 33] width 12 height 12
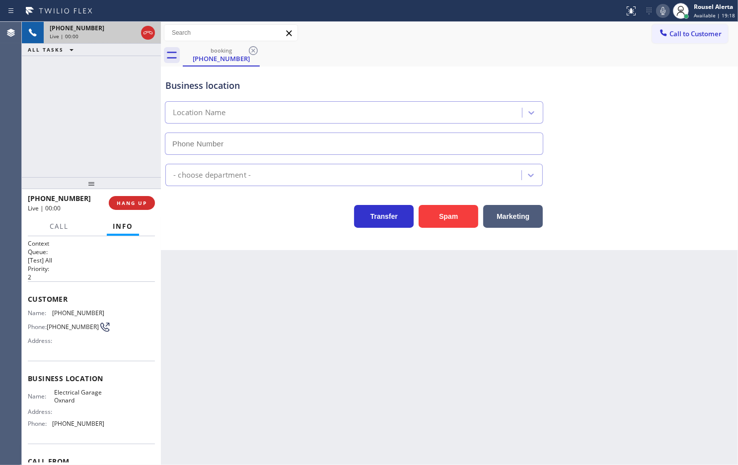
type input "[PHONE_NUMBER]"
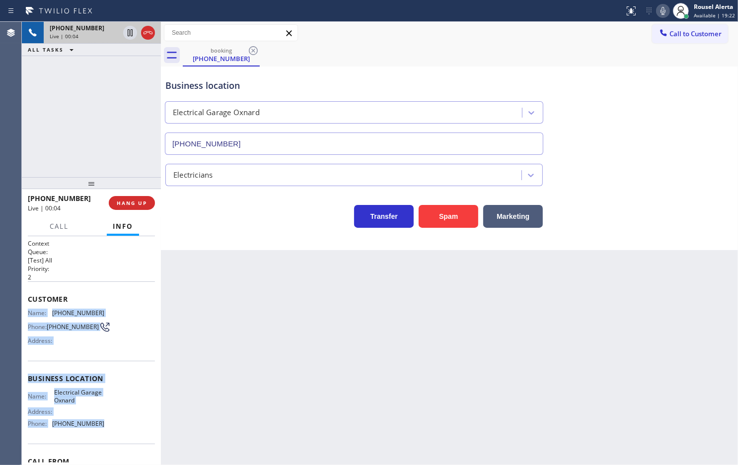
drag, startPoint x: 26, startPoint y: 309, endPoint x: 97, endPoint y: 431, distance: 141.0
click at [97, 431] on div "Context Queue: [Test] All Priority: 2 Customer Name: (805) 766-6985 Phone: (805…" at bounding box center [91, 350] width 139 height 229
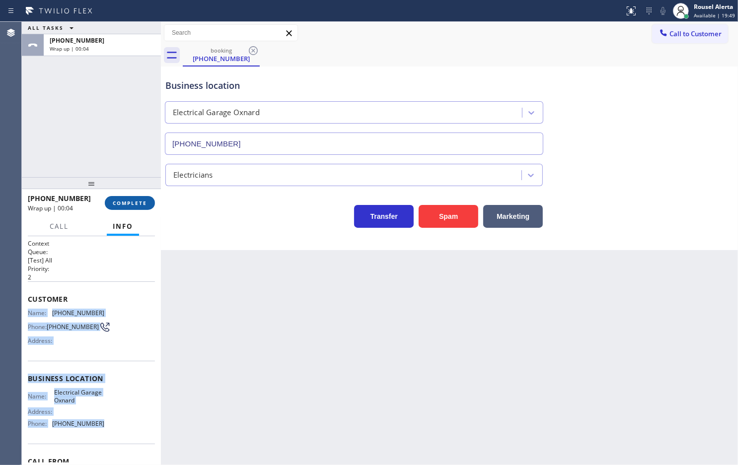
click at [147, 209] on button "COMPLETE" at bounding box center [130, 203] width 50 height 14
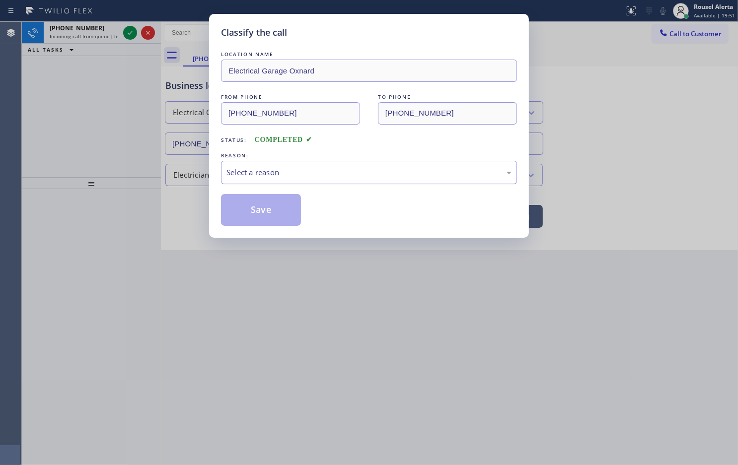
click at [245, 181] on div "Select a reason" at bounding box center [369, 172] width 296 height 23
drag, startPoint x: 268, startPoint y: 212, endPoint x: 251, endPoint y: 200, distance: 21.8
click at [268, 212] on button "Save" at bounding box center [261, 210] width 80 height 32
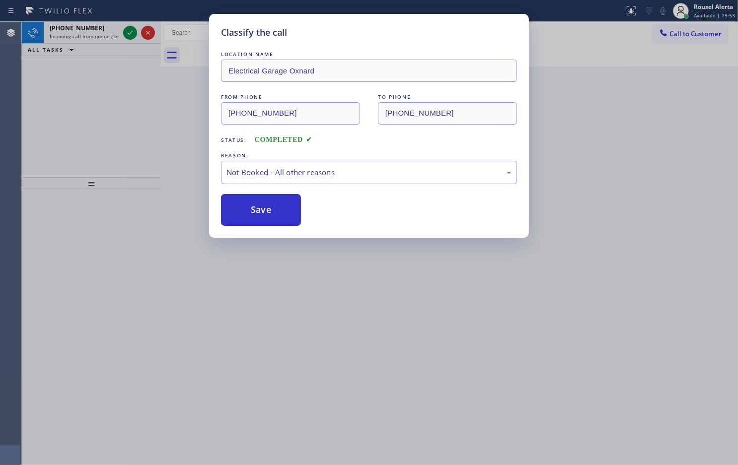
click at [106, 31] on div "Classify the call LOCATION NAME Electrical Garage Oxnard FROM PHONE (805) 766-6…" at bounding box center [369, 232] width 738 height 465
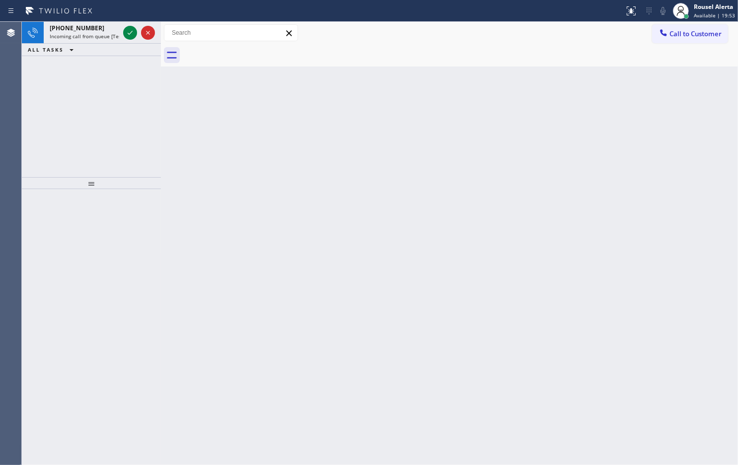
click at [106, 31] on div "+13054710200" at bounding box center [84, 28] width 69 height 8
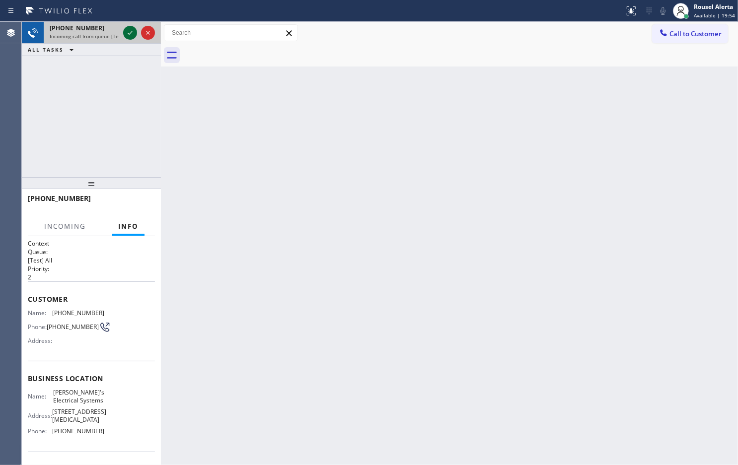
click at [130, 30] on icon at bounding box center [130, 33] width 12 height 12
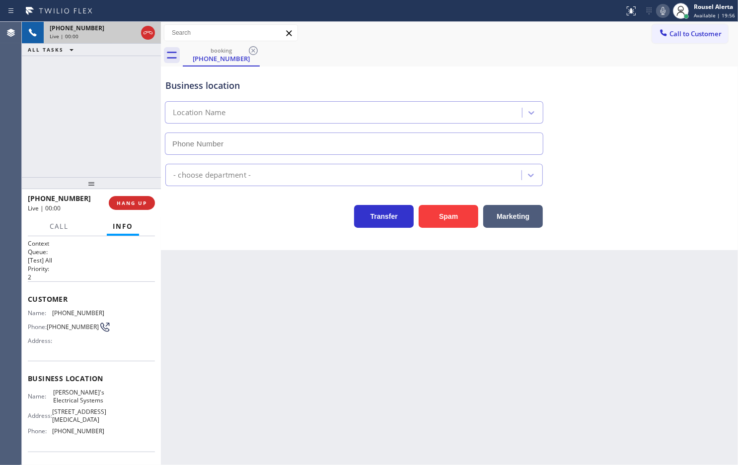
type input "[PHONE_NUMBER]"
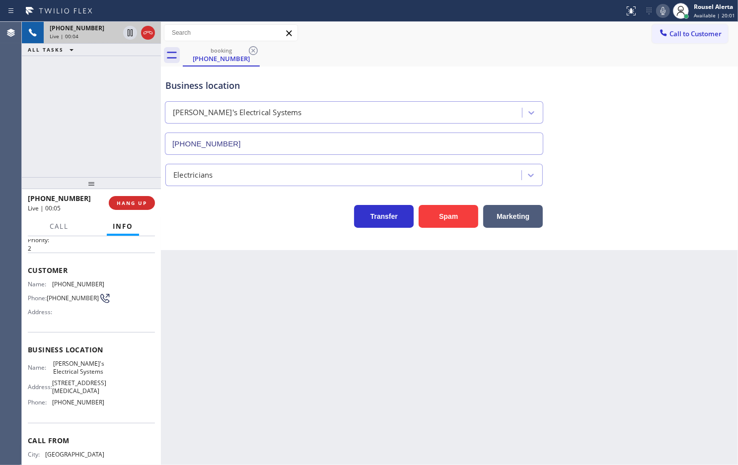
scroll to position [12, 0]
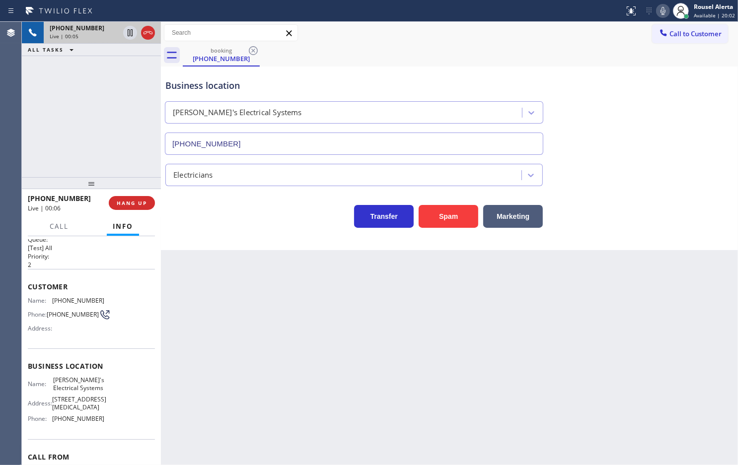
click at [229, 306] on div "Back to Dashboard Change Sender ID Customers Technicians Select a contact Outbo…" at bounding box center [449, 243] width 577 height 443
click at [125, 120] on div "+13054710200 Live | 00:06 ALL TASKS ALL TASKS ACTIVE TASKS TASKS IN WRAP UP" at bounding box center [91, 99] width 139 height 155
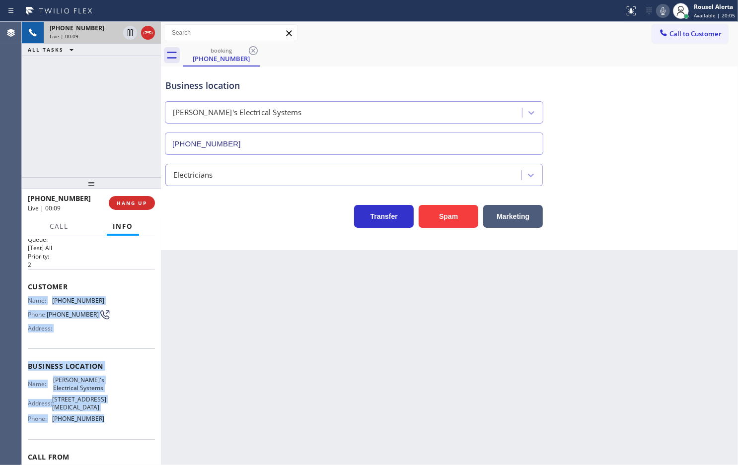
drag, startPoint x: 25, startPoint y: 299, endPoint x: 113, endPoint y: 442, distance: 167.8
click at [113, 442] on div "Context Queue: [Test] All Priority: 2 Customer Name: (305) 471-0200 Phone: (305…" at bounding box center [91, 350] width 139 height 229
click at [128, 36] on icon at bounding box center [130, 32] width 5 height 7
click at [662, 8] on icon at bounding box center [663, 11] width 12 height 12
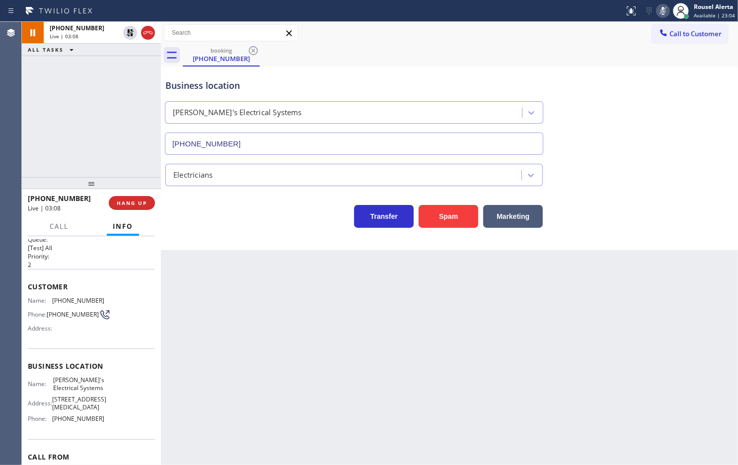
click at [237, 279] on div "Back to Dashboard Change Sender ID Customers Technicians Select a contact Outbo…" at bounding box center [449, 243] width 577 height 443
drag, startPoint x: 107, startPoint y: 85, endPoint x: 128, endPoint y: 95, distance: 22.4
click at [107, 85] on div "+13054710200 Live | 03:13 ALL TASKS ALL TASKS ACTIVE TASKS TASKS IN WRAP UP" at bounding box center [91, 99] width 139 height 155
click at [132, 37] on icon at bounding box center [130, 33] width 12 height 12
click at [663, 14] on icon at bounding box center [662, 11] width 5 height 8
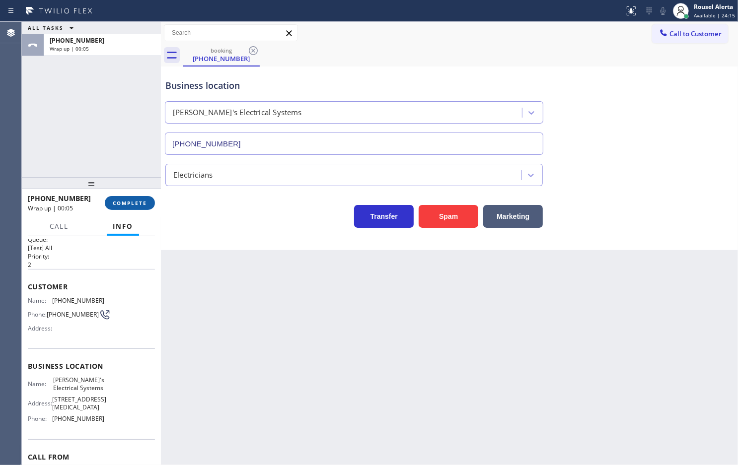
click at [120, 206] on span "COMPLETE" at bounding box center [130, 203] width 34 height 7
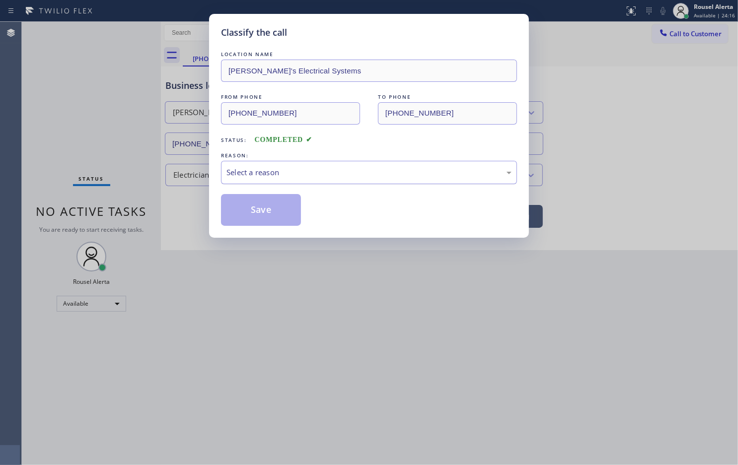
click at [314, 177] on div "Select a reason" at bounding box center [368, 172] width 285 height 11
click at [262, 212] on button "Save" at bounding box center [261, 210] width 80 height 32
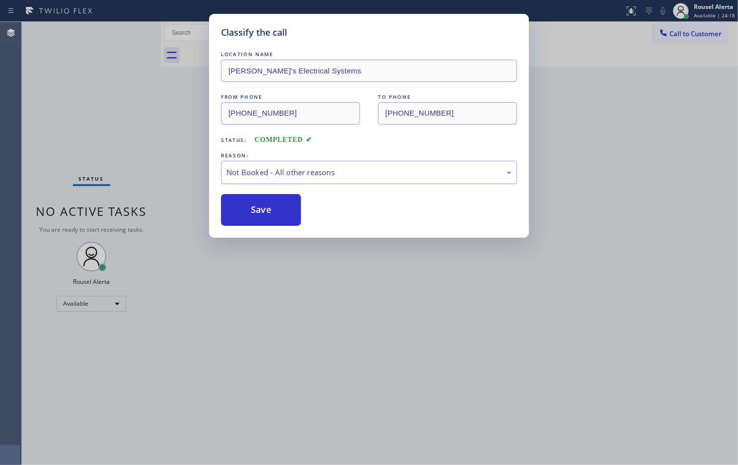
click at [321, 322] on div "Classify the call LOCATION NAME Ricky's Electrical Systems FROM PHONE (305) 471…" at bounding box center [369, 232] width 738 height 465
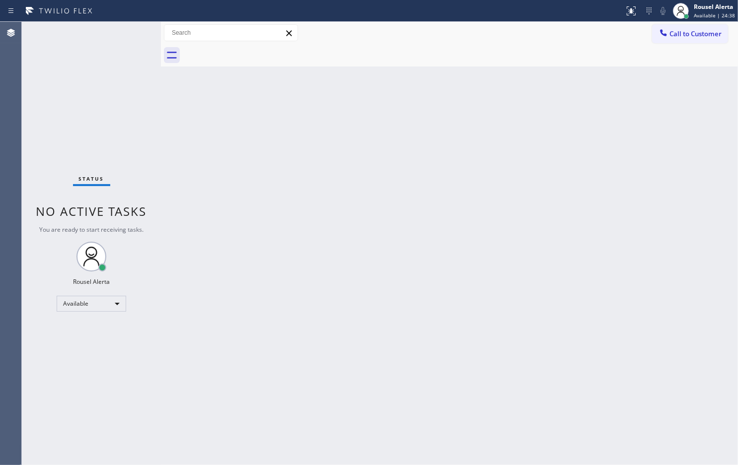
click at [216, 249] on div "Back to Dashboard Change Sender ID Customers Technicians Select a contact Outbo…" at bounding box center [449, 243] width 577 height 443
click at [118, 35] on div "Status No active tasks You are ready to start receiving tasks. Rousel Alerta Av…" at bounding box center [91, 243] width 139 height 443
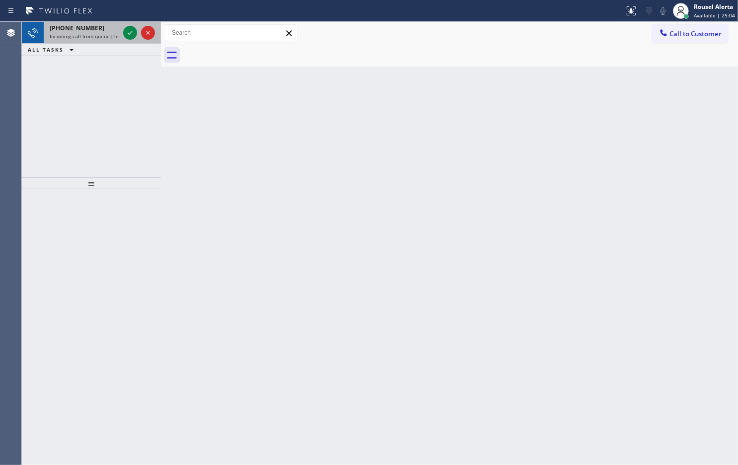
click at [107, 26] on div "+19496781451" at bounding box center [84, 28] width 69 height 8
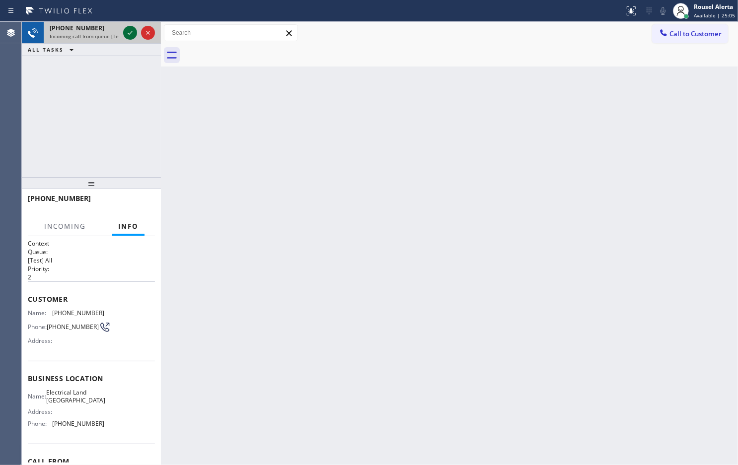
click at [128, 33] on icon at bounding box center [130, 33] width 12 height 12
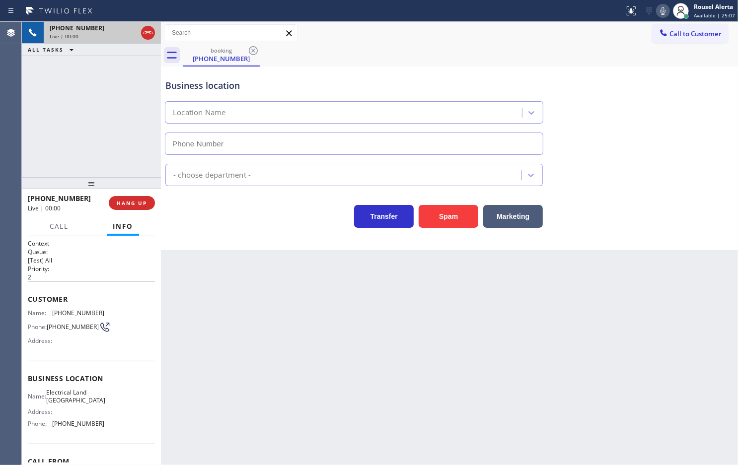
type input "[PHONE_NUMBER]"
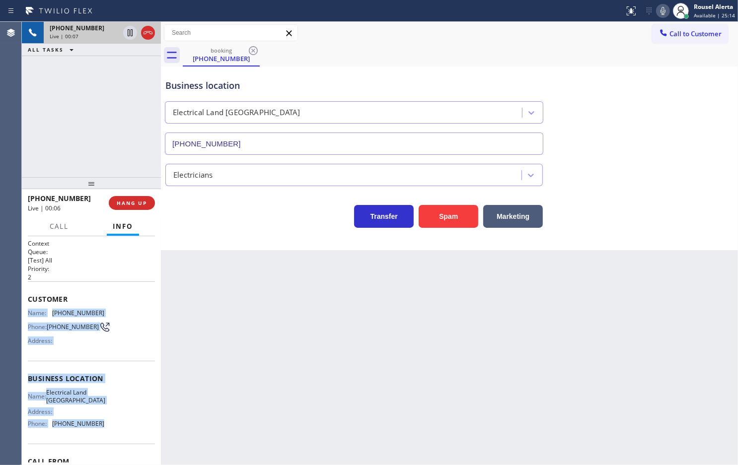
drag, startPoint x: 28, startPoint y: 311, endPoint x: 102, endPoint y: 428, distance: 138.3
click at [102, 428] on div "Context Queue: [Test] All Priority: 2 Customer Name: (949) 678-1451 Phone: (949…" at bounding box center [91, 378] width 127 height 279
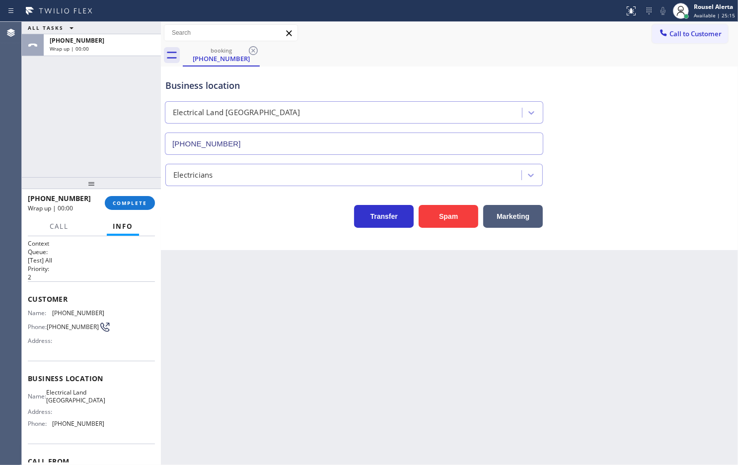
click at [123, 187] on div at bounding box center [91, 183] width 139 height 12
click at [127, 202] on span "COMPLETE" at bounding box center [130, 203] width 34 height 7
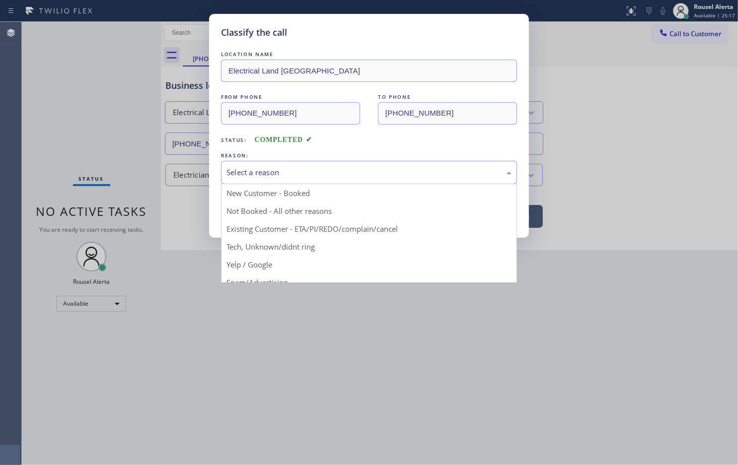
click at [246, 174] on div "Select a reason" at bounding box center [368, 172] width 285 height 11
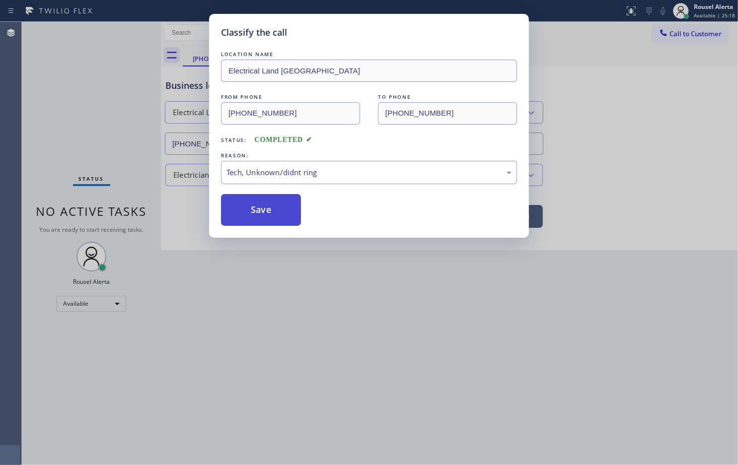
click at [273, 210] on button "Save" at bounding box center [261, 210] width 80 height 32
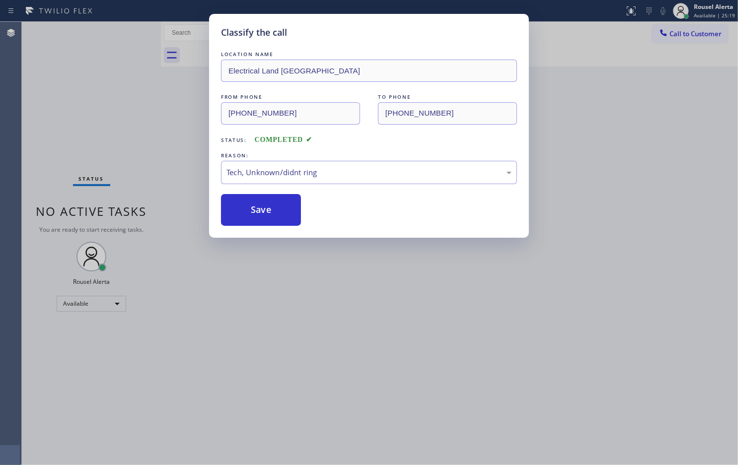
click at [319, 323] on div "Classify the call LOCATION NAME Electrical Land Mission Viejo FROM PHONE (949) …" at bounding box center [369, 232] width 738 height 465
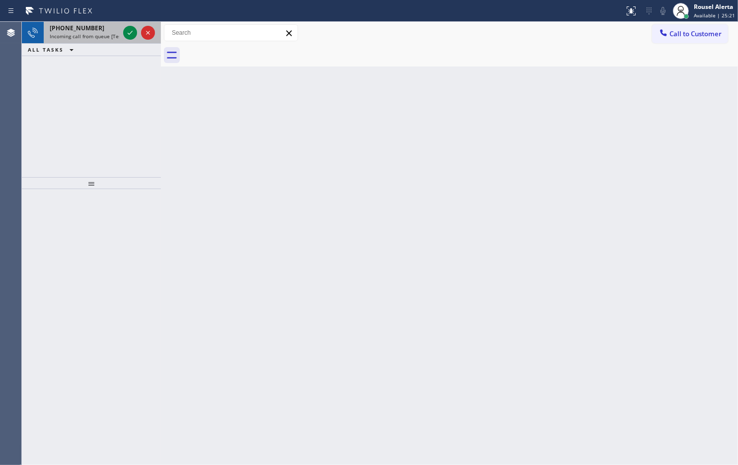
click at [105, 36] on span "Incoming call from queue [Test] All" at bounding box center [91, 36] width 82 height 7
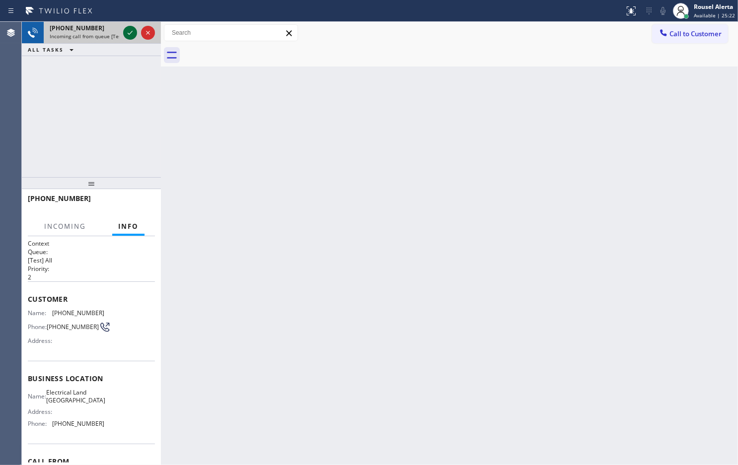
click at [130, 32] on icon at bounding box center [130, 33] width 12 height 12
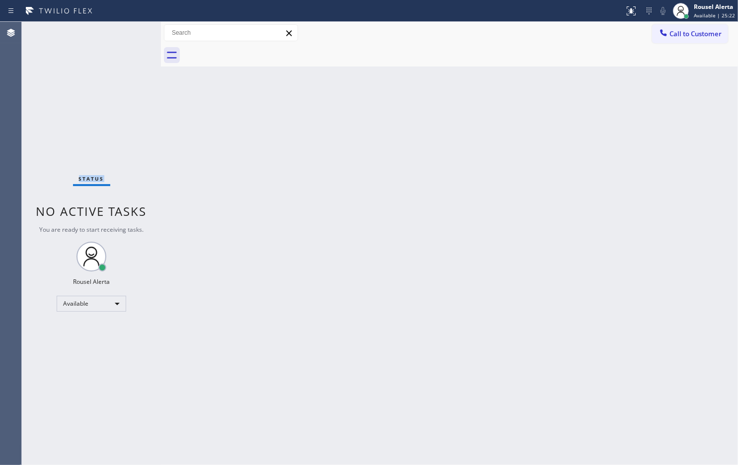
click at [130, 32] on div "Status No active tasks You are ready to start receiving tasks. Rousel Alerta Av…" at bounding box center [91, 243] width 139 height 443
drag, startPoint x: 550, startPoint y: 162, endPoint x: 591, endPoint y: 125, distance: 54.8
click at [561, 157] on div "Back to Dashboard Change Sender ID Customers Technicians Select a contact Outbo…" at bounding box center [449, 243] width 577 height 443
click at [633, 3] on button at bounding box center [631, 11] width 22 height 22
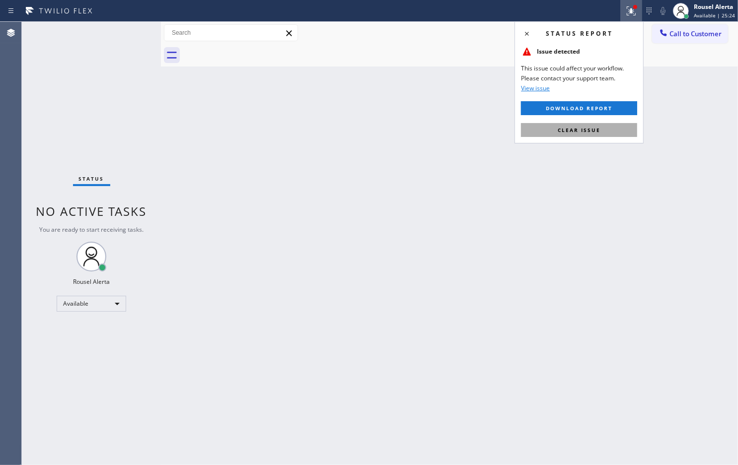
click at [592, 135] on button "Clear issue" at bounding box center [579, 130] width 116 height 14
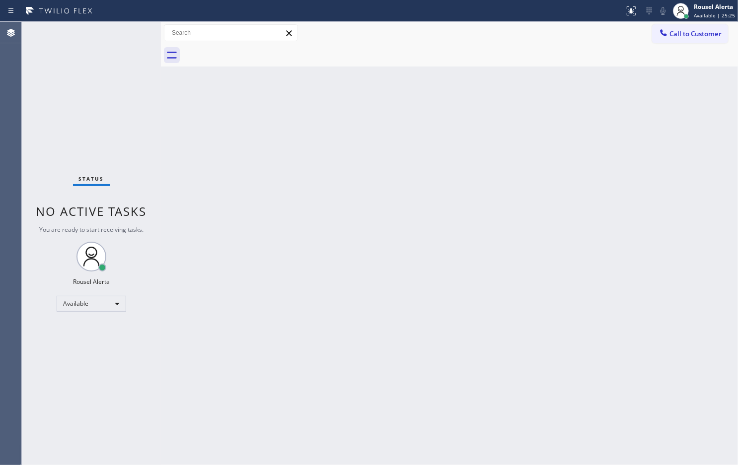
click at [591, 217] on div "Back to Dashboard Change Sender ID Customers Technicians Select a contact Outbo…" at bounding box center [449, 243] width 577 height 443
click at [232, 99] on div "Back to Dashboard Change Sender ID Customers Technicians Select a contact Outbo…" at bounding box center [449, 243] width 577 height 443
drag, startPoint x: 185, startPoint y: 258, endPoint x: 190, endPoint y: 262, distance: 6.4
click at [190, 262] on div "Back to Dashboard Change Sender ID Customers Technicians Select a contact Outbo…" at bounding box center [449, 243] width 577 height 443
click at [116, 36] on div "Status No active tasks You are ready to start receiving tasks. Rousel Alerta Av…" at bounding box center [91, 243] width 139 height 443
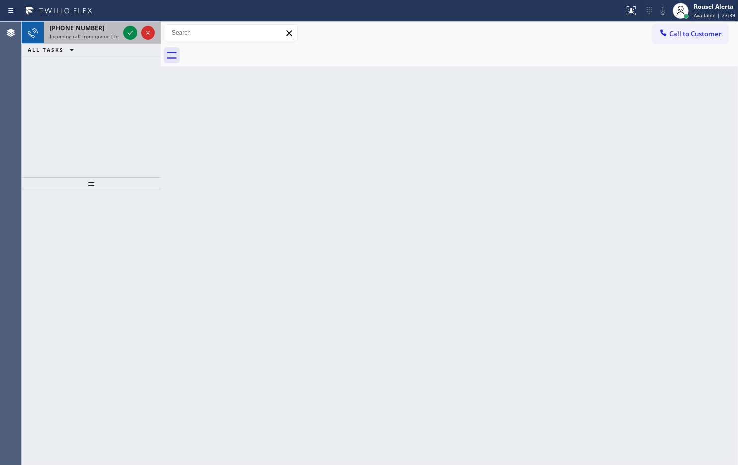
click at [105, 25] on div "+19543835713" at bounding box center [84, 28] width 69 height 8
click at [108, 35] on span "Incoming call from queue [Test] All" at bounding box center [91, 36] width 82 height 7
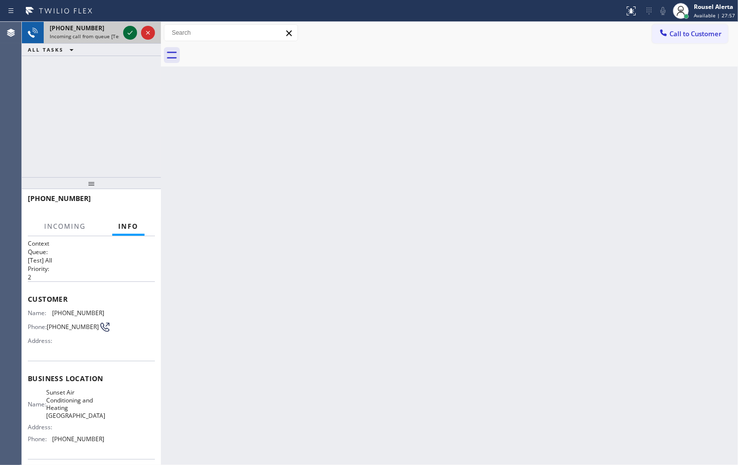
click at [125, 33] on icon at bounding box center [130, 33] width 12 height 12
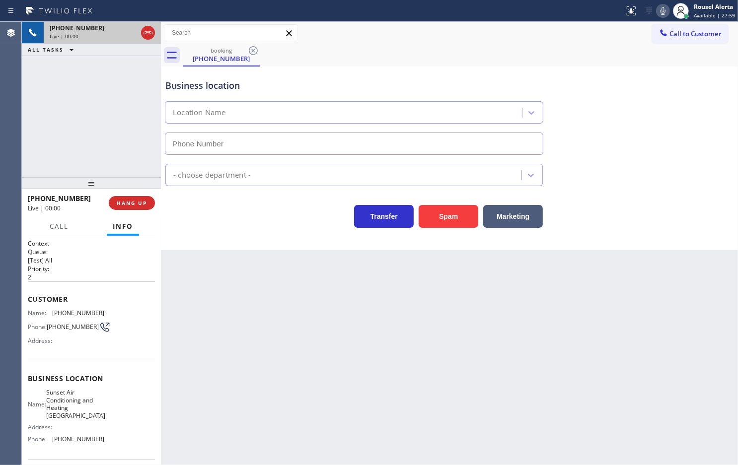
type input "(628) 262-8886"
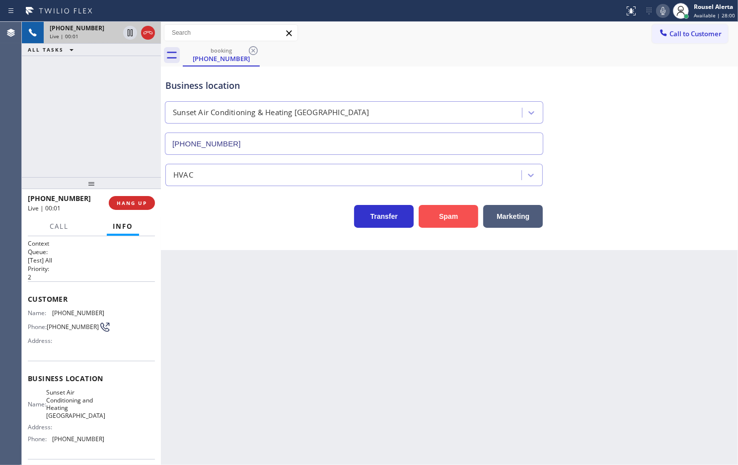
click at [433, 218] on button "Spam" at bounding box center [448, 216] width 60 height 23
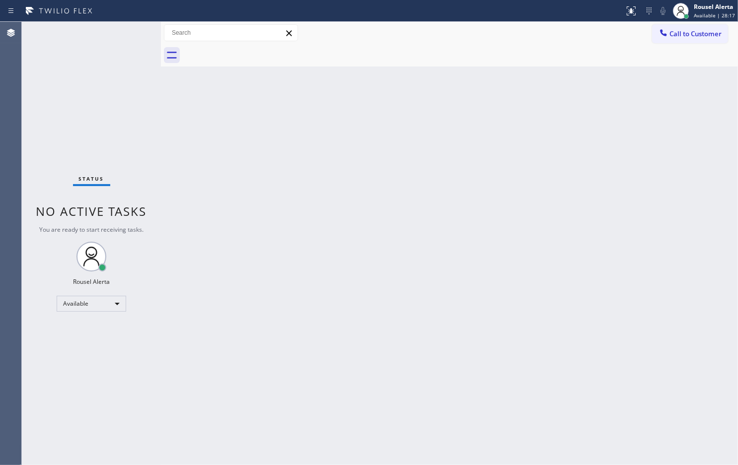
drag, startPoint x: 102, startPoint y: 19, endPoint x: 101, endPoint y: 24, distance: 5.1
click at [101, 24] on div "Status No active tasks You are ready to start receiving tasks. Rousel Alerta Av…" at bounding box center [91, 243] width 139 height 443
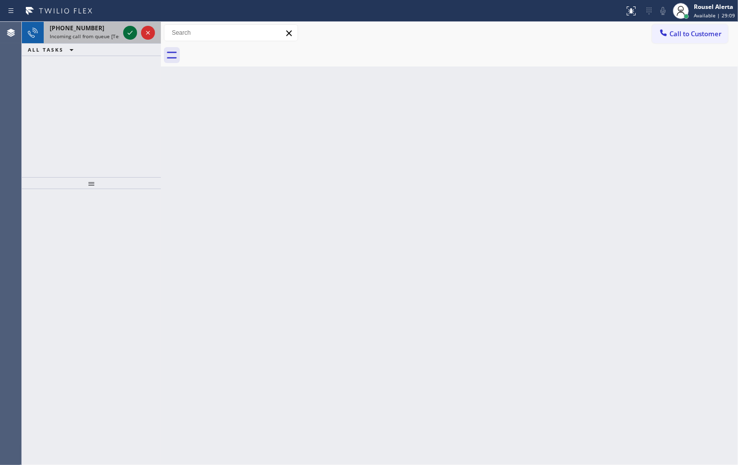
click at [125, 36] on icon at bounding box center [130, 33] width 12 height 12
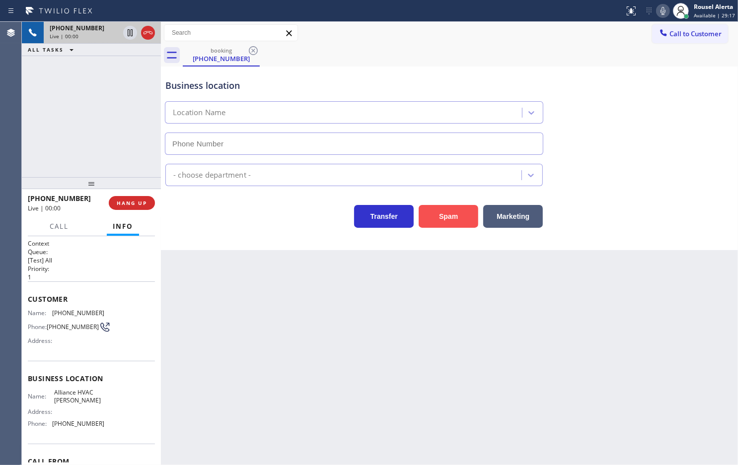
type input "(786) 640-0054"
click at [440, 215] on button "Spam" at bounding box center [448, 216] width 60 height 23
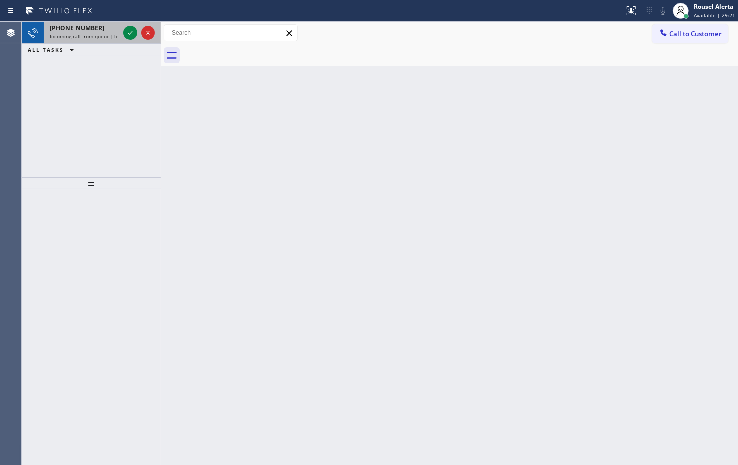
click at [108, 33] on span "Incoming call from queue [Test] All" at bounding box center [91, 36] width 82 height 7
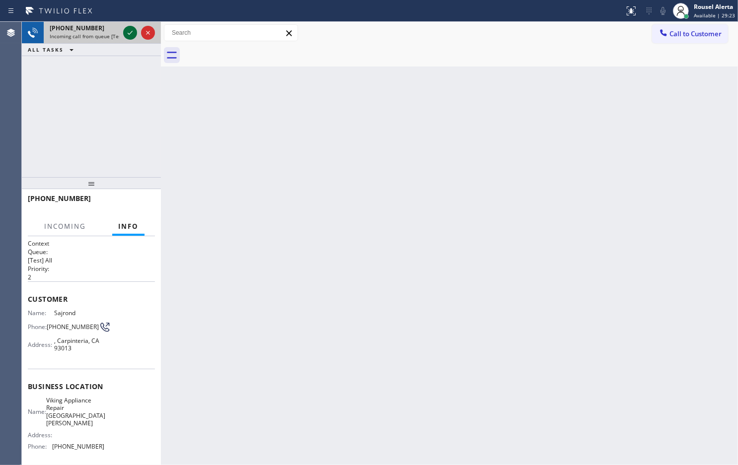
click at [128, 30] on icon at bounding box center [130, 33] width 12 height 12
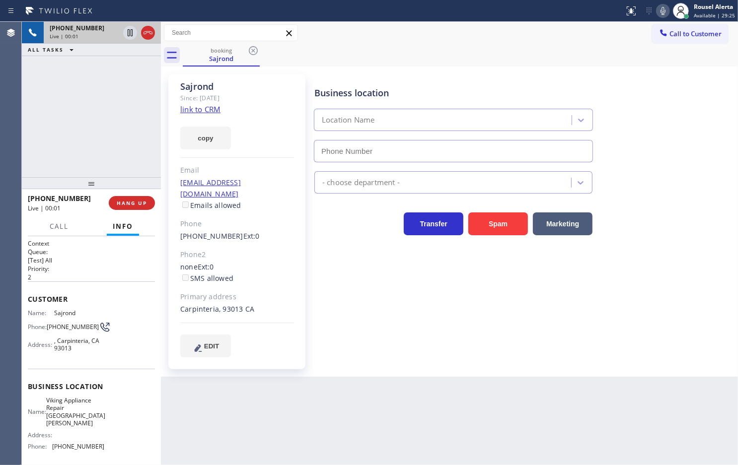
type input "[PHONE_NUMBER]"
click at [207, 108] on link "link to CRM" at bounding box center [200, 109] width 40 height 10
click at [329, 423] on div "Back to Dashboard Change Sender ID Customers Technicians Select a contact Outbo…" at bounding box center [449, 243] width 577 height 443
click at [109, 134] on div "+18003081420 Live | 02:11 ALL TASKS ALL TASKS ACTIVE TASKS TASKS IN WRAP UP" at bounding box center [91, 99] width 139 height 155
click at [267, 399] on div "Back to Dashboard Change Sender ID Customers Technicians Select a contact Outbo…" at bounding box center [449, 243] width 577 height 443
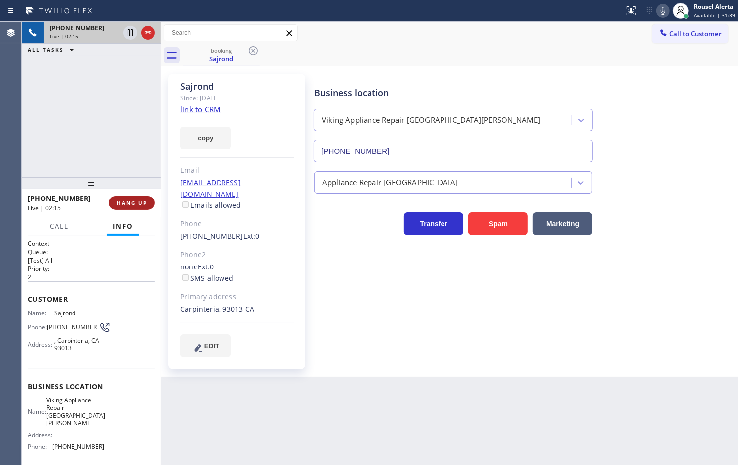
click at [135, 200] on span "HANG UP" at bounding box center [132, 203] width 30 height 7
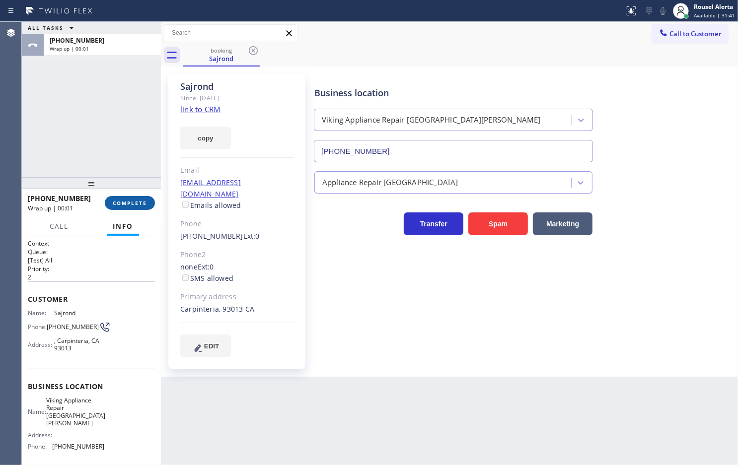
click at [135, 200] on span "COMPLETE" at bounding box center [130, 203] width 34 height 7
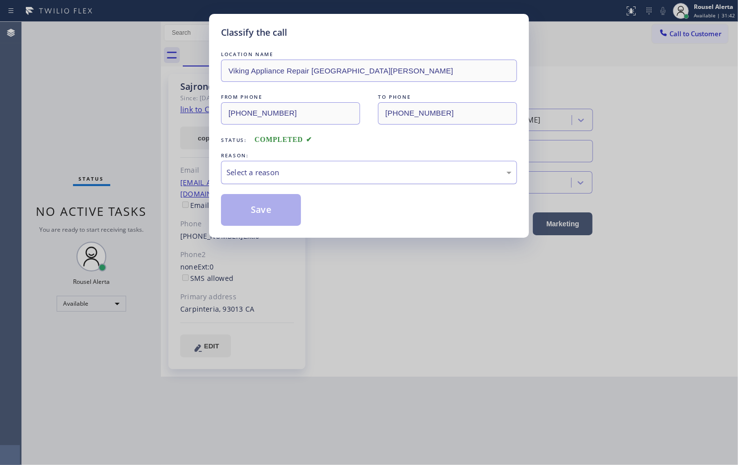
click at [298, 179] on div "Select a reason" at bounding box center [369, 172] width 296 height 23
click at [262, 209] on button "Save" at bounding box center [261, 210] width 80 height 32
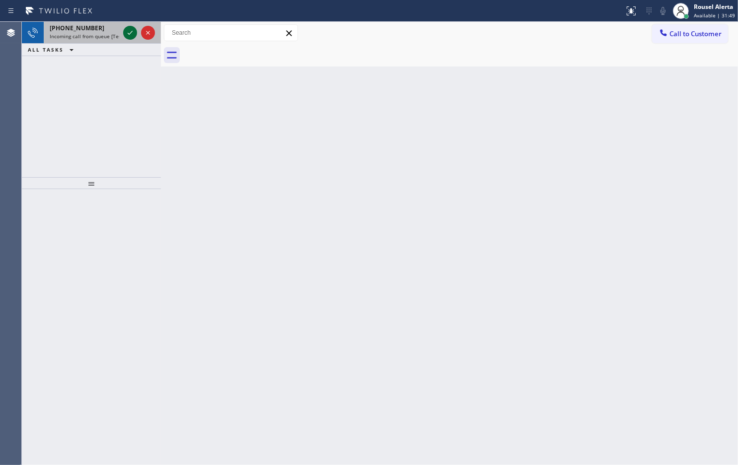
click at [131, 33] on icon at bounding box center [130, 33] width 5 height 4
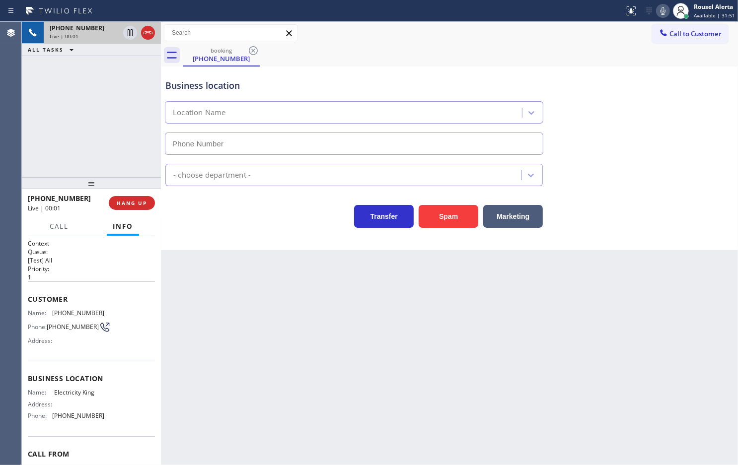
type input "[PHONE_NUMBER]"
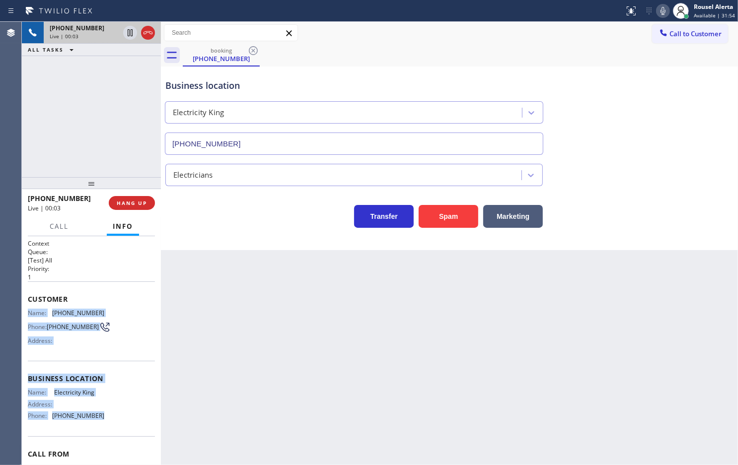
drag, startPoint x: 29, startPoint y: 307, endPoint x: 102, endPoint y: 432, distance: 145.5
click at [102, 432] on div "Context Queue: [Test] All Priority: 1 Customer Name: (205) 918-4000 Phone: (205…" at bounding box center [91, 375] width 127 height 272
click at [129, 35] on icon at bounding box center [130, 33] width 12 height 12
click at [659, 6] on icon at bounding box center [663, 11] width 12 height 12
click at [125, 33] on icon at bounding box center [130, 33] width 12 height 12
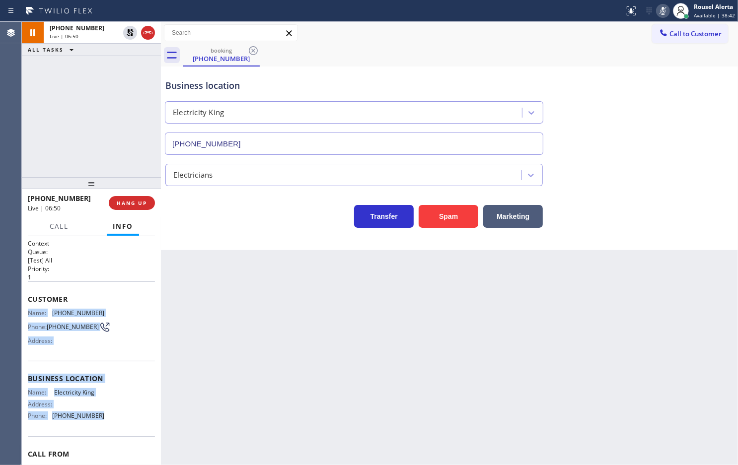
click at [660, 6] on icon at bounding box center [663, 11] width 12 height 12
click at [80, 94] on div "+12059184000 Live | 09:03 ALL TASKS ALL TASKS ACTIVE TASKS TASKS IN WRAP UP" at bounding box center [91, 99] width 139 height 155
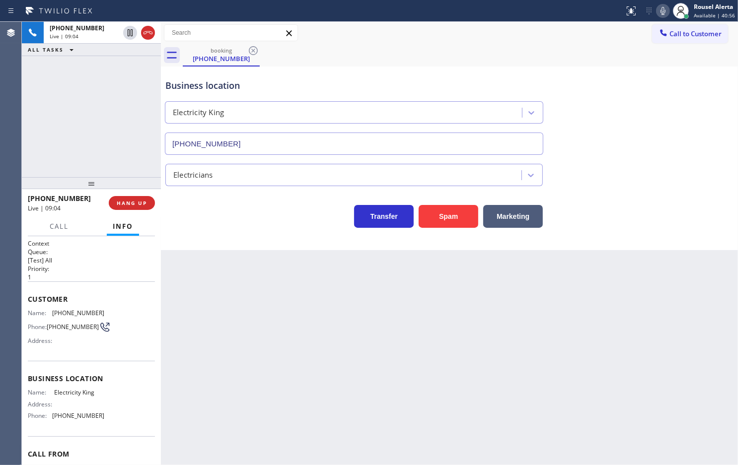
click at [246, 319] on div "Back to Dashboard Change Sender ID Customers Technicians Select a contact Outbo…" at bounding box center [449, 243] width 577 height 443
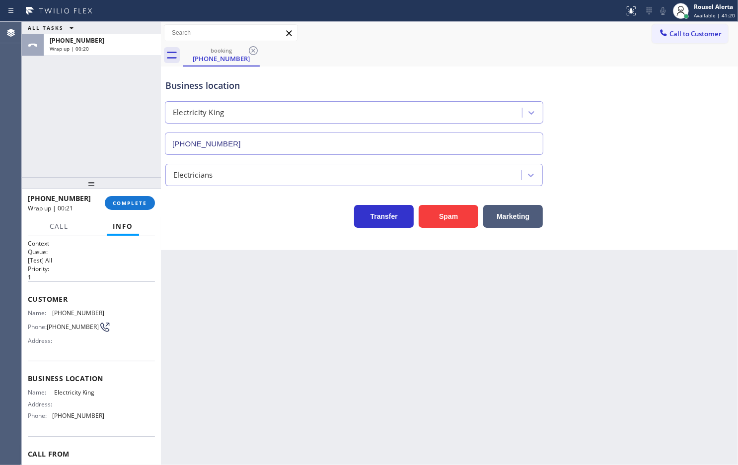
click at [114, 99] on div "ALL TASKS ALL TASKS ACTIVE TASKS TASKS IN WRAP UP +12059184000 Wrap up | 00:20" at bounding box center [91, 99] width 139 height 155
click at [127, 202] on span "COMPLETE" at bounding box center [130, 203] width 34 height 7
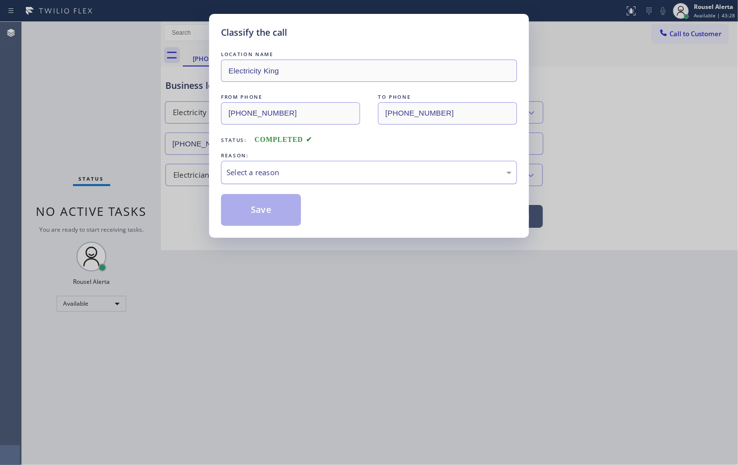
click at [233, 176] on div "Select a reason" at bounding box center [368, 172] width 285 height 11
click at [258, 210] on button "Save" at bounding box center [261, 210] width 80 height 32
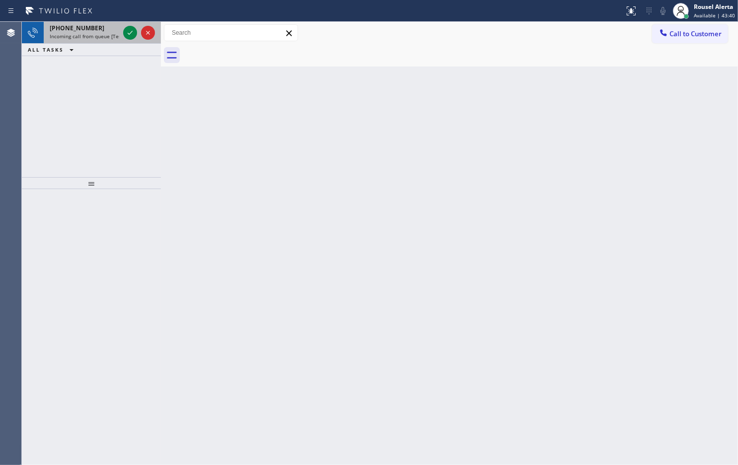
drag, startPoint x: 98, startPoint y: 36, endPoint x: 120, endPoint y: 33, distance: 22.5
click at [98, 35] on span "Incoming call from queue [Test] All" at bounding box center [91, 36] width 82 height 7
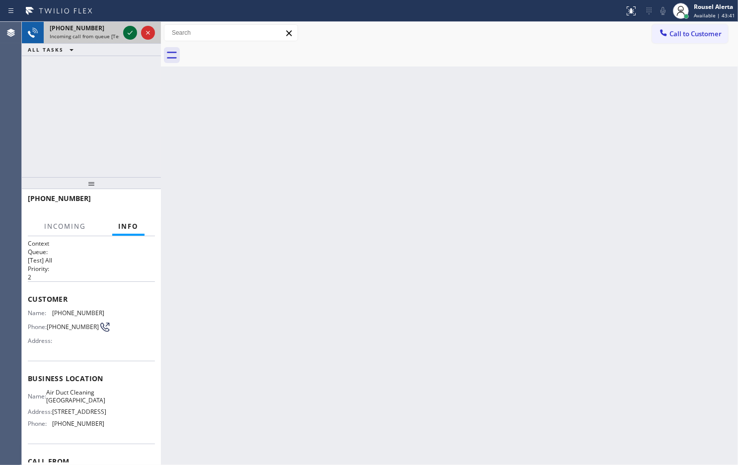
click at [130, 33] on icon at bounding box center [130, 33] width 5 height 4
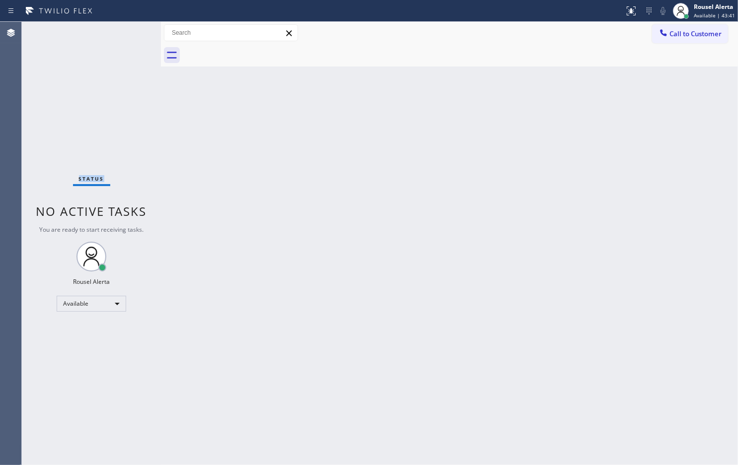
click at [130, 33] on div "Status No active tasks You are ready to start receiving tasks. Rousel Alerta Av…" at bounding box center [91, 243] width 139 height 443
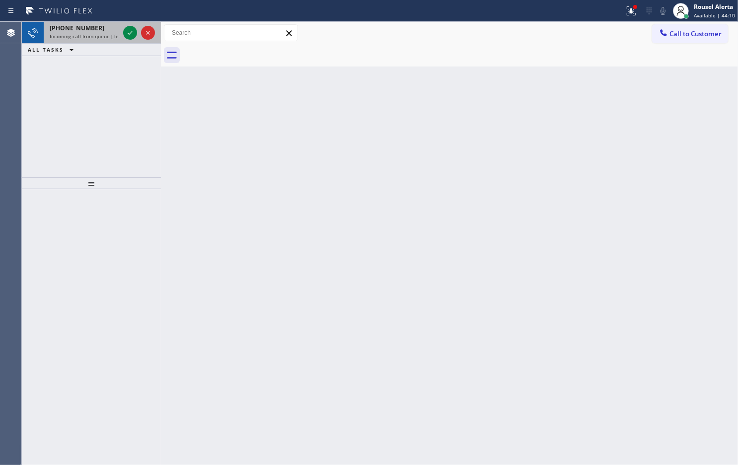
drag, startPoint x: 98, startPoint y: 31, endPoint x: 119, endPoint y: 41, distance: 23.1
click at [98, 30] on div "+19565650007" at bounding box center [84, 28] width 69 height 8
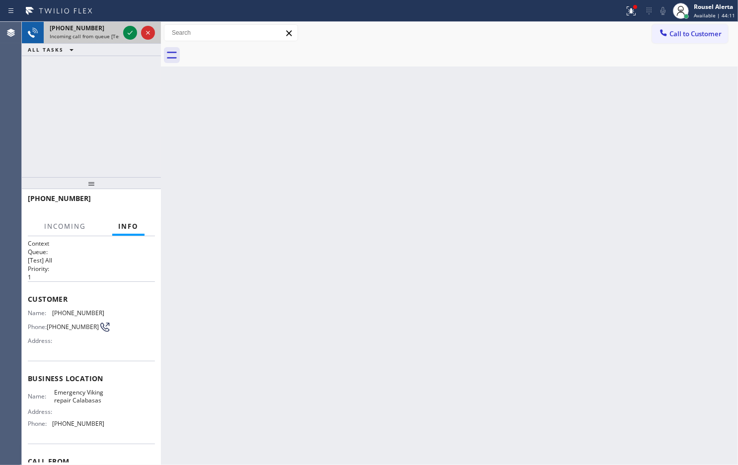
click at [125, 40] on div at bounding box center [139, 33] width 36 height 22
click at [127, 36] on icon at bounding box center [130, 33] width 12 height 12
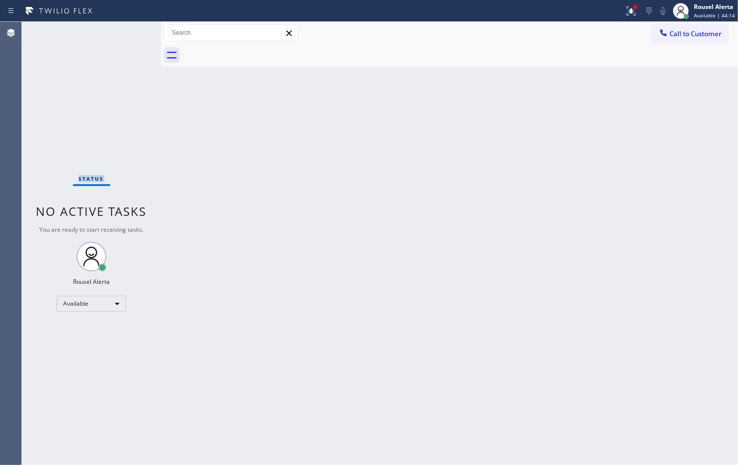
click at [127, 36] on div "Status No active tasks You are ready to start receiving tasks. Rousel Alerta Av…" at bounding box center [91, 243] width 139 height 443
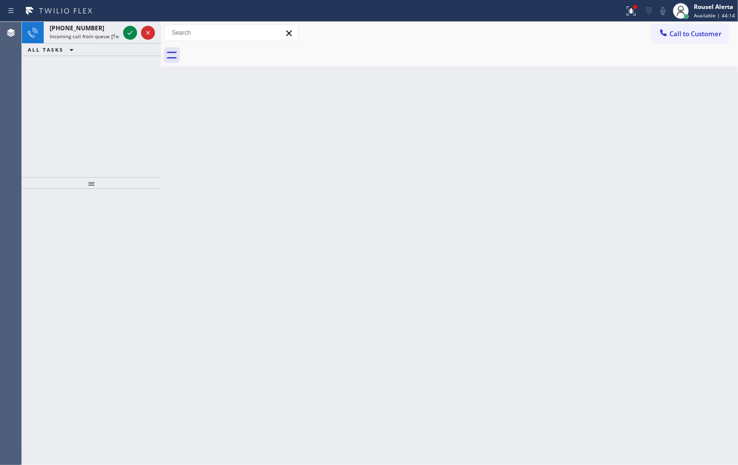
click at [127, 36] on icon at bounding box center [130, 33] width 12 height 12
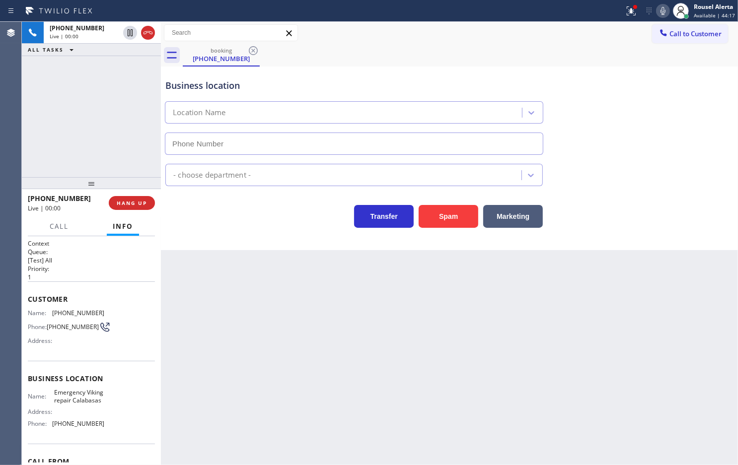
type input "[PHONE_NUMBER]"
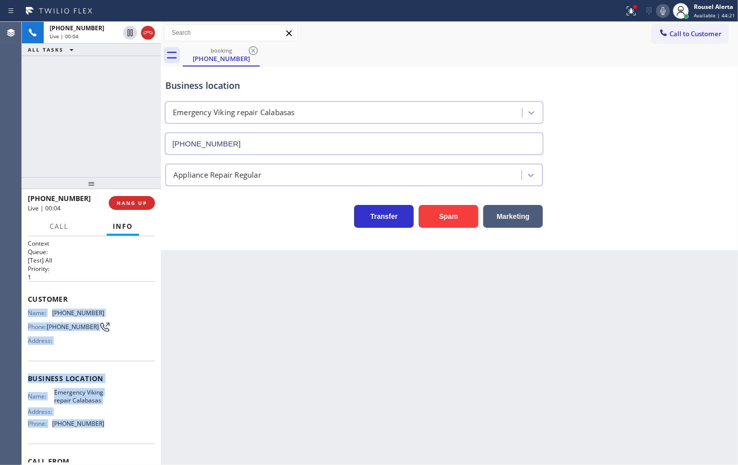
drag, startPoint x: 26, startPoint y: 312, endPoint x: 95, endPoint y: 431, distance: 137.4
click at [95, 431] on div "Context Queue: [Test] All Priority: 1 Customer Name: (956) 565-0007 Phone: (956…" at bounding box center [91, 350] width 139 height 229
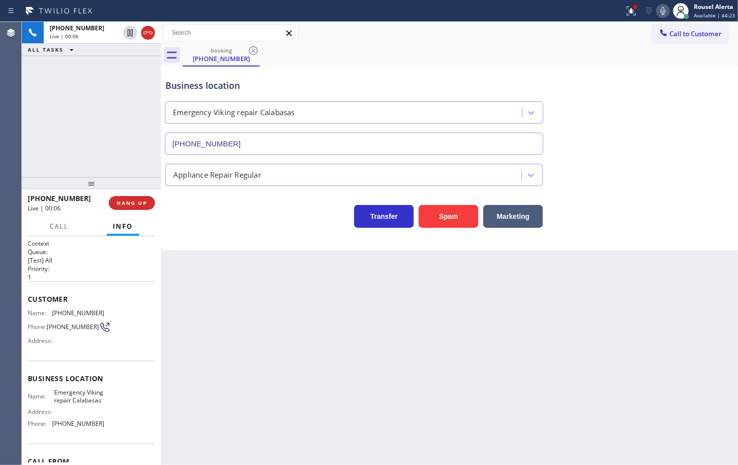
click at [538, 46] on div "booking (956) 565-0007" at bounding box center [460, 55] width 555 height 22
click at [632, 9] on icon at bounding box center [631, 9] width 6 height 3
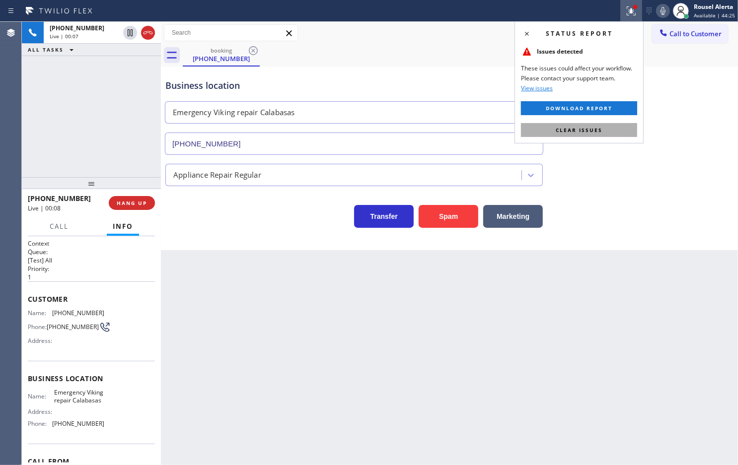
click at [591, 130] on span "Clear issues" at bounding box center [578, 130] width 47 height 7
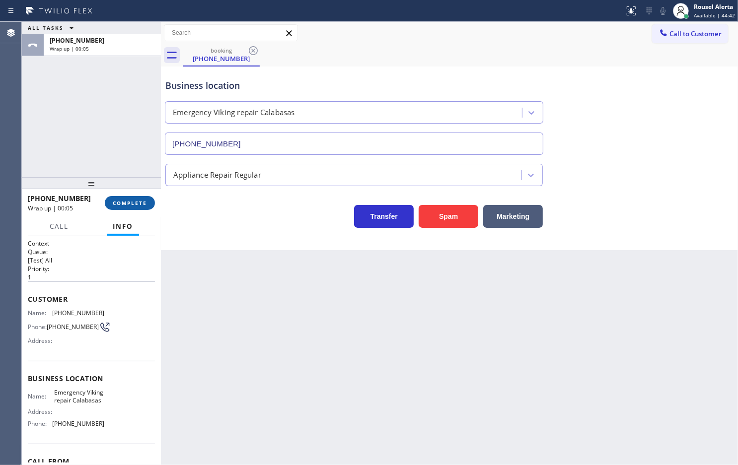
click at [110, 199] on button "COMPLETE" at bounding box center [130, 203] width 50 height 14
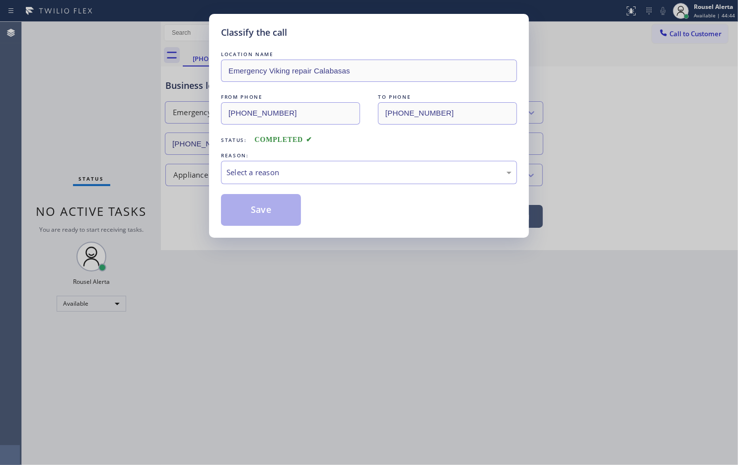
click at [244, 164] on div "Select a reason" at bounding box center [369, 172] width 296 height 23
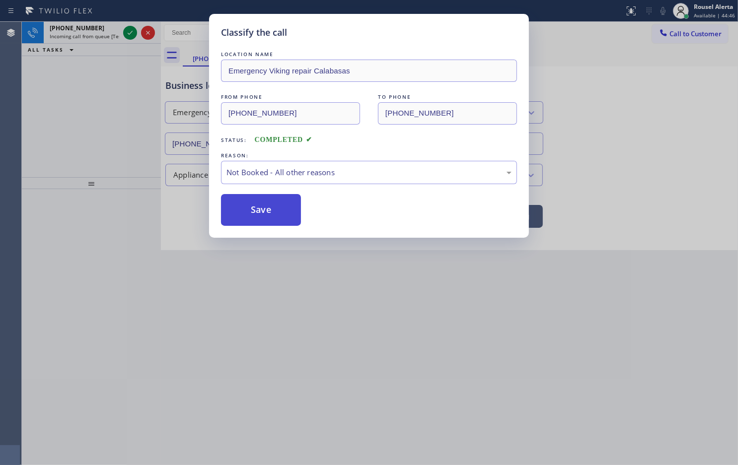
click at [267, 212] on button "Save" at bounding box center [261, 210] width 80 height 32
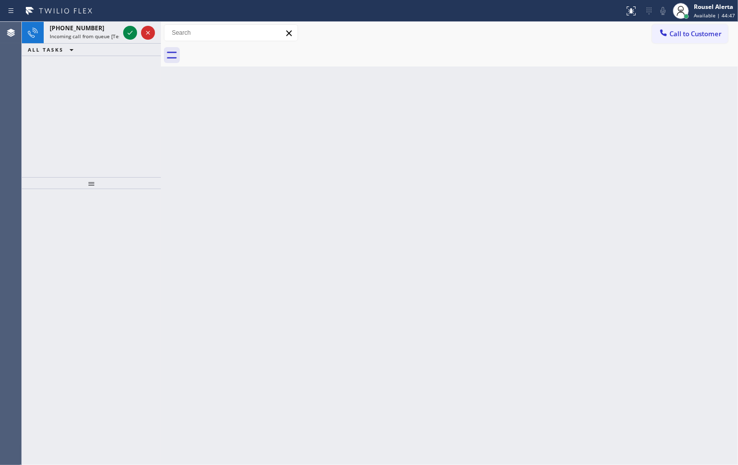
click at [97, 36] on span "Incoming call from queue [Test] All" at bounding box center [91, 36] width 82 height 7
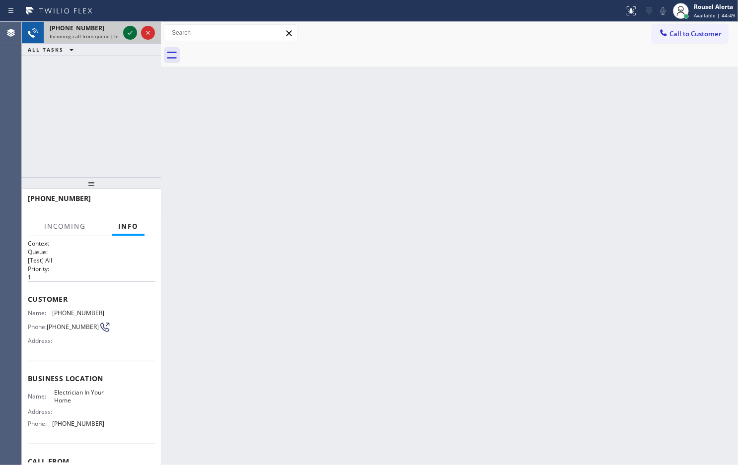
click at [125, 30] on icon at bounding box center [130, 33] width 12 height 12
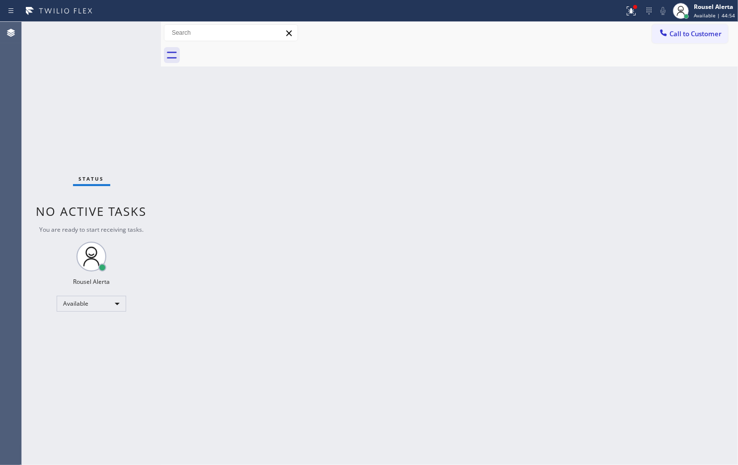
click at [530, 91] on div "Back to Dashboard Change Sender ID Customers Technicians Select a contact Outbo…" at bounding box center [449, 243] width 577 height 443
click at [627, 16] on icon at bounding box center [631, 11] width 12 height 12
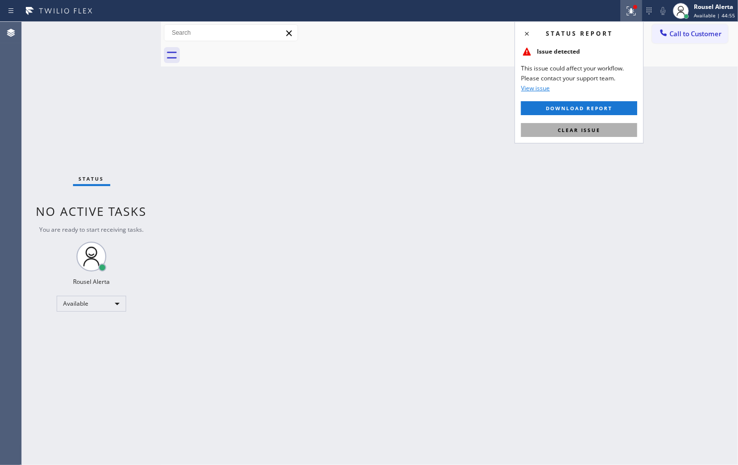
click at [604, 127] on button "Clear issue" at bounding box center [579, 130] width 116 height 14
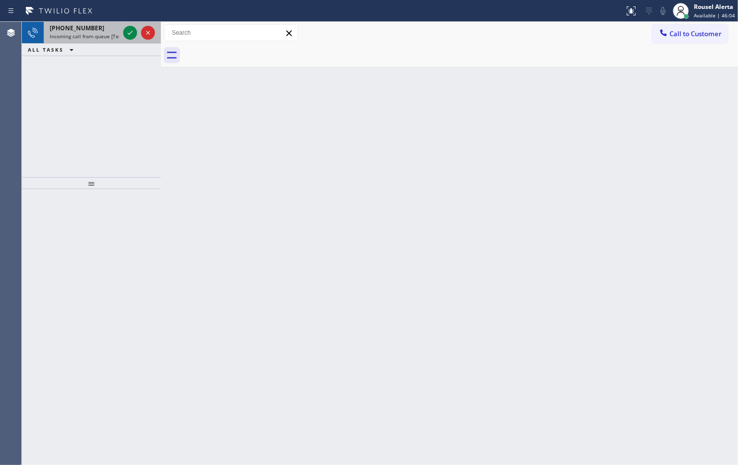
click at [97, 31] on div "+12092455973" at bounding box center [84, 28] width 69 height 8
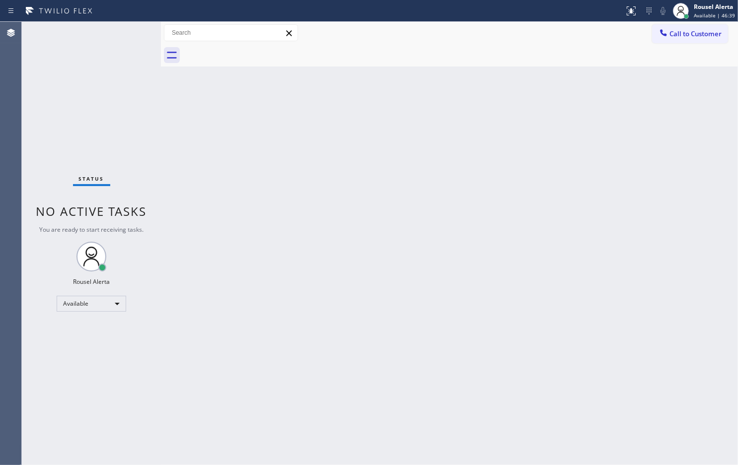
click at [111, 38] on div "Status No active tasks You are ready to start receiving tasks. Rousel Alerta Av…" at bounding box center [91, 243] width 139 height 443
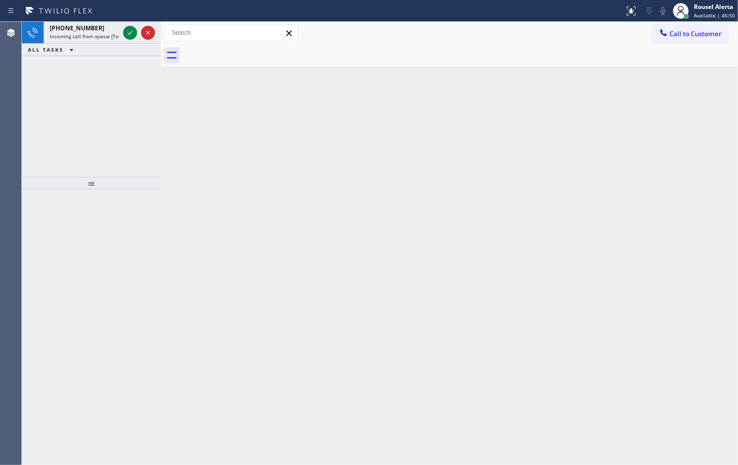
click at [190, 174] on div "Back to Dashboard Change Sender ID Customers Technicians Select a contact Outbo…" at bounding box center [449, 243] width 577 height 443
drag, startPoint x: 104, startPoint y: 36, endPoint x: 128, endPoint y: 40, distance: 23.7
click at [107, 36] on span "Incoming call from queue [Test] All" at bounding box center [91, 36] width 82 height 7
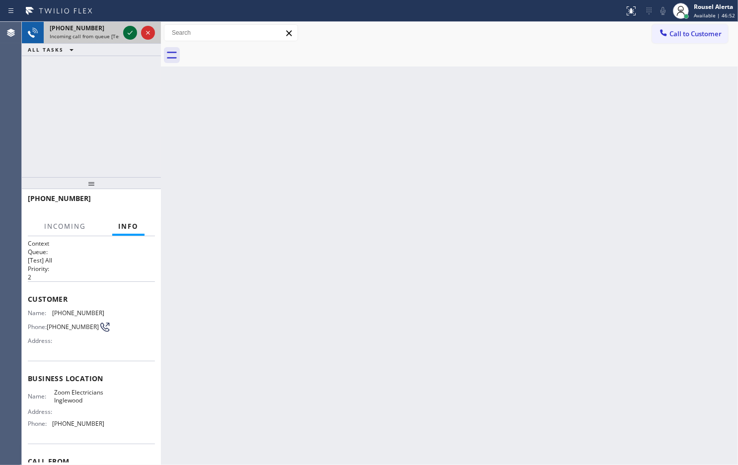
click at [129, 38] on icon at bounding box center [130, 33] width 12 height 12
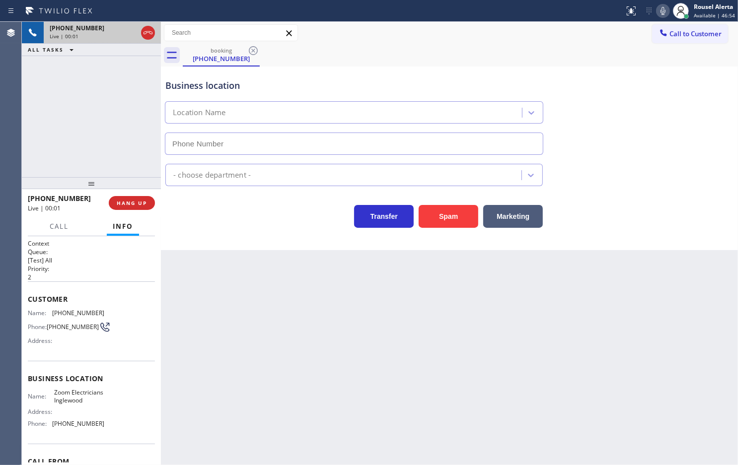
type input "[PHONE_NUMBER]"
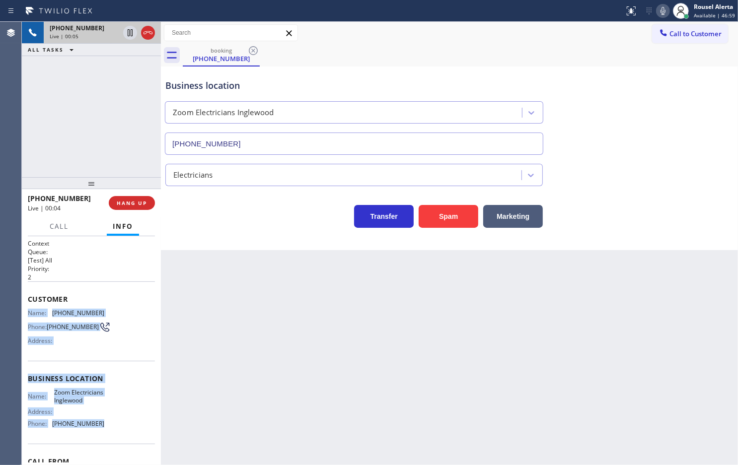
drag, startPoint x: 25, startPoint y: 308, endPoint x: 112, endPoint y: 432, distance: 151.2
click at [112, 432] on div "Context Queue: [Test] All Priority: 2 Customer Name: (424) 348-9205 Phone: (424…" at bounding box center [91, 350] width 139 height 229
click at [127, 31] on icon at bounding box center [130, 33] width 12 height 12
click at [665, 10] on icon at bounding box center [662, 11] width 5 height 8
click at [128, 33] on icon at bounding box center [130, 33] width 12 height 12
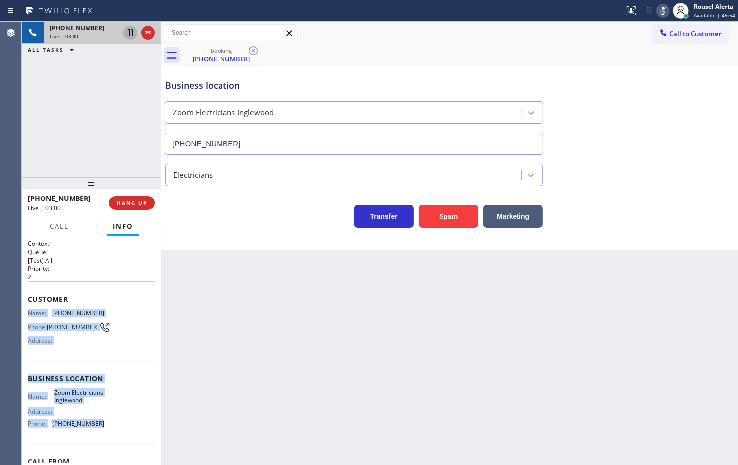
click at [659, 7] on icon at bounding box center [663, 11] width 12 height 12
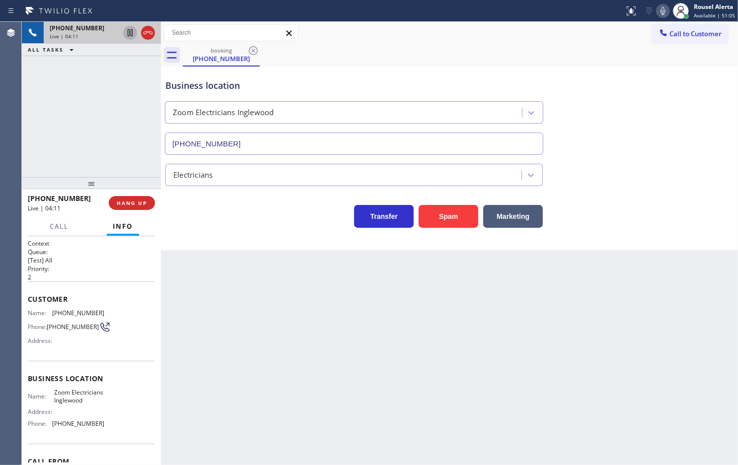
click at [562, 51] on div "booking (424) 348-9205" at bounding box center [460, 55] width 555 height 22
click at [473, 72] on div "Business location Zoom Electricians Inglewood (424) 392-7301" at bounding box center [353, 112] width 381 height 86
click at [664, 13] on icon at bounding box center [662, 11] width 5 height 8
click at [660, 11] on icon at bounding box center [663, 11] width 12 height 12
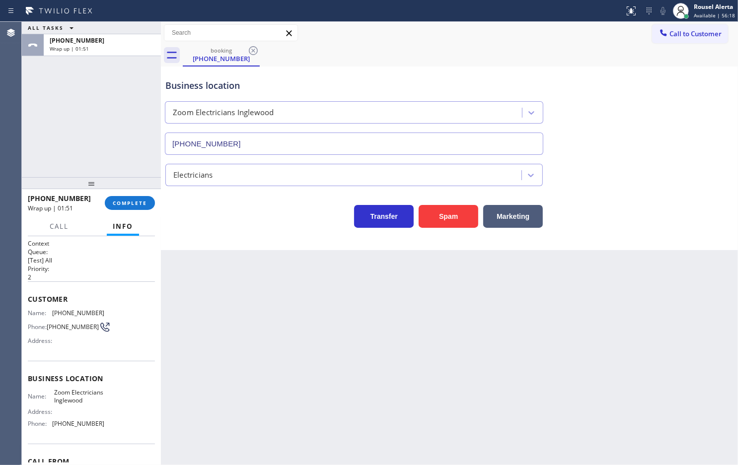
click at [507, 341] on div "Back to Dashboard Change Sender ID Customers Technicians Select a contact Outbo…" at bounding box center [449, 243] width 577 height 443
click at [132, 202] on span "COMPLETE" at bounding box center [130, 203] width 34 height 7
click at [126, 200] on span "COMPLETE" at bounding box center [130, 203] width 34 height 7
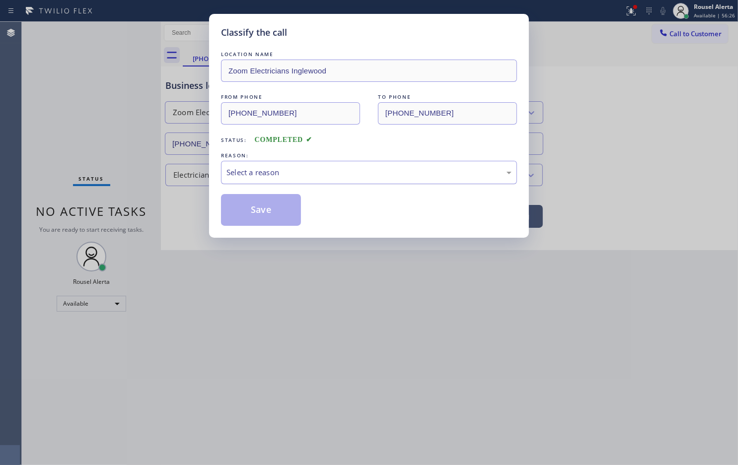
click at [245, 181] on div "Select a reason" at bounding box center [369, 172] width 296 height 23
click at [256, 205] on button "Save" at bounding box center [261, 210] width 80 height 32
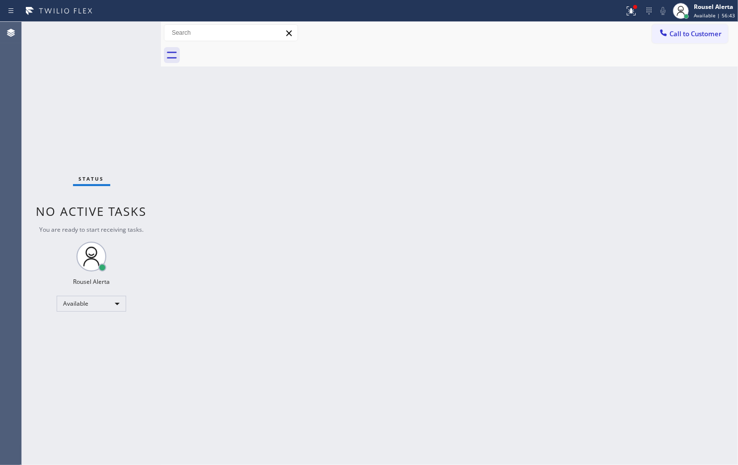
click at [100, 26] on div "Status No active tasks You are ready to start receiving tasks. Rousel Alerta Av…" at bounding box center [91, 243] width 139 height 443
drag, startPoint x: 557, startPoint y: 181, endPoint x: 621, endPoint y: 64, distance: 133.9
click at [564, 174] on div "Back to Dashboard Change Sender ID Customers Technicians Select a contact Outbo…" at bounding box center [449, 243] width 577 height 443
click at [632, 15] on icon at bounding box center [631, 11] width 12 height 12
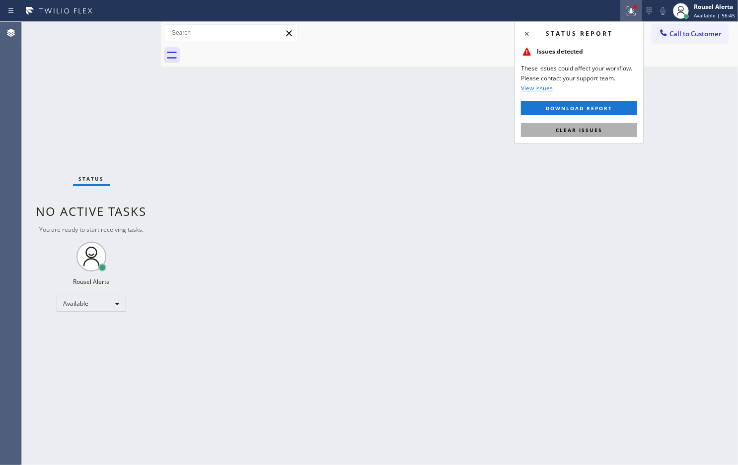
click at [611, 134] on button "Clear issues" at bounding box center [579, 130] width 116 height 14
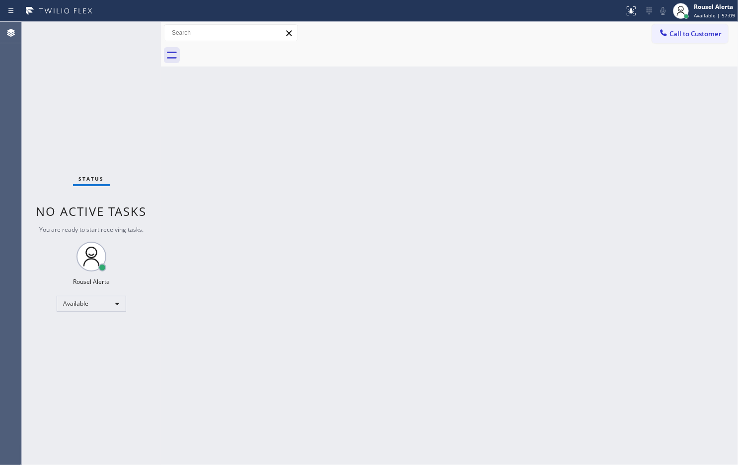
click at [126, 41] on div "Status No active tasks You are ready to start receiving tasks. Rousel Alerta Av…" at bounding box center [91, 243] width 139 height 443
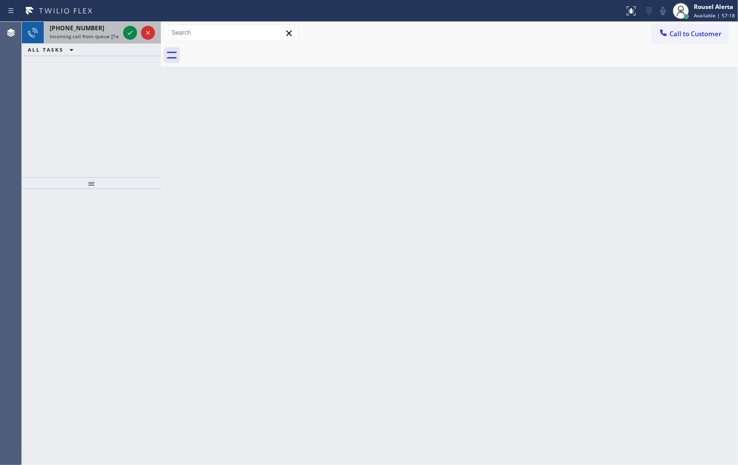
drag, startPoint x: 82, startPoint y: 26, endPoint x: 105, endPoint y: 25, distance: 22.4
click at [87, 25] on span "+12157348797" at bounding box center [77, 28] width 55 height 8
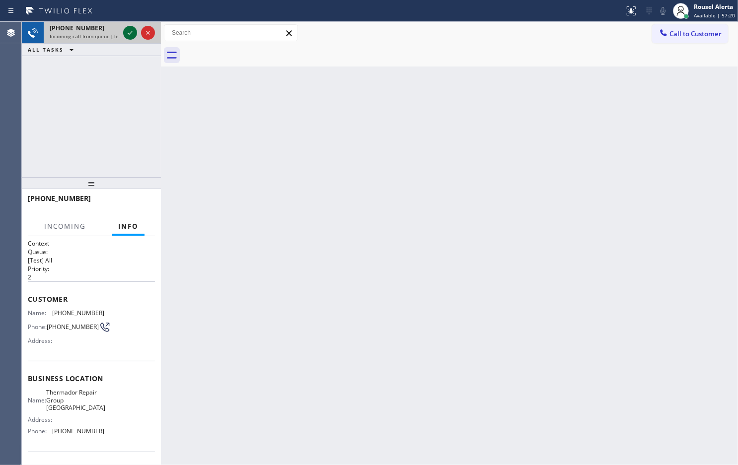
click at [130, 31] on icon at bounding box center [130, 33] width 12 height 12
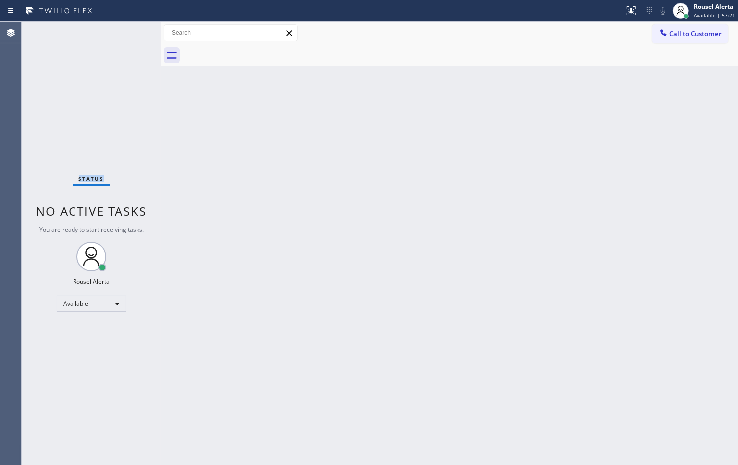
click at [130, 31] on div "Status No active tasks You are ready to start receiving tasks. Rousel Alerta Av…" at bounding box center [91, 243] width 139 height 443
click at [628, 20] on button at bounding box center [631, 11] width 22 height 22
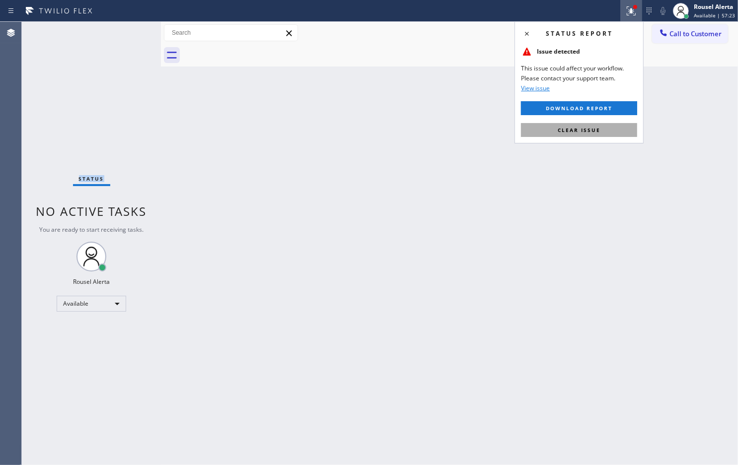
click at [609, 126] on button "Clear issue" at bounding box center [579, 130] width 116 height 14
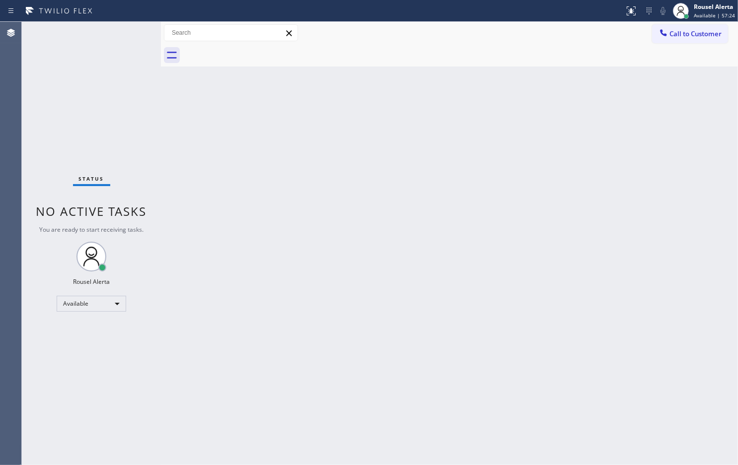
click at [591, 194] on div "Back to Dashboard Change Sender ID Customers Technicians Select a contact Outbo…" at bounding box center [449, 243] width 577 height 443
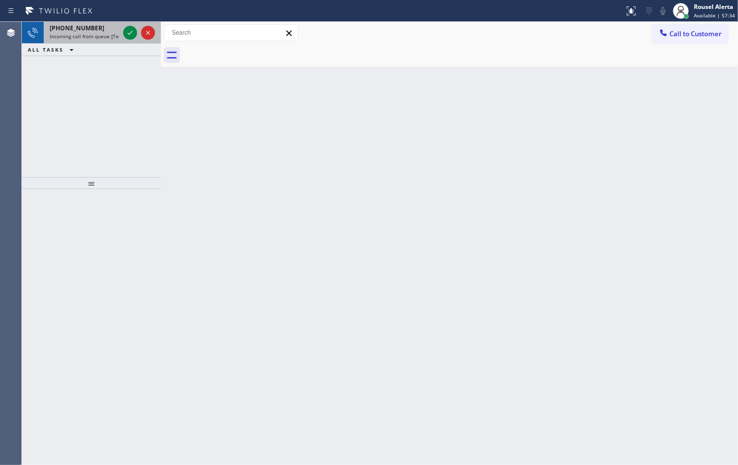
click at [97, 35] on span "Incoming call from queue [Test] All" at bounding box center [91, 36] width 82 height 7
click at [103, 28] on div "+19292269568" at bounding box center [84, 28] width 69 height 8
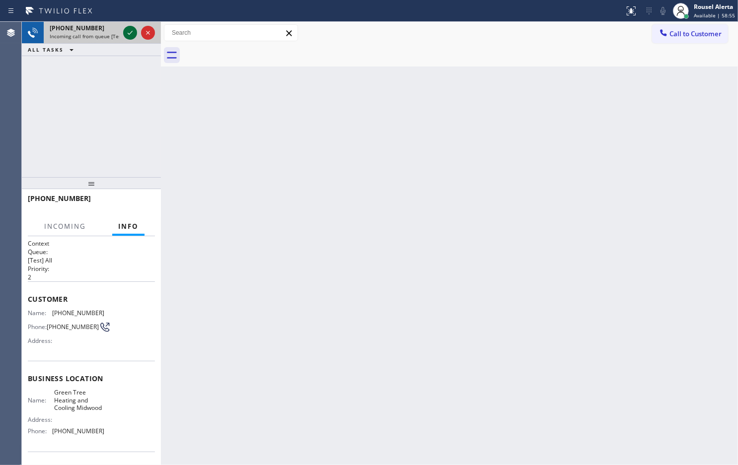
click at [125, 33] on icon at bounding box center [130, 33] width 12 height 12
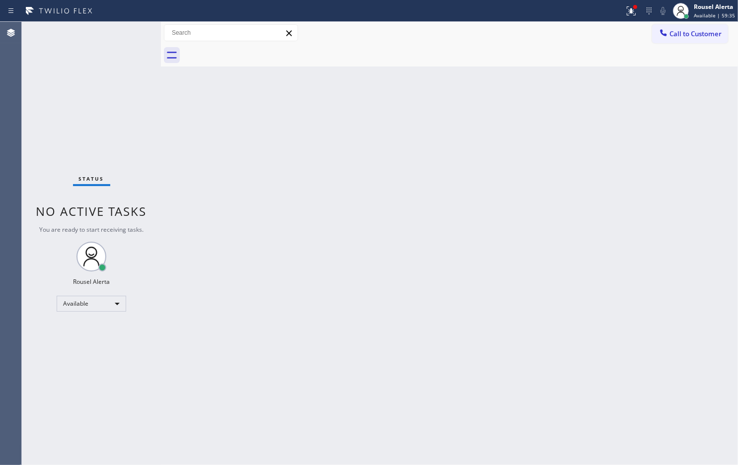
click at [125, 31] on div "Status No active tasks You are ready to start receiving tasks. Rousel Alerta Av…" at bounding box center [91, 243] width 139 height 443
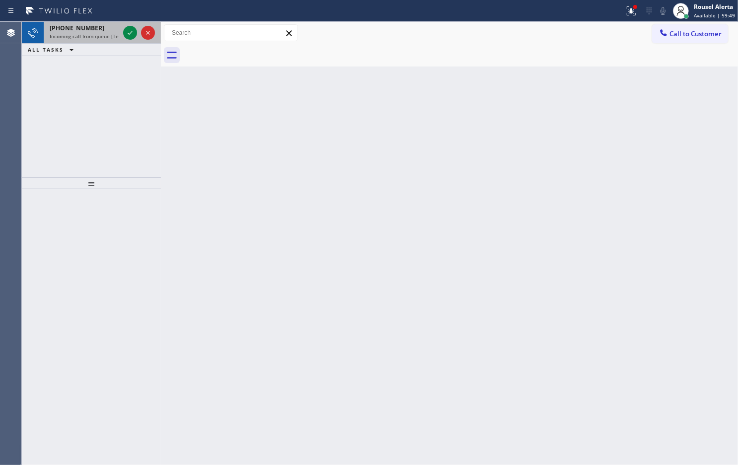
click at [84, 36] on span "Incoming call from queue [Test] All" at bounding box center [91, 36] width 82 height 7
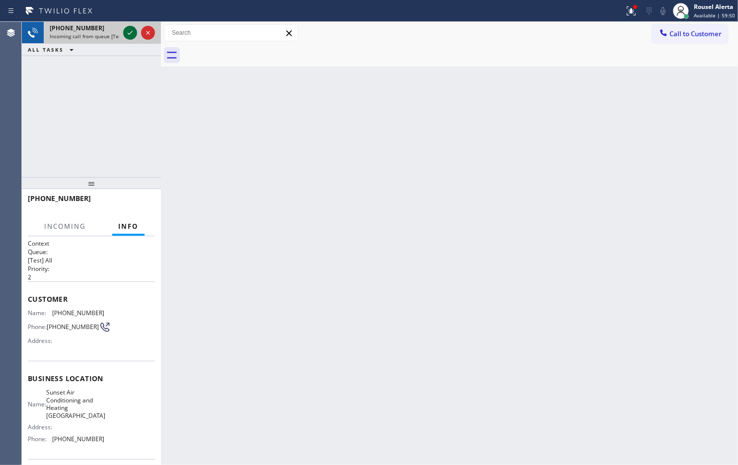
click at [133, 34] on icon at bounding box center [130, 33] width 12 height 12
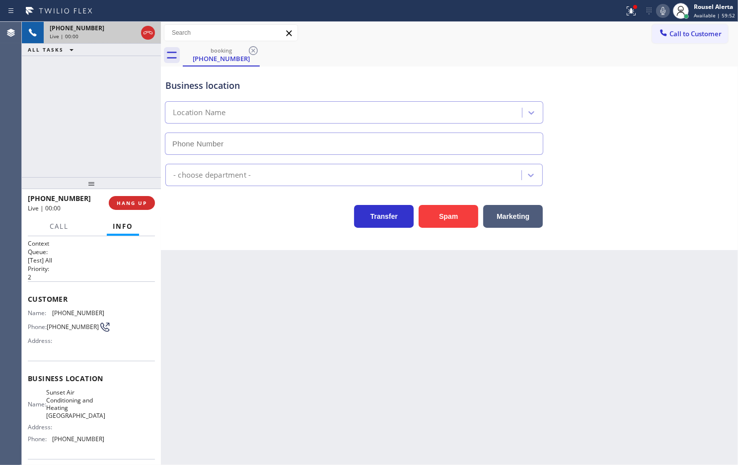
type input "(760) 284-8499"
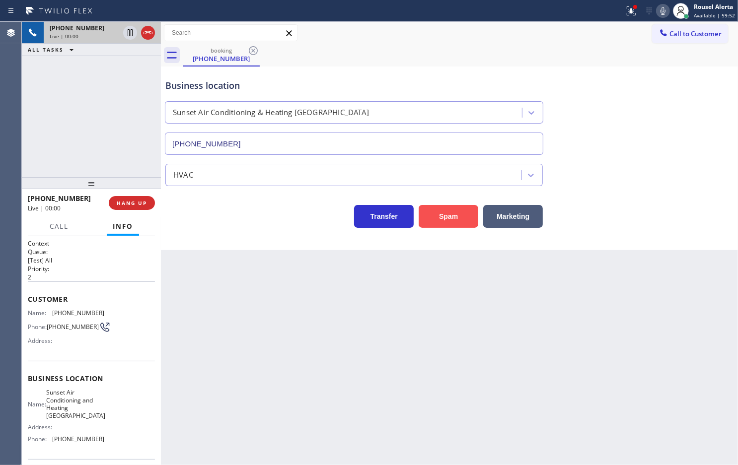
click at [433, 212] on button "Spam" at bounding box center [448, 216] width 60 height 23
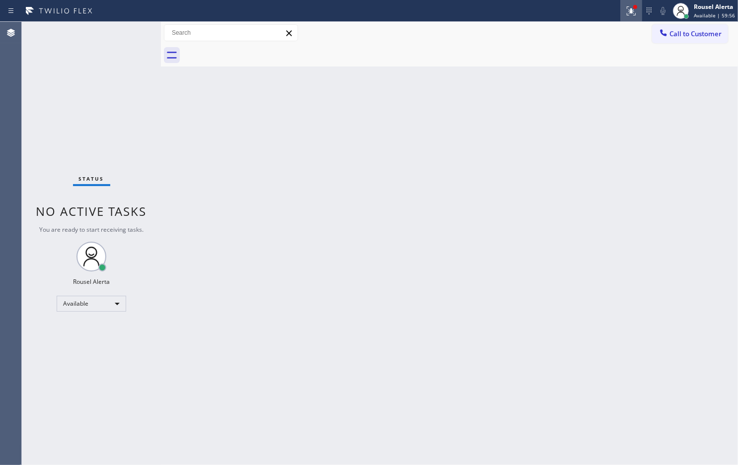
click at [628, 15] on icon at bounding box center [631, 11] width 12 height 12
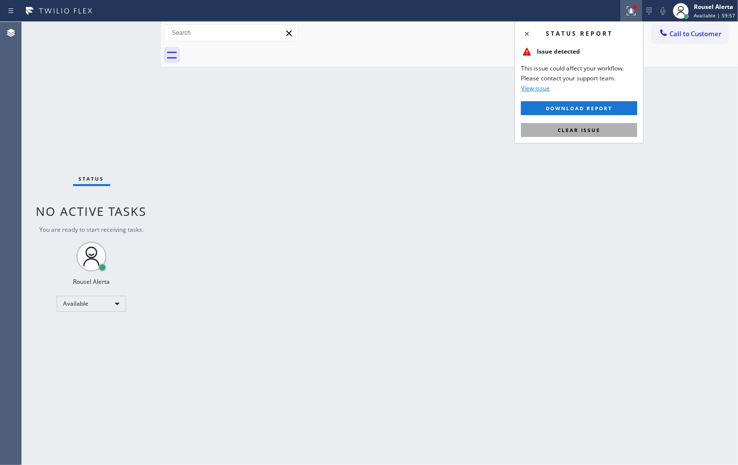
click at [605, 123] on button "Clear issue" at bounding box center [579, 130] width 116 height 14
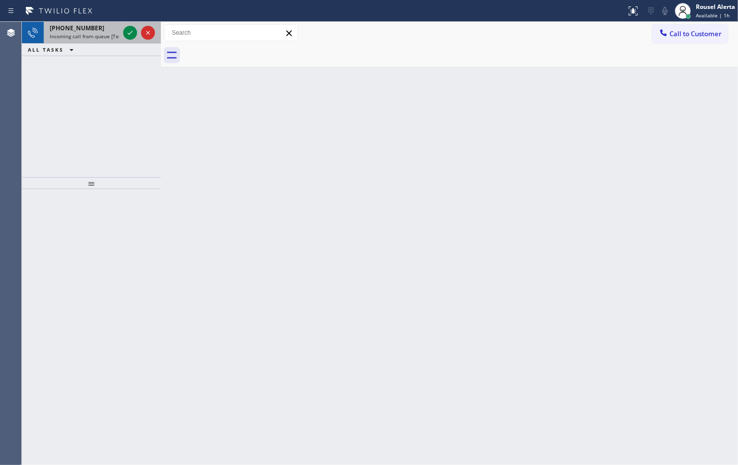
click at [103, 22] on div "+19294164434 Incoming call from queue [Test] All" at bounding box center [82, 33] width 77 height 22
click at [104, 37] on span "Incoming call from queue [Test] All" at bounding box center [91, 36] width 82 height 7
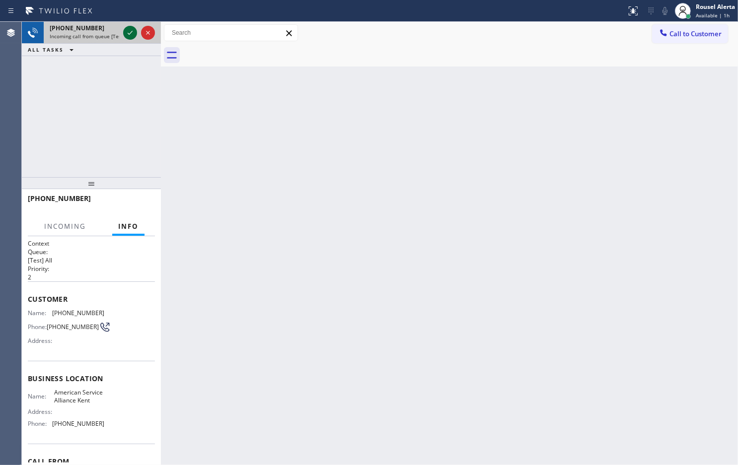
click at [130, 33] on icon at bounding box center [130, 33] width 5 height 4
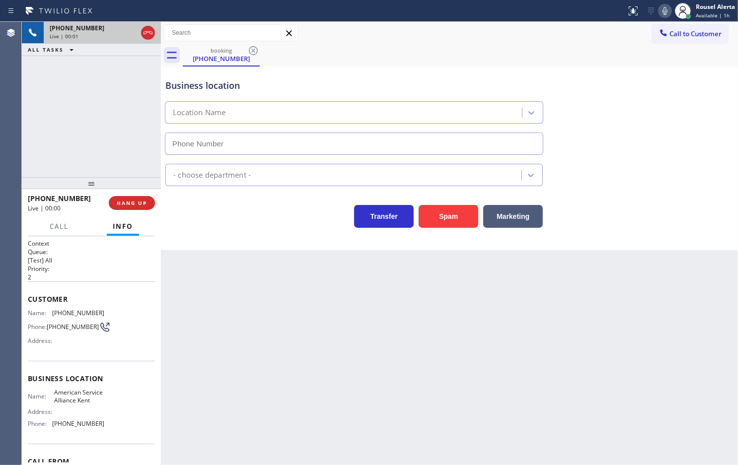
type input "(253) 201-0020"
click at [463, 220] on button "Spam" at bounding box center [448, 216] width 60 height 23
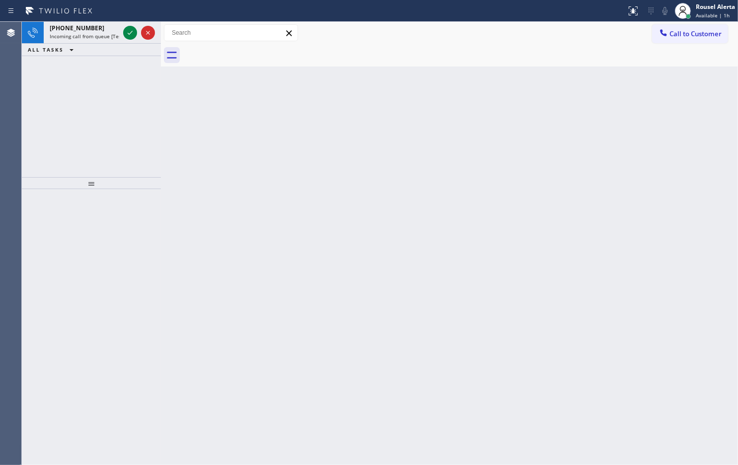
click at [173, 135] on div "Back to Dashboard Change Sender ID Customers Technicians Select a contact Outbo…" at bounding box center [449, 243] width 577 height 443
click at [105, 88] on div "+18053876086 Incoming call from queue [Test] All ALL TASKS ALL TASKS ACTIVE TAS…" at bounding box center [91, 99] width 139 height 155
click at [107, 89] on div "+18053876086 Incoming call from queue [Test] All ALL TASKS ALL TASKS ACTIVE TAS…" at bounding box center [91, 99] width 139 height 155
click at [117, 92] on div "+18053876086 Incoming call from queue [Test] All ALL TASKS ALL TASKS ACTIVE TAS…" at bounding box center [91, 99] width 139 height 155
click at [122, 92] on div "+18053876086 Incoming call from queue [Test] All ALL TASKS ALL TASKS ACTIVE TAS…" at bounding box center [91, 99] width 139 height 155
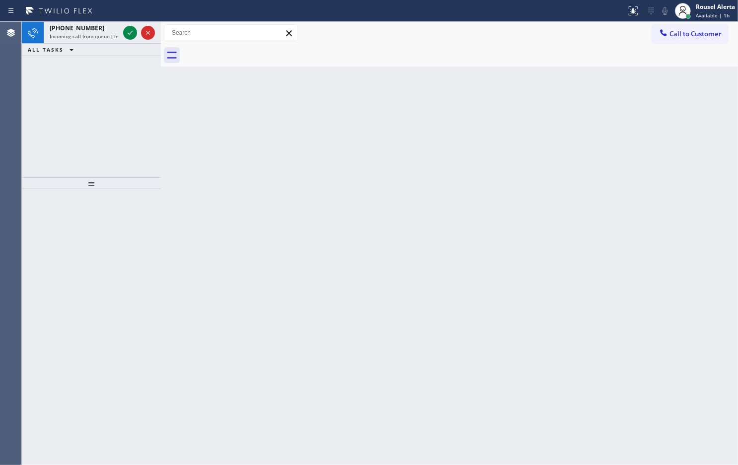
click at [122, 92] on div "+18053876086 Incoming call from queue [Test] All ALL TASKS ALL TASKS ACTIVE TAS…" at bounding box center [91, 99] width 139 height 155
click at [121, 90] on div "+18053876086 Incoming call from queue [Test] All ALL TASKS ALL TASKS ACTIVE TAS…" at bounding box center [91, 99] width 139 height 155
drag, startPoint x: 120, startPoint y: 87, endPoint x: 113, endPoint y: 66, distance: 22.0
click at [119, 83] on div "+18053876086 Incoming call from queue [Test] All ALL TASKS ALL TASKS ACTIVE TAS…" at bounding box center [91, 99] width 139 height 155
click at [113, 65] on div "+18053876086 Incoming call from queue [Test] All ALL TASKS ALL TASKS ACTIVE TAS…" at bounding box center [91, 99] width 139 height 155
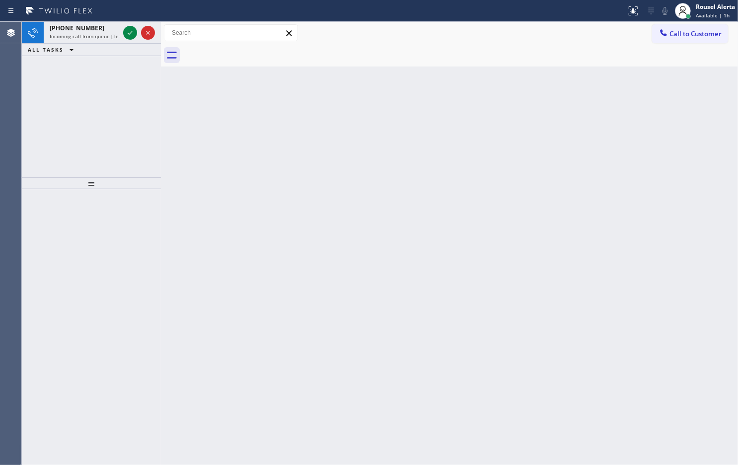
click at [100, 50] on div "ALL TASKS ALL TASKS ACTIVE TASKS TASKS IN WRAP UP" at bounding box center [91, 50] width 139 height 12
click at [107, 83] on div "+18053876086 Incoming call from queue [Test] All ALL TASKS ALL TASKS ACTIVE TAS…" at bounding box center [91, 99] width 139 height 155
click at [106, 101] on div "+18053876086 Incoming call from queue [Test] All ALL TASKS ALL TASKS ACTIVE TAS…" at bounding box center [91, 99] width 139 height 155
drag, startPoint x: 112, startPoint y: 100, endPoint x: 118, endPoint y: 107, distance: 9.2
click at [118, 107] on div "+18053876086 Incoming call from queue [Test] All ALL TASKS ALL TASKS ACTIVE TAS…" at bounding box center [91, 99] width 139 height 155
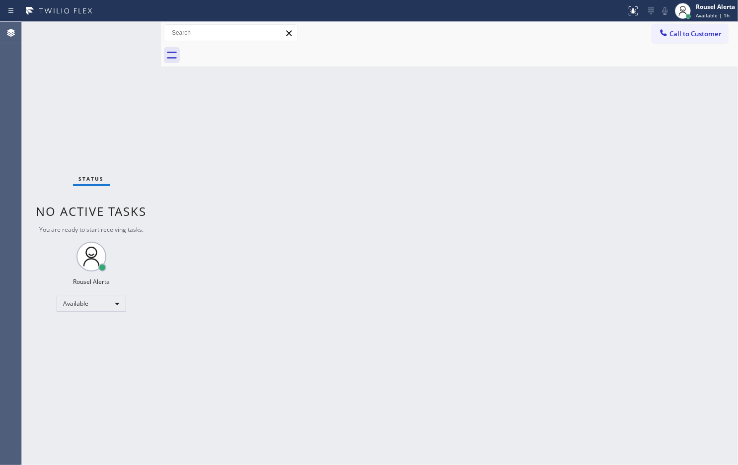
click at [352, 234] on div "Back to Dashboard Change Sender ID Customers Technicians Select a contact Outbo…" at bounding box center [449, 243] width 577 height 443
click at [540, 230] on div "Back to Dashboard Change Sender ID Customers Technicians Select a contact Outbo…" at bounding box center [449, 243] width 577 height 443
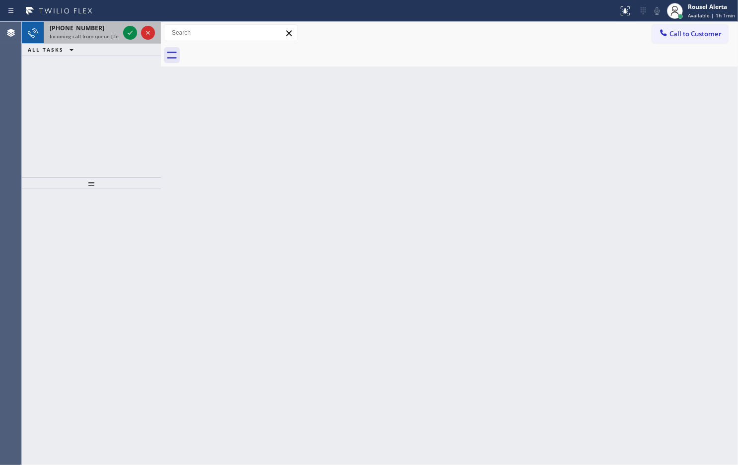
click at [95, 24] on div "+19283944290" at bounding box center [84, 28] width 69 height 8
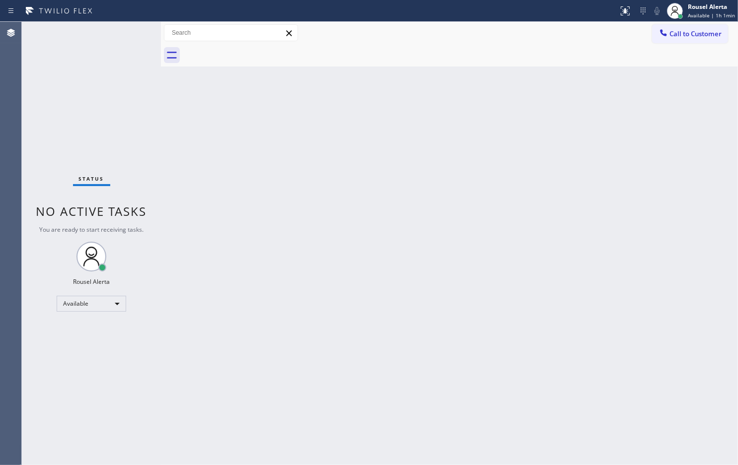
click at [115, 38] on div "Status No active tasks You are ready to start receiving tasks. Rousel Alerta Av…" at bounding box center [91, 243] width 139 height 443
click at [99, 31] on div "Status No active tasks You are ready to start receiving tasks. Rousel Alerta Av…" at bounding box center [91, 243] width 139 height 443
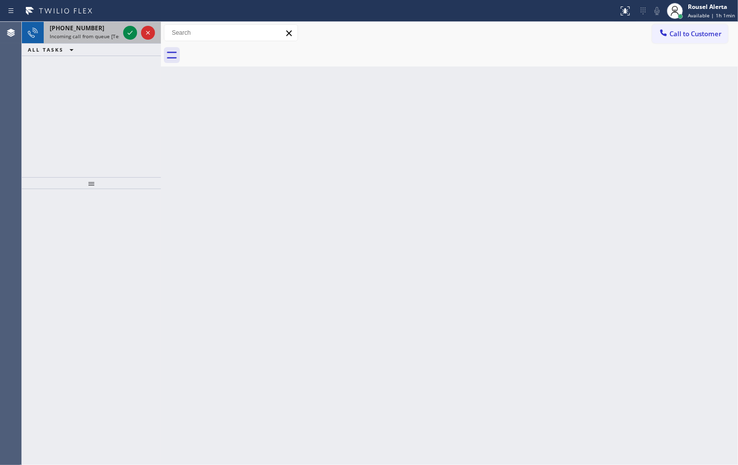
drag, startPoint x: 102, startPoint y: 19, endPoint x: 117, endPoint y: 28, distance: 17.4
click at [105, 21] on div "Status report No issues detected If you experience an issue, please download th…" at bounding box center [369, 232] width 738 height 465
click at [122, 30] on div at bounding box center [139, 33] width 36 height 22
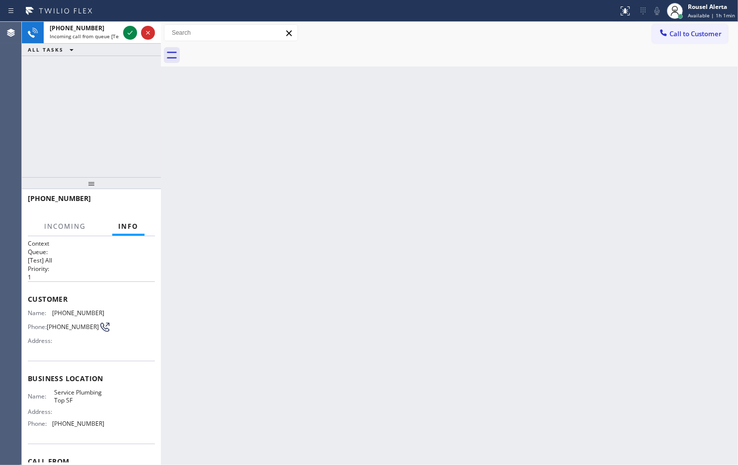
click at [118, 112] on div "+17863819586 Incoming call from queue [Test] All ALL TASKS ALL TASKS ACTIVE TAS…" at bounding box center [91, 99] width 139 height 155
click at [333, 219] on div "Back to Dashboard Change Sender ID Customers Technicians Select a contact Outbo…" at bounding box center [449, 243] width 577 height 443
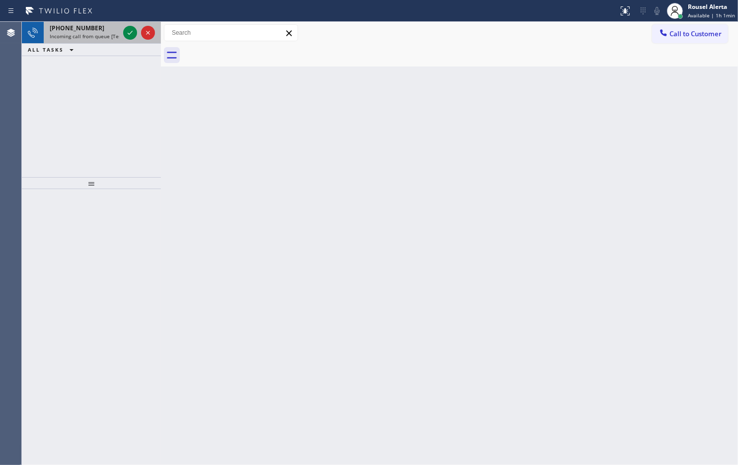
click at [95, 29] on div "+17863819586" at bounding box center [84, 28] width 69 height 8
click at [107, 27] on div "+13102913493" at bounding box center [84, 28] width 69 height 8
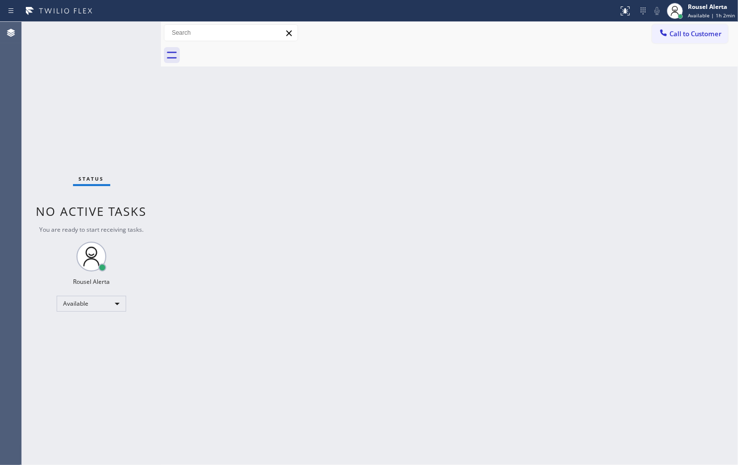
click at [107, 27] on div "Status No active tasks You are ready to start receiving tasks. Rousel Alerta Av…" at bounding box center [91, 243] width 139 height 443
click at [107, 28] on div "Status No active tasks You are ready to start receiving tasks. Rousel Alerta Av…" at bounding box center [91, 243] width 139 height 443
click at [525, 149] on div "Back to Dashboard Change Sender ID Customers Technicians Select a contact Outbo…" at bounding box center [449, 243] width 577 height 443
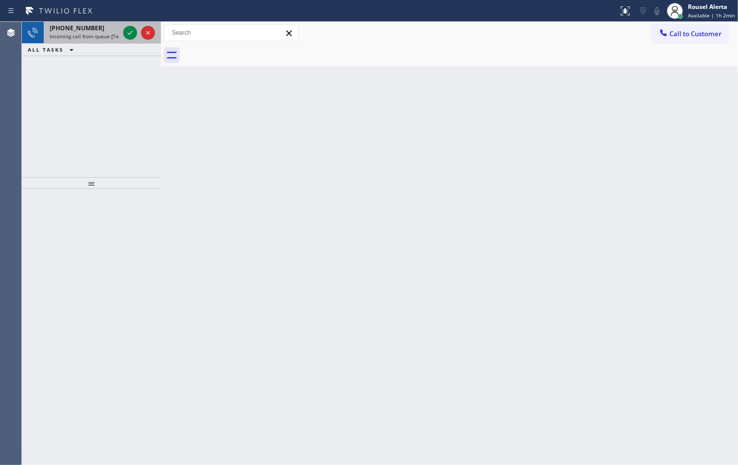
click at [100, 33] on span "Incoming call from queue [Test] All" at bounding box center [91, 36] width 82 height 7
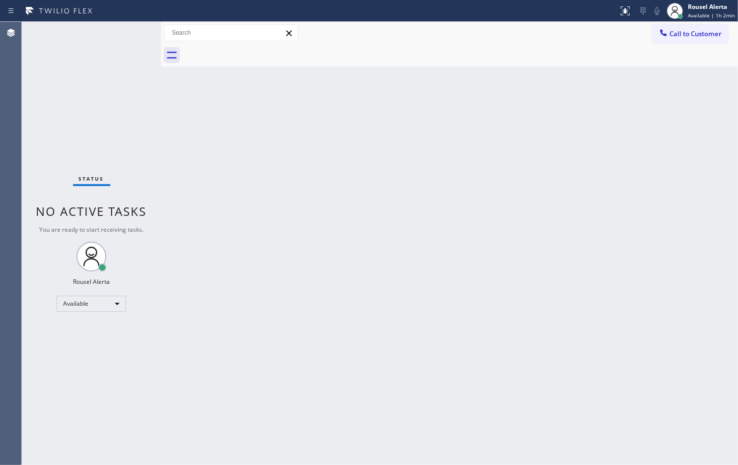
click at [113, 30] on div "Status No active tasks You are ready to start receiving tasks. Rousel Alerta Av…" at bounding box center [91, 243] width 139 height 443
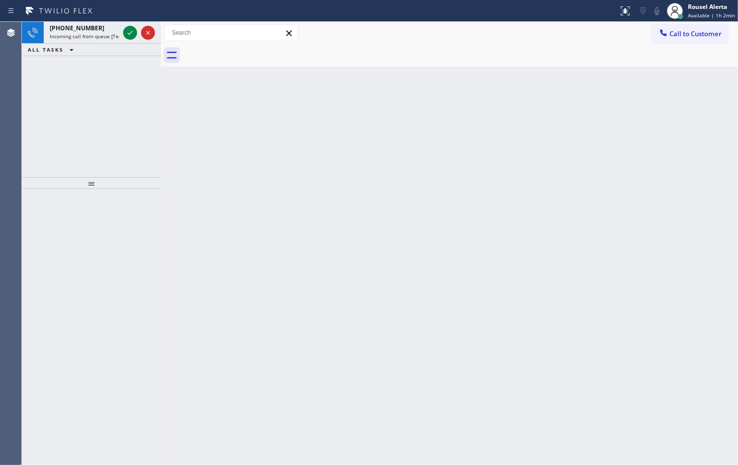
click at [108, 37] on span "Incoming call from queue [Test] All" at bounding box center [91, 36] width 82 height 7
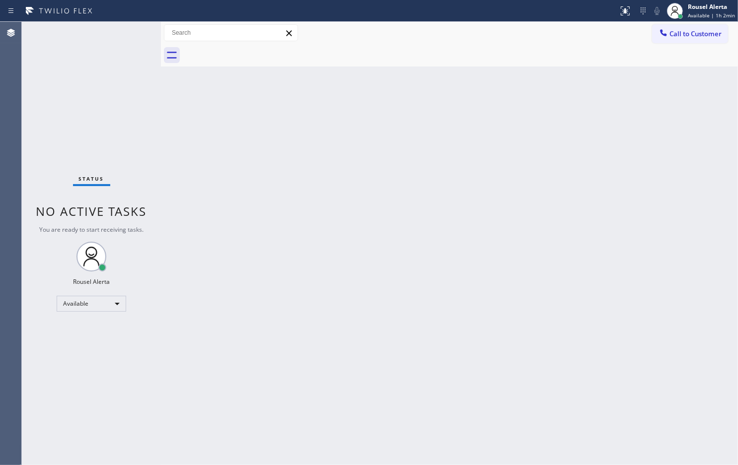
click at [113, 33] on div "Status No active tasks You are ready to start receiving tasks. Rousel Alerta Av…" at bounding box center [91, 243] width 139 height 443
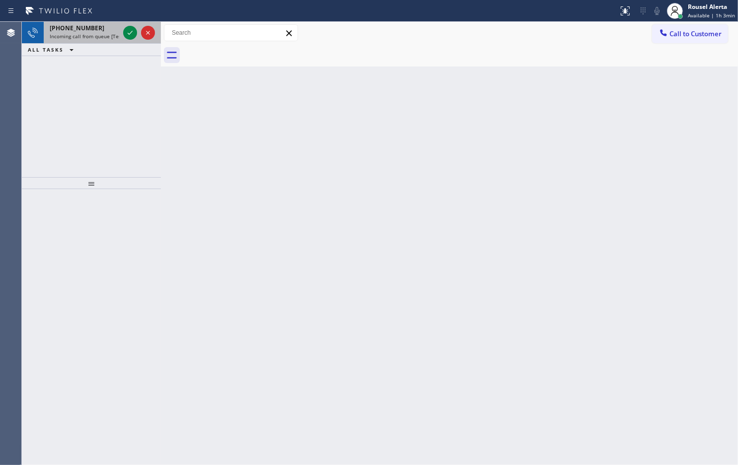
click at [108, 40] on div "+13103638046 Incoming call from queue [Test] All" at bounding box center [82, 33] width 77 height 22
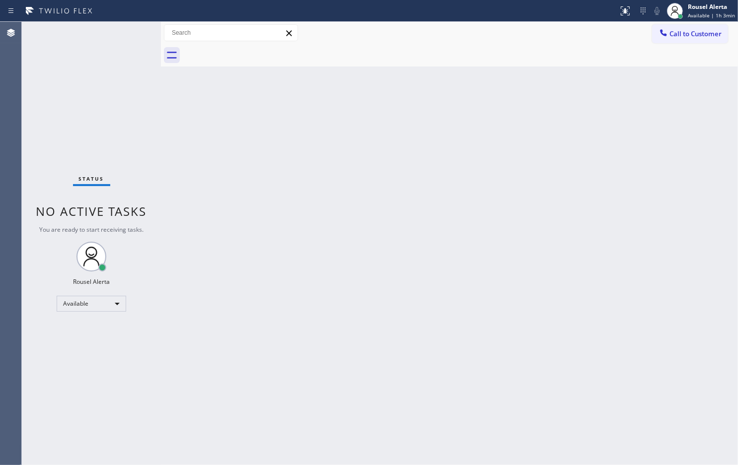
click at [124, 33] on div "Status No active tasks You are ready to start receiving tasks. Rousel Alerta Av…" at bounding box center [91, 243] width 139 height 443
click at [125, 32] on div "Status No active tasks You are ready to start receiving tasks. Rousel Alerta Av…" at bounding box center [91, 243] width 139 height 443
click at [119, 33] on div "Status No active tasks You are ready to start receiving tasks. Rousel Alerta Av…" at bounding box center [91, 243] width 139 height 443
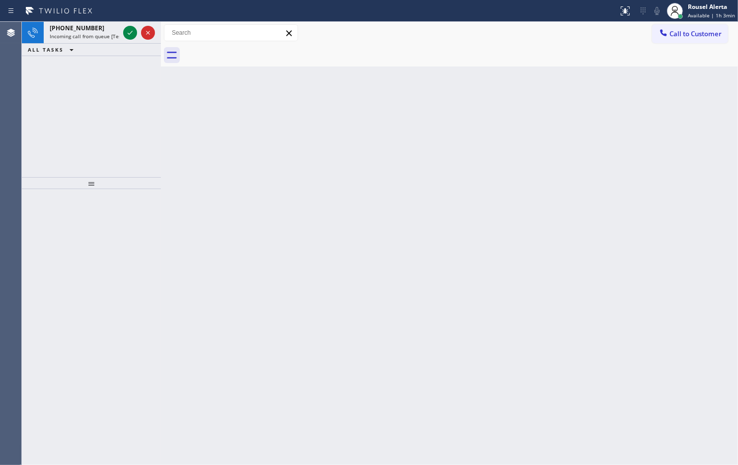
click at [119, 33] on span "Incoming call from queue [Test] All" at bounding box center [91, 36] width 82 height 7
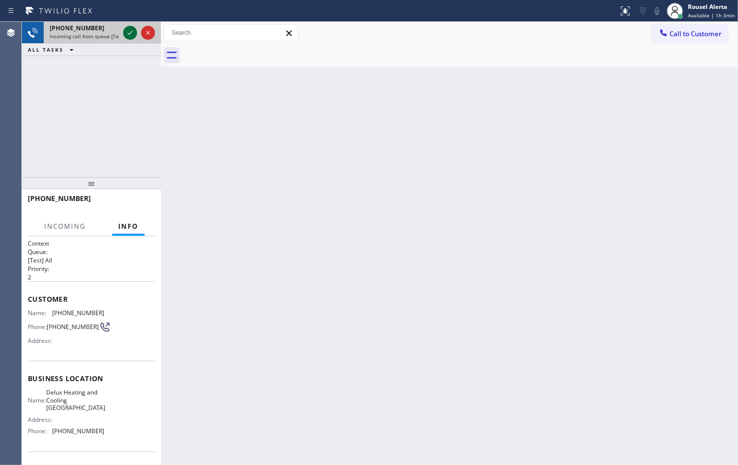
click at [126, 36] on icon at bounding box center [130, 33] width 12 height 12
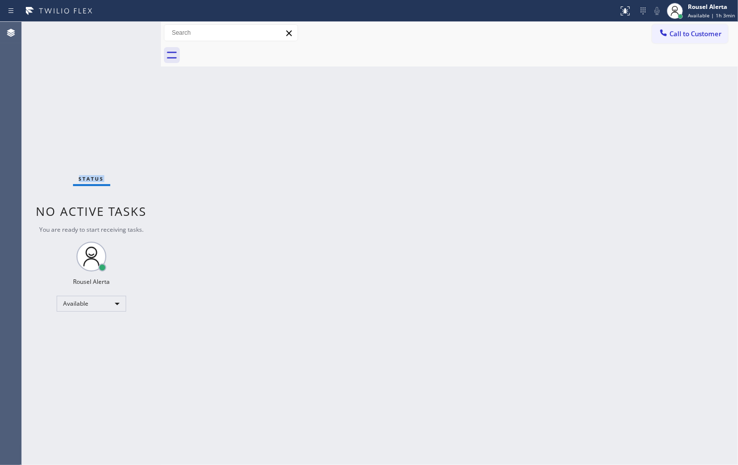
click at [126, 36] on div "Status No active tasks You are ready to start receiving tasks. Rousel Alerta Av…" at bounding box center [91, 243] width 139 height 443
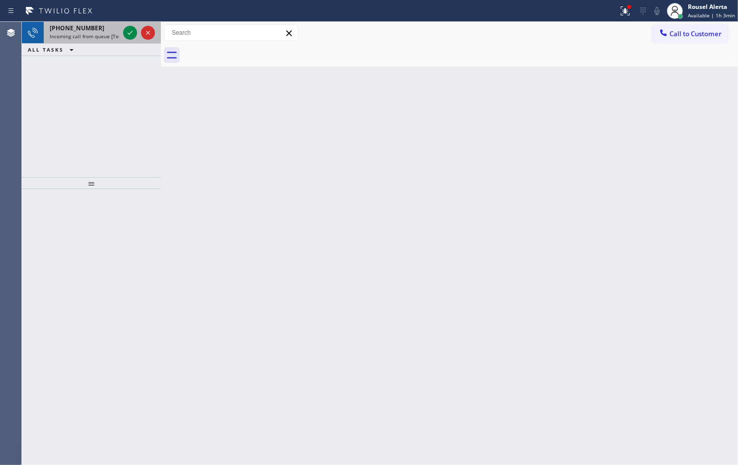
click at [118, 36] on span "Incoming call from queue [Test] All" at bounding box center [91, 36] width 82 height 7
click at [124, 34] on icon at bounding box center [130, 33] width 12 height 12
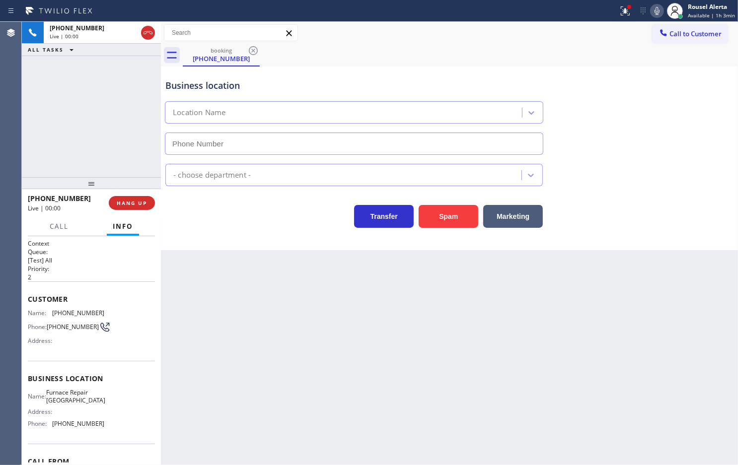
type input "[PHONE_NUMBER]"
click at [134, 202] on span "HANG UP" at bounding box center [132, 203] width 30 height 7
click at [220, 264] on div "Back to Dashboard Change Sender ID Customers Technicians Select a contact Outbo…" at bounding box center [449, 243] width 577 height 443
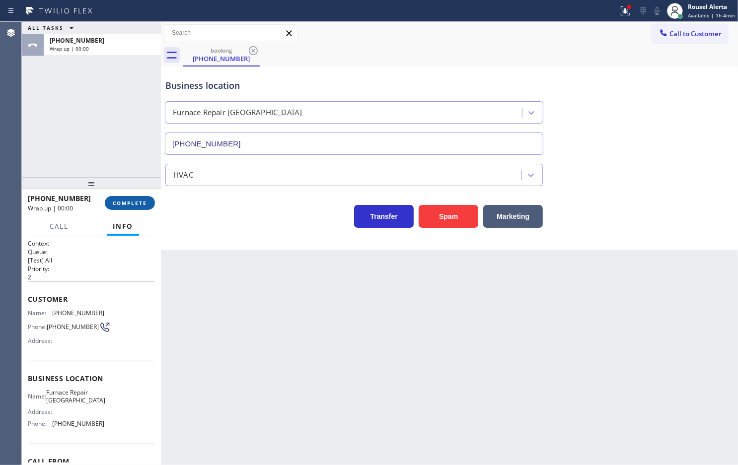
click at [137, 209] on button "COMPLETE" at bounding box center [130, 203] width 50 height 14
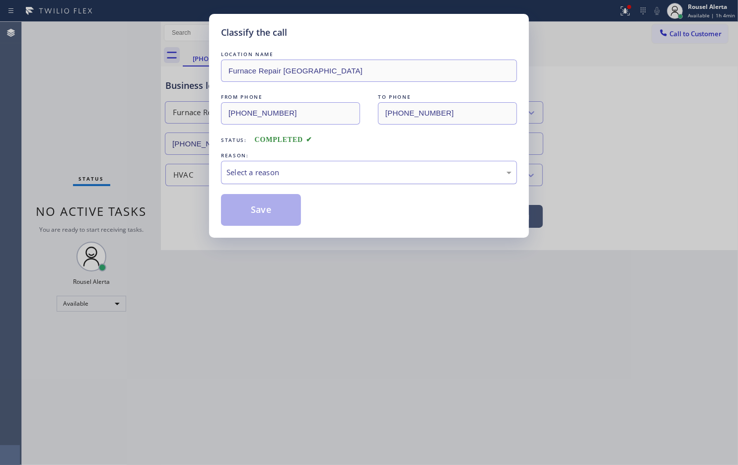
click at [256, 175] on div "Select a reason" at bounding box center [368, 172] width 285 height 11
click at [275, 214] on button "Save" at bounding box center [261, 210] width 80 height 32
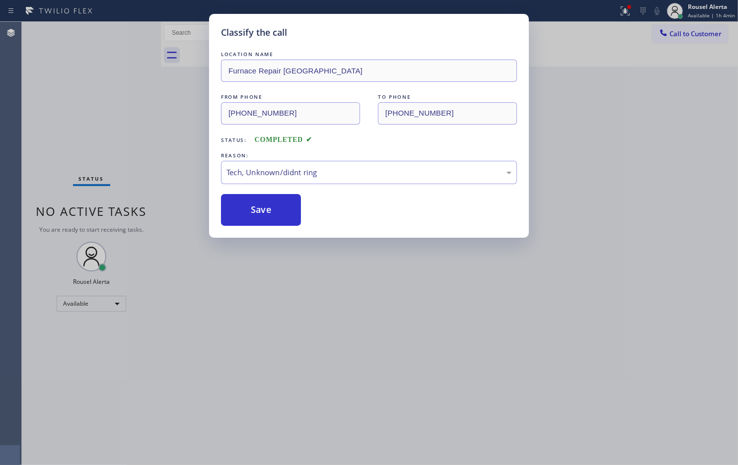
click at [93, 90] on div "Classify the call LOCATION NAME Furnace Repair Cooper City FROM PHONE (305) 775…" at bounding box center [369, 232] width 738 height 465
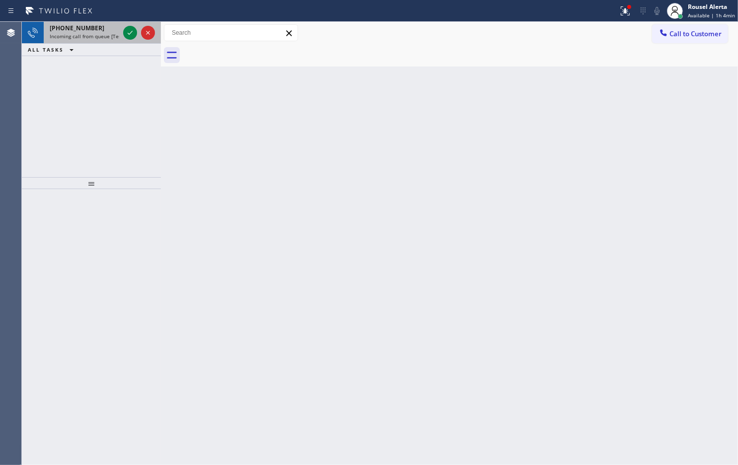
click at [108, 23] on div "+14424655462 Incoming call from queue [Test] All" at bounding box center [82, 33] width 77 height 22
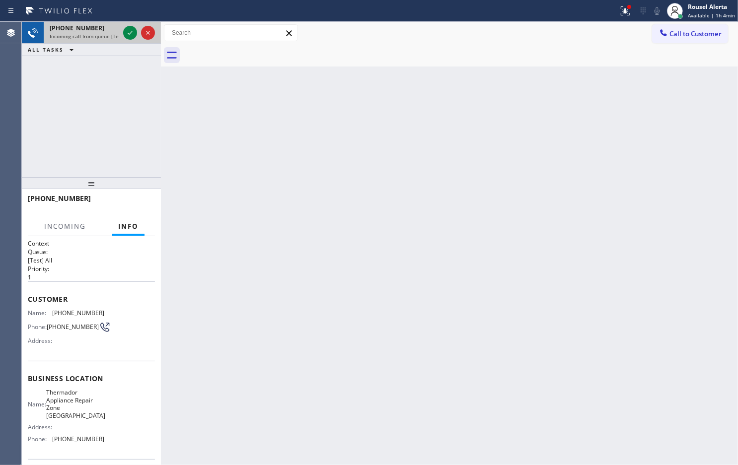
click at [115, 26] on div "+14424655462" at bounding box center [84, 28] width 69 height 8
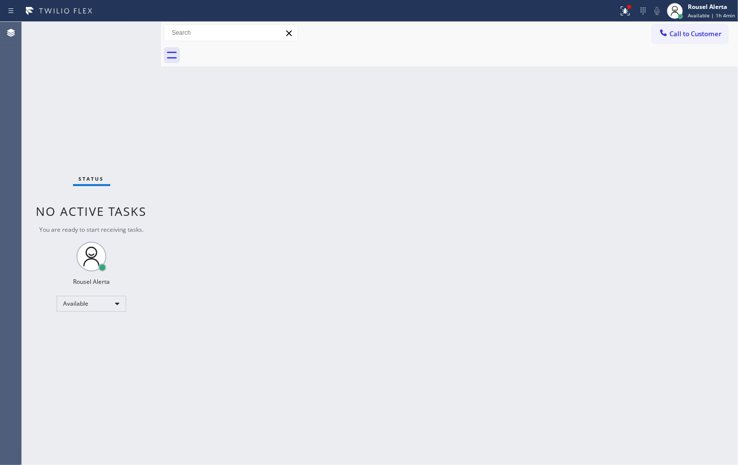
click at [120, 31] on div "Status No active tasks You are ready to start receiving tasks. Rousel Alerta Av…" at bounding box center [91, 243] width 139 height 443
click at [123, 32] on div "Status No active tasks You are ready to start receiving tasks. Rousel Alerta Av…" at bounding box center [91, 243] width 139 height 443
click at [626, 7] on icon at bounding box center [625, 11] width 12 height 12
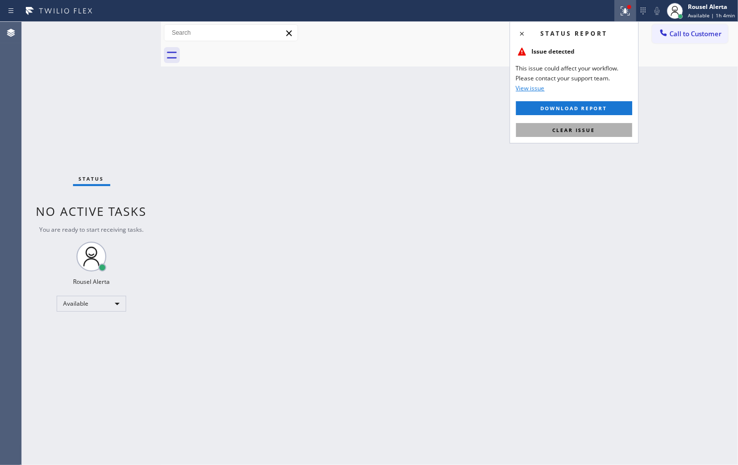
click at [589, 135] on button "Clear issue" at bounding box center [574, 130] width 116 height 14
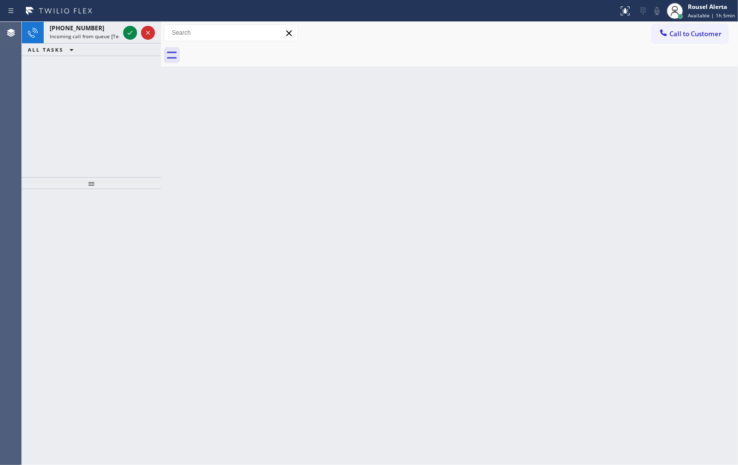
click at [105, 23] on div "+18184436073 Incoming call from queue [Test] All" at bounding box center [82, 33] width 77 height 22
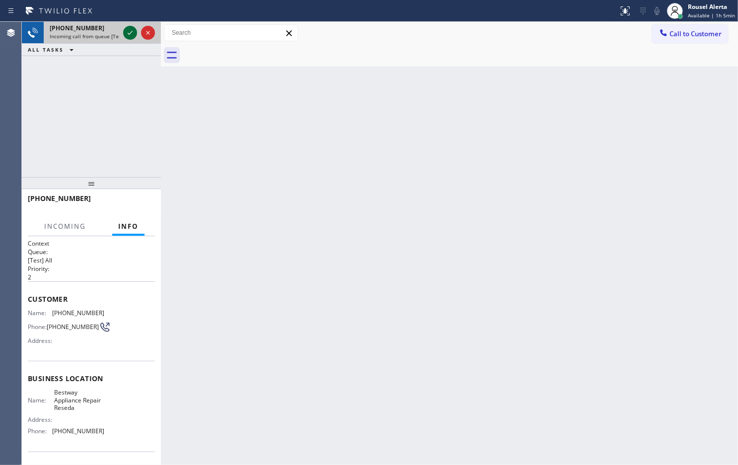
click at [124, 33] on icon at bounding box center [130, 33] width 12 height 12
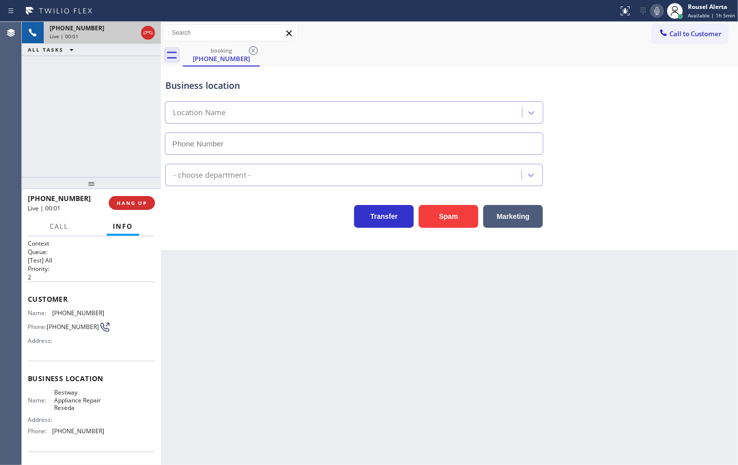
type input "(818) 873-4222"
click at [431, 228] on button "Spam" at bounding box center [448, 216] width 60 height 23
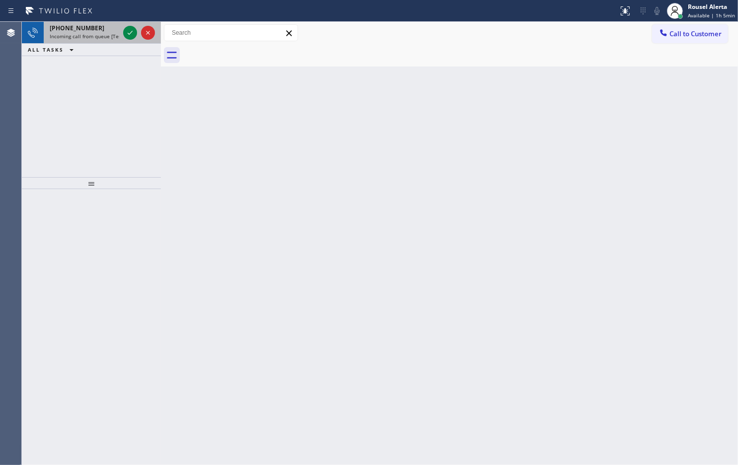
click at [112, 30] on div "+17146892751" at bounding box center [84, 28] width 69 height 8
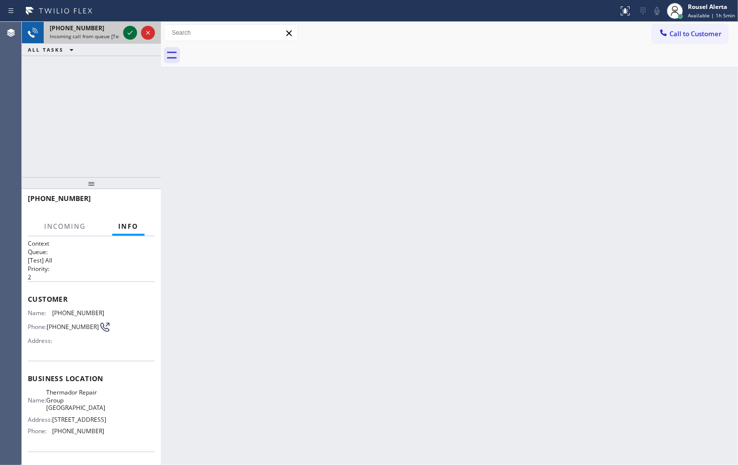
click at [129, 35] on icon at bounding box center [130, 33] width 12 height 12
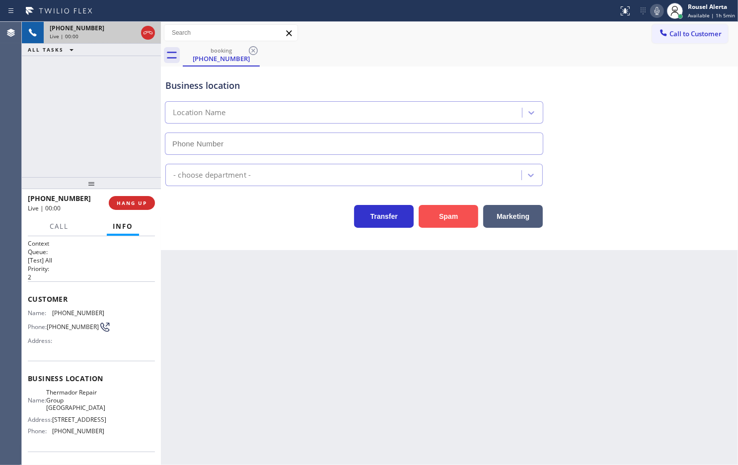
type input "(714) 276-8626"
click at [450, 221] on button "Spam" at bounding box center [448, 216] width 60 height 23
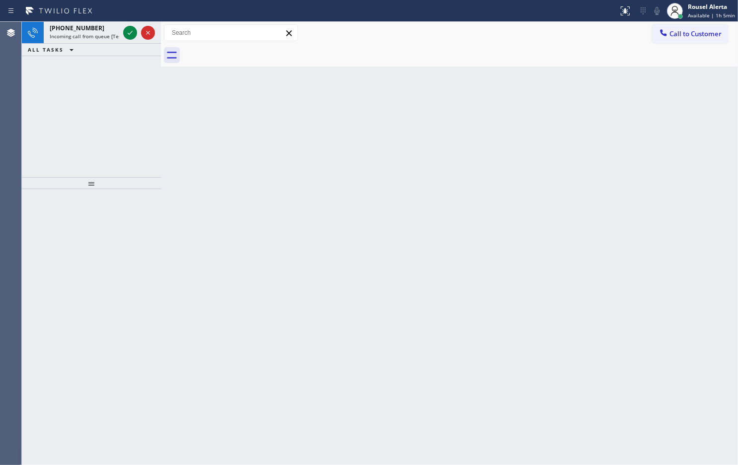
click at [112, 37] on span "Incoming call from queue [Test] All" at bounding box center [91, 36] width 82 height 7
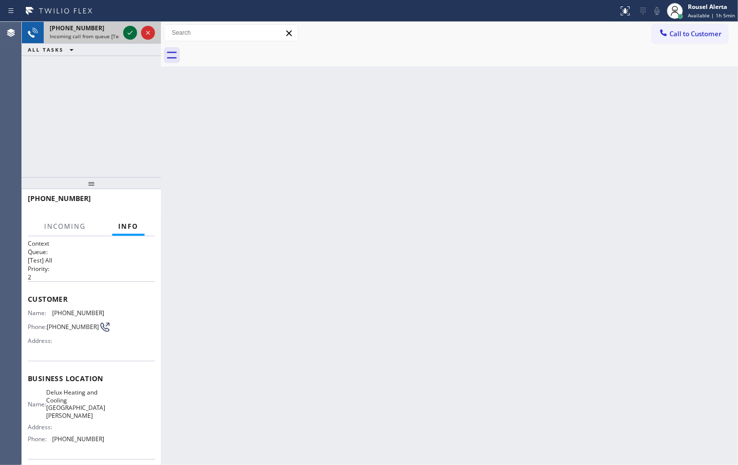
click at [129, 36] on icon at bounding box center [130, 33] width 12 height 12
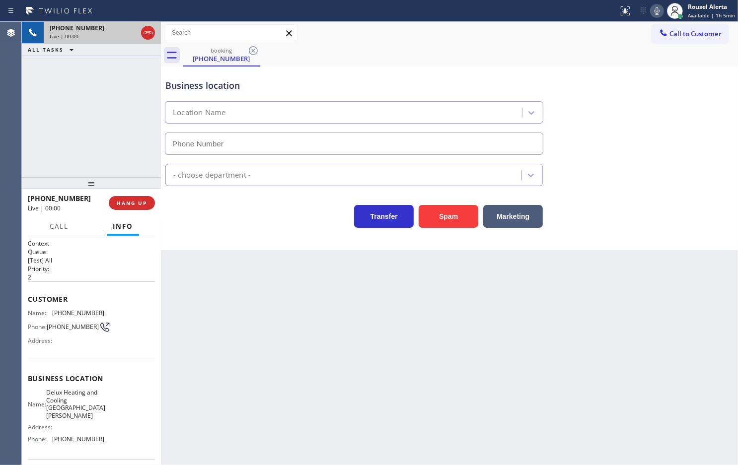
type input "(310) 361-3464"
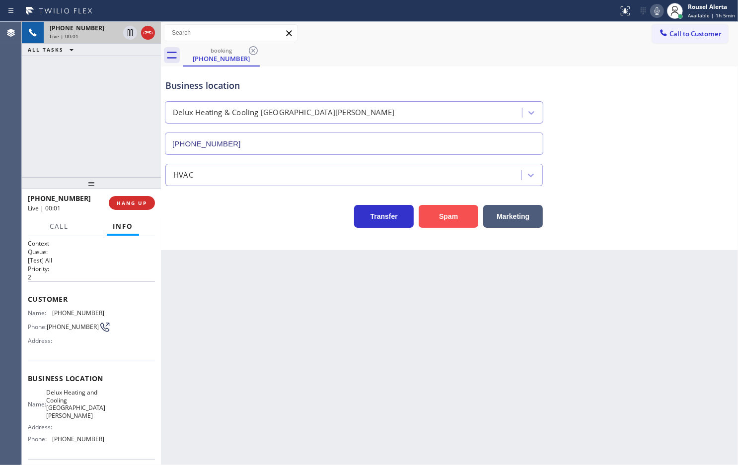
click at [439, 226] on button "Spam" at bounding box center [448, 216] width 60 height 23
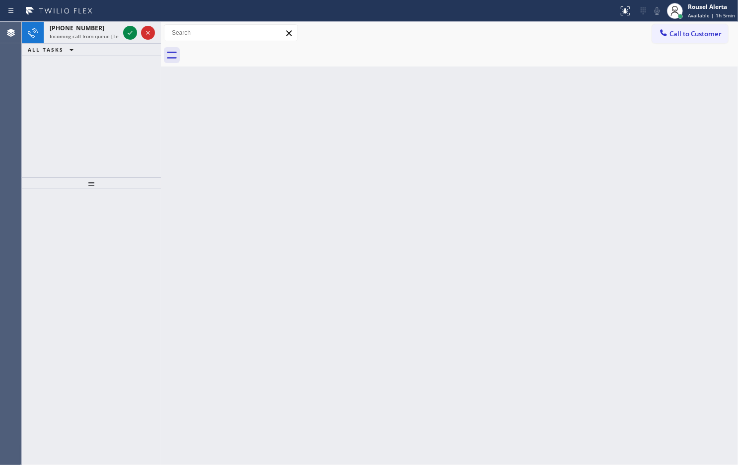
click at [109, 36] on span "Incoming call from queue [Test] All" at bounding box center [91, 36] width 82 height 7
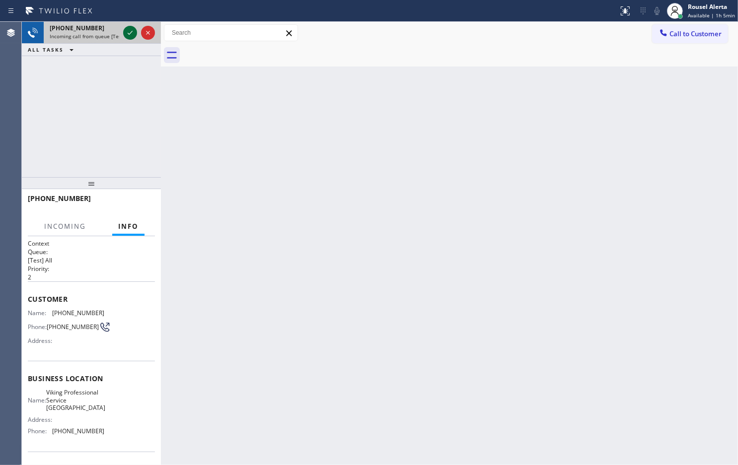
click at [126, 33] on icon at bounding box center [130, 33] width 12 height 12
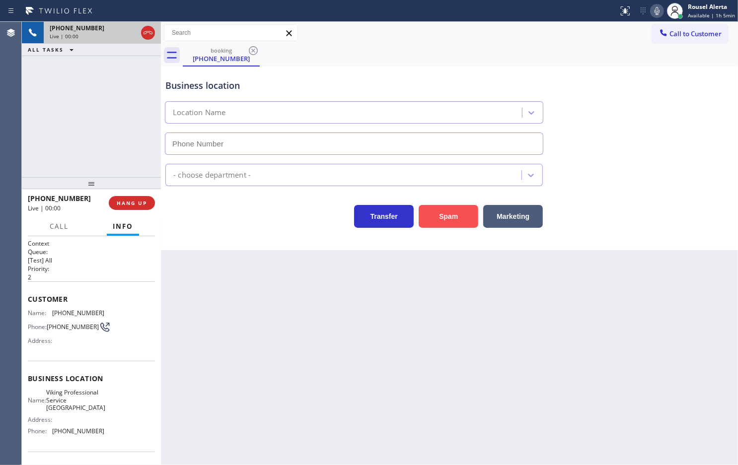
type input "(206) 567-1391"
click at [453, 227] on button "Spam" at bounding box center [448, 216] width 60 height 23
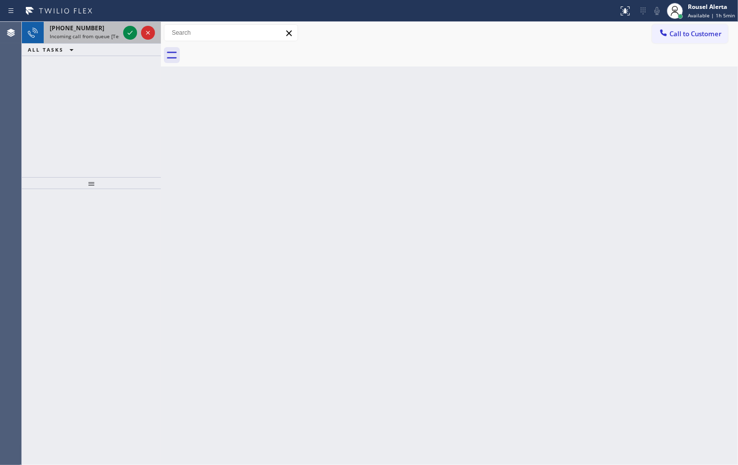
click at [108, 36] on span "Incoming call from queue [Test] All" at bounding box center [91, 36] width 82 height 7
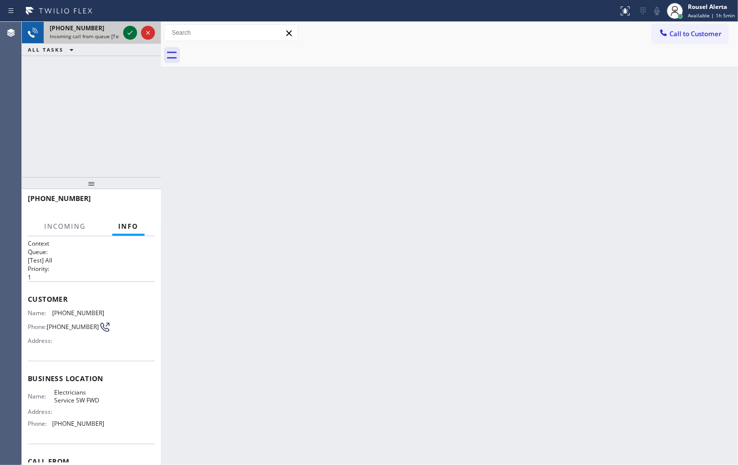
click at [130, 36] on icon at bounding box center [130, 33] width 12 height 12
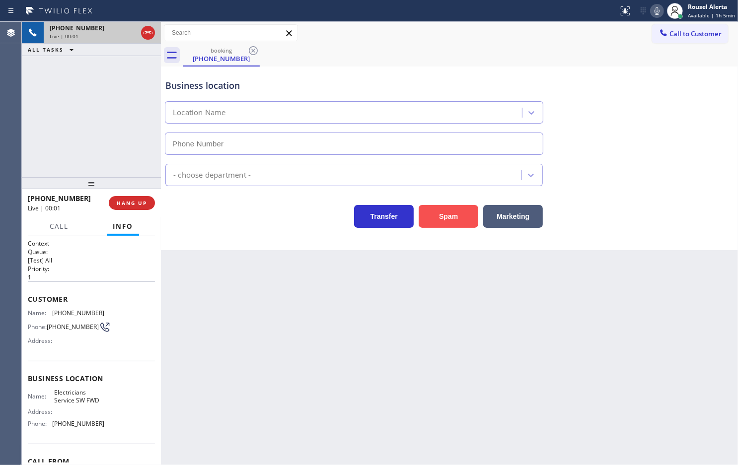
type input "[PHONE_NUMBER]"
click at [445, 221] on button "Spam" at bounding box center [448, 216] width 60 height 23
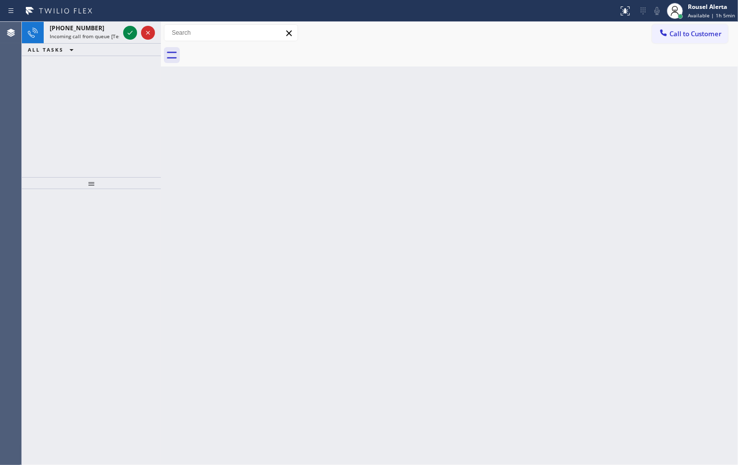
click at [103, 34] on span "Incoming call from queue [Test] All" at bounding box center [91, 36] width 82 height 7
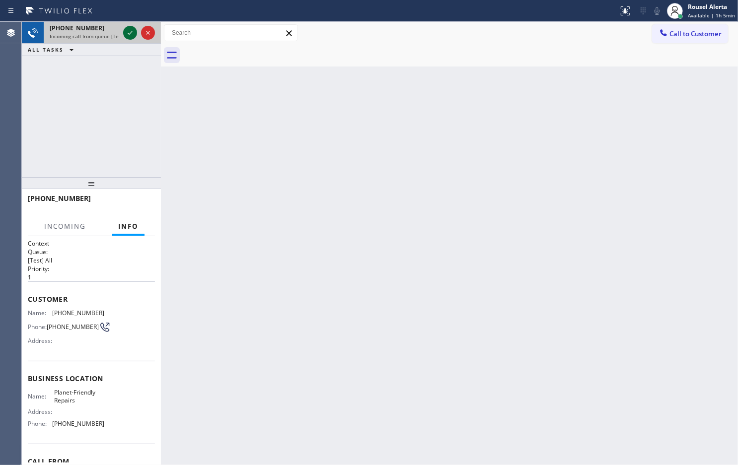
click at [131, 34] on icon at bounding box center [130, 33] width 12 height 12
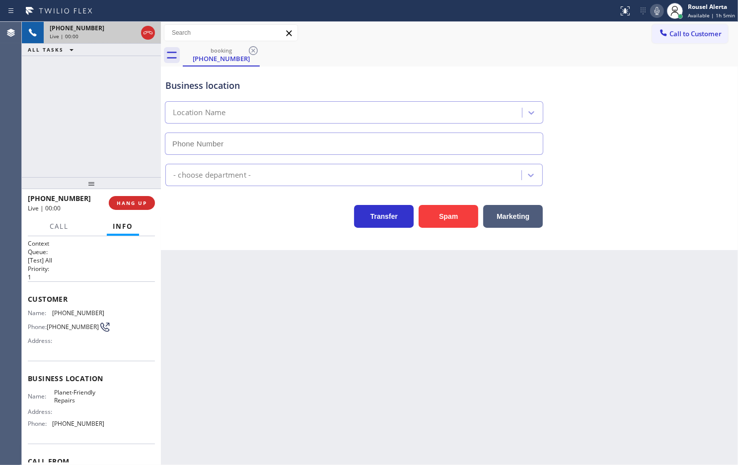
type input "(856) 386-3726"
click at [462, 220] on button "Spam" at bounding box center [448, 216] width 60 height 23
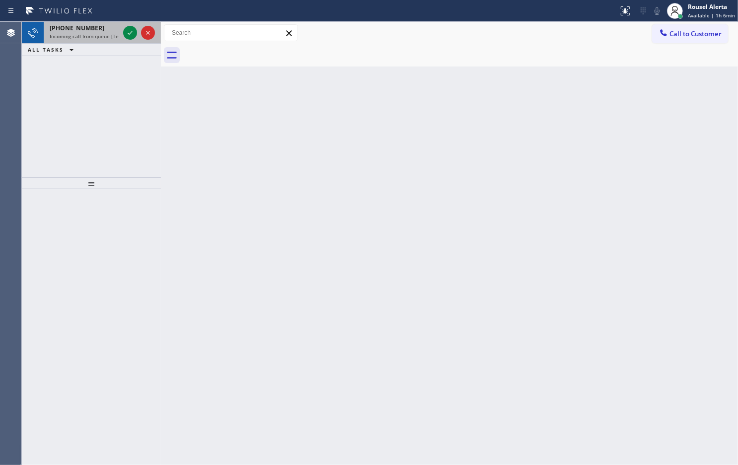
click at [105, 30] on div "+16233320117" at bounding box center [84, 28] width 69 height 8
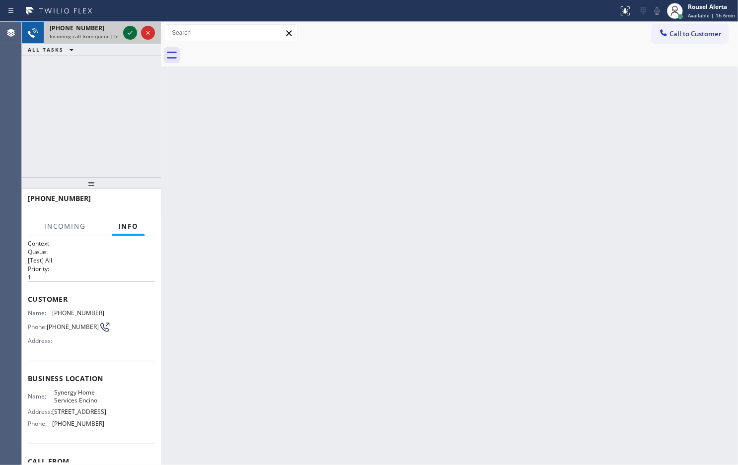
click at [127, 30] on icon at bounding box center [130, 33] width 12 height 12
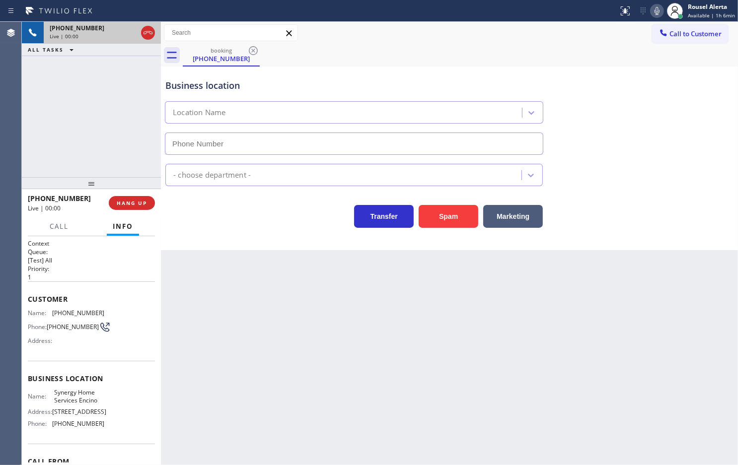
type input "[PHONE_NUMBER]"
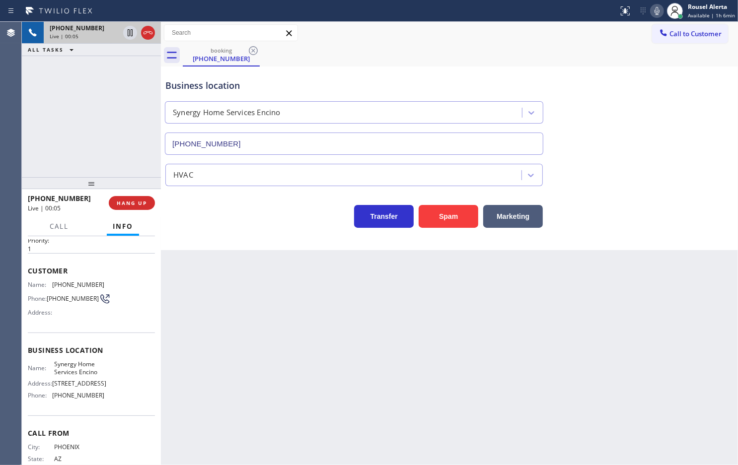
scroll to position [3, 0]
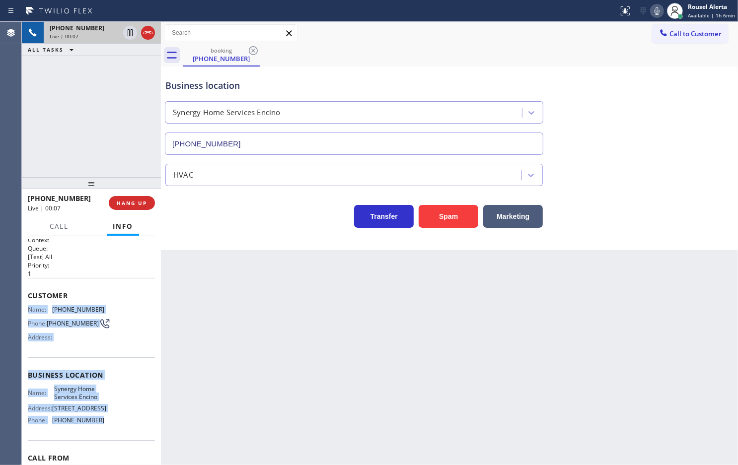
drag, startPoint x: 105, startPoint y: 443, endPoint x: 53, endPoint y: 299, distance: 152.4
click at [22, 309] on div "Context Queue: [Test] All Priority: 1 Customer Name: (623) 332-0117 Phone: (623…" at bounding box center [91, 350] width 139 height 229
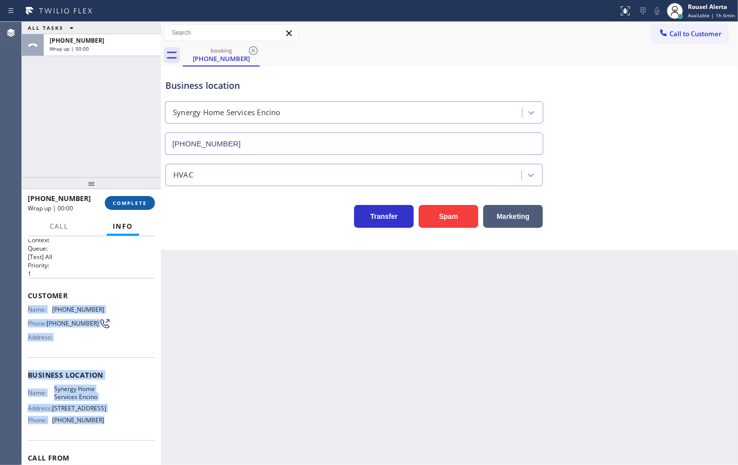
click at [128, 200] on span "COMPLETE" at bounding box center [130, 203] width 34 height 7
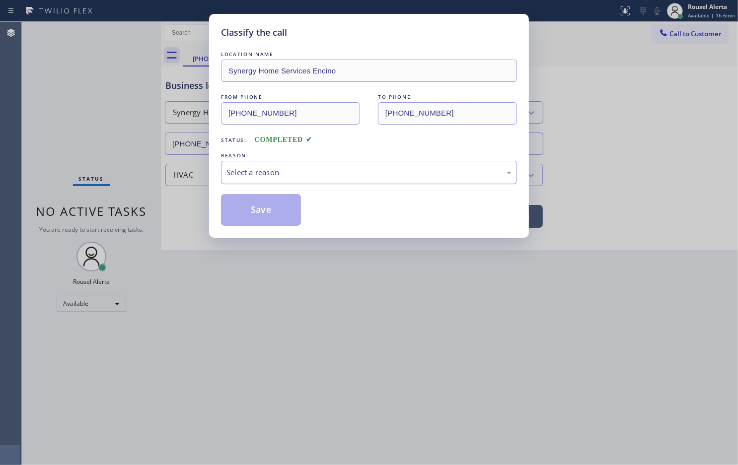
drag, startPoint x: 292, startPoint y: 165, endPoint x: 302, endPoint y: 184, distance: 21.3
click at [301, 161] on div "REASON: Select a reason" at bounding box center [369, 167] width 296 height 34
click at [302, 183] on div "Select a reason" at bounding box center [369, 172] width 296 height 23
drag, startPoint x: 343, startPoint y: 213, endPoint x: 321, endPoint y: 208, distance: 22.9
click at [276, 206] on button "Save" at bounding box center [261, 210] width 80 height 32
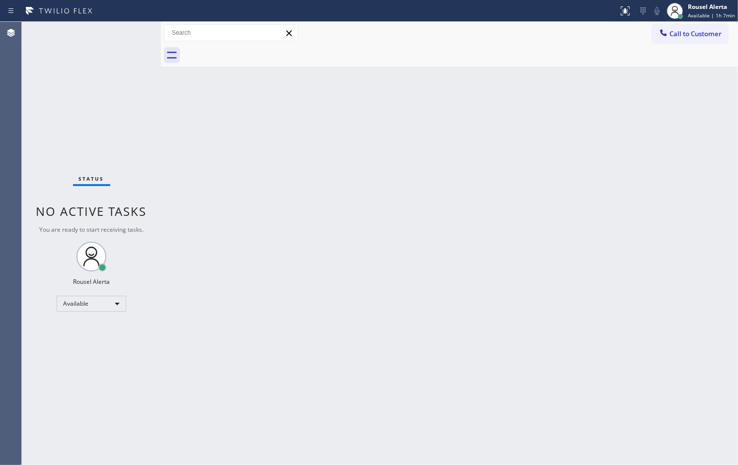
click at [165, 139] on div "Back to Dashboard Change Sender ID Customers Technicians Select a contact Outbo…" at bounding box center [449, 243] width 577 height 443
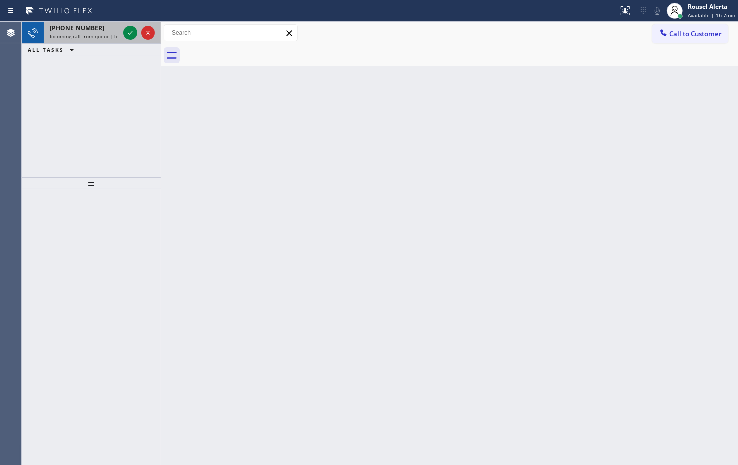
click at [103, 35] on span "Incoming call from queue [Test] All" at bounding box center [91, 36] width 82 height 7
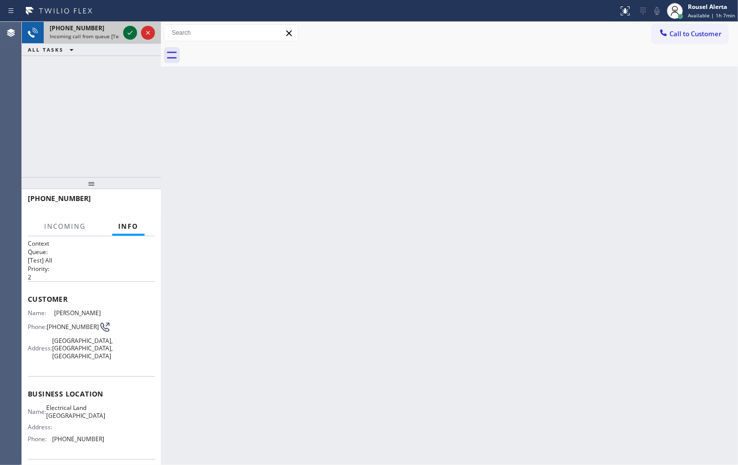
click at [126, 33] on icon at bounding box center [130, 33] width 12 height 12
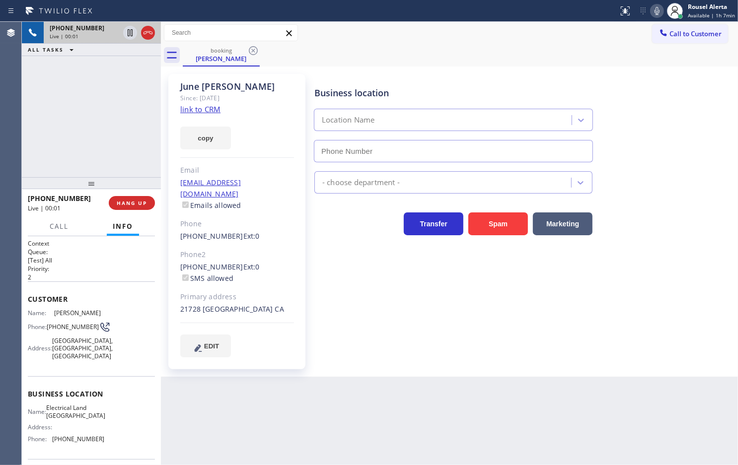
type input "[PHONE_NUMBER]"
click at [205, 108] on link "link to CRM" at bounding box center [200, 109] width 40 height 10
click at [341, 433] on div "Back to Dashboard Change Sender ID Customers Technicians Select a contact Outbo…" at bounding box center [449, 243] width 577 height 443
click at [68, 111] on div "+19499227348 Live | 00:35 ALL TASKS ALL TASKS ACTIVE TASKS TASKS IN WRAP UP" at bounding box center [91, 99] width 139 height 155
click at [309, 432] on div "Back to Dashboard Change Sender ID Customers Technicians Select a contact Outbo…" at bounding box center [449, 243] width 577 height 443
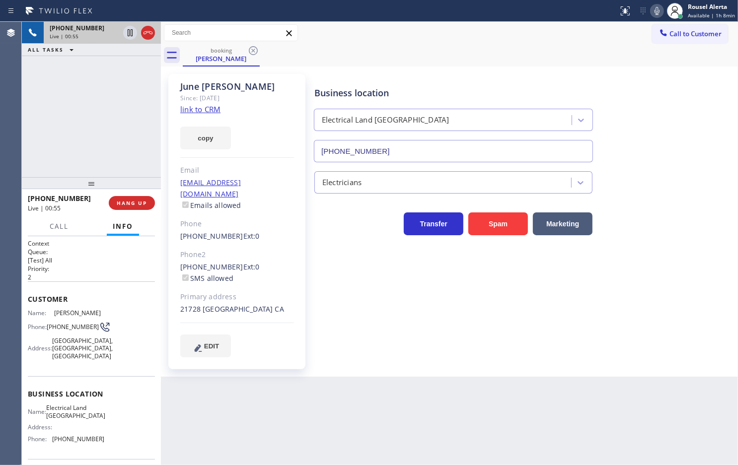
click at [110, 128] on div "+19499227348 Live | 00:55 ALL TASKS ALL TASKS ACTIVE TASKS TASKS IN WRAP UP" at bounding box center [91, 99] width 139 height 155
click at [656, 10] on icon at bounding box center [657, 11] width 12 height 12
click at [49, 226] on button "Call" at bounding box center [59, 226] width 31 height 19
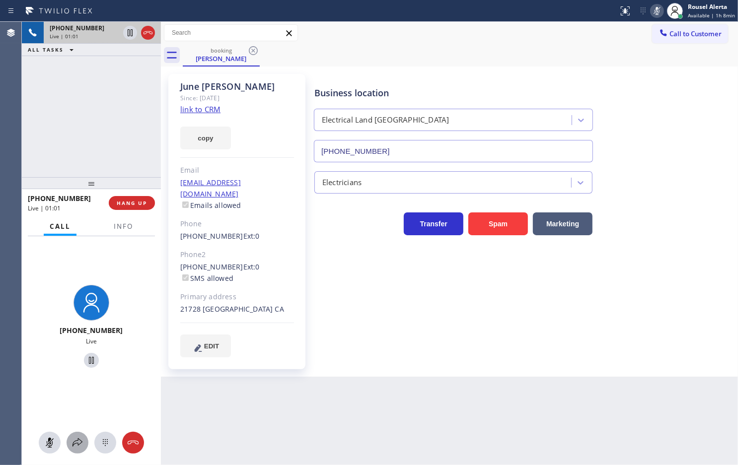
click at [78, 437] on icon at bounding box center [77, 443] width 12 height 12
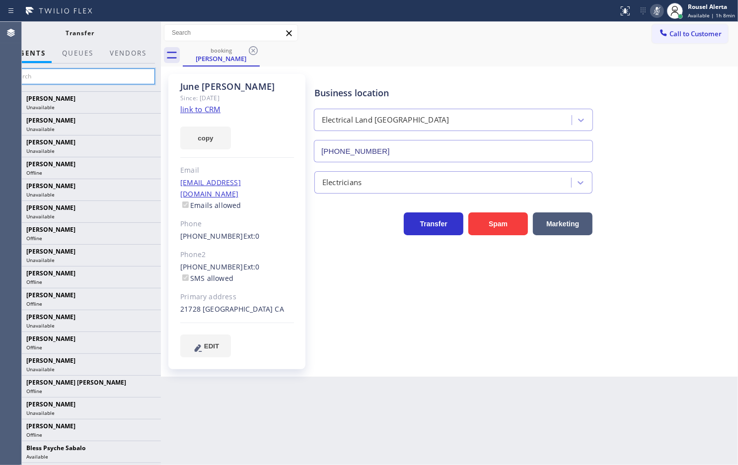
click at [83, 80] on input "text" at bounding box center [79, 76] width 149 height 16
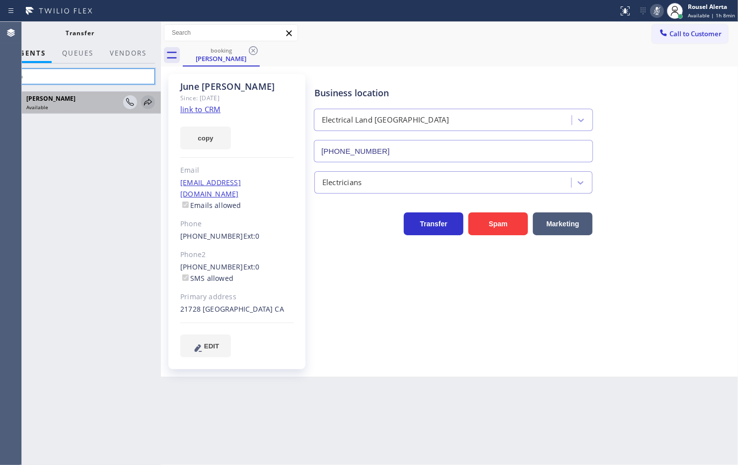
type input "lyka"
click at [143, 103] on icon at bounding box center [148, 102] width 12 height 12
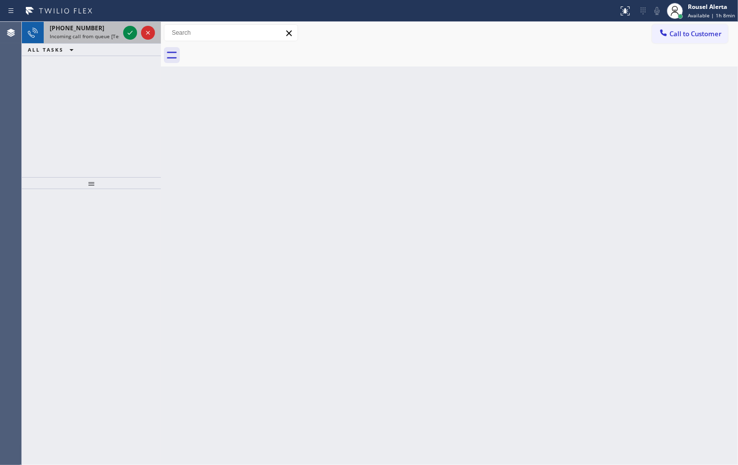
click at [85, 27] on span "+16027709400" at bounding box center [77, 28] width 55 height 8
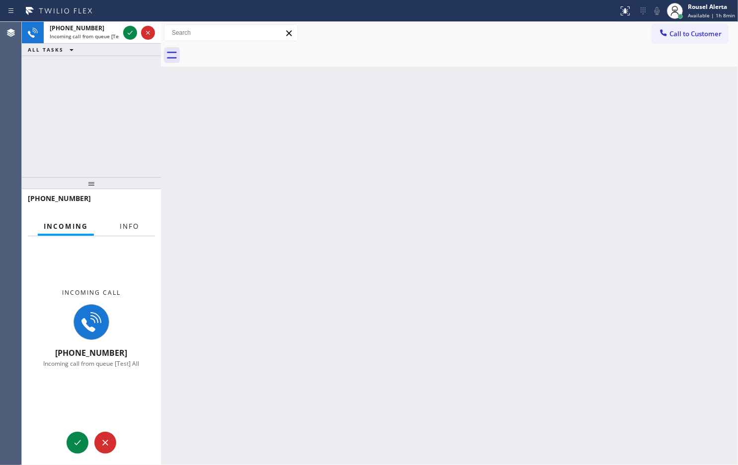
click at [129, 219] on button "Info" at bounding box center [129, 226] width 31 height 19
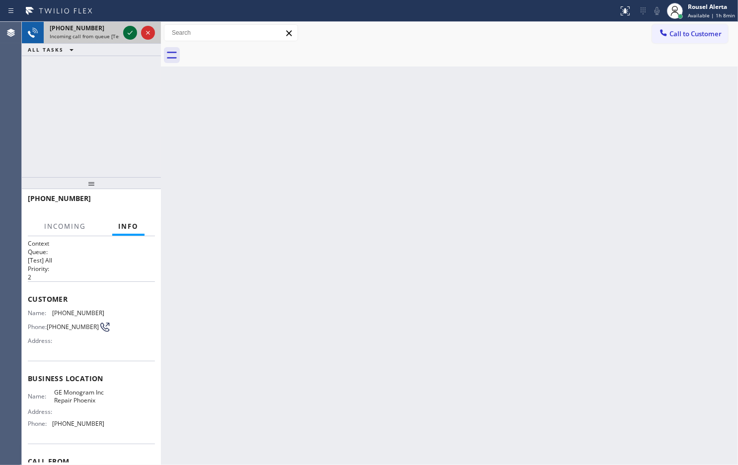
click at [128, 26] on button at bounding box center [130, 33] width 14 height 14
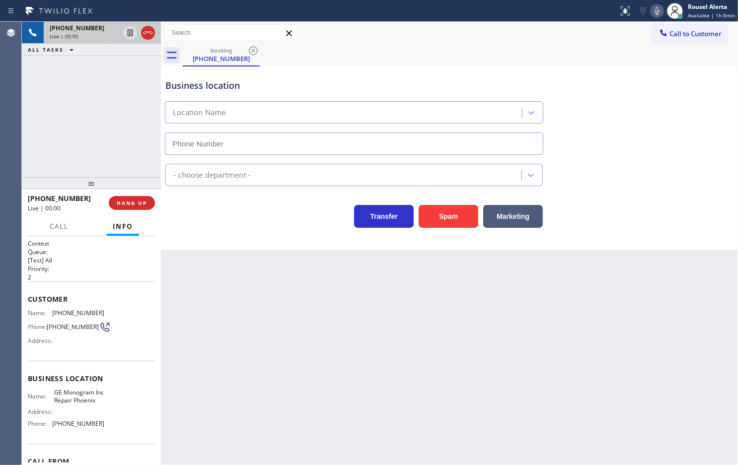
type input "[PHONE_NUMBER]"
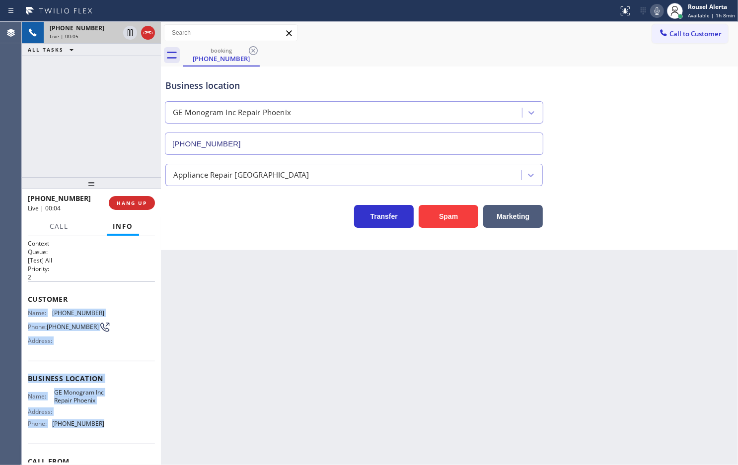
drag, startPoint x: 29, startPoint y: 308, endPoint x: 100, endPoint y: 435, distance: 145.8
click at [100, 435] on div "Context Queue: [Test] All Priority: 2 Customer Name: (602) 770-9400 Phone: (602…" at bounding box center [91, 378] width 127 height 279
click at [121, 204] on span "HANG UP" at bounding box center [132, 203] width 30 height 7
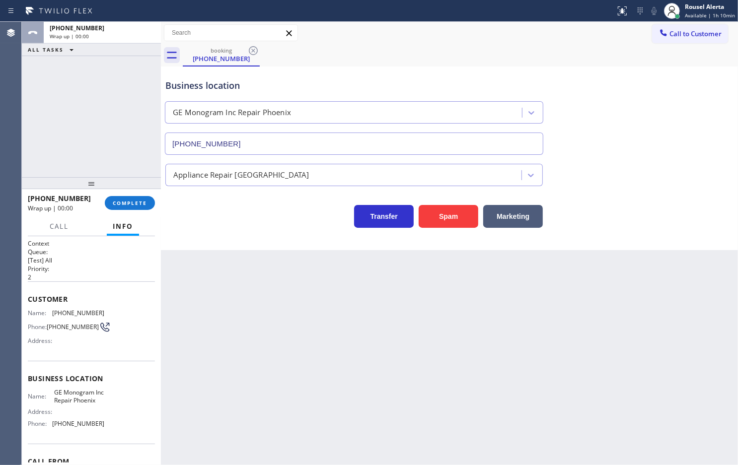
drag, startPoint x: 277, startPoint y: 316, endPoint x: 231, endPoint y: 289, distance: 52.9
click at [276, 316] on div "Back to Dashboard Change Sender ID Customers Technicians Select a contact Outbo…" at bounding box center [449, 243] width 577 height 443
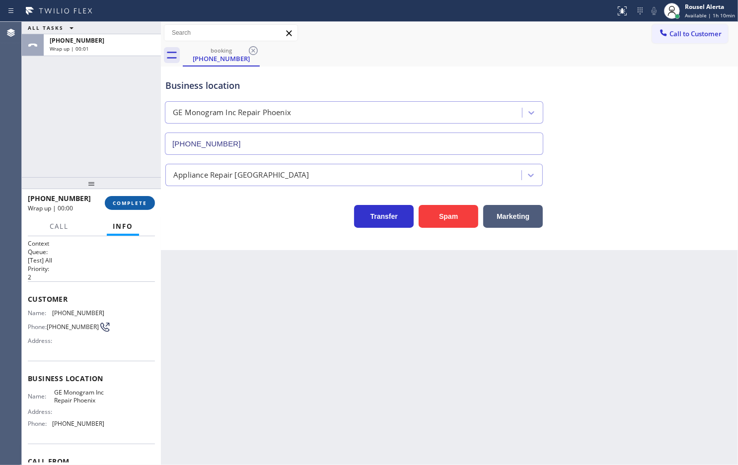
click at [116, 203] on span "COMPLETE" at bounding box center [130, 203] width 34 height 7
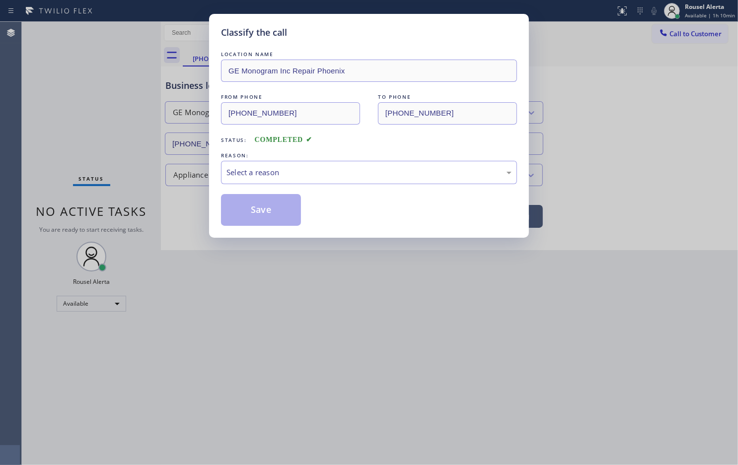
click at [326, 174] on div "Select a reason" at bounding box center [368, 172] width 285 height 11
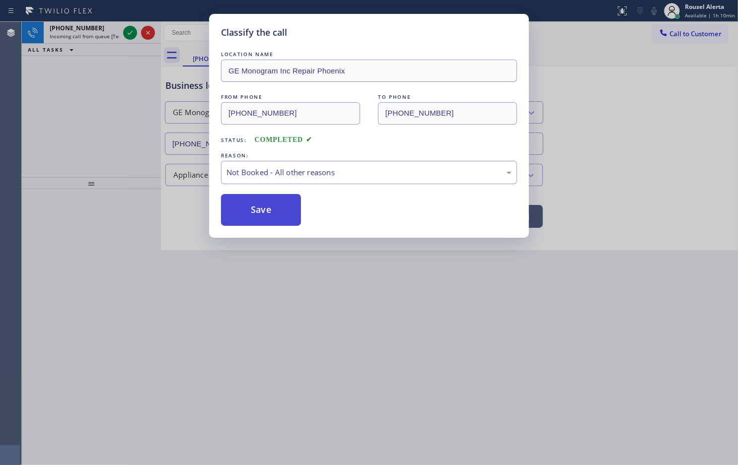
click at [269, 221] on button "Save" at bounding box center [261, 210] width 80 height 32
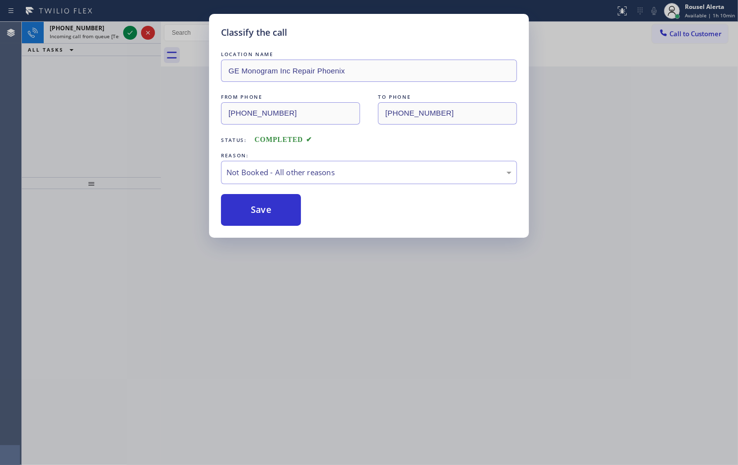
click at [100, 31] on div "Classify the call LOCATION NAME GE Monogram Inc Repair Phoenix FROM PHONE (602)…" at bounding box center [369, 232] width 738 height 465
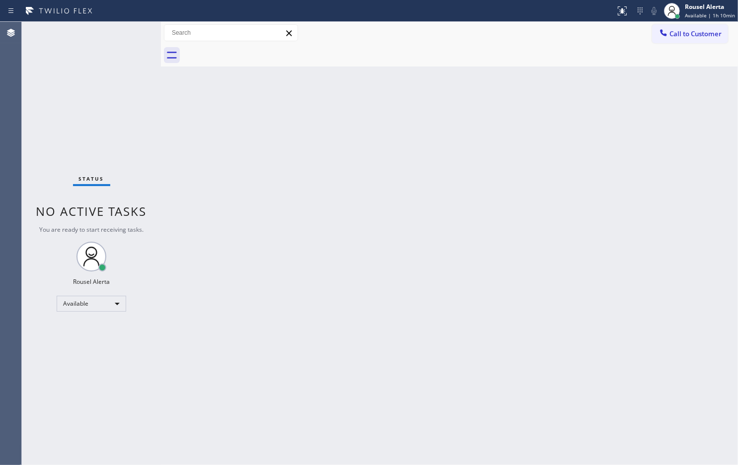
click at [102, 25] on div "Status No active tasks You are ready to start receiving tasks. Rousel Alerta Av…" at bounding box center [91, 243] width 139 height 443
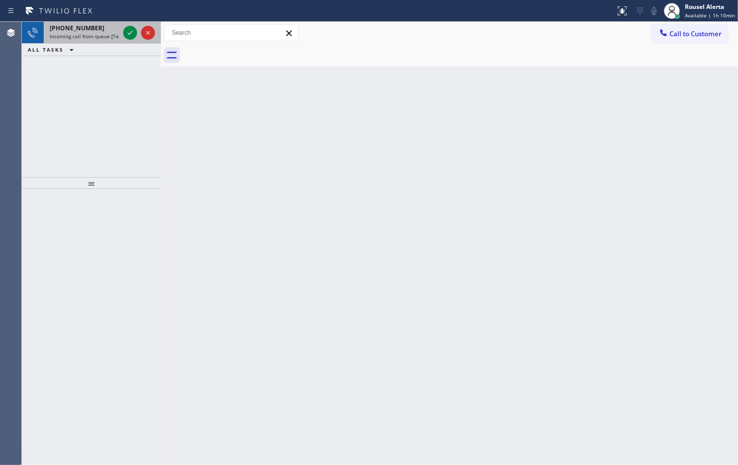
click at [108, 33] on span "Incoming call from queue [Test] All" at bounding box center [91, 36] width 82 height 7
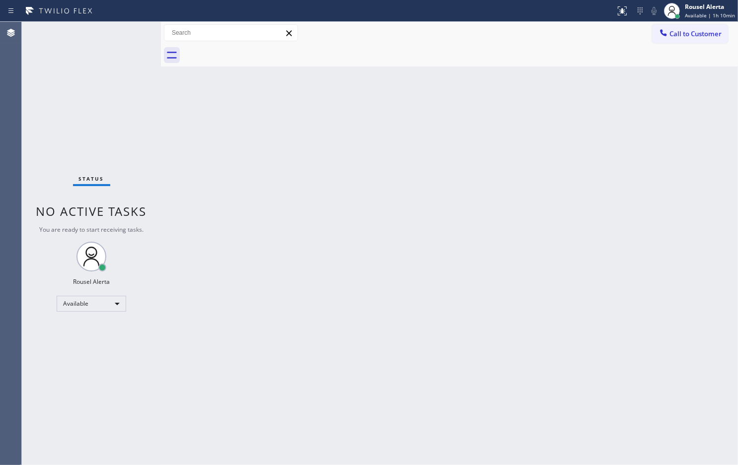
drag, startPoint x: 315, startPoint y: 258, endPoint x: 408, endPoint y: 219, distance: 100.8
click at [316, 258] on div "Back to Dashboard Change Sender ID Customers Technicians Select a contact Outbo…" at bounding box center [449, 243] width 577 height 443
click at [321, 108] on div "Back to Dashboard Change Sender ID Customers Technicians Select a contact Outbo…" at bounding box center [449, 243] width 577 height 443
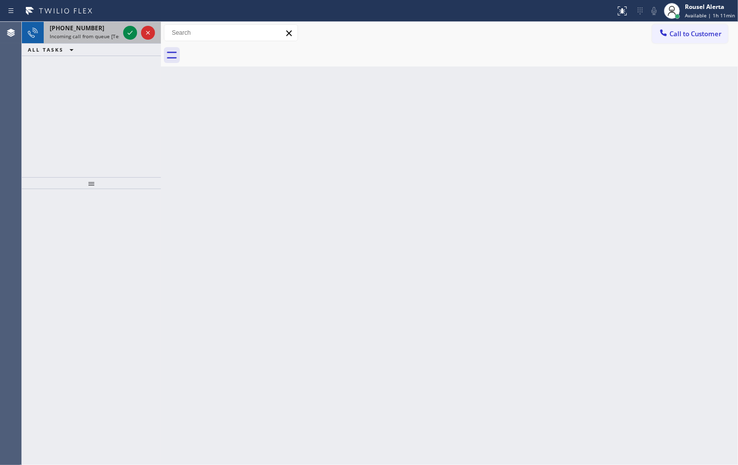
click at [107, 35] on span "Incoming call from queue [Test] All" at bounding box center [91, 36] width 82 height 7
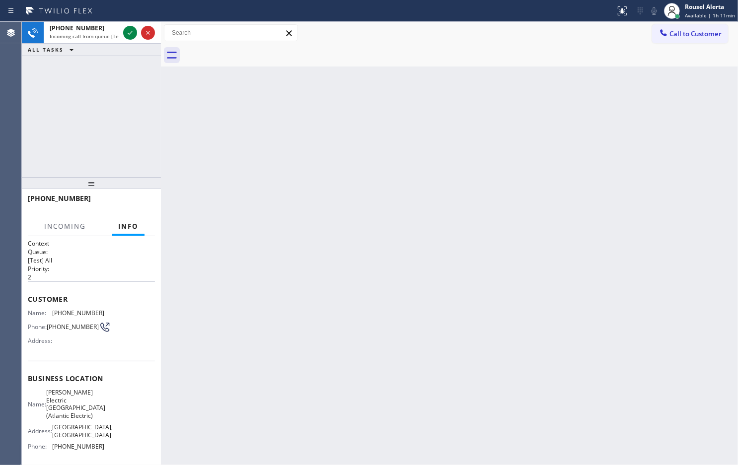
click at [251, 301] on div "Back to Dashboard Change Sender ID Customers Technicians Select a contact Outbo…" at bounding box center [449, 243] width 577 height 443
click at [85, 37] on span "Incoming call from queue [Test] All" at bounding box center [91, 36] width 82 height 7
click at [98, 40] on div "+19085233044 Incoming call from queue [Test] All" at bounding box center [82, 33] width 77 height 22
click at [102, 37] on span "Incoming call from queue [Test] All" at bounding box center [91, 36] width 82 height 7
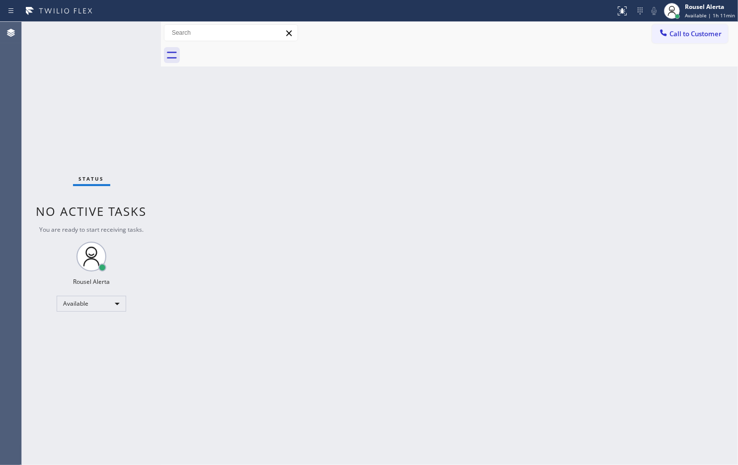
click at [276, 179] on div "Back to Dashboard Change Sender ID Customers Technicians Select a contact Outbo…" at bounding box center [449, 243] width 577 height 443
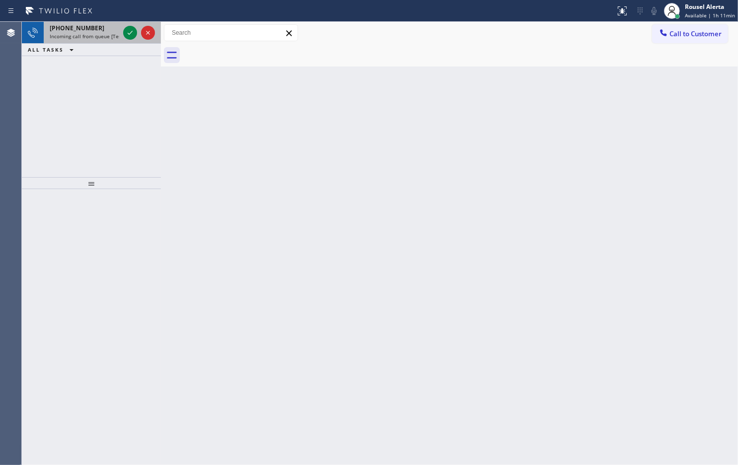
click at [107, 41] on div "+18134980502 Incoming call from queue [Test] All" at bounding box center [82, 33] width 77 height 22
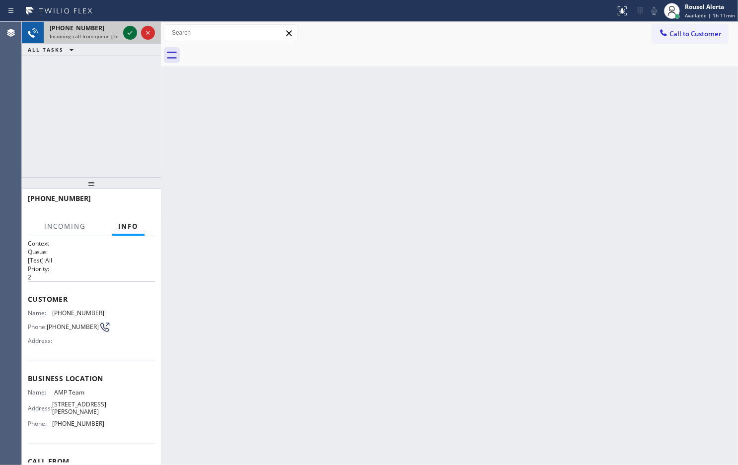
click at [123, 35] on div at bounding box center [130, 33] width 14 height 12
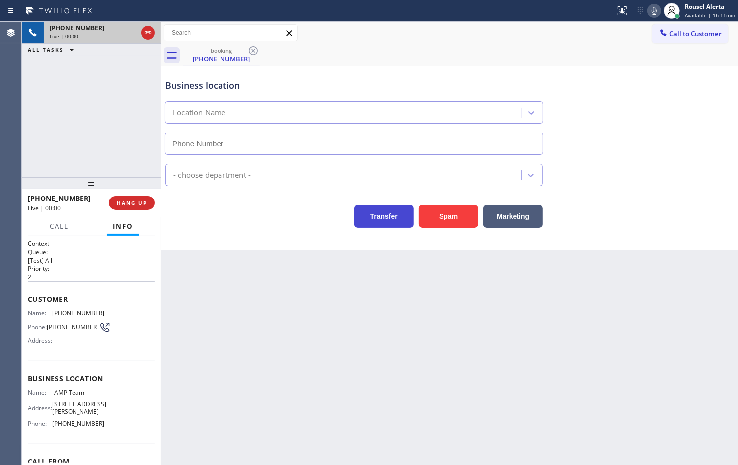
type input "[PHONE_NUMBER]"
click at [417, 361] on div "Back to Dashboard Change Sender ID Customers Technicians Select a contact Outbo…" at bounding box center [449, 243] width 577 height 443
click at [117, 203] on span "HANG UP" at bounding box center [132, 203] width 30 height 7
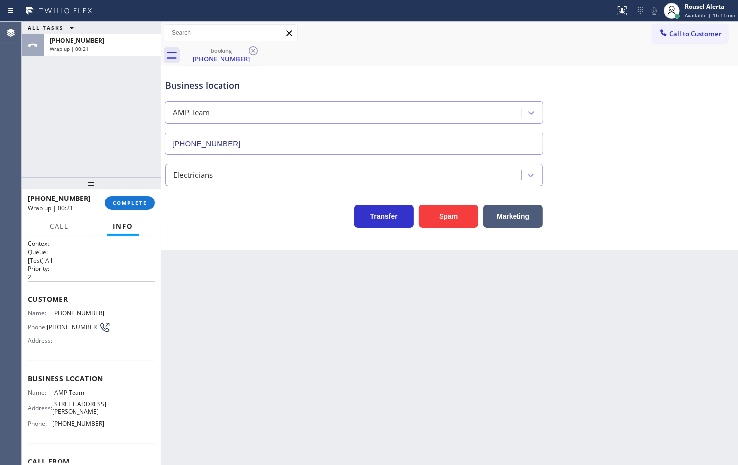
click at [226, 304] on div "Back to Dashboard Change Sender ID Customers Technicians Select a contact Outbo…" at bounding box center [449, 243] width 577 height 443
click at [138, 204] on span "COMPLETE" at bounding box center [130, 203] width 34 height 7
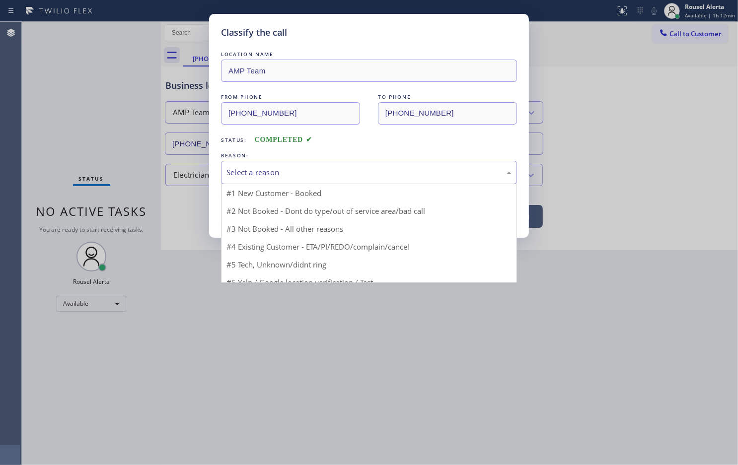
click at [226, 170] on div "Select a reason" at bounding box center [369, 172] width 296 height 23
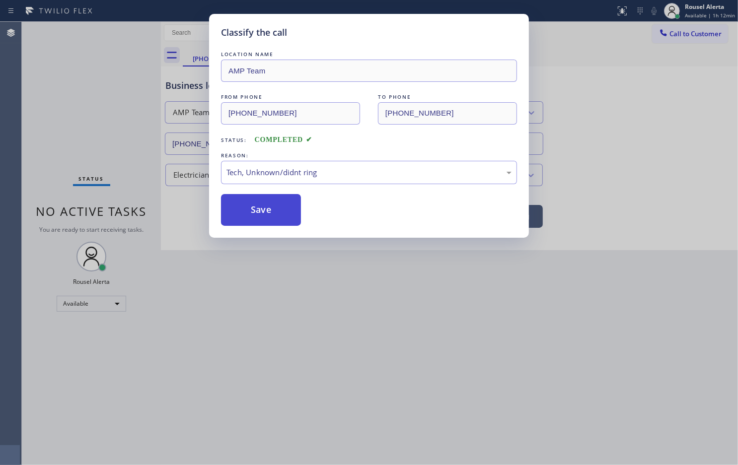
click at [268, 207] on button "Save" at bounding box center [261, 210] width 80 height 32
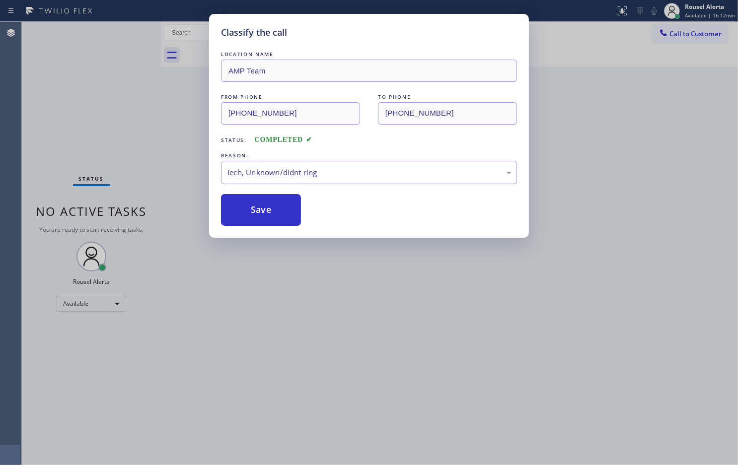
click at [319, 324] on div "Classify the call LOCATION NAME AMP Team FROM PHONE (813) 498-0502 TO PHONE (81…" at bounding box center [369, 232] width 738 height 465
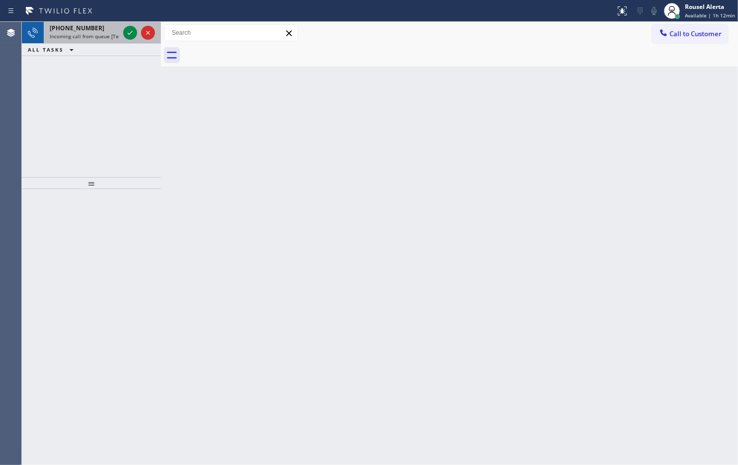
click at [102, 29] on div "+17322286808" at bounding box center [84, 28] width 69 height 8
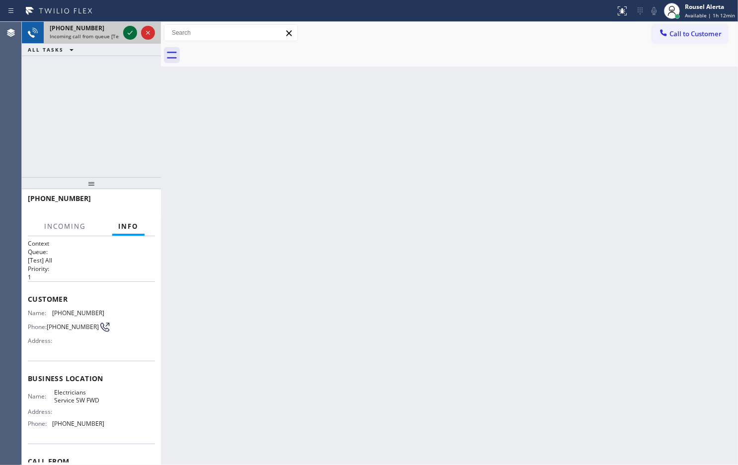
click at [126, 31] on icon at bounding box center [130, 33] width 12 height 12
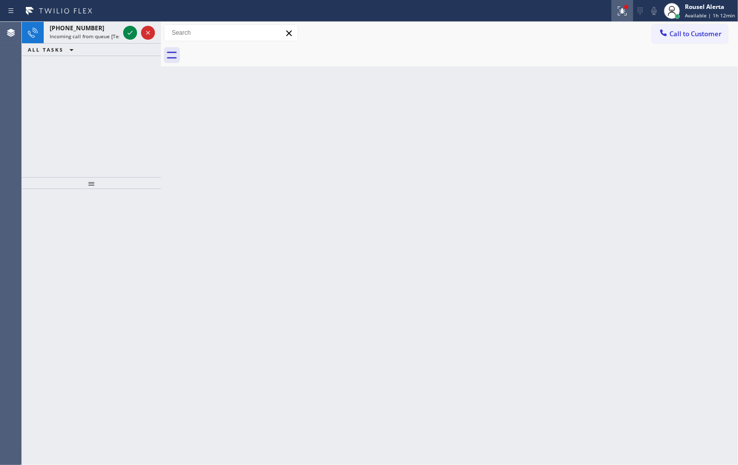
click at [615, 13] on div at bounding box center [622, 11] width 22 height 12
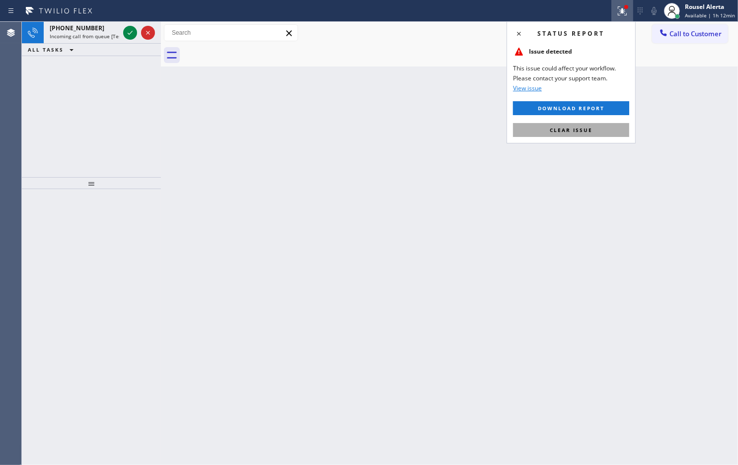
click at [603, 126] on button "Clear issue" at bounding box center [571, 130] width 116 height 14
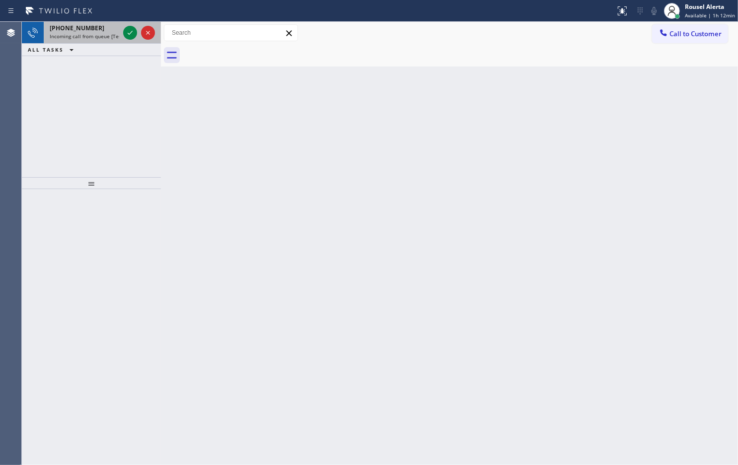
click at [106, 34] on span "Incoming call from queue [Test] All" at bounding box center [91, 36] width 82 height 7
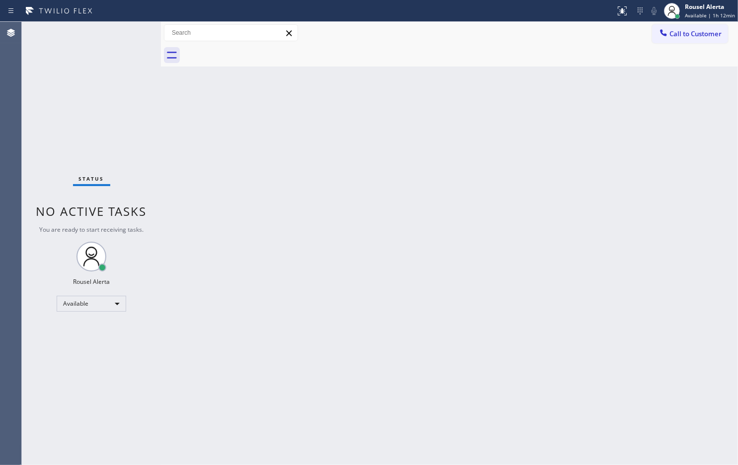
click at [116, 36] on div "Status No active tasks You are ready to start receiving tasks. Rousel Alerta Av…" at bounding box center [91, 243] width 139 height 443
click at [117, 36] on div "Status No active tasks You are ready to start receiving tasks. Rousel Alerta Av…" at bounding box center [91, 243] width 139 height 443
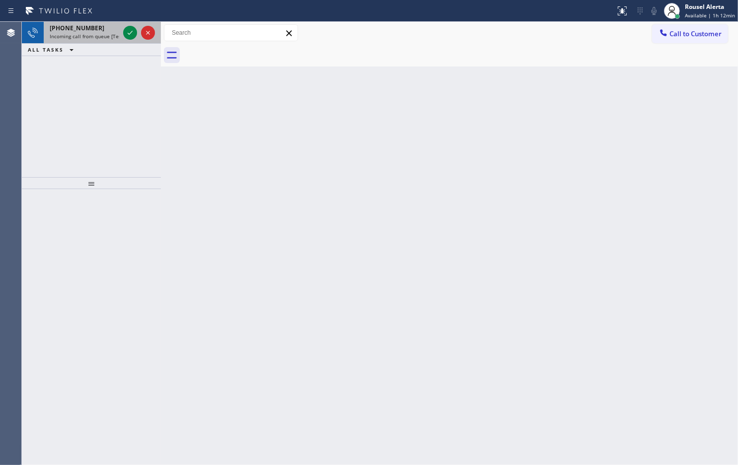
click at [104, 25] on div "+13103638046" at bounding box center [84, 28] width 69 height 8
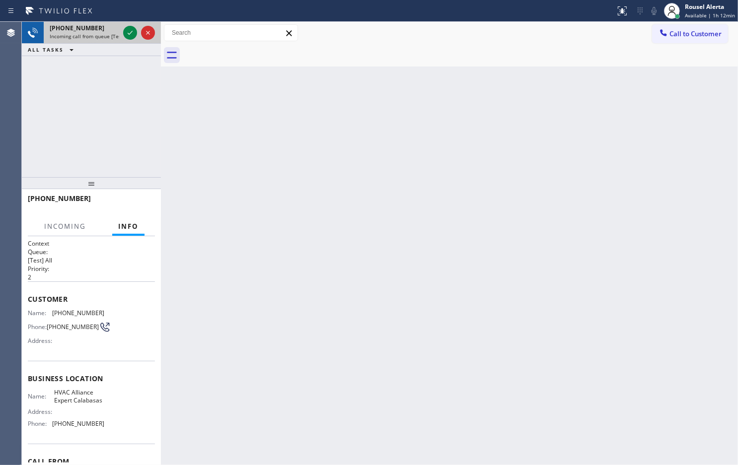
click at [122, 30] on div at bounding box center [139, 33] width 36 height 22
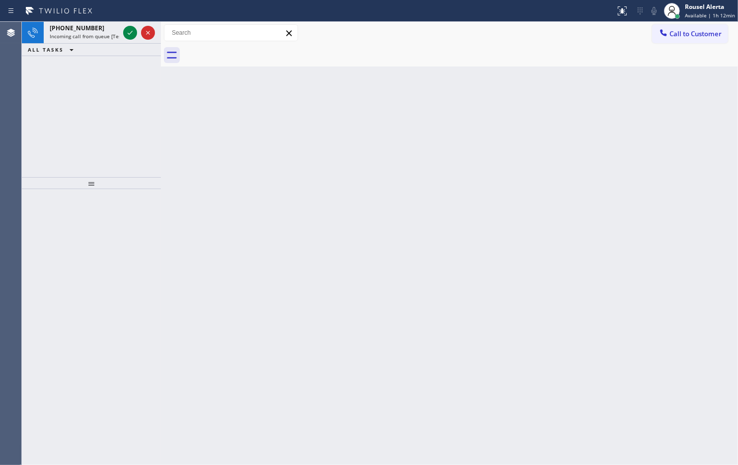
click at [127, 33] on icon at bounding box center [130, 33] width 12 height 12
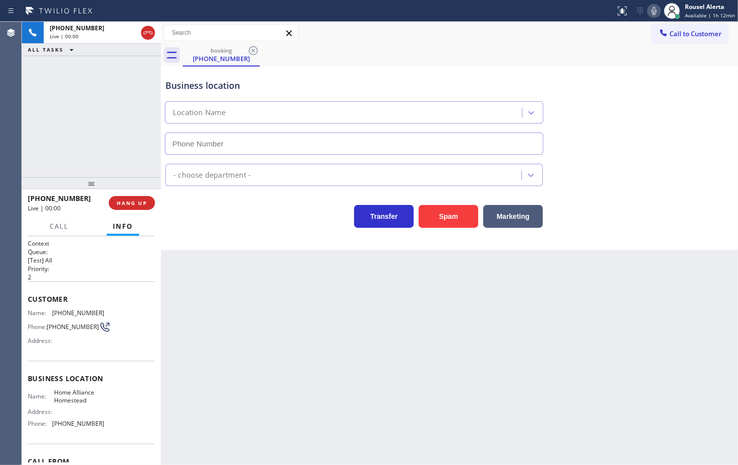
type input "[PHONE_NUMBER]"
click at [347, 393] on div "Back to Dashboard Change Sender ID Customers Technicians Select a contact Outbo…" at bounding box center [449, 243] width 577 height 443
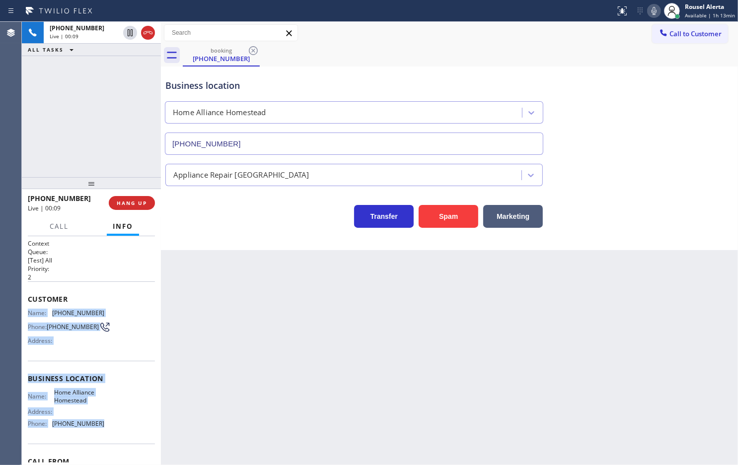
drag, startPoint x: 28, startPoint y: 313, endPoint x: 110, endPoint y: 430, distance: 142.6
click at [110, 430] on div "Context Queue: [Test] All Priority: 2 Customer Name: (305) 491-5429 Phone: (305…" at bounding box center [91, 378] width 127 height 279
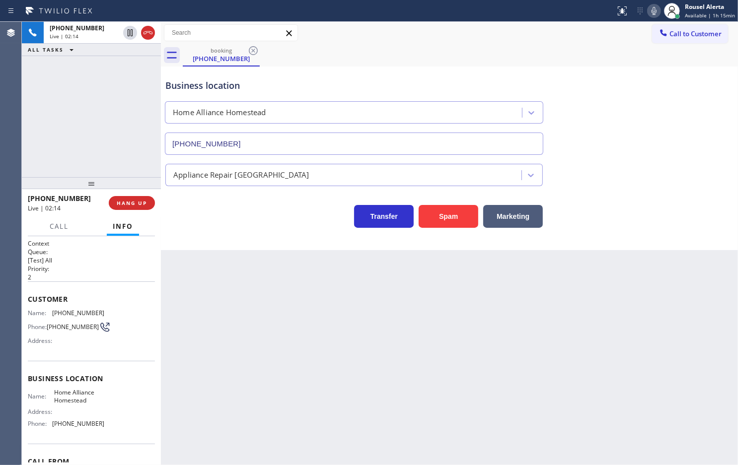
click at [107, 80] on div "+13054915429 Live | 02:14 ALL TASKS ALL TASKS ACTIVE TASKS TASKS IN WRAP UP" at bounding box center [91, 99] width 139 height 155
click at [130, 36] on icon at bounding box center [130, 33] width 12 height 12
click at [655, 9] on icon at bounding box center [653, 11] width 5 height 8
click at [78, 66] on div "+13054915429 Live | 02:53 ALL TASKS ALL TASKS ACTIVE TASKS TASKS IN WRAP UP" at bounding box center [91, 99] width 139 height 155
click at [125, 35] on icon at bounding box center [130, 33] width 12 height 12
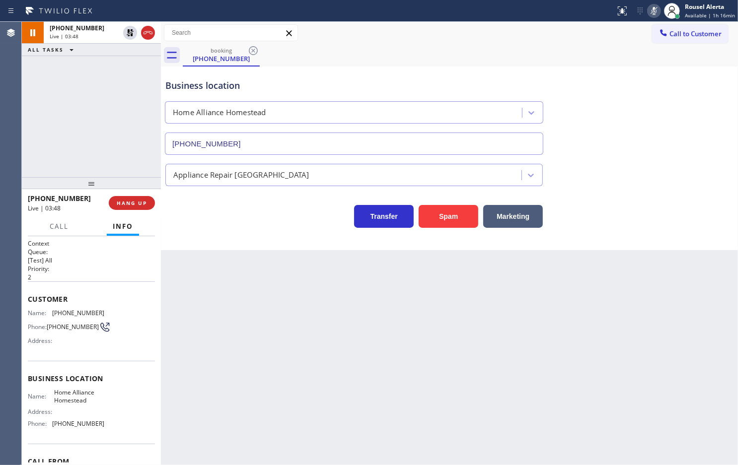
click at [651, 13] on icon at bounding box center [654, 11] width 12 height 12
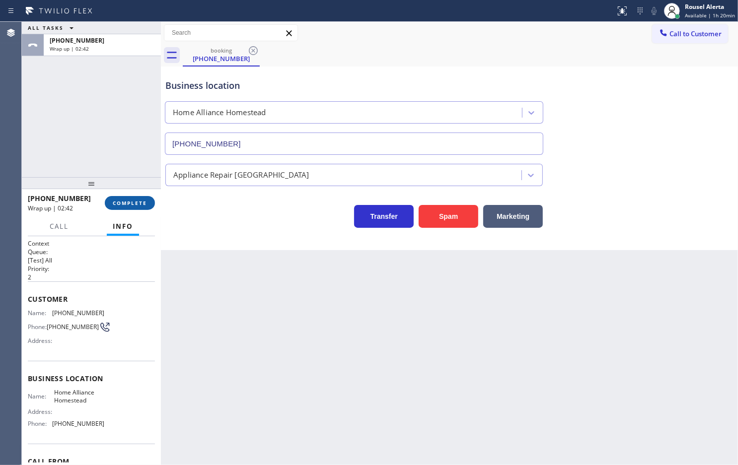
click at [116, 196] on button "COMPLETE" at bounding box center [130, 203] width 50 height 14
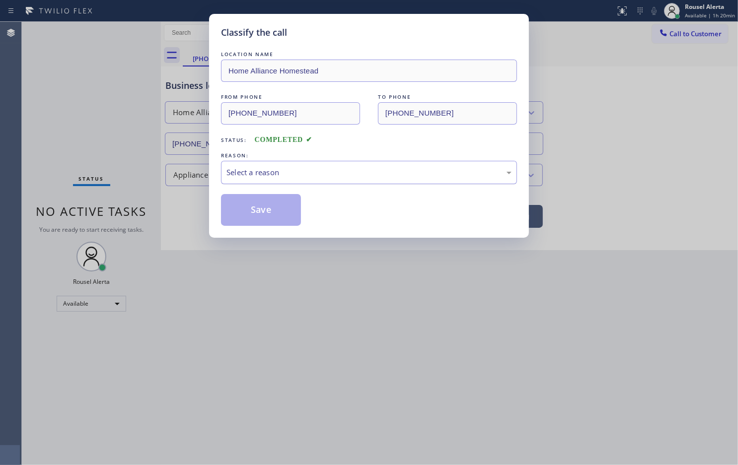
click at [358, 180] on div "Select a reason" at bounding box center [369, 172] width 296 height 23
drag, startPoint x: 266, startPoint y: 206, endPoint x: 367, endPoint y: 211, distance: 101.9
click at [265, 206] on button "Save" at bounding box center [261, 210] width 80 height 32
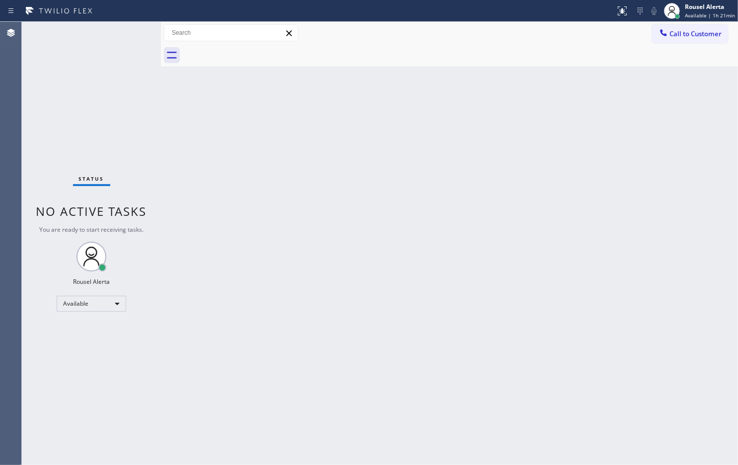
click at [139, 67] on div "Status No active tasks You are ready to start receiving tasks. Rousel Alerta Av…" at bounding box center [91, 243] width 139 height 443
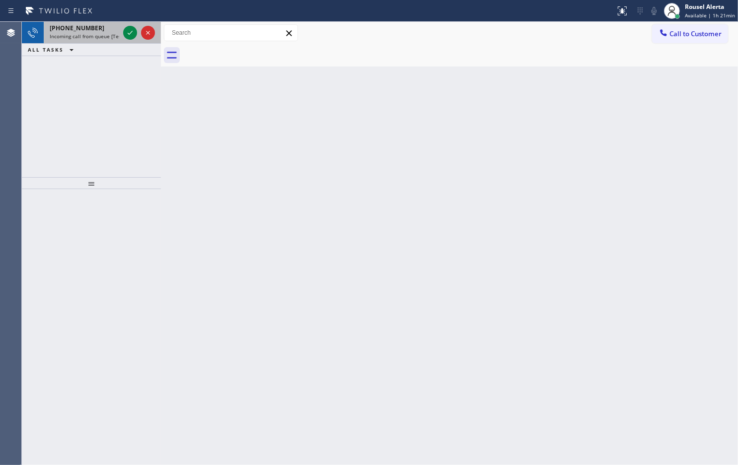
click at [80, 37] on span "Incoming call from queue [Test] All" at bounding box center [91, 36] width 82 height 7
click at [88, 31] on span "+13104209908" at bounding box center [77, 28] width 55 height 8
click at [98, 38] on span "Incoming call from queue [Test] All" at bounding box center [91, 36] width 82 height 7
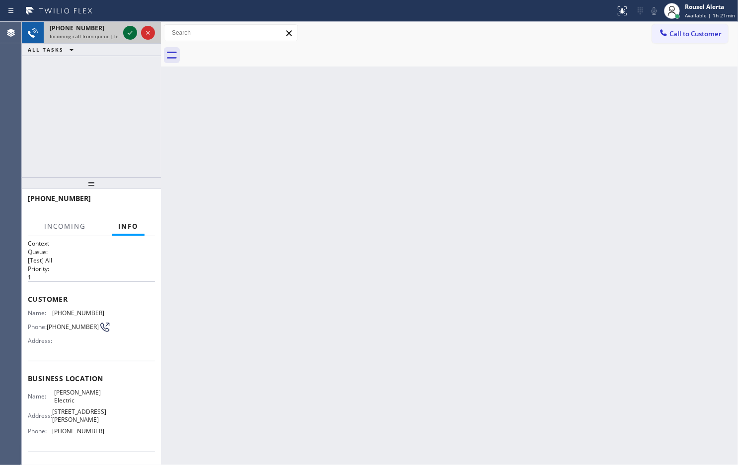
click at [127, 32] on icon at bounding box center [130, 33] width 12 height 12
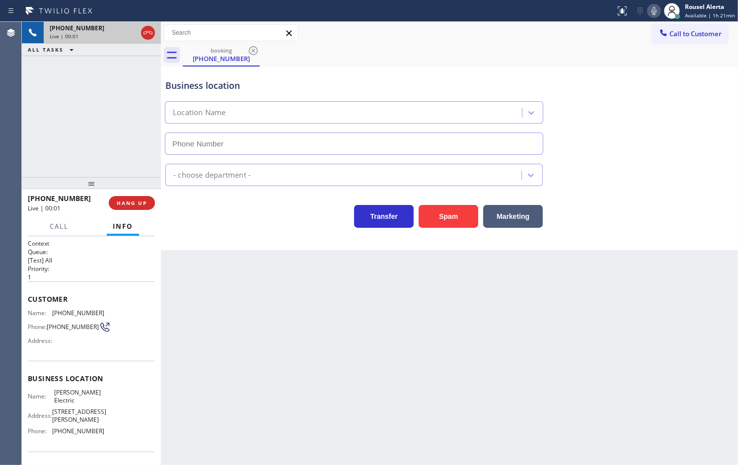
type input "[PHONE_NUMBER]"
click at [248, 286] on div "Back to Dashboard Change Sender ID Customers Technicians Select a contact Outbo…" at bounding box center [449, 243] width 577 height 443
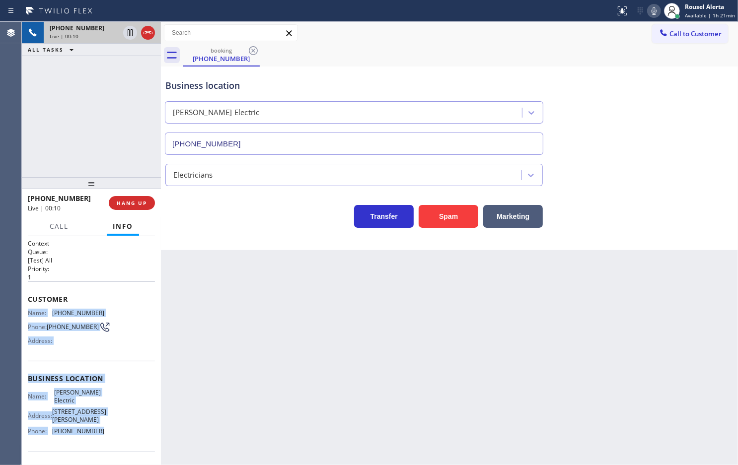
drag, startPoint x: 25, startPoint y: 313, endPoint x: 105, endPoint y: 435, distance: 145.5
click at [105, 435] on div "Context Queue: [Test] All Priority: 1 Customer Name: (469) 939-4091 Phone: (469…" at bounding box center [91, 350] width 139 height 229
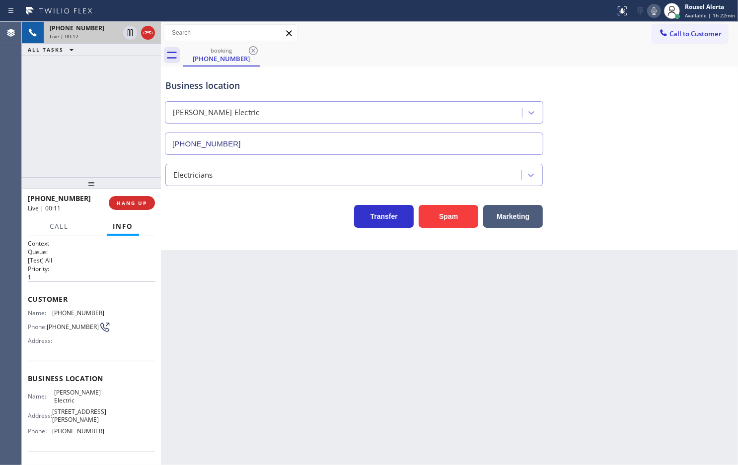
click at [200, 409] on div "Back to Dashboard Change Sender ID Customers Technicians Select a contact Outbo…" at bounding box center [449, 243] width 577 height 443
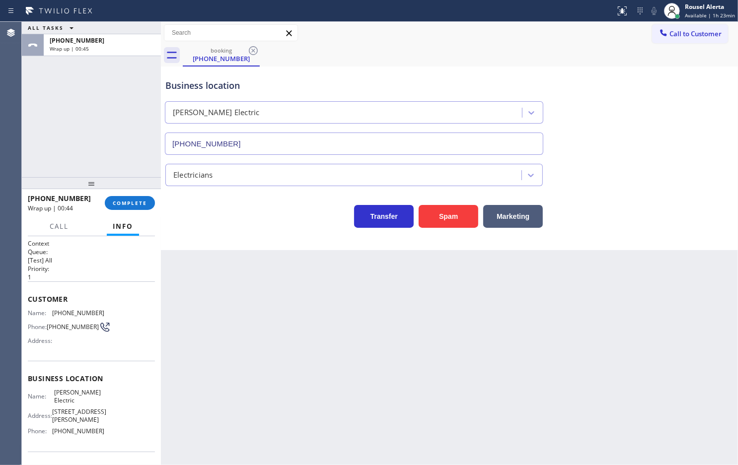
click at [104, 82] on div "ALL TASKS ALL TASKS ACTIVE TASKS TASKS IN WRAP UP +14699394091 Wrap up | 00:45" at bounding box center [91, 99] width 139 height 155
click at [135, 200] on span "COMPLETE" at bounding box center [130, 203] width 34 height 7
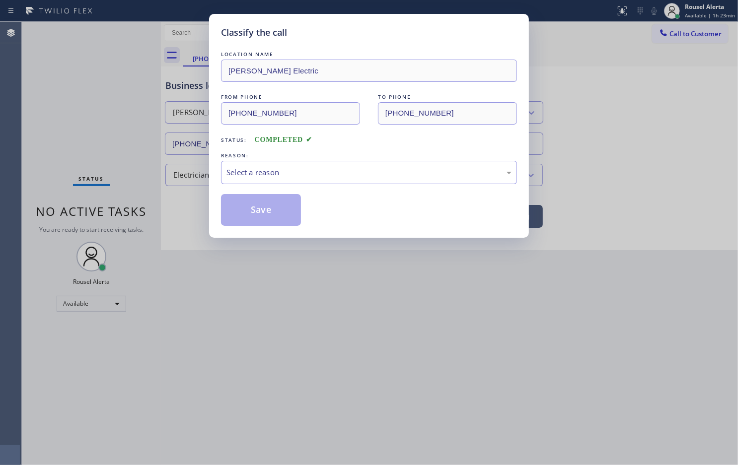
click at [238, 174] on div "Select a reason" at bounding box center [368, 172] width 285 height 11
click at [283, 212] on button "Save" at bounding box center [261, 210] width 80 height 32
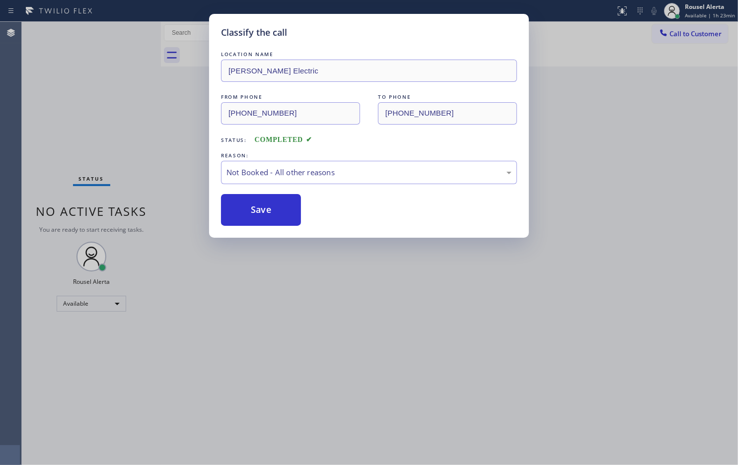
click at [365, 346] on div "Classify the call LOCATION NAME Cleaver Electric FROM PHONE (469) 939-4091 TO P…" at bounding box center [369, 232] width 738 height 465
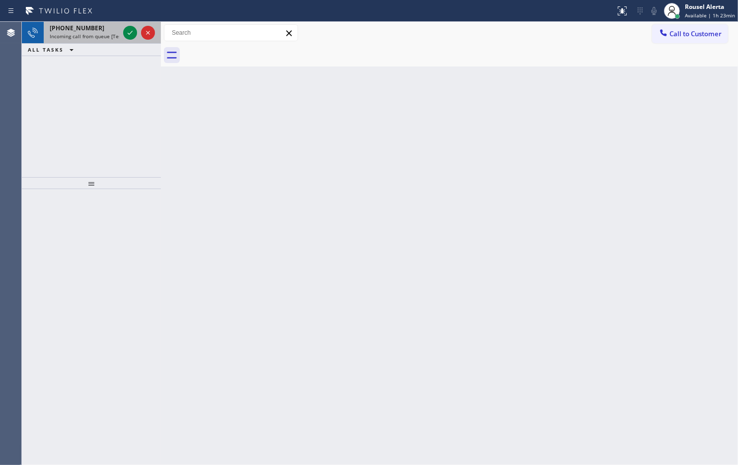
click at [90, 31] on span "+12092365978" at bounding box center [77, 28] width 55 height 8
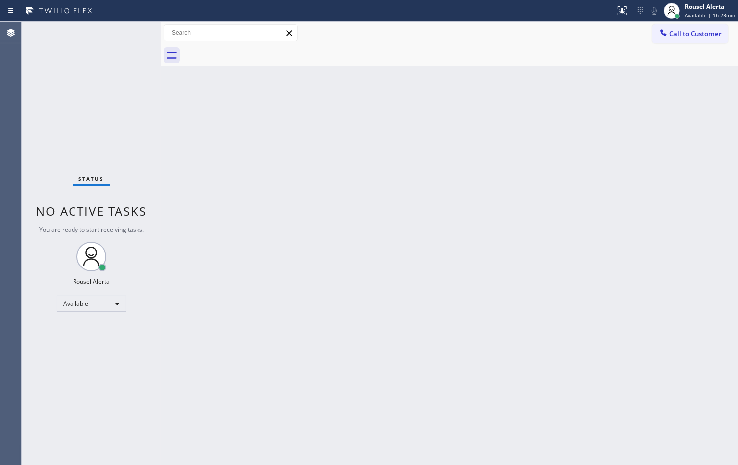
click at [278, 271] on div "Back to Dashboard Change Sender ID Customers Technicians Select a contact Outbo…" at bounding box center [449, 243] width 577 height 443
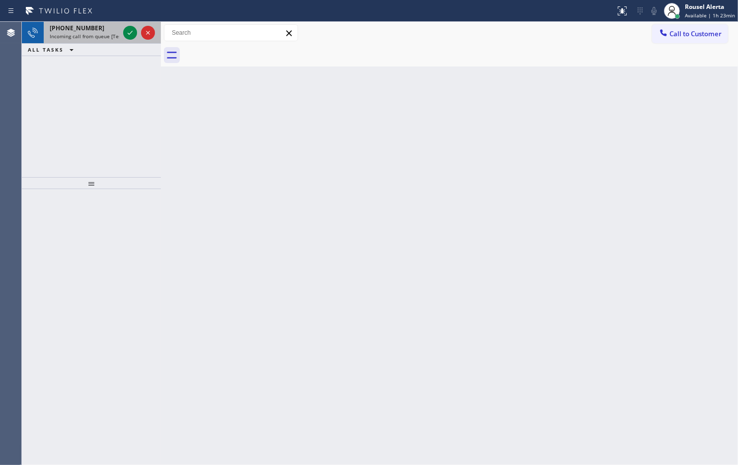
click at [104, 31] on div "+16264816058" at bounding box center [84, 28] width 69 height 8
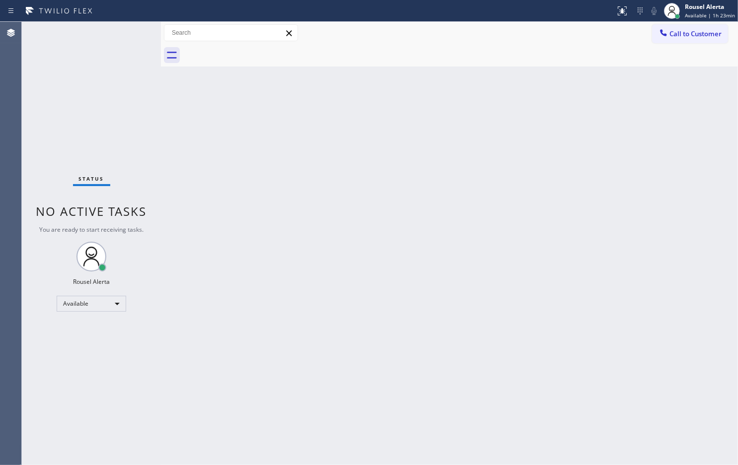
click at [132, 31] on div "Status No active tasks You are ready to start receiving tasks. Rousel Alerta Av…" at bounding box center [91, 243] width 139 height 443
click at [413, 279] on div "Back to Dashboard Change Sender ID Customers Technicians Select a contact Outbo…" at bounding box center [449, 243] width 577 height 443
drag, startPoint x: 114, startPoint y: 43, endPoint x: 115, endPoint y: 38, distance: 5.0
click at [115, 40] on div "Status No active tasks You are ready to start receiving tasks. Rousel Alerta Av…" at bounding box center [91, 243] width 139 height 443
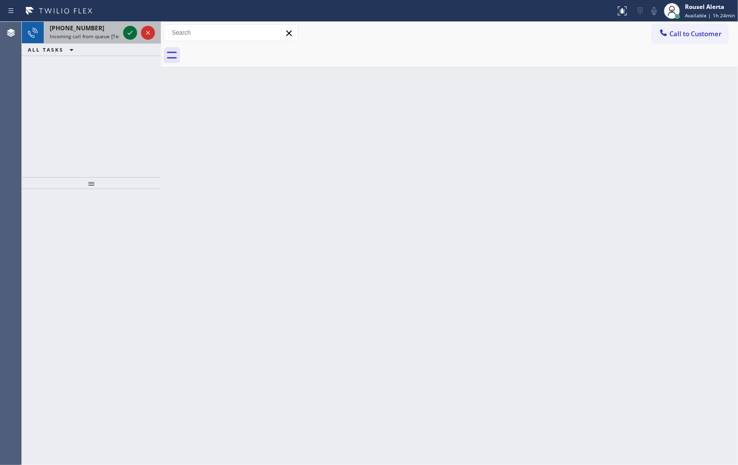
click at [126, 33] on icon at bounding box center [130, 33] width 12 height 12
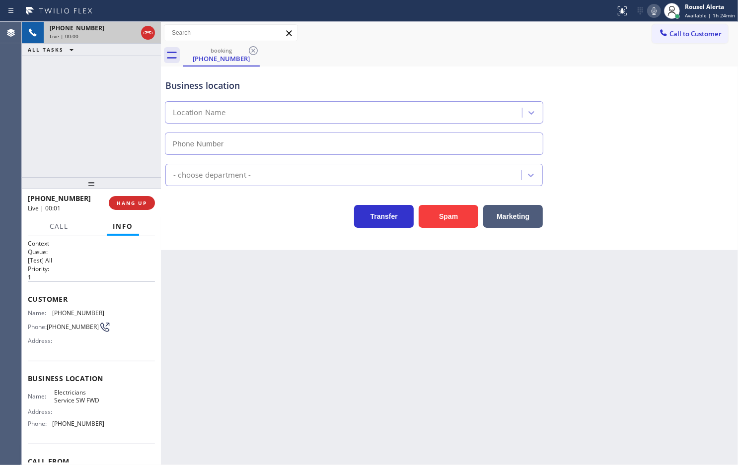
type input "[PHONE_NUMBER]"
click at [126, 67] on div "+18563044583 Live | 00:07 ALL TASKS ALL TASKS ACTIVE TASKS TASKS IN WRAP UP" at bounding box center [91, 99] width 139 height 155
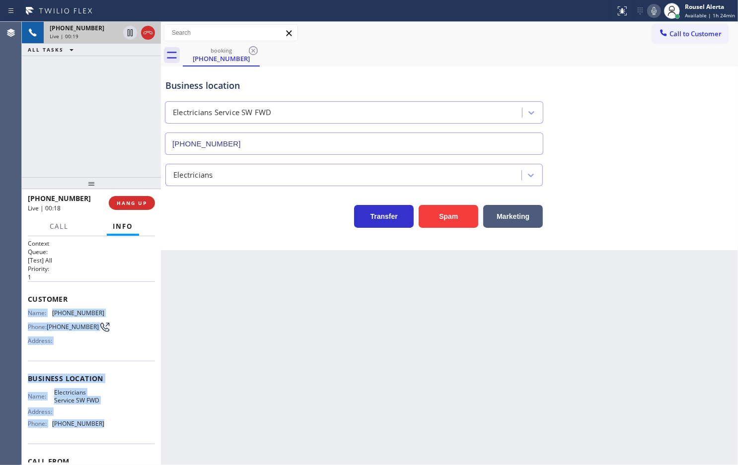
drag, startPoint x: 31, startPoint y: 313, endPoint x: 97, endPoint y: 423, distance: 128.4
click at [97, 423] on div "Context Queue: [Test] All Priority: 1 Customer Name: (856) 304-4583 Phone: (856…" at bounding box center [91, 350] width 139 height 229
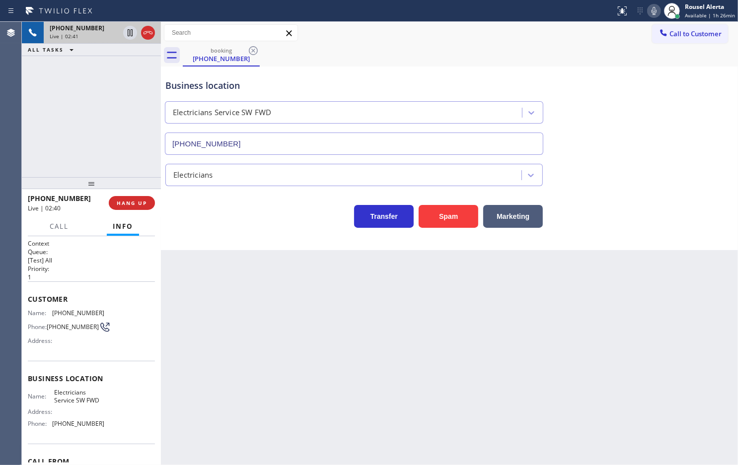
click at [271, 366] on div "Back to Dashboard Change Sender ID Customers Technicians Select a contact Outbo…" at bounding box center [449, 243] width 577 height 443
click at [127, 35] on icon at bounding box center [130, 33] width 12 height 12
click at [652, 6] on icon at bounding box center [654, 11] width 12 height 12
click at [127, 34] on icon at bounding box center [130, 33] width 12 height 12
click at [651, 10] on icon at bounding box center [654, 11] width 12 height 12
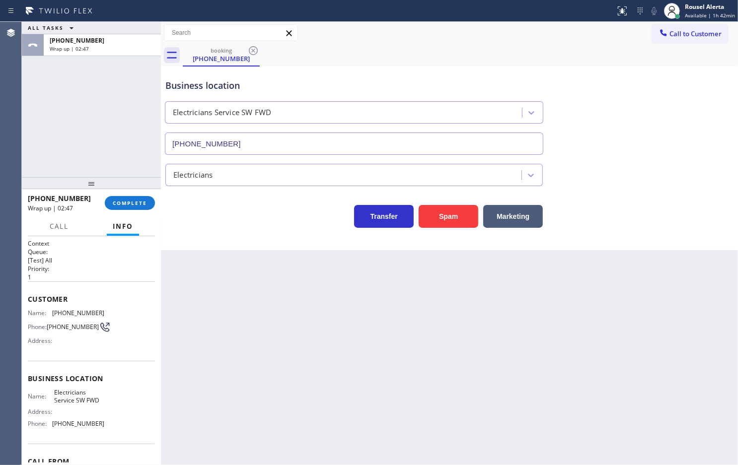
click at [276, 286] on div "Back to Dashboard Change Sender ID Customers Technicians Select a contact Outbo…" at bounding box center [449, 243] width 577 height 443
click at [142, 202] on span "COMPLETE" at bounding box center [130, 203] width 34 height 7
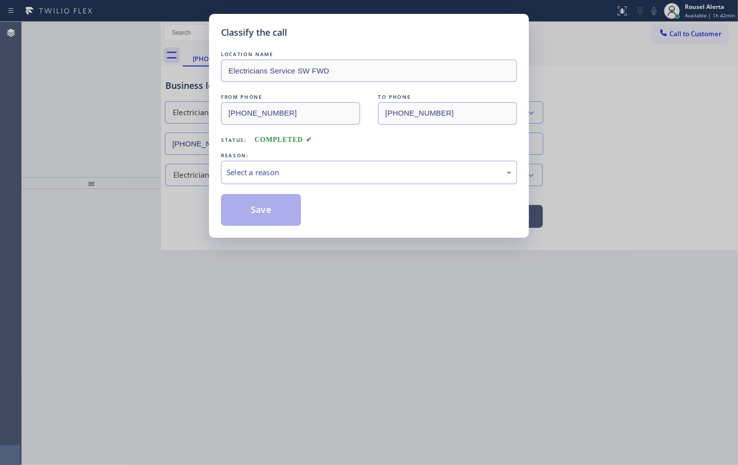
click at [272, 176] on div "Select a reason" at bounding box center [368, 172] width 285 height 11
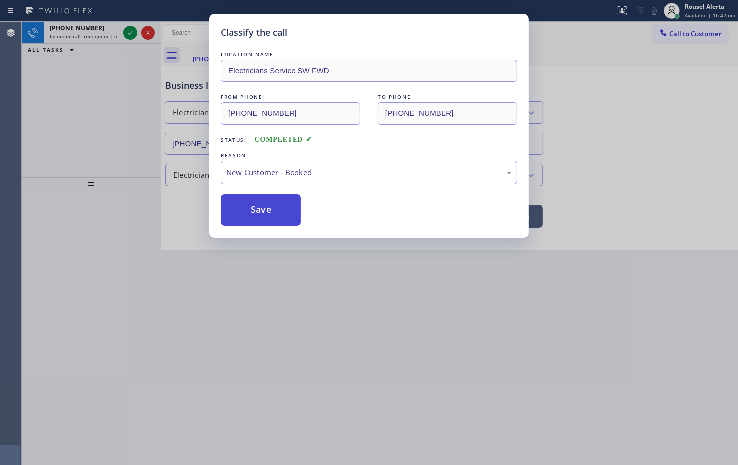
click at [264, 205] on button "Save" at bounding box center [261, 210] width 80 height 32
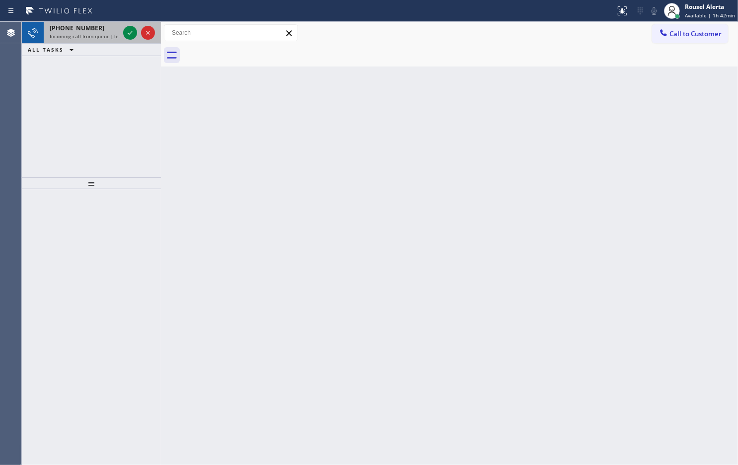
click at [101, 35] on span "Incoming call from queue [Test] All" at bounding box center [91, 36] width 82 height 7
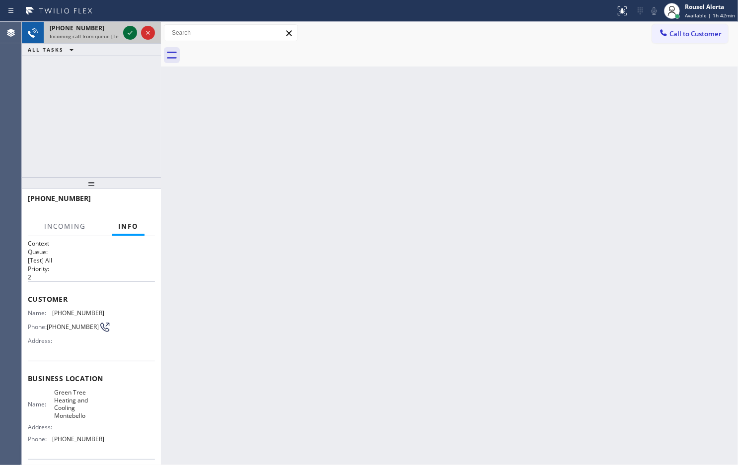
click at [127, 36] on icon at bounding box center [130, 33] width 12 height 12
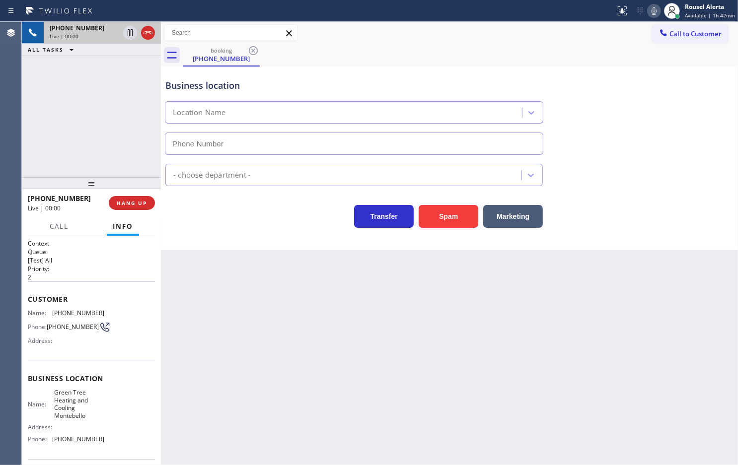
type input "[PHONE_NUMBER]"
click at [443, 210] on button "Spam" at bounding box center [448, 216] width 60 height 23
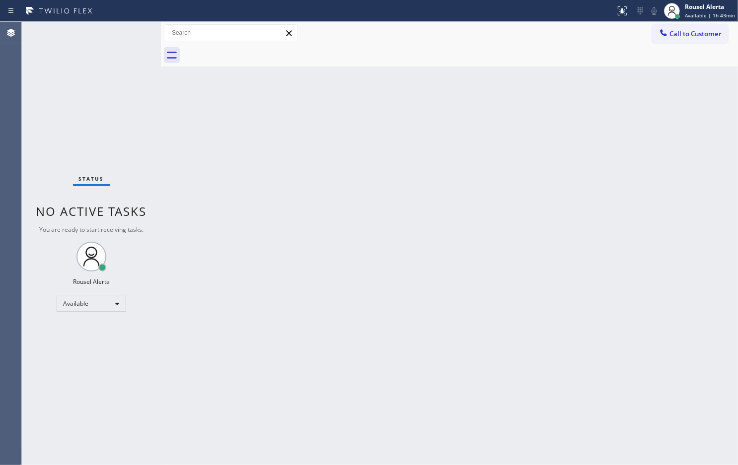
click at [123, 48] on div "Status No active tasks You are ready to start receiving tasks. Rousel Alerta Av…" at bounding box center [91, 243] width 139 height 443
click at [709, 16] on span "Available | 1h 43min" at bounding box center [709, 15] width 50 height 7
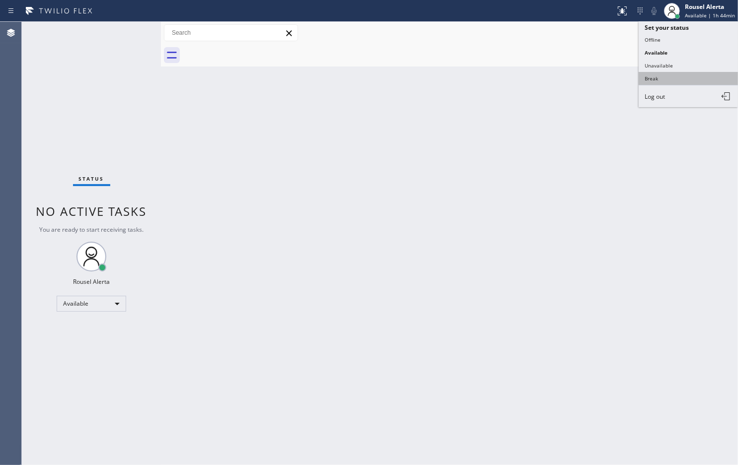
click at [686, 73] on button "Break" at bounding box center [687, 78] width 99 height 13
